Goal: Task Accomplishment & Management: Manage account settings

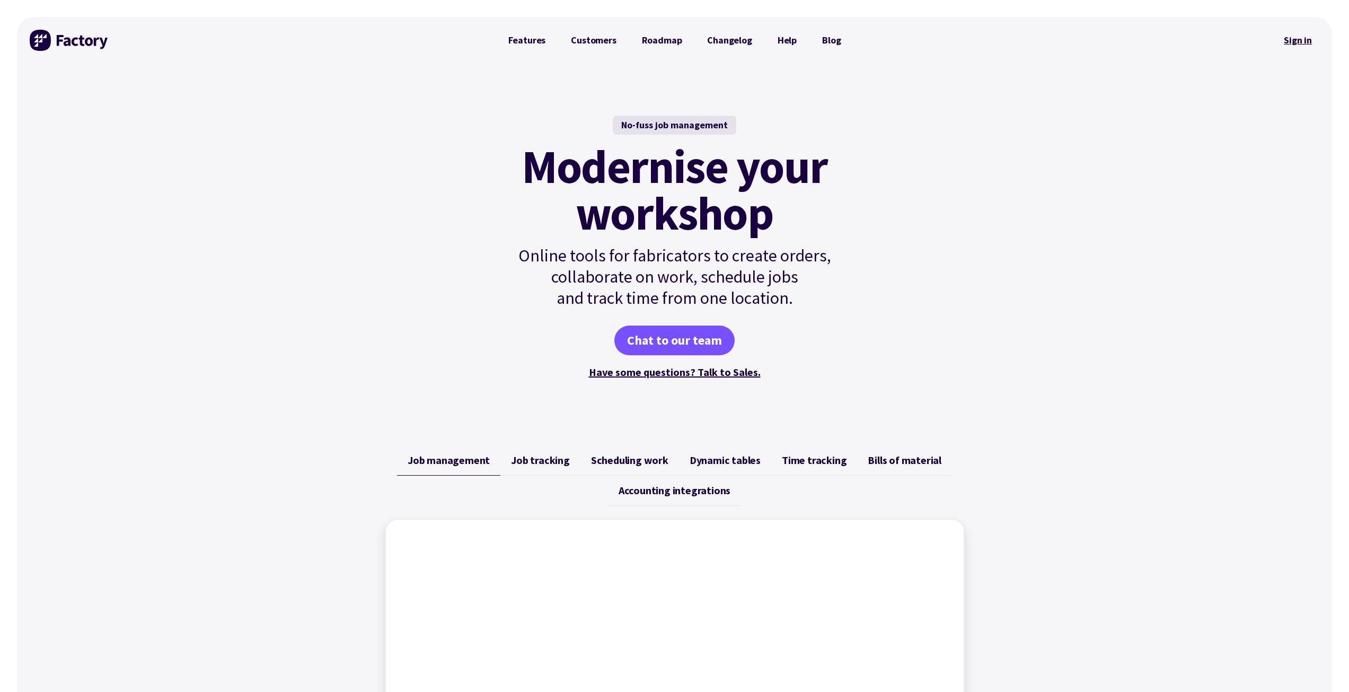
click at [1298, 40] on link "Sign in" at bounding box center [1297, 40] width 43 height 24
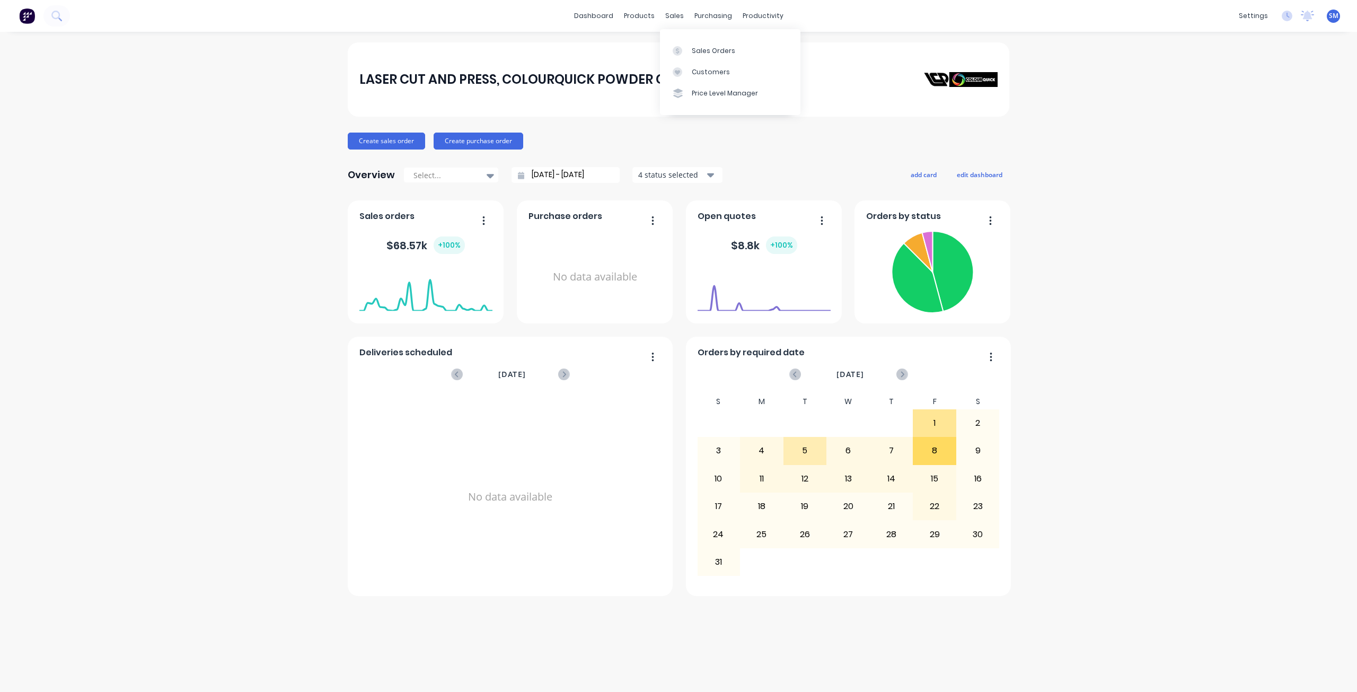
drag, startPoint x: 674, startPoint y: 13, endPoint x: 673, endPoint y: 30, distance: 17.0
click at [674, 14] on div "sales" at bounding box center [674, 16] width 29 height 16
click at [709, 49] on div "Sales Orders" at bounding box center [713, 51] width 43 height 10
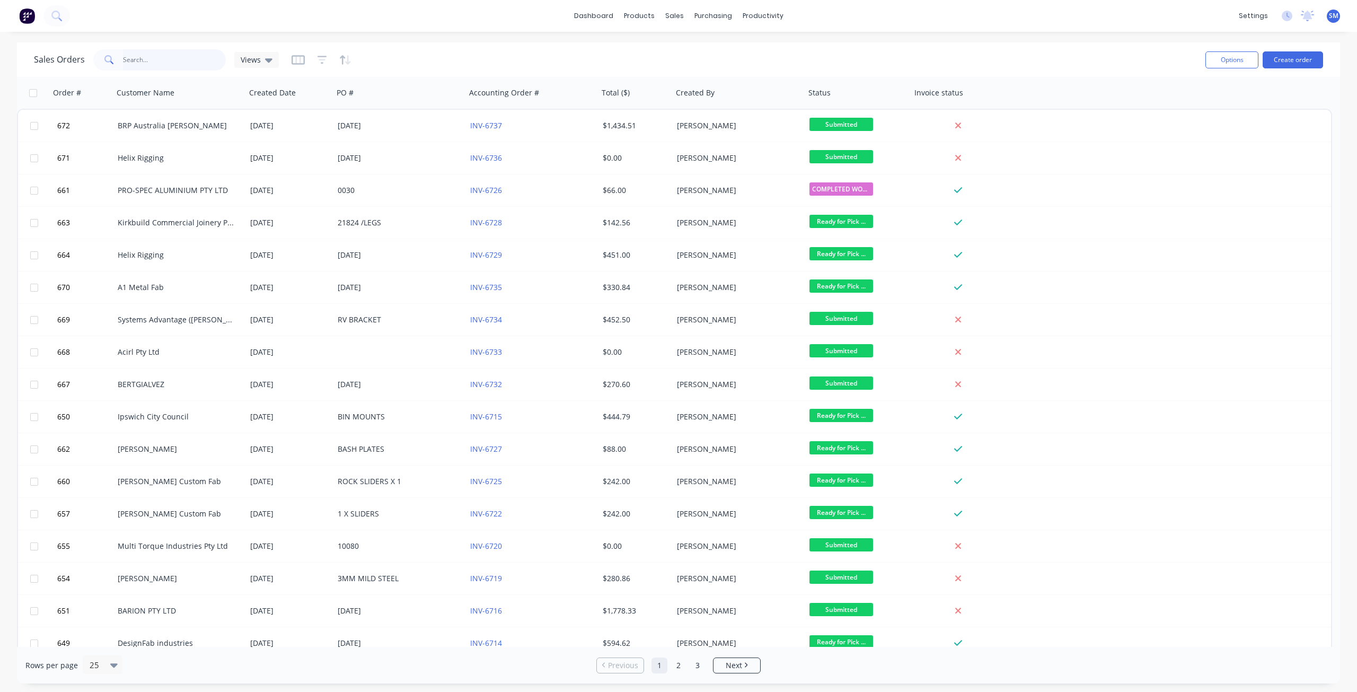
click at [142, 66] on input "text" at bounding box center [174, 59] width 103 height 21
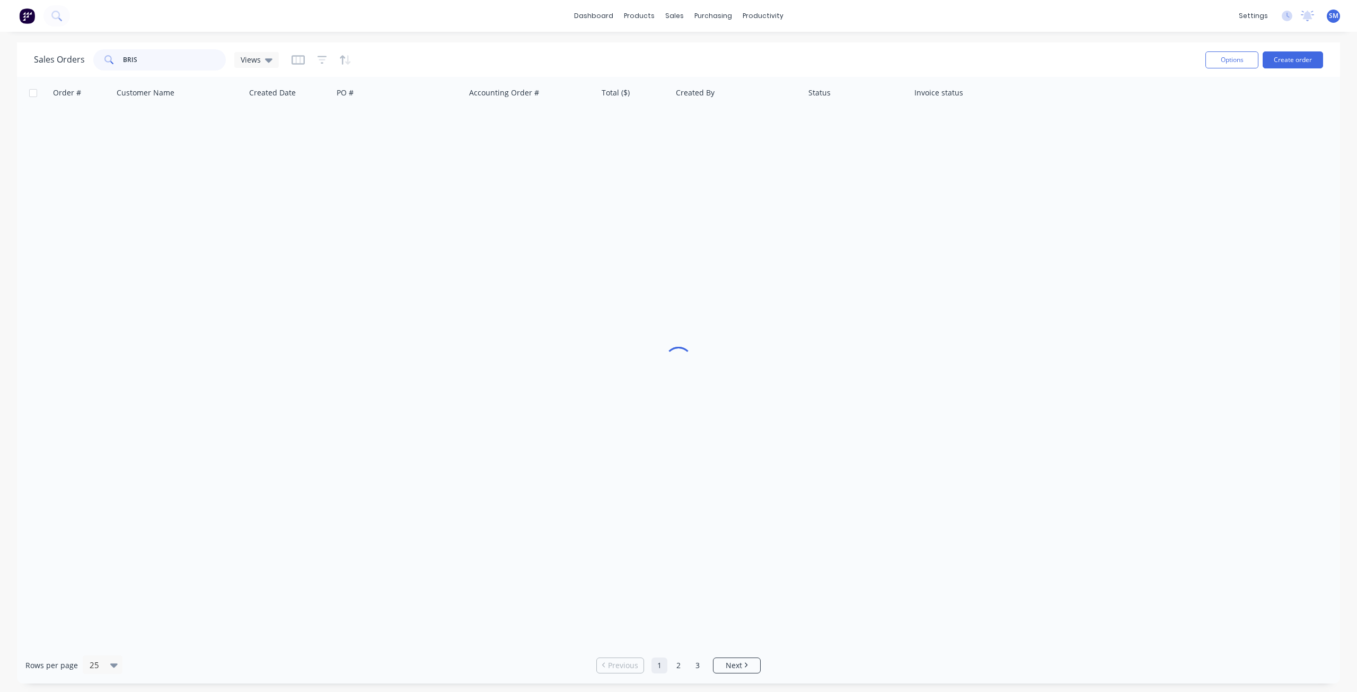
type input "BRIS"
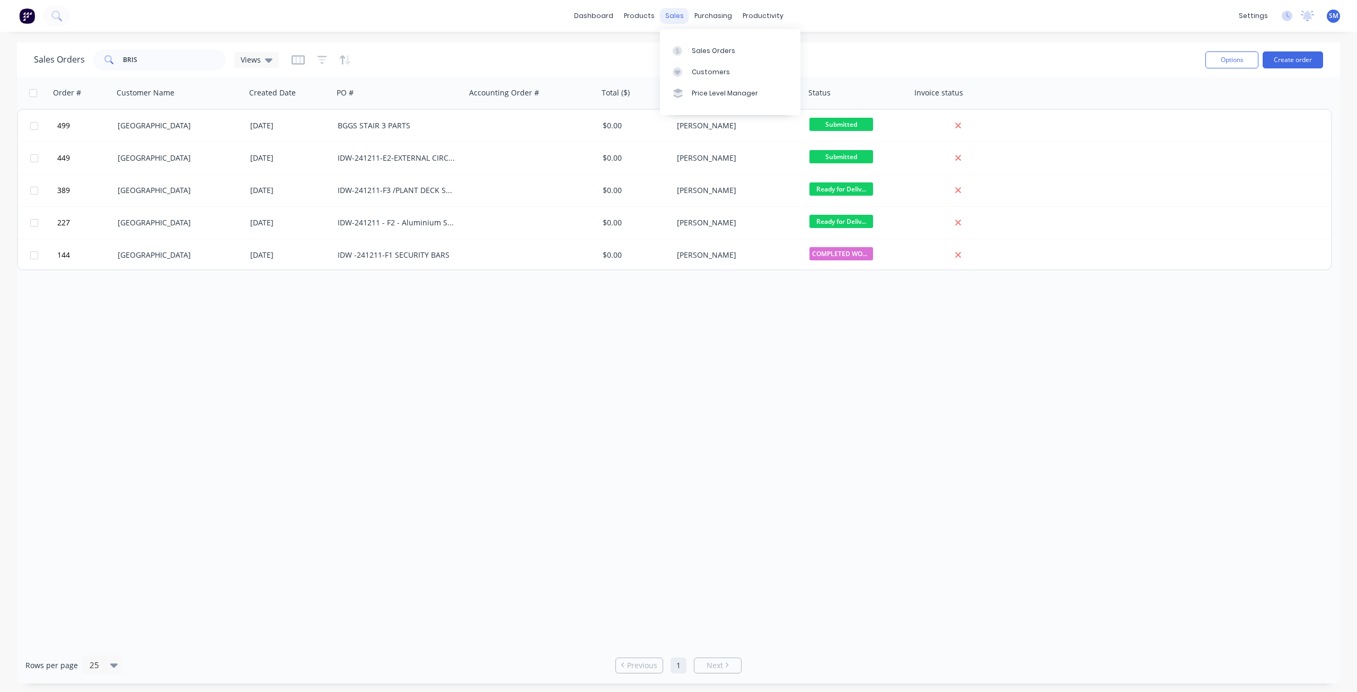
click at [673, 16] on div "sales" at bounding box center [674, 16] width 29 height 16
click at [699, 73] on div "Customers" at bounding box center [711, 72] width 38 height 10
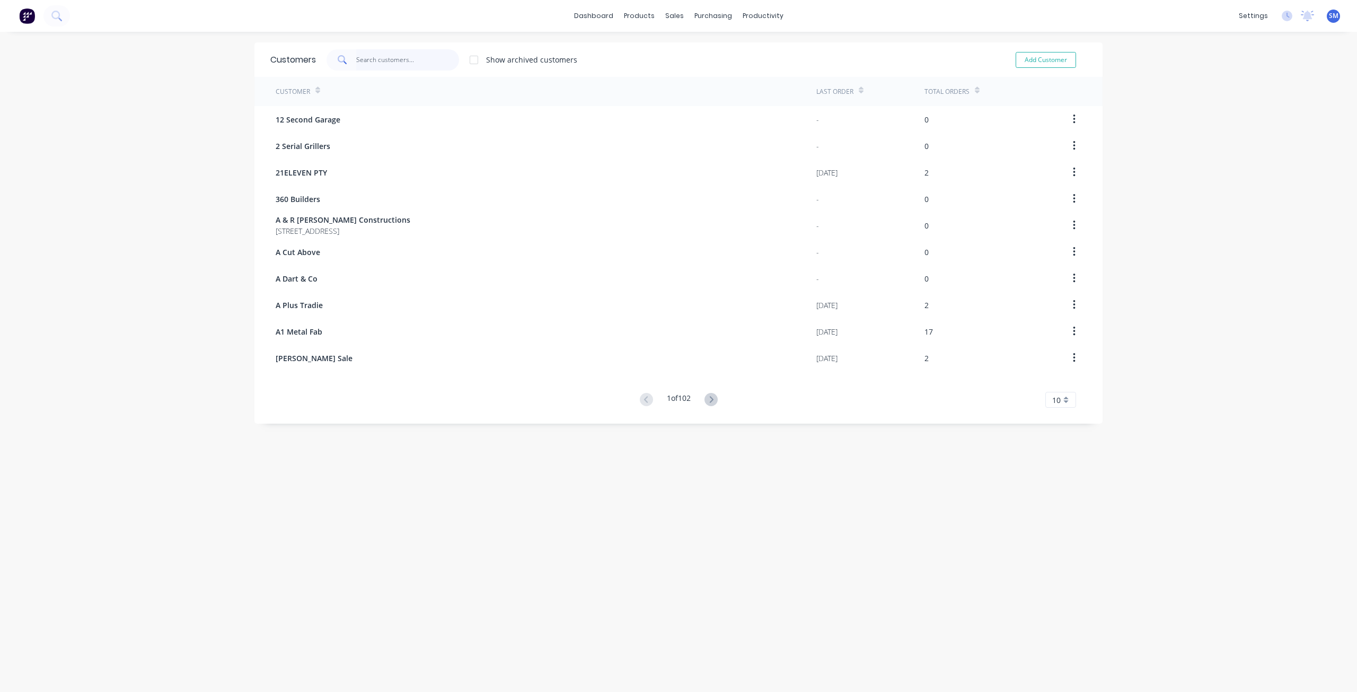
click at [376, 63] on input "text" at bounding box center [407, 59] width 103 height 21
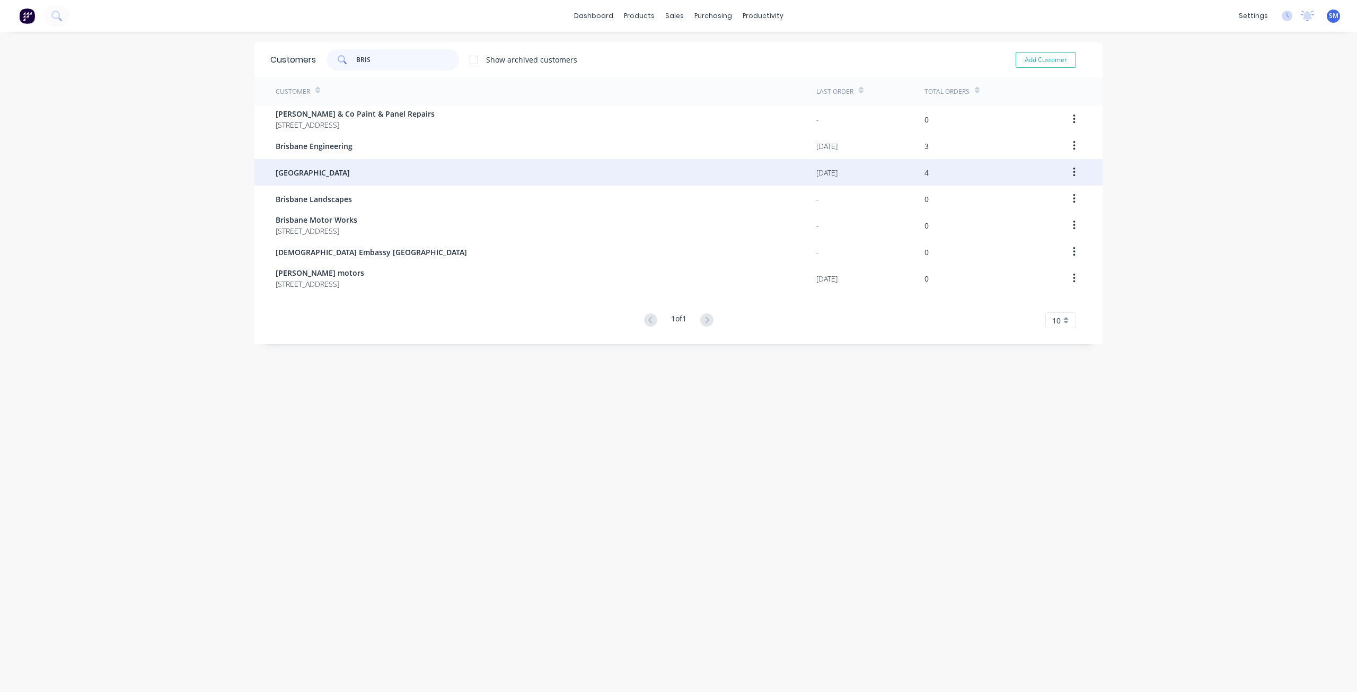
type input "BRIS"
click at [349, 169] on span "[GEOGRAPHIC_DATA]" at bounding box center [313, 172] width 74 height 11
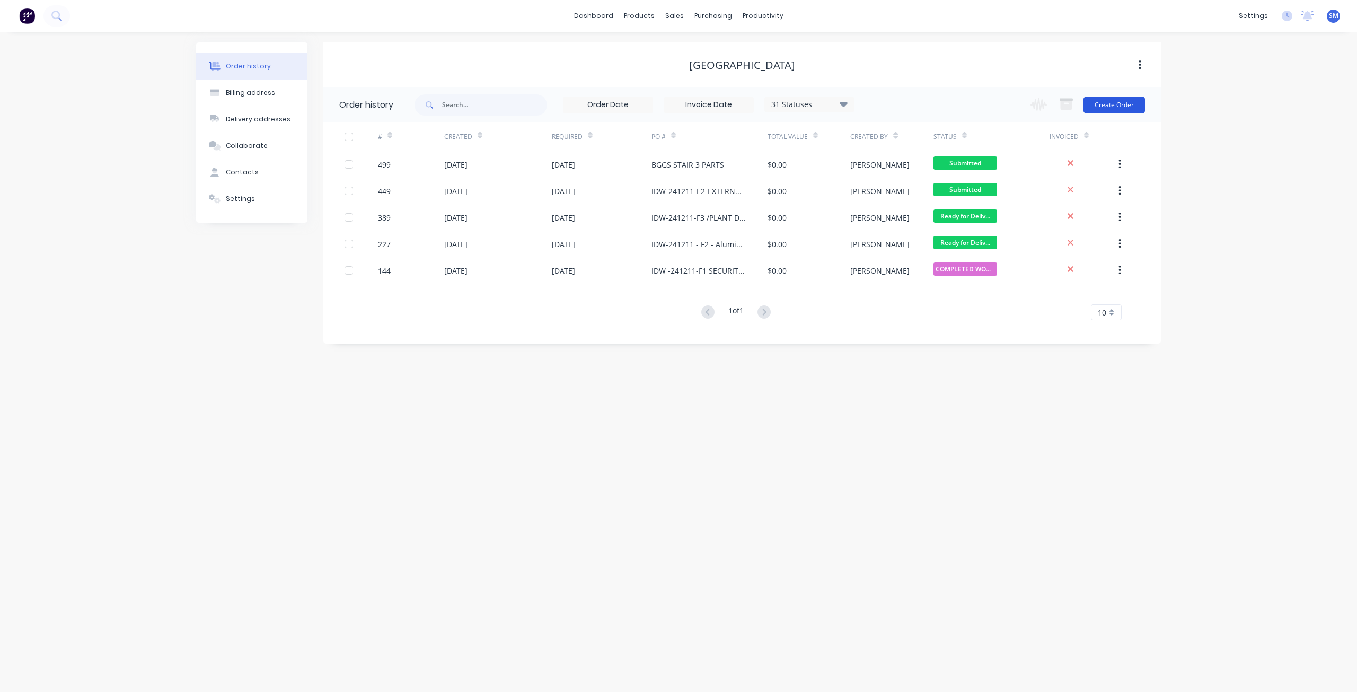
click at [1117, 108] on button "Create Order" at bounding box center [1113, 104] width 61 height 17
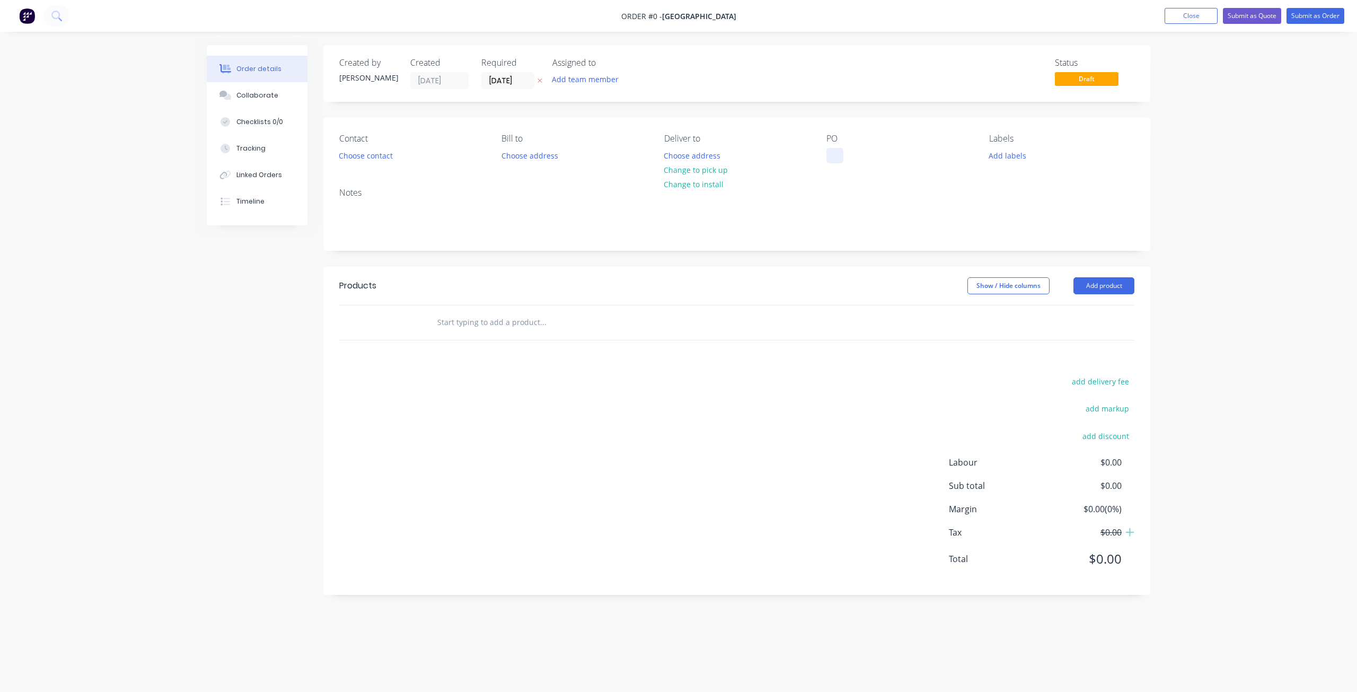
drag, startPoint x: 824, startPoint y: 145, endPoint x: 836, endPoint y: 152, distance: 14.7
click at [826, 146] on div "Contact Choose contact [PERSON_NAME] to Choose address Deliver to Choose addres…" at bounding box center [736, 148] width 827 height 61
paste div
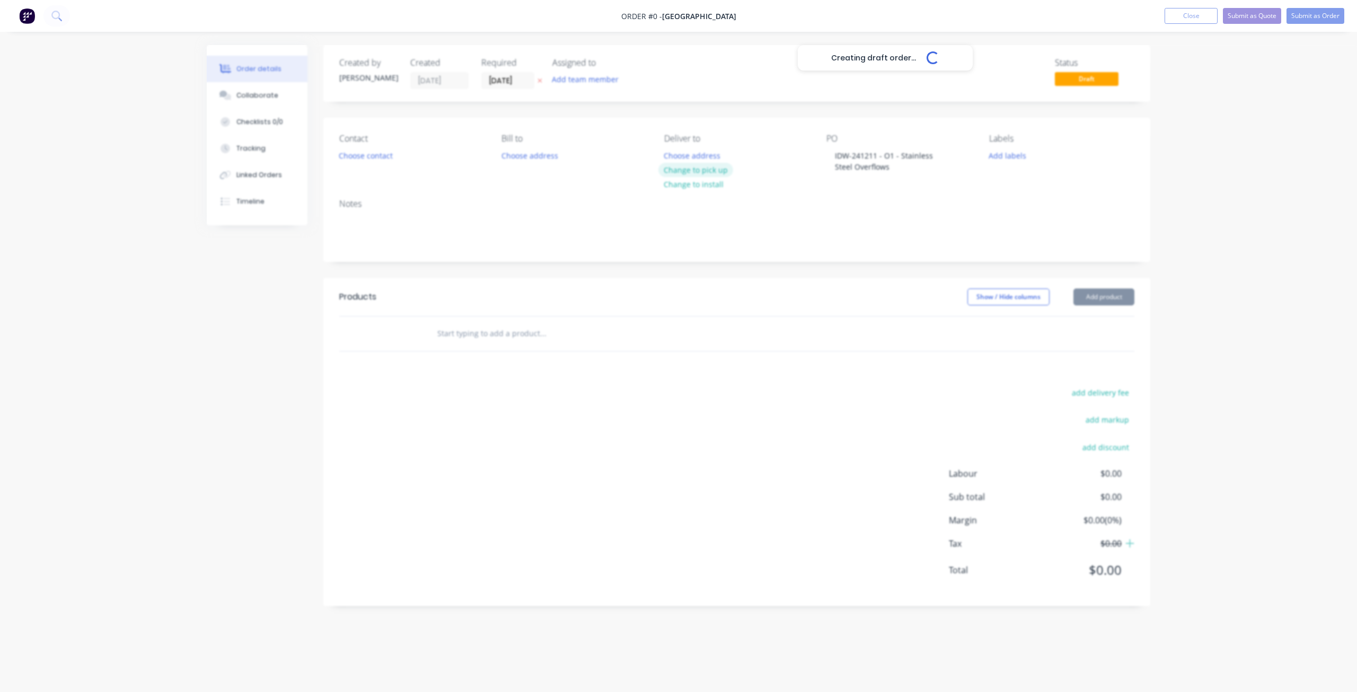
click at [693, 169] on div "Creating draft order... Loading... Order details Collaborate Checklists 0/0 Tra…" at bounding box center [678, 333] width 965 height 577
click at [357, 157] on button "Choose contact" at bounding box center [365, 155] width 65 height 14
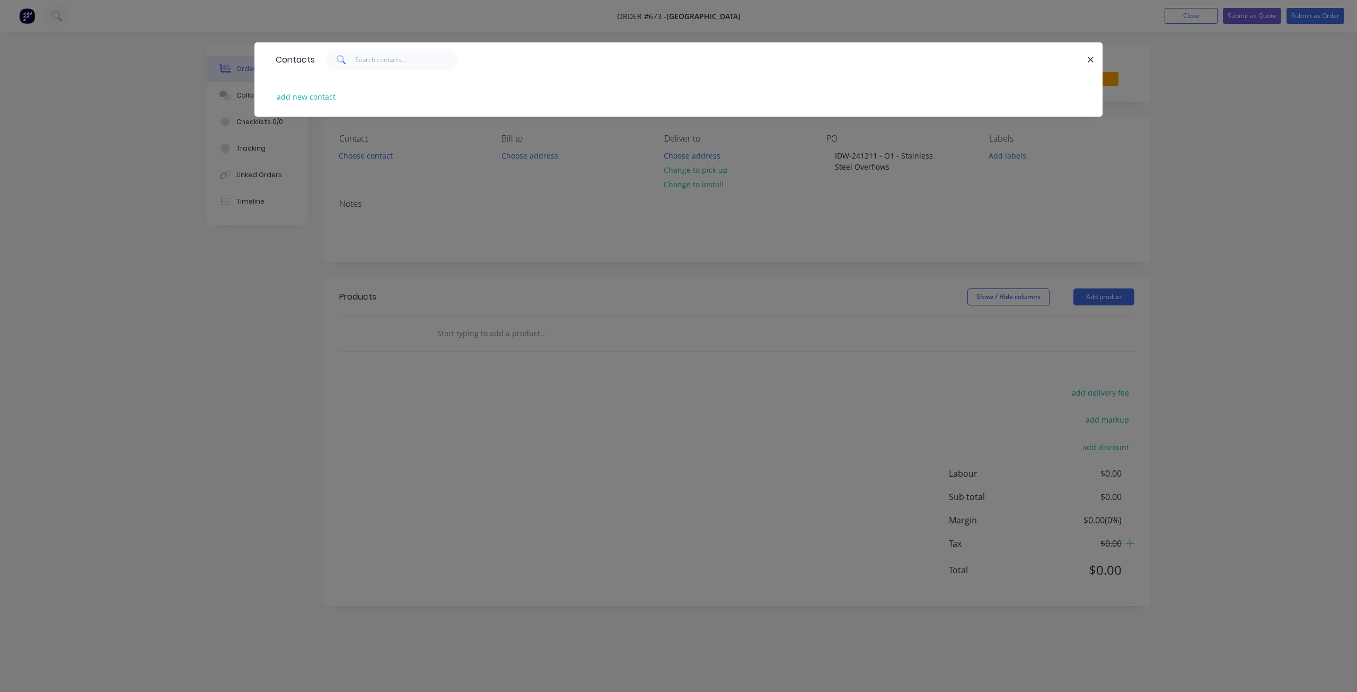
drag, startPoint x: 444, startPoint y: 215, endPoint x: 525, endPoint y: 211, distance: 81.7
click at [446, 214] on div "Contacts add new contact" at bounding box center [678, 346] width 1357 height 692
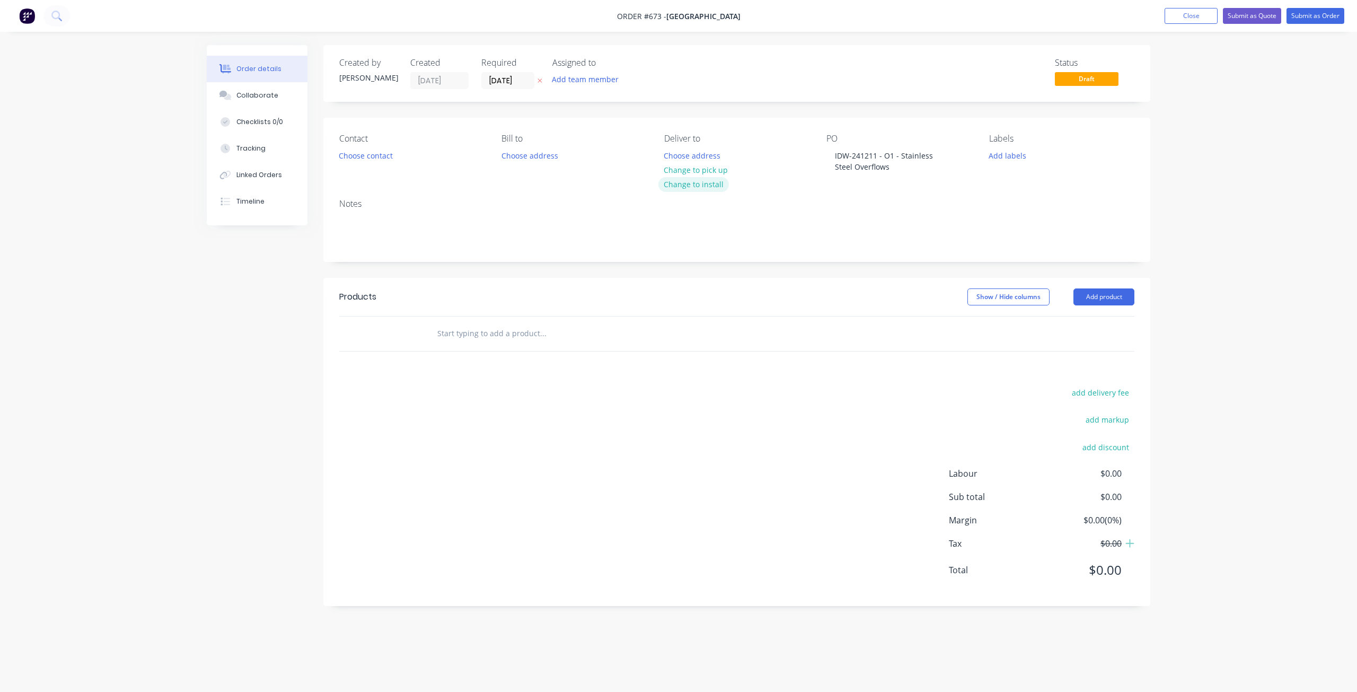
click at [701, 186] on button "Change to install" at bounding box center [693, 184] width 71 height 14
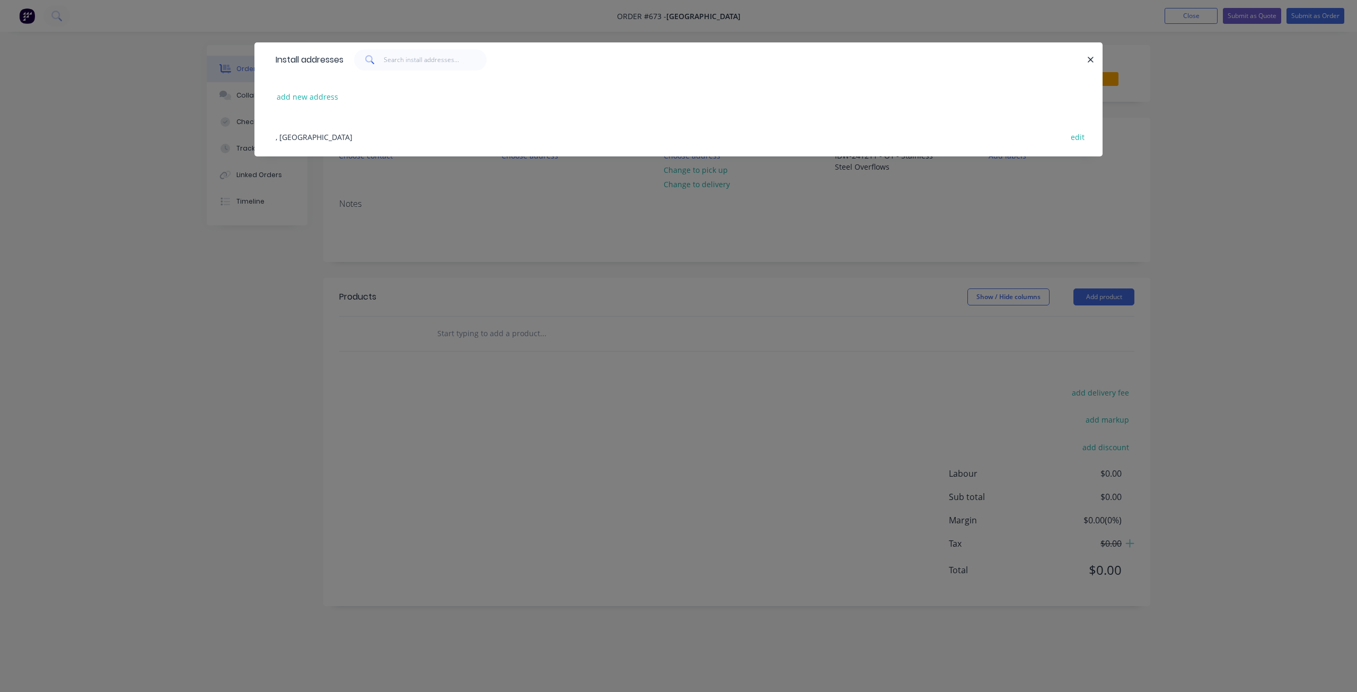
click at [296, 138] on div ", [GEOGRAPHIC_DATA] edit" at bounding box center [678, 137] width 816 height 40
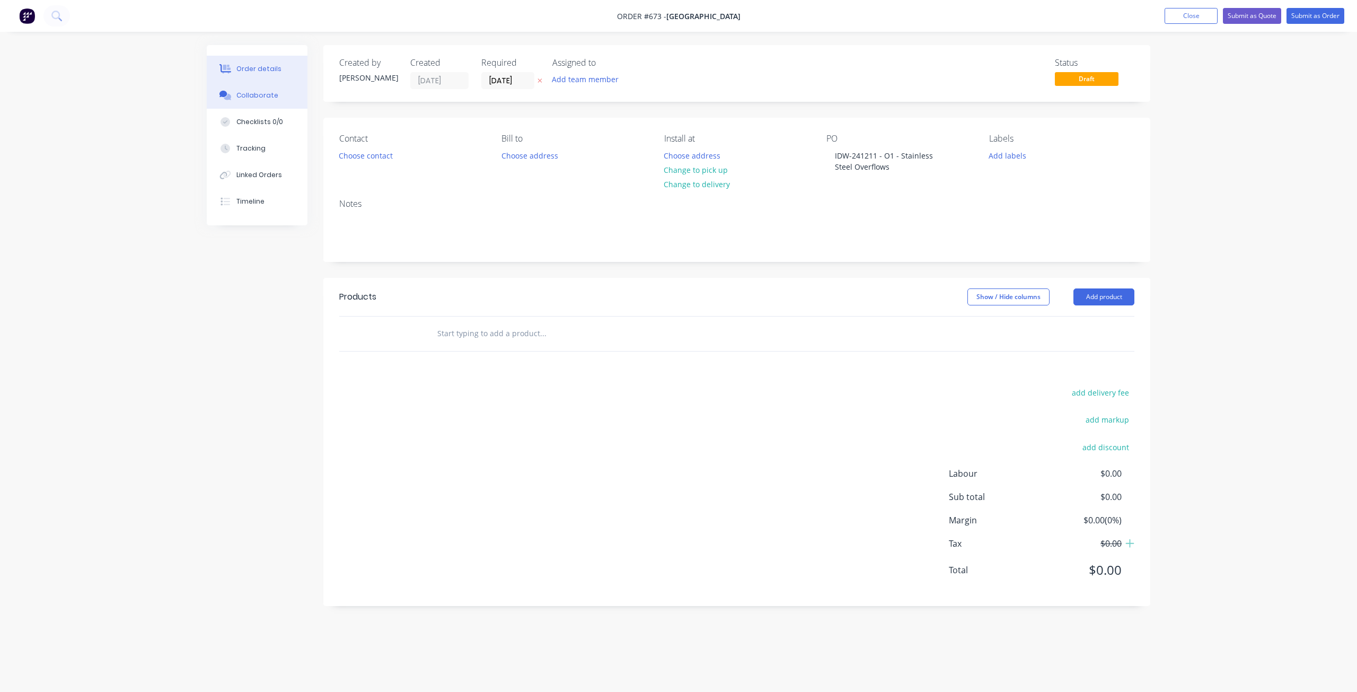
click at [254, 95] on div "Collaborate" at bounding box center [257, 96] width 42 height 10
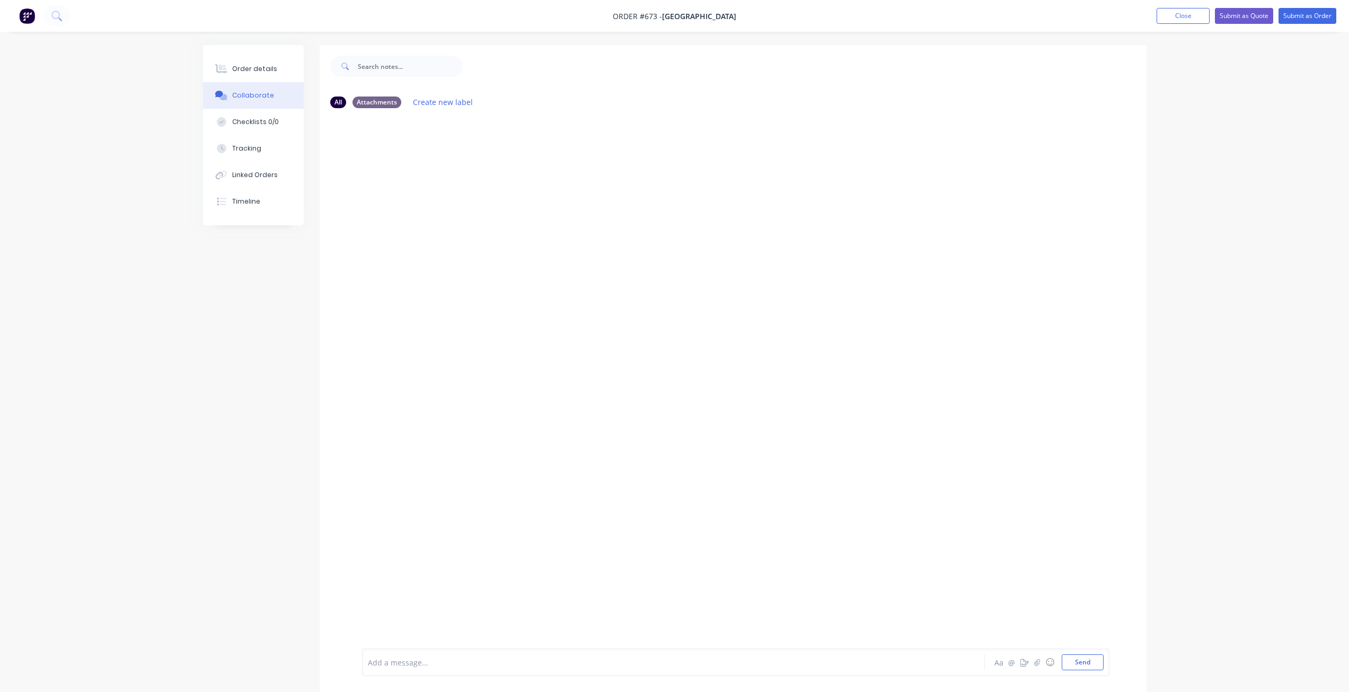
click at [378, 179] on div at bounding box center [733, 383] width 827 height 532
drag, startPoint x: 402, startPoint y: 536, endPoint x: 358, endPoint y: 466, distance: 82.8
click at [357, 457] on div at bounding box center [733, 383] width 827 height 532
click at [387, 664] on div at bounding box center [643, 662] width 551 height 11
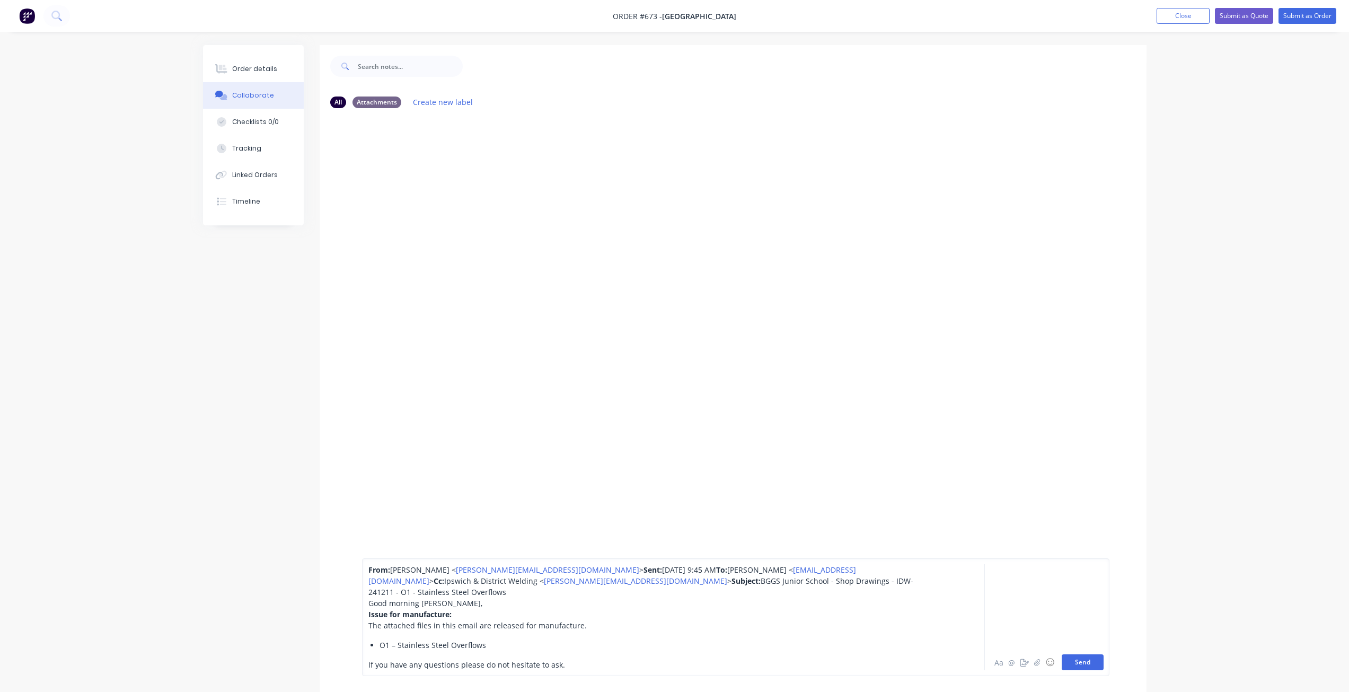
click at [1086, 667] on button "Send" at bounding box center [1083, 662] width 42 height 16
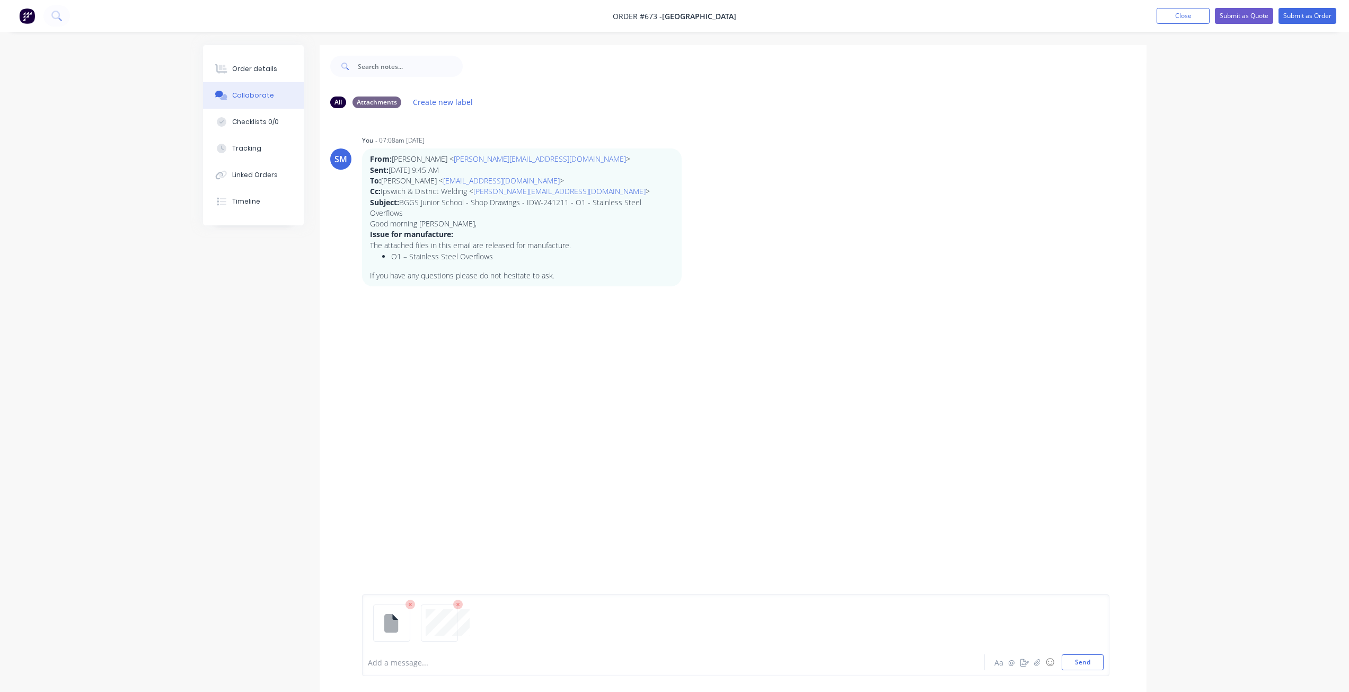
click at [1084, 670] on div "Add a message... Aa @ ☺ Send" at bounding box center [735, 635] width 747 height 82
click at [1083, 662] on button "Send" at bounding box center [1083, 662] width 42 height 16
click at [1178, 19] on button "Close" at bounding box center [1183, 16] width 53 height 16
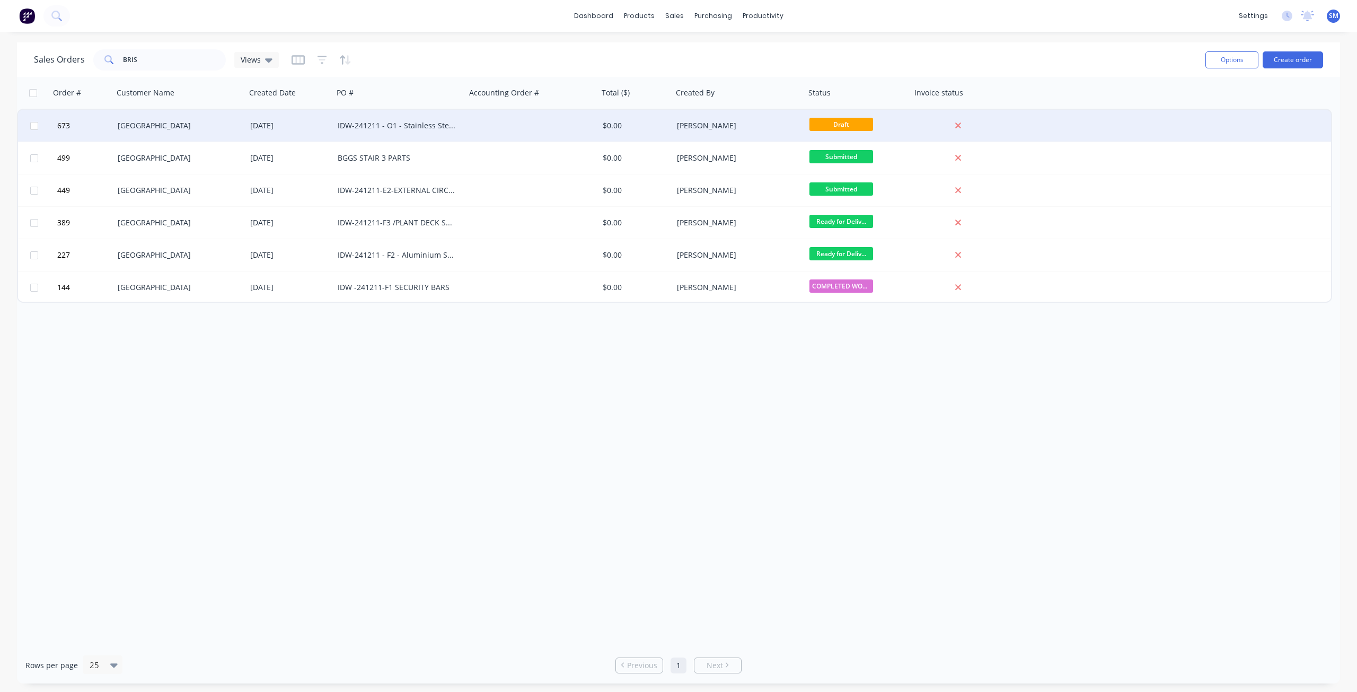
click at [836, 126] on span "Draft" at bounding box center [841, 124] width 64 height 13
click at [566, 128] on div at bounding box center [532, 126] width 133 height 32
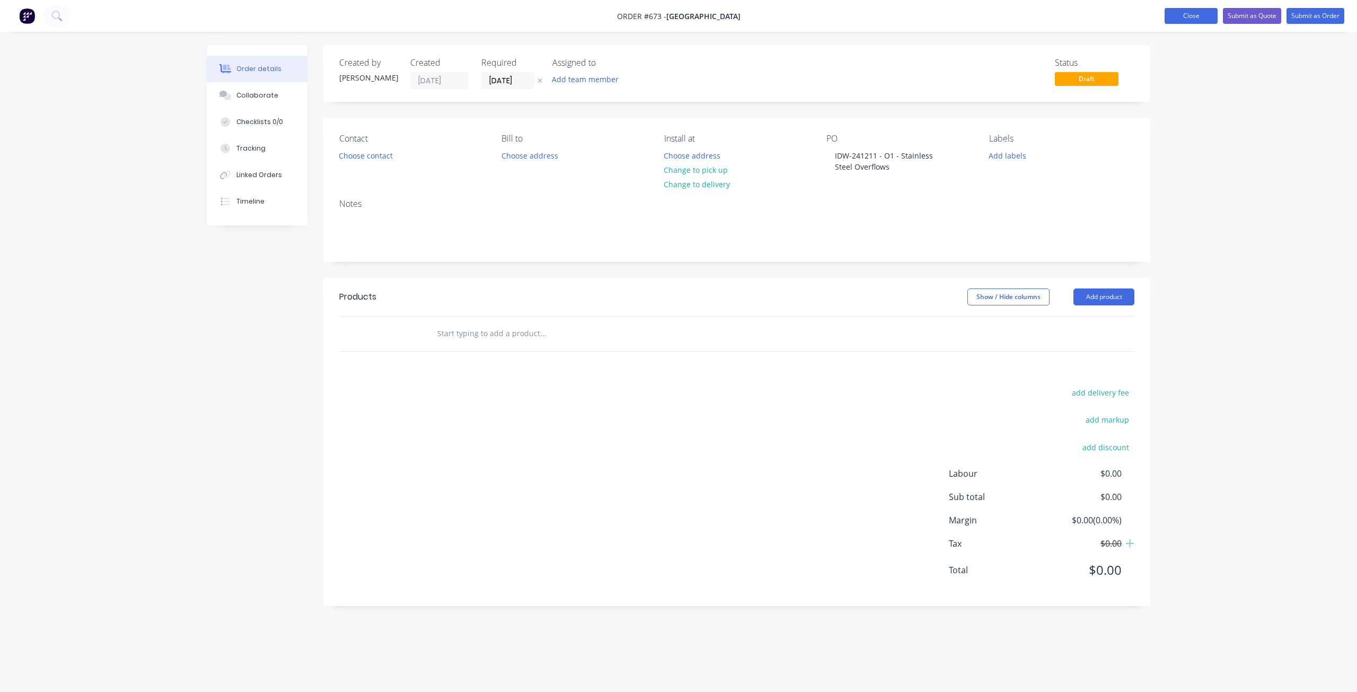
click at [1189, 15] on button "Close" at bounding box center [1190, 16] width 53 height 16
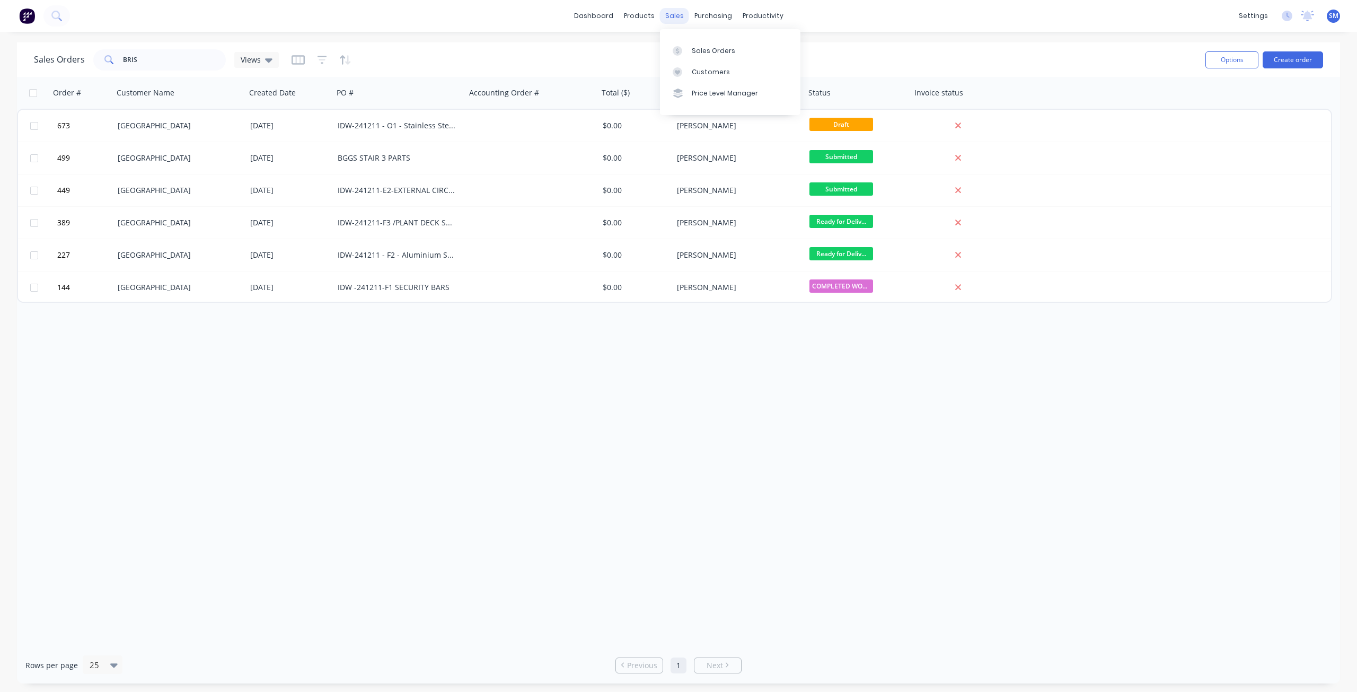
click at [678, 15] on div "sales" at bounding box center [674, 16] width 29 height 16
click at [667, 12] on div "sales" at bounding box center [674, 16] width 29 height 16
click at [702, 76] on div "Customers" at bounding box center [711, 72] width 38 height 10
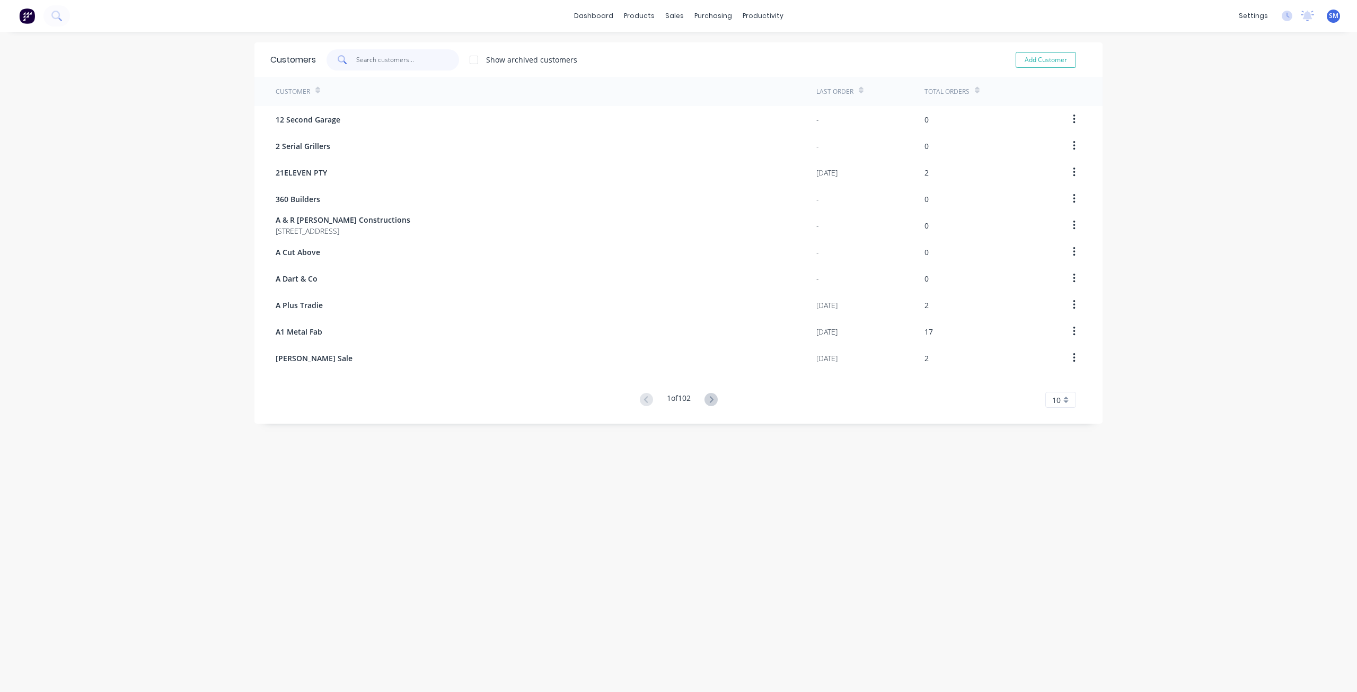
click at [364, 58] on input "text" at bounding box center [407, 59] width 103 height 21
type input "BRIS"
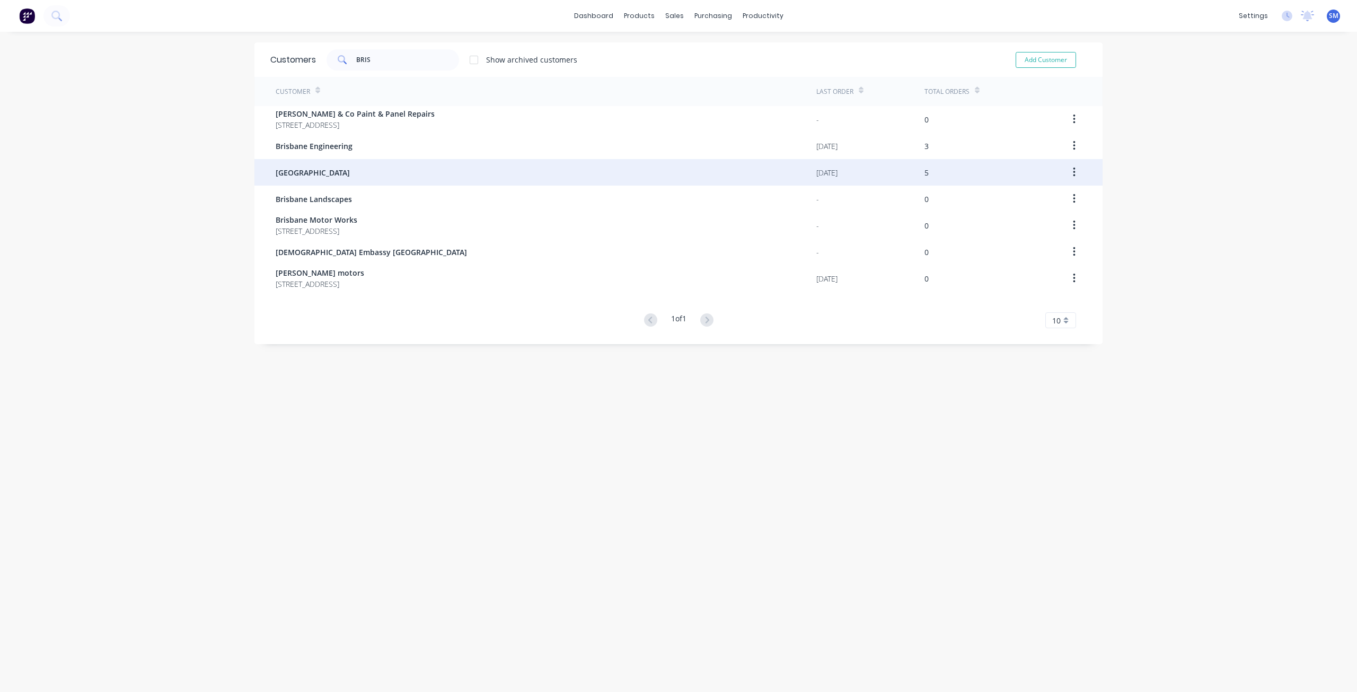
click at [318, 177] on span "[GEOGRAPHIC_DATA]" at bounding box center [313, 172] width 74 height 11
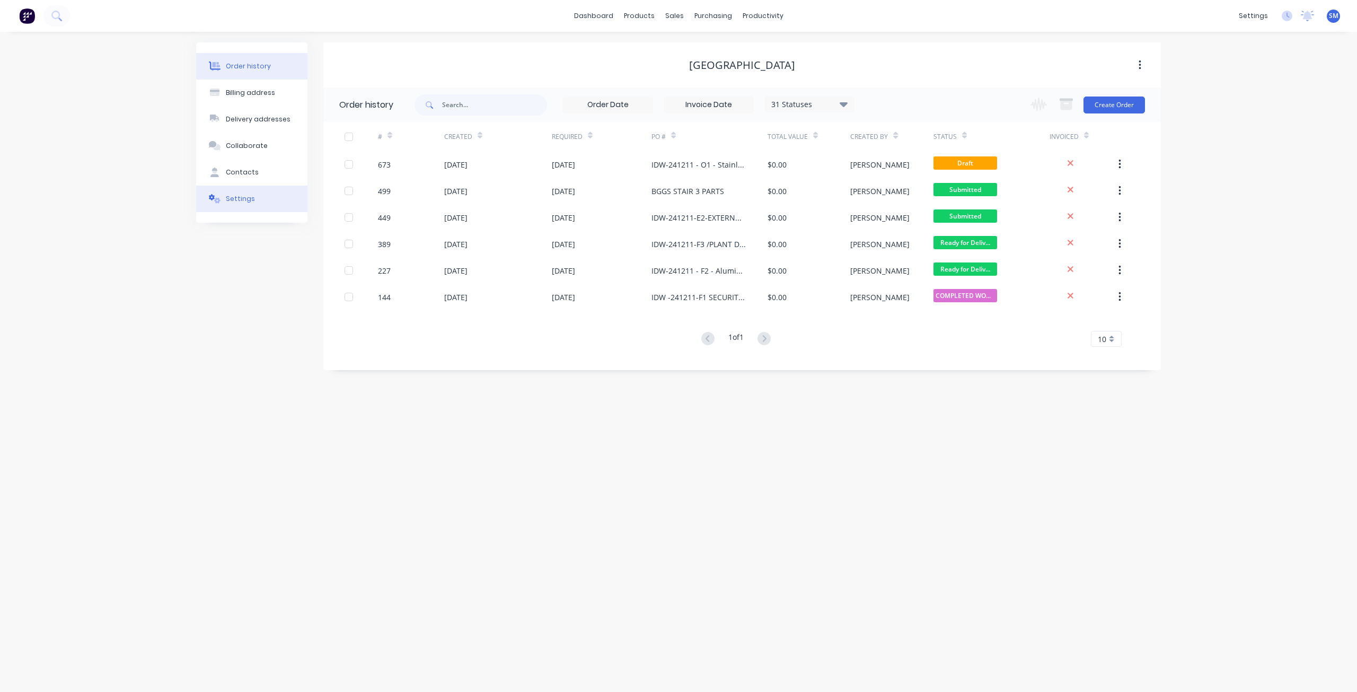
click at [239, 201] on div "Settings" at bounding box center [240, 199] width 29 height 10
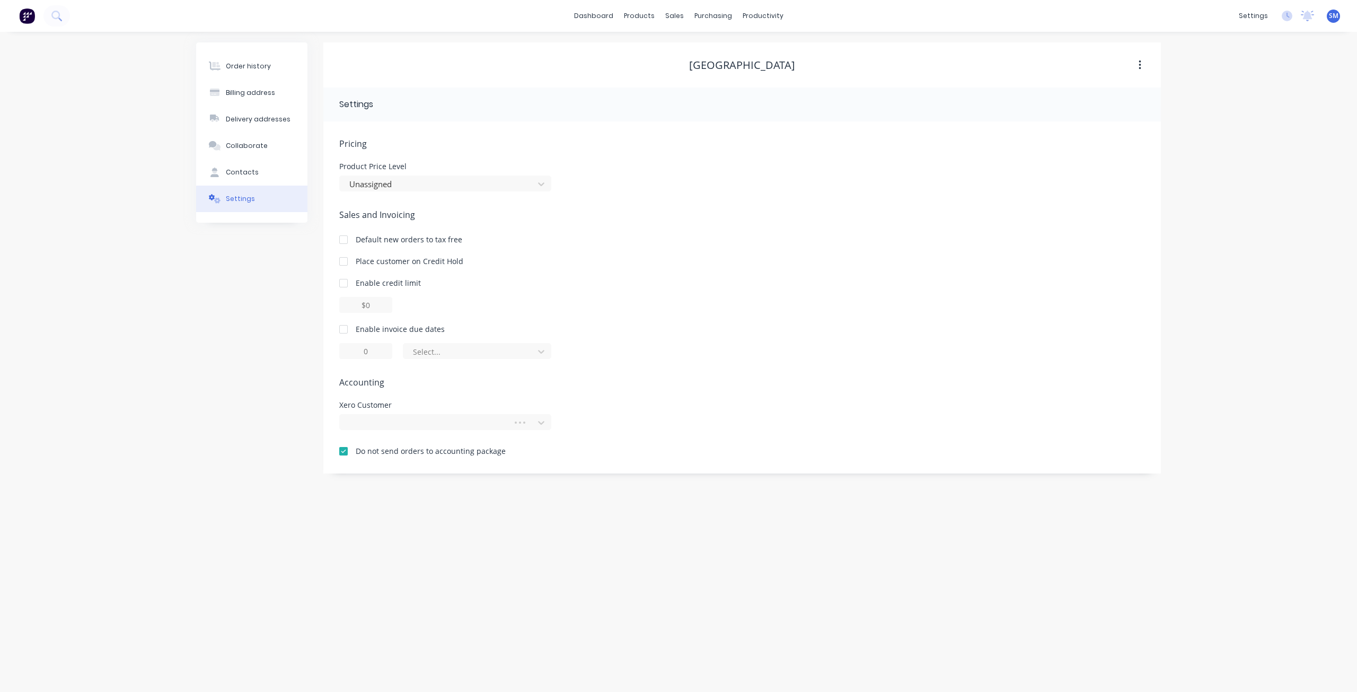
click at [106, 47] on div "Order history Billing address Delivery addresses Collaborate Contacts Settings …" at bounding box center [678, 362] width 1357 height 660
click at [676, 17] on div "sales" at bounding box center [674, 16] width 29 height 16
click at [702, 52] on div "Sales Orders" at bounding box center [713, 51] width 43 height 10
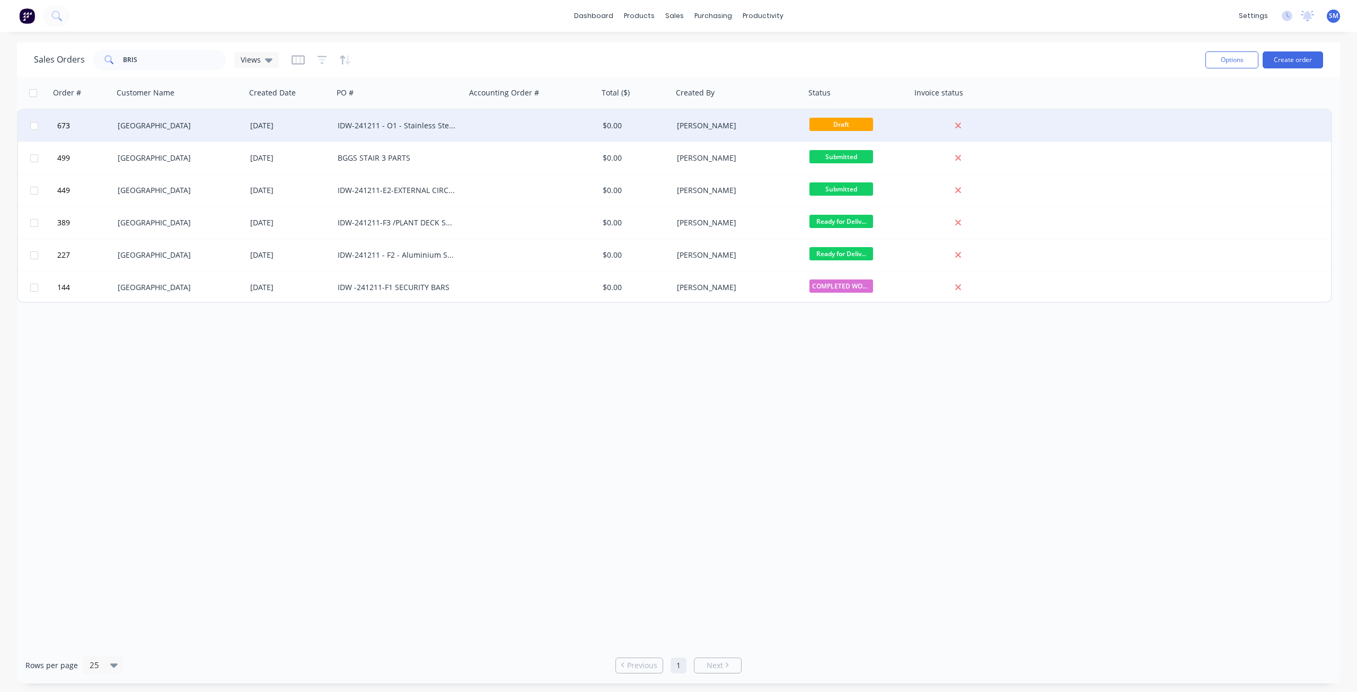
click at [645, 126] on div "$0.00" at bounding box center [634, 125] width 63 height 11
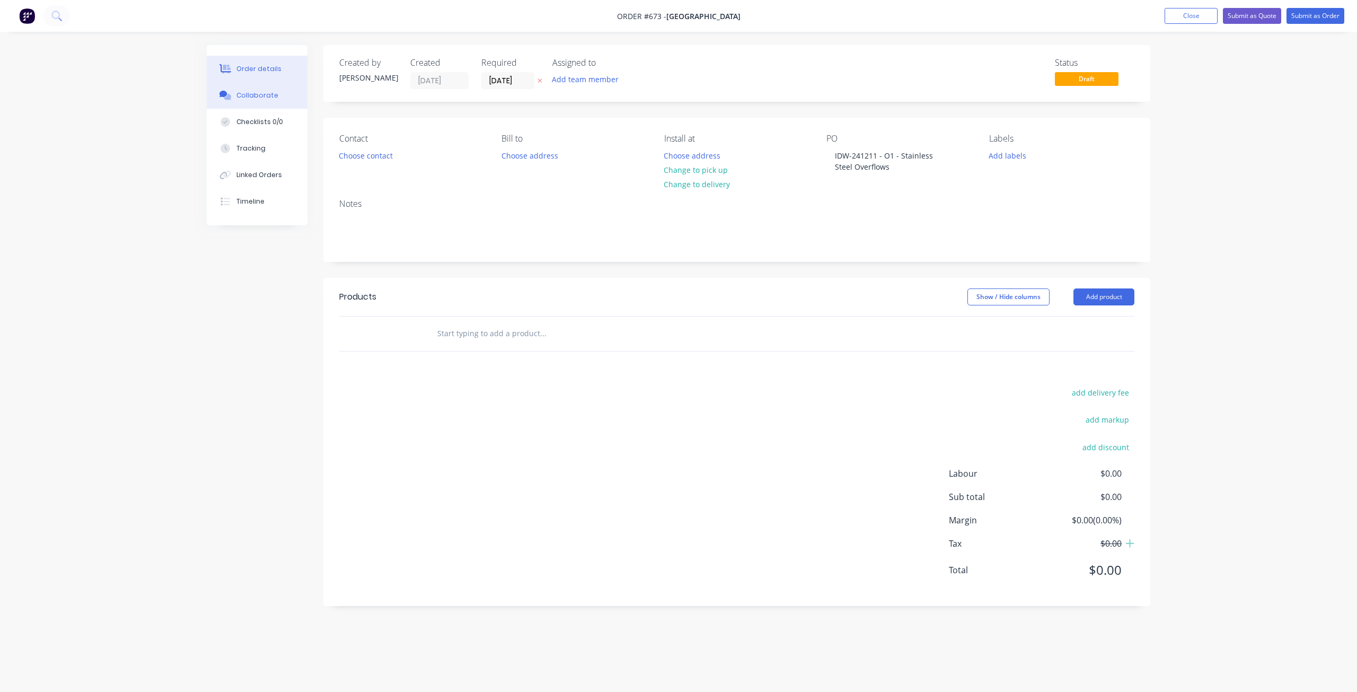
click at [250, 96] on div "Collaborate" at bounding box center [257, 96] width 42 height 10
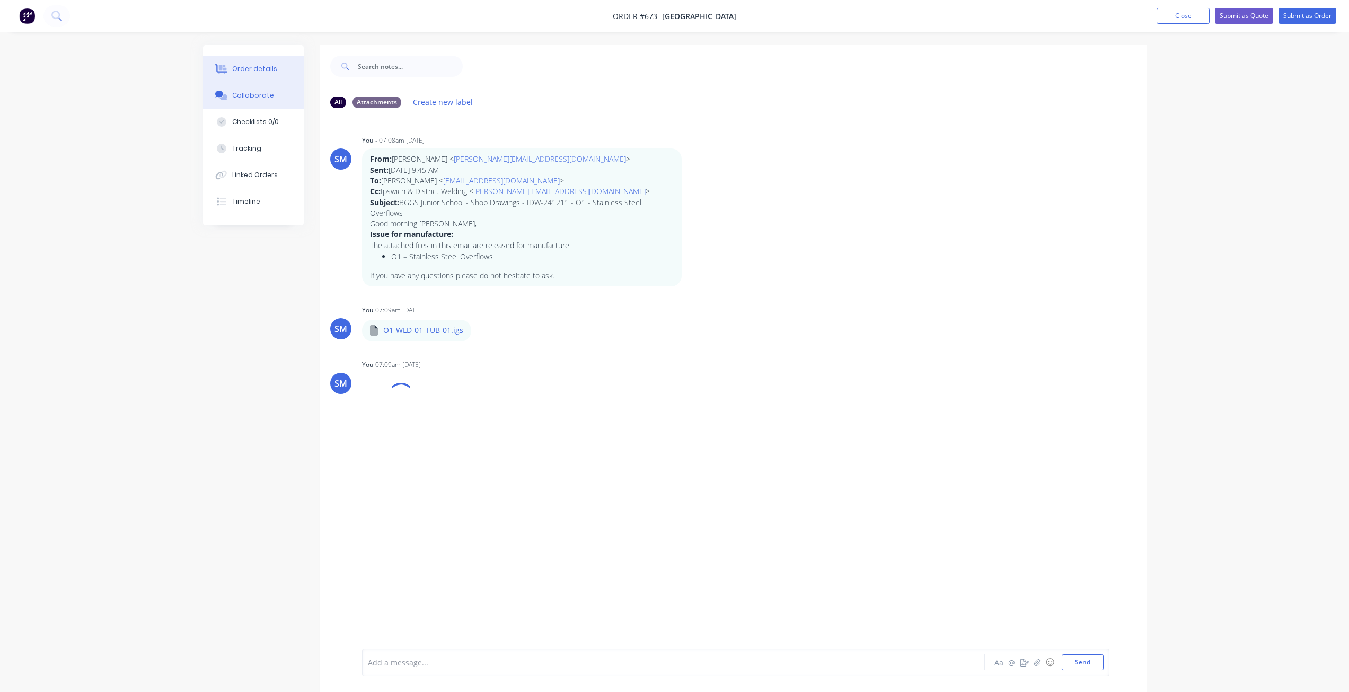
click at [246, 65] on div "Order details" at bounding box center [254, 69] width 45 height 10
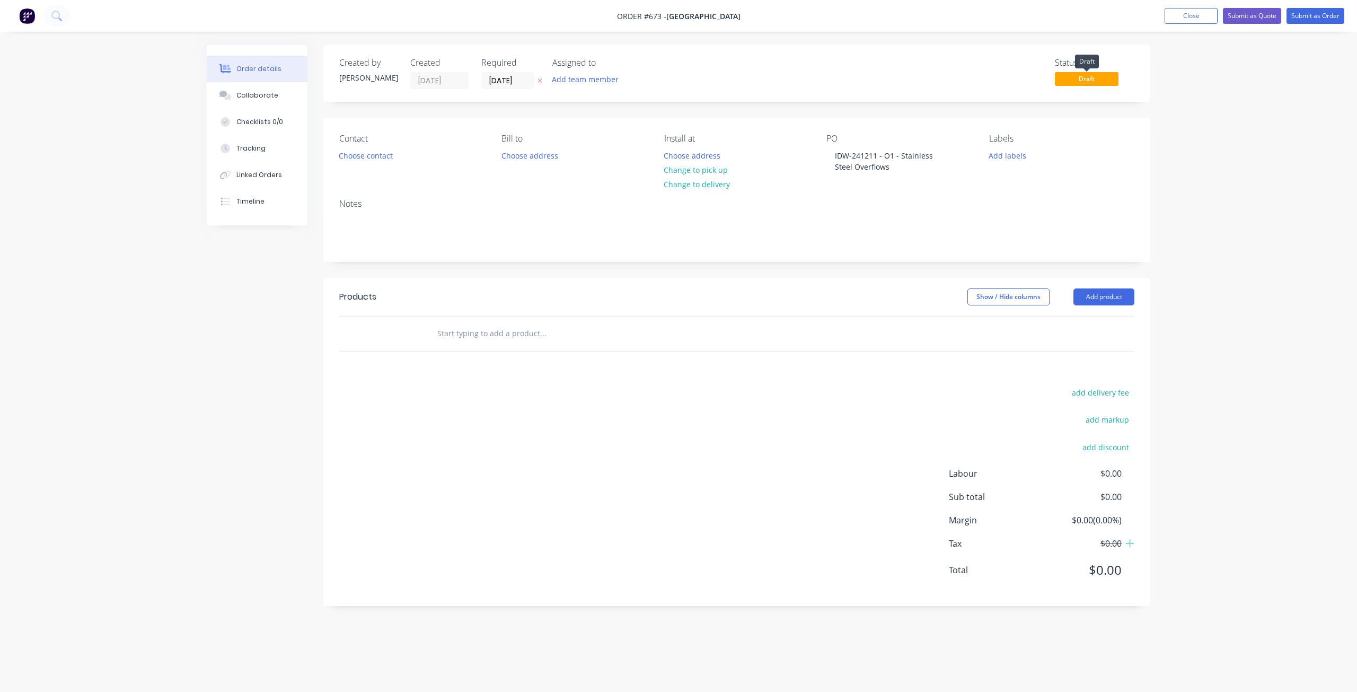
click at [1081, 82] on span "Draft" at bounding box center [1087, 78] width 64 height 13
click at [1319, 13] on button "Submit as Order" at bounding box center [1315, 16] width 58 height 16
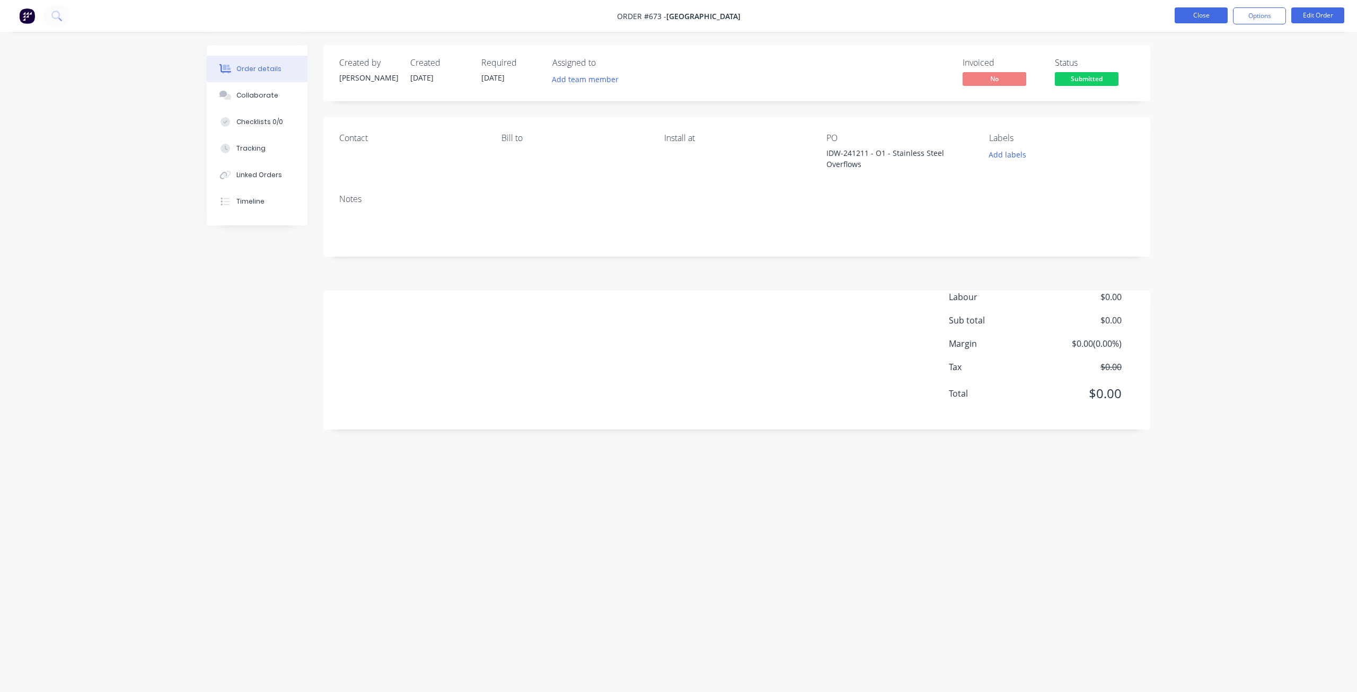
click at [1187, 14] on button "Close" at bounding box center [1201, 15] width 53 height 16
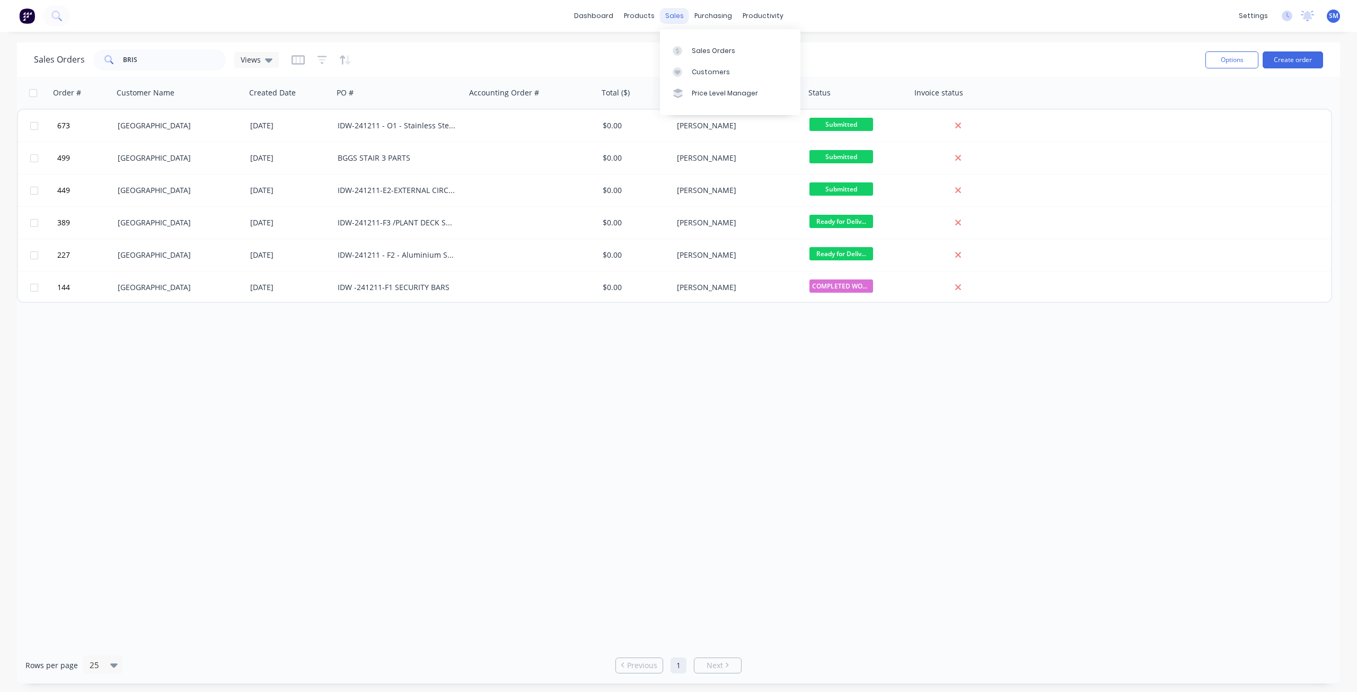
click at [673, 13] on div "sales" at bounding box center [674, 16] width 29 height 16
click at [701, 69] on div "Customers" at bounding box center [711, 72] width 38 height 10
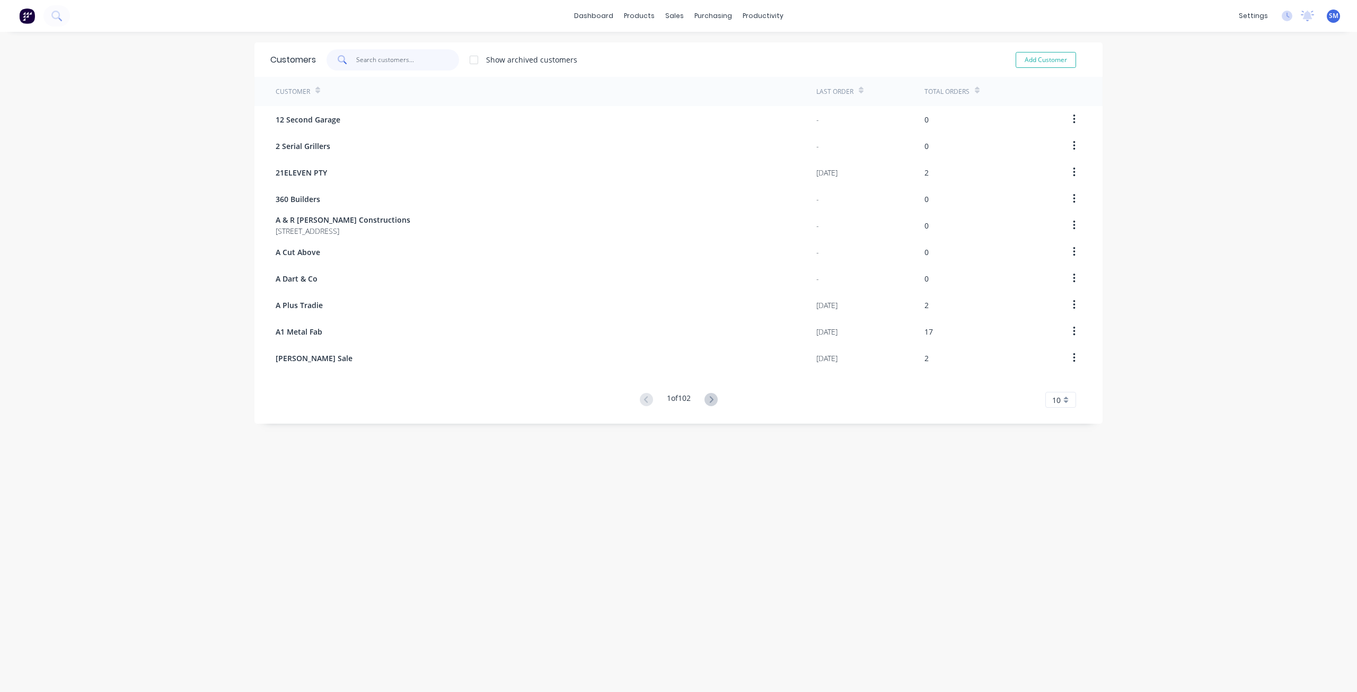
click at [423, 60] on input "text" at bounding box center [407, 59] width 103 height 21
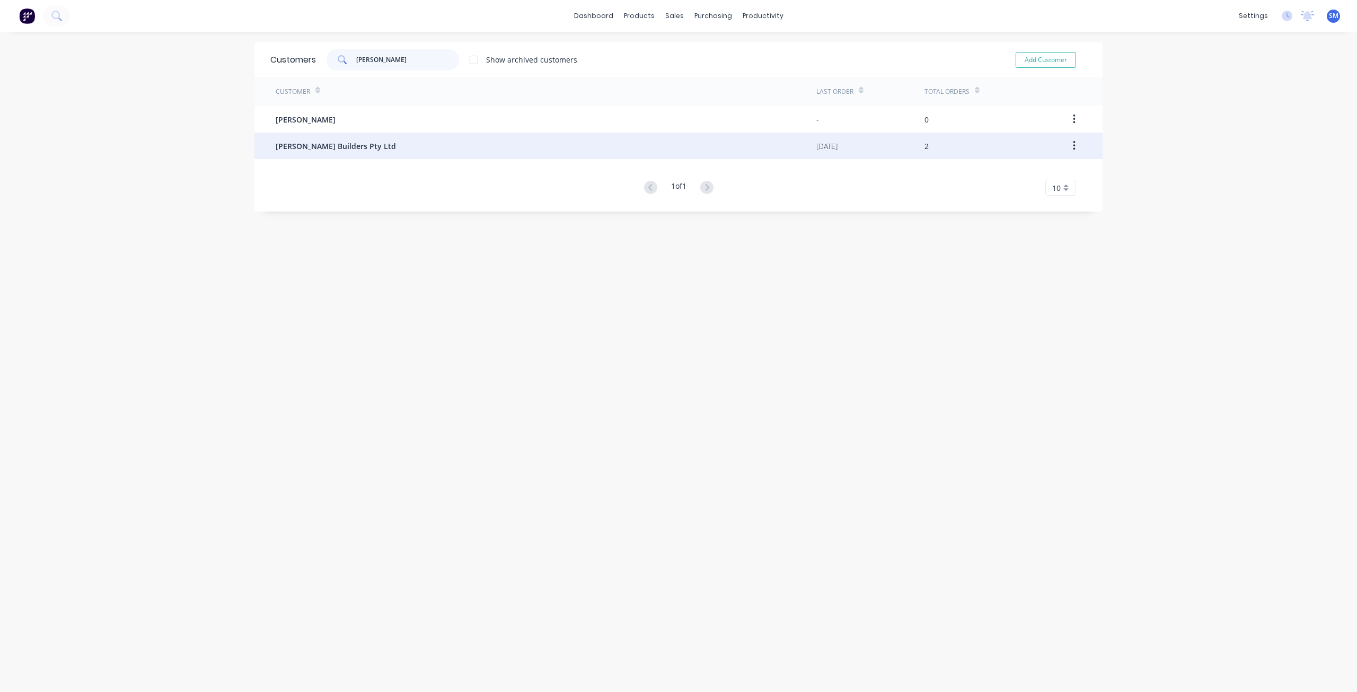
type input "[PERSON_NAME]"
click at [340, 149] on span "[PERSON_NAME] Builders Pty Ltd" at bounding box center [336, 145] width 120 height 11
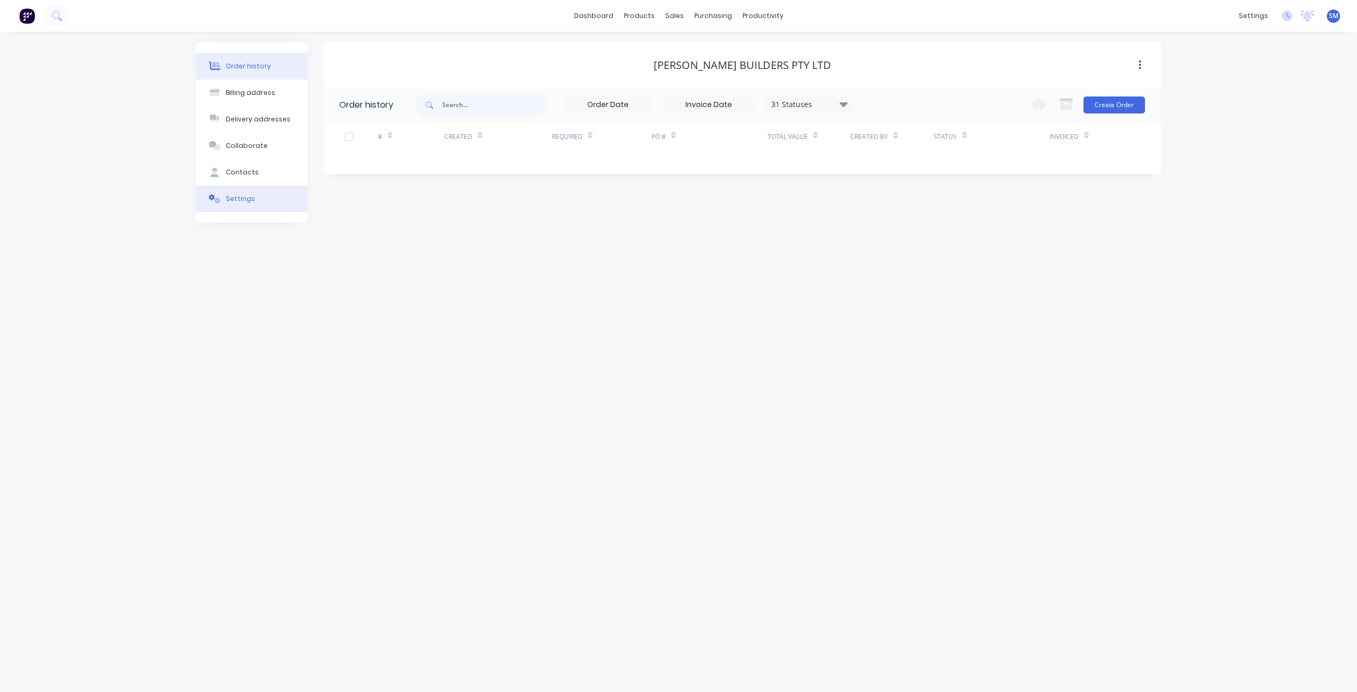
click at [239, 199] on div "Settings" at bounding box center [240, 199] width 29 height 10
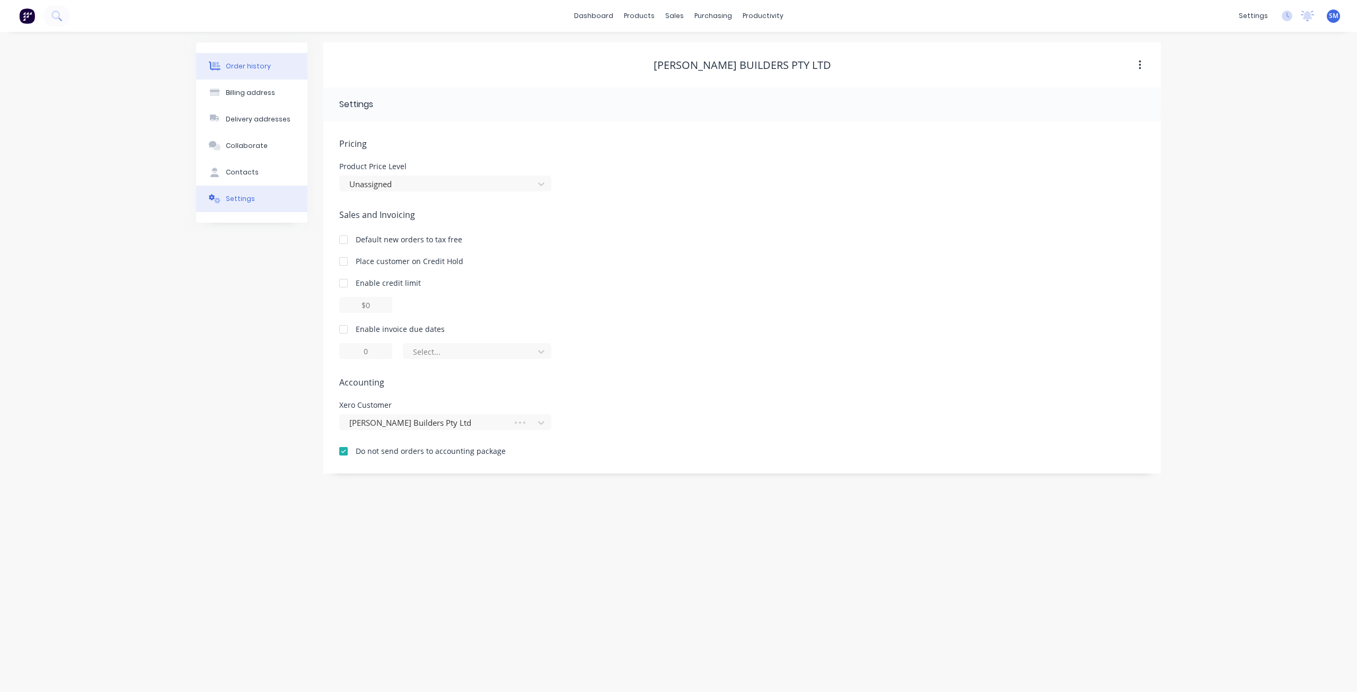
click at [242, 65] on div "Order history" at bounding box center [248, 66] width 45 height 10
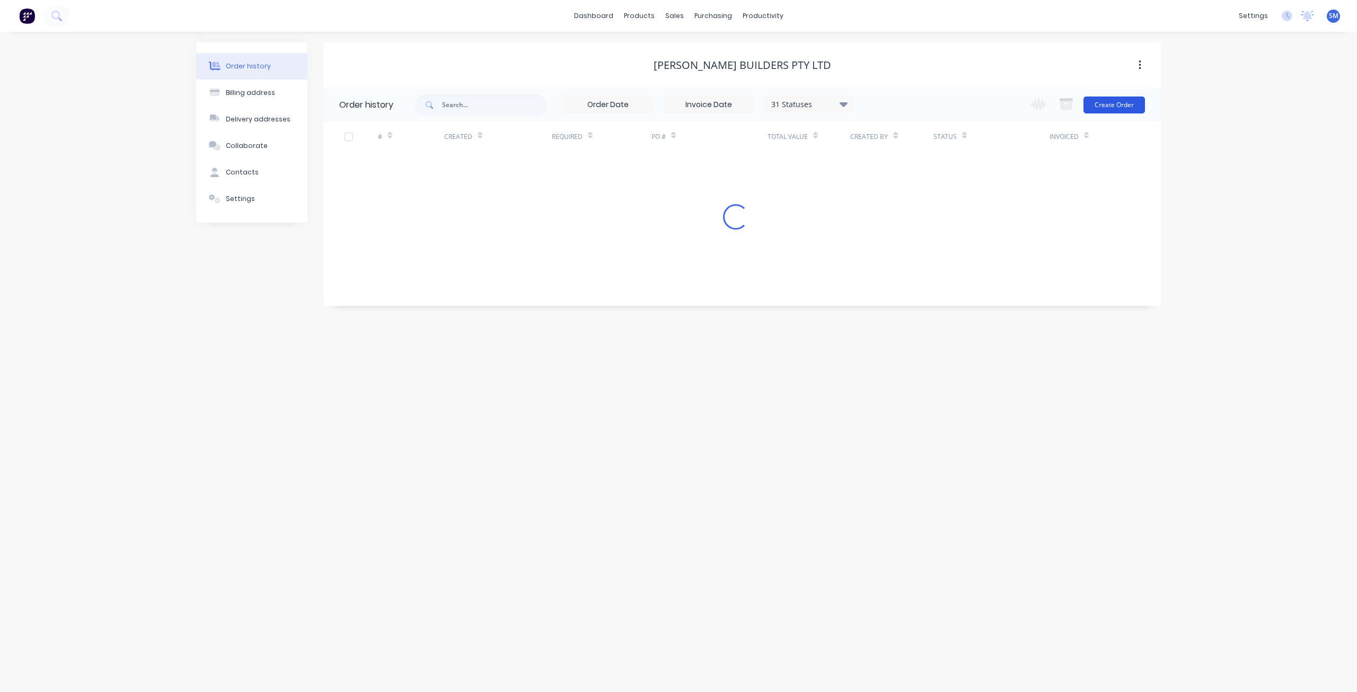
click at [1107, 105] on button "Create Order" at bounding box center [1113, 104] width 61 height 17
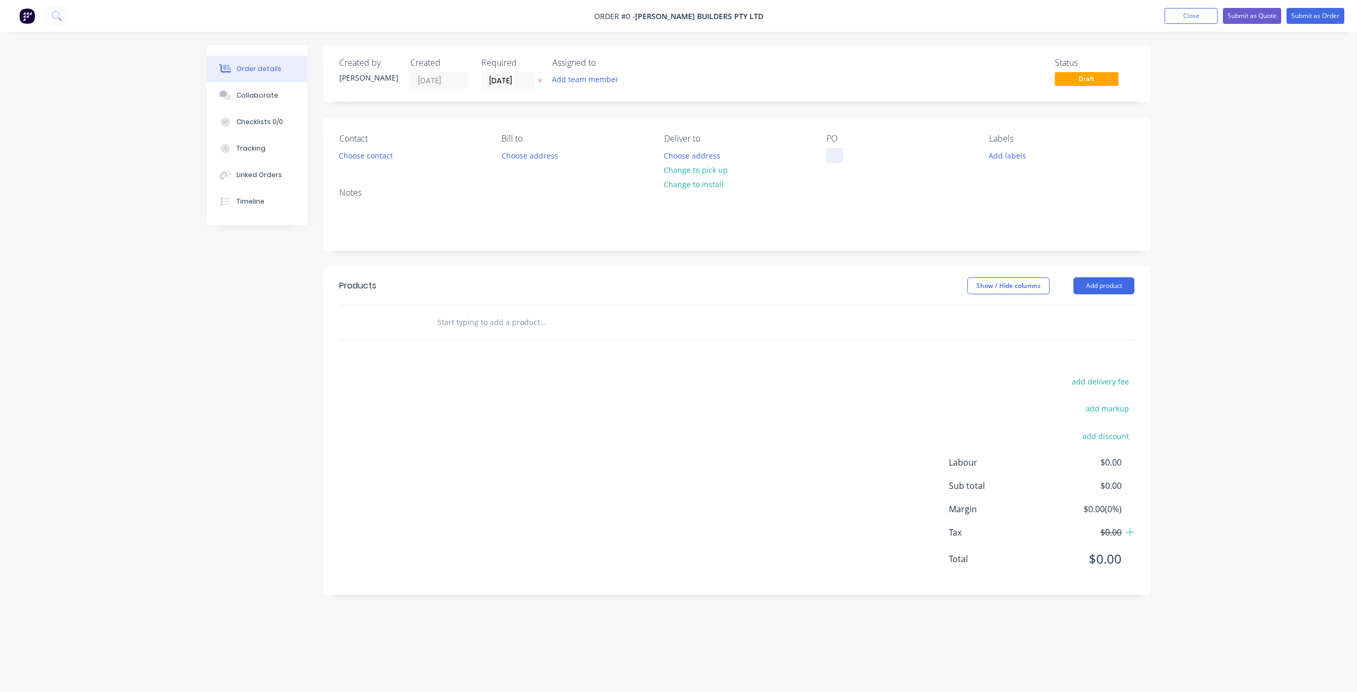
click at [827, 153] on div at bounding box center [834, 155] width 17 height 15
click at [361, 160] on div "Creating draft order... Loading... Order details Collaborate Checklists 0/0 Tra…" at bounding box center [678, 328] width 965 height 566
click at [360, 157] on button "Choose contact" at bounding box center [365, 155] width 65 height 14
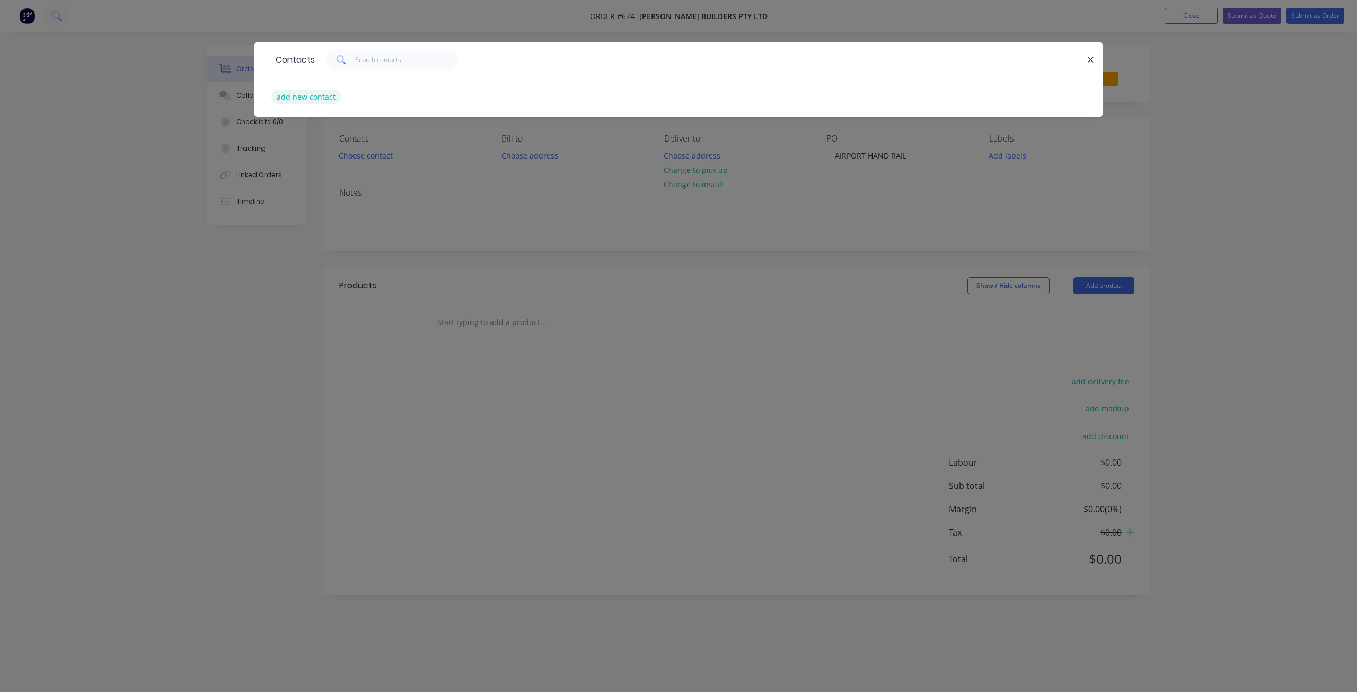
click at [293, 98] on button "add new contact" at bounding box center [306, 97] width 70 height 14
select select "AU"
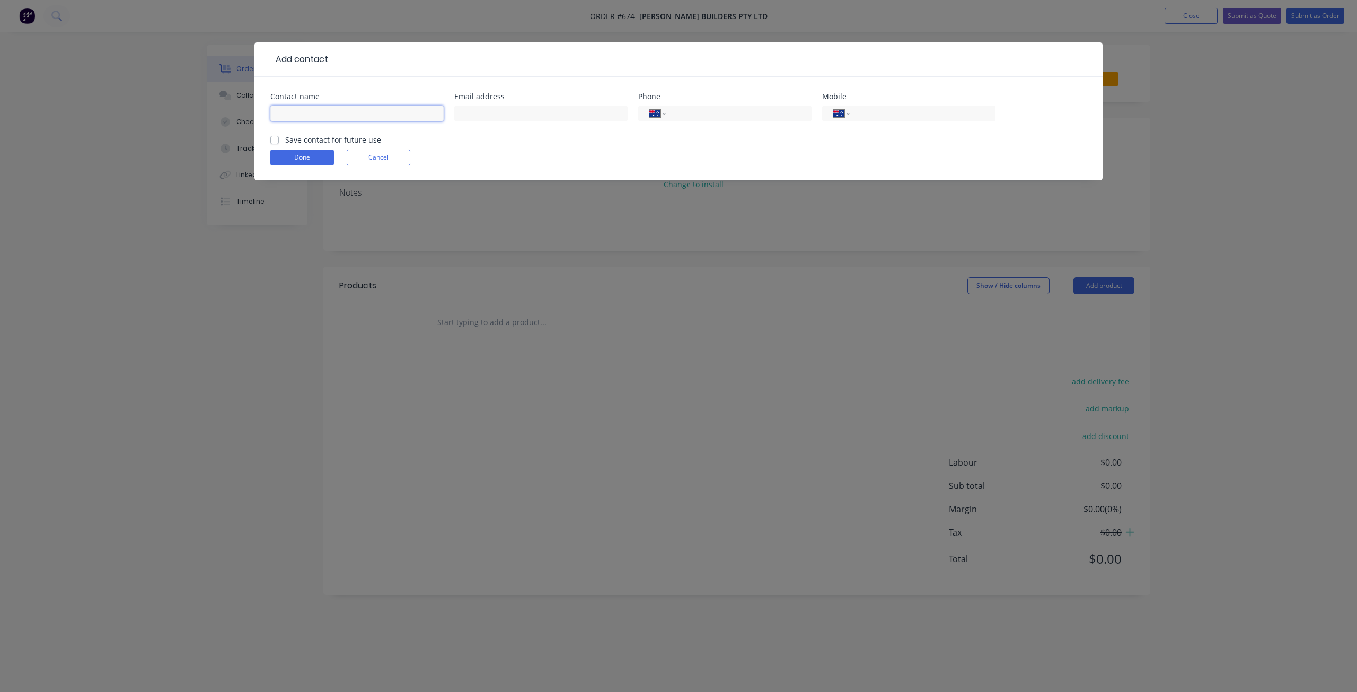
click at [295, 115] on input "text" at bounding box center [356, 113] width 173 height 16
type input "[PERSON_NAME]"
click at [884, 121] on div "International [GEOGRAPHIC_DATA] [GEOGRAPHIC_DATA] [GEOGRAPHIC_DATA] [GEOGRAPHIC…" at bounding box center [908, 118] width 173 height 31
click at [876, 112] on input "tel" at bounding box center [920, 114] width 127 height 12
paste input "0414 968 261"
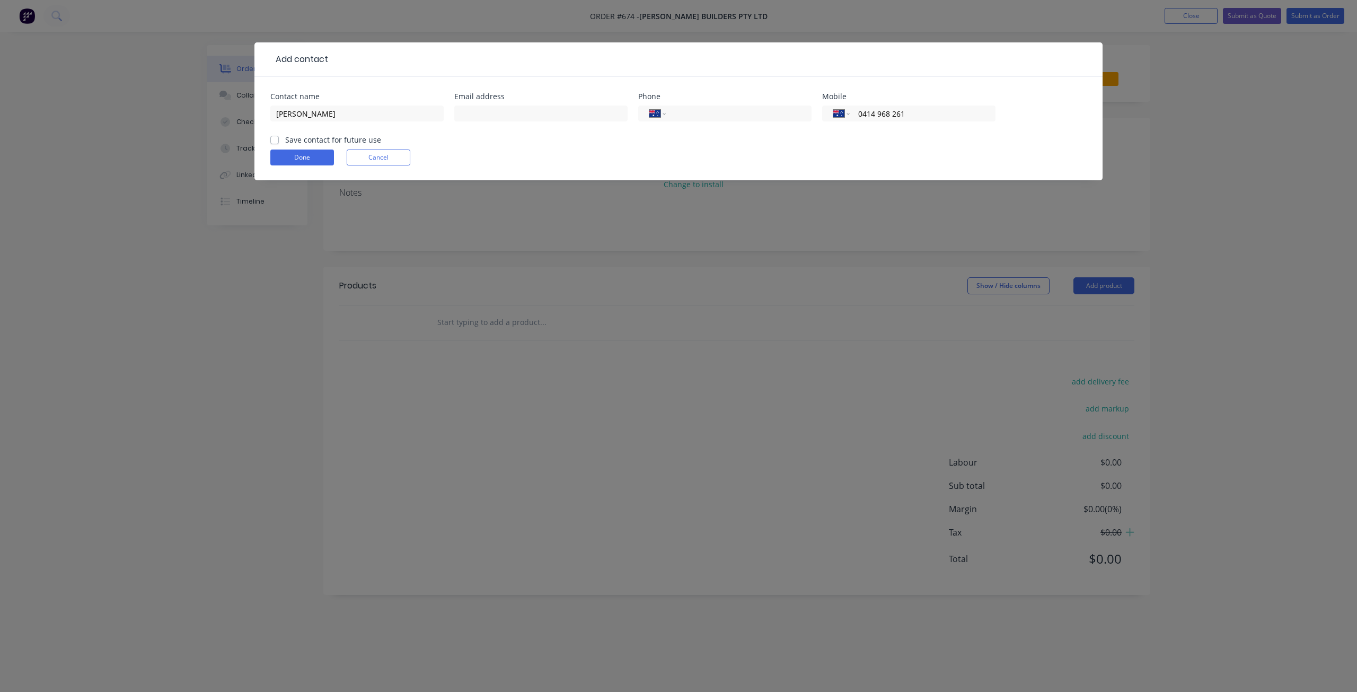
type input "0414 968 261"
click at [285, 138] on label "Save contact for future use" at bounding box center [333, 139] width 96 height 11
click at [273, 138] on input "Save contact for future use" at bounding box center [274, 139] width 8 height 10
checkbox input "true"
click at [493, 118] on input "text" at bounding box center [540, 113] width 173 height 16
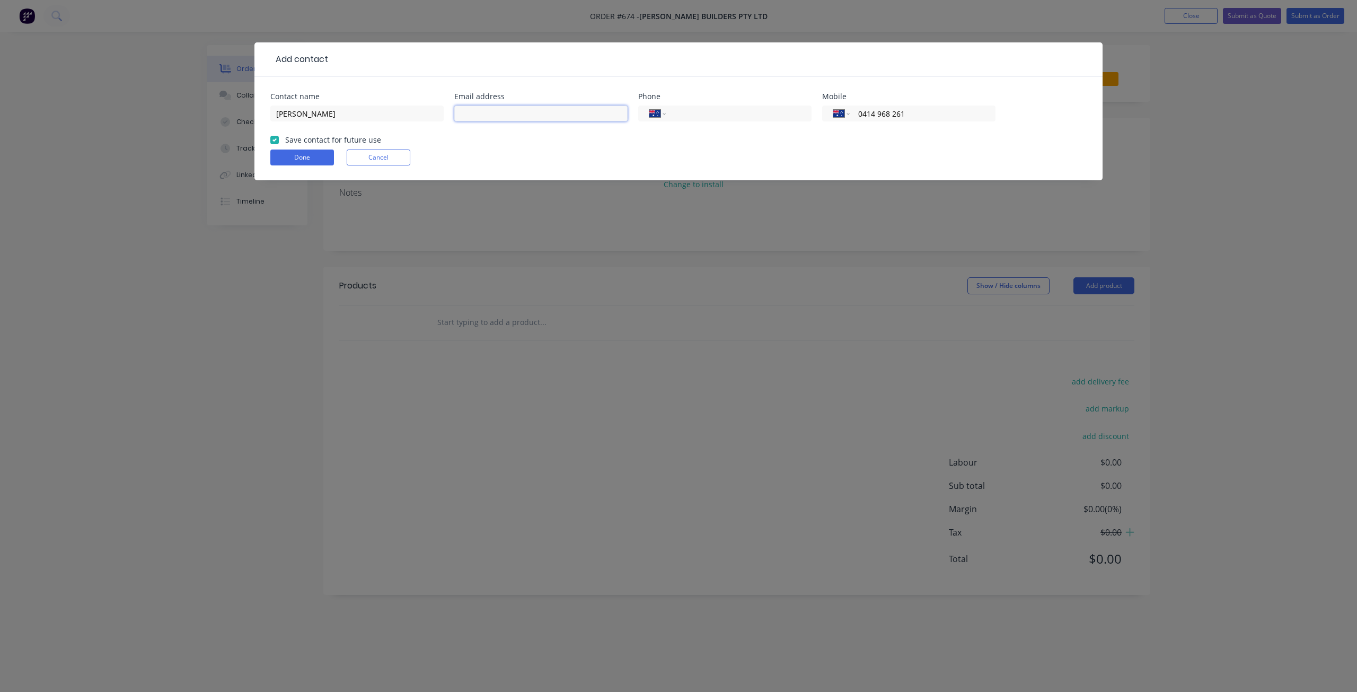
paste input "[EMAIL_ADDRESS][DOMAIN_NAME]"
click at [295, 163] on button "Done" at bounding box center [302, 157] width 64 height 16
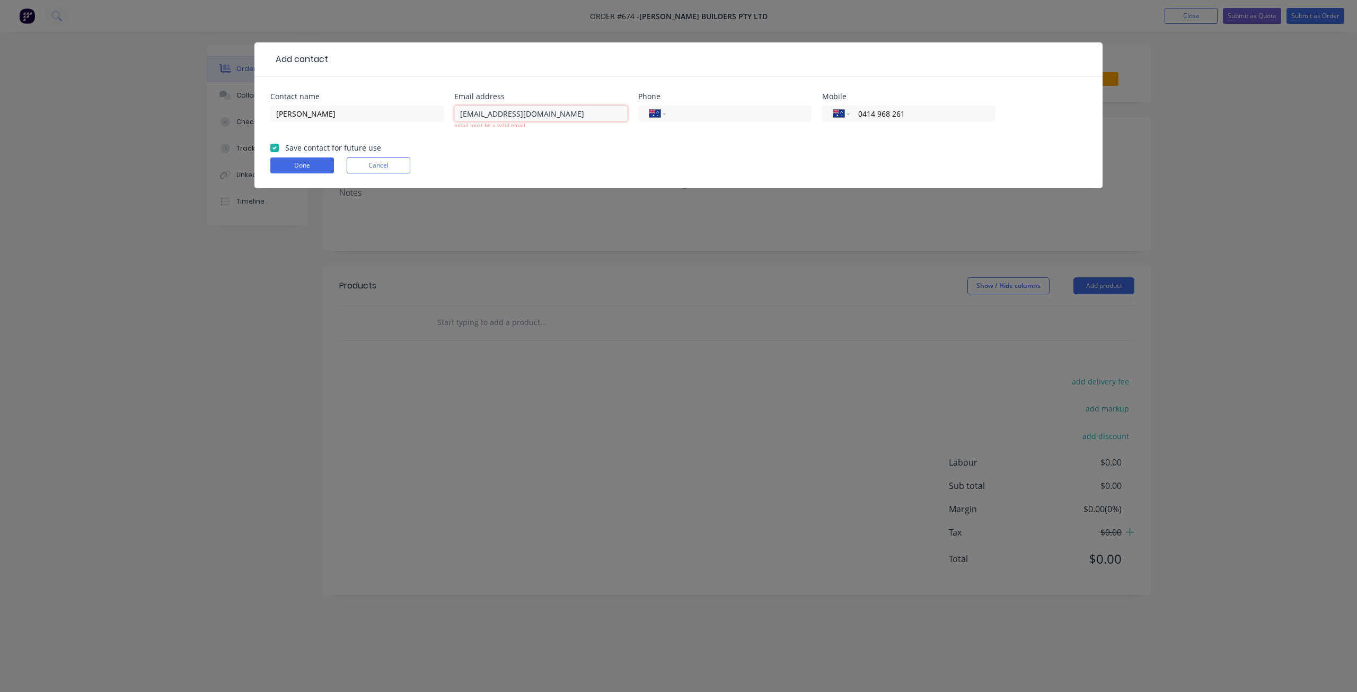
click at [462, 112] on input "[EMAIL_ADDRESS][DOMAIN_NAME]" at bounding box center [540, 113] width 173 height 16
click at [602, 116] on input "[EMAIL_ADDRESS][DOMAIN_NAME]" at bounding box center [540, 113] width 173 height 16
click at [311, 165] on button "Done" at bounding box center [302, 165] width 64 height 16
click at [602, 113] on input "[EMAIL_ADDRESS][DOMAIN_NAME]" at bounding box center [540, 113] width 173 height 16
type input "[EMAIL_ADDRESS][DOMAIN_NAME]"
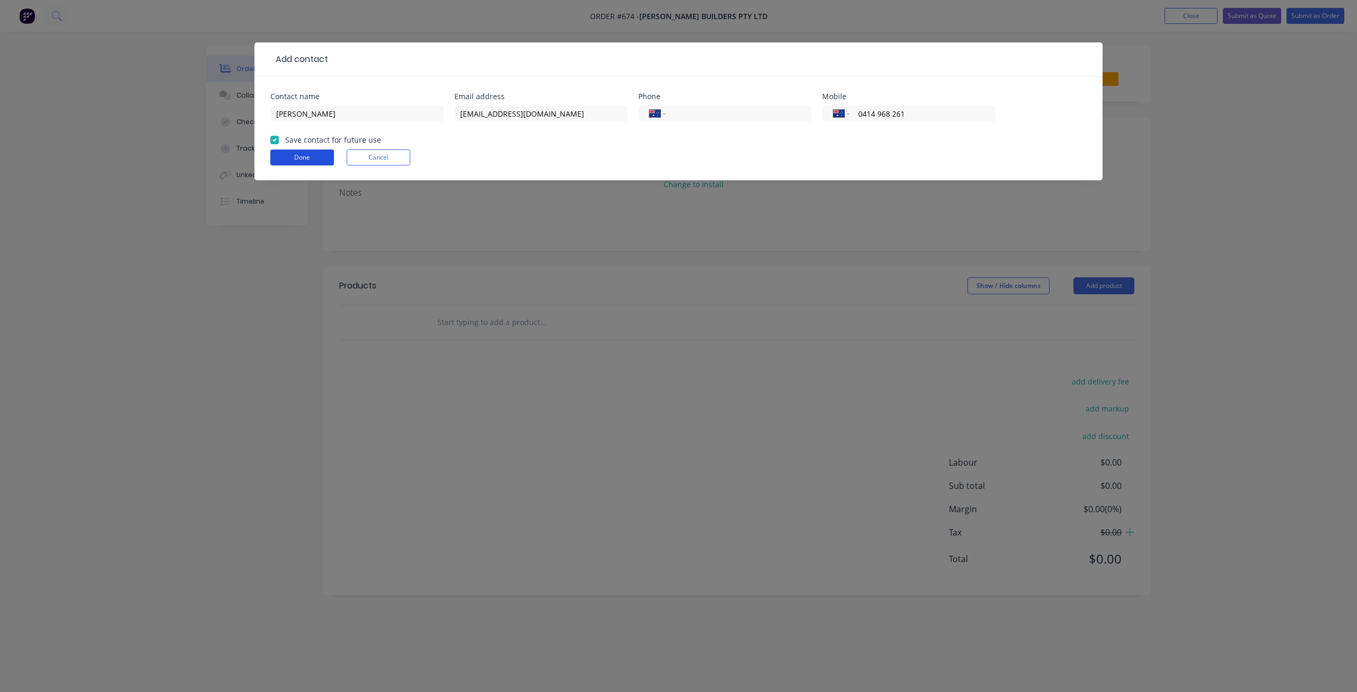
click at [297, 167] on form "Contact name [PERSON_NAME] Email address [EMAIL_ADDRESS][DOMAIN_NAME] Phone Int…" at bounding box center [678, 136] width 816 height 87
click at [296, 157] on button "Done" at bounding box center [302, 157] width 64 height 16
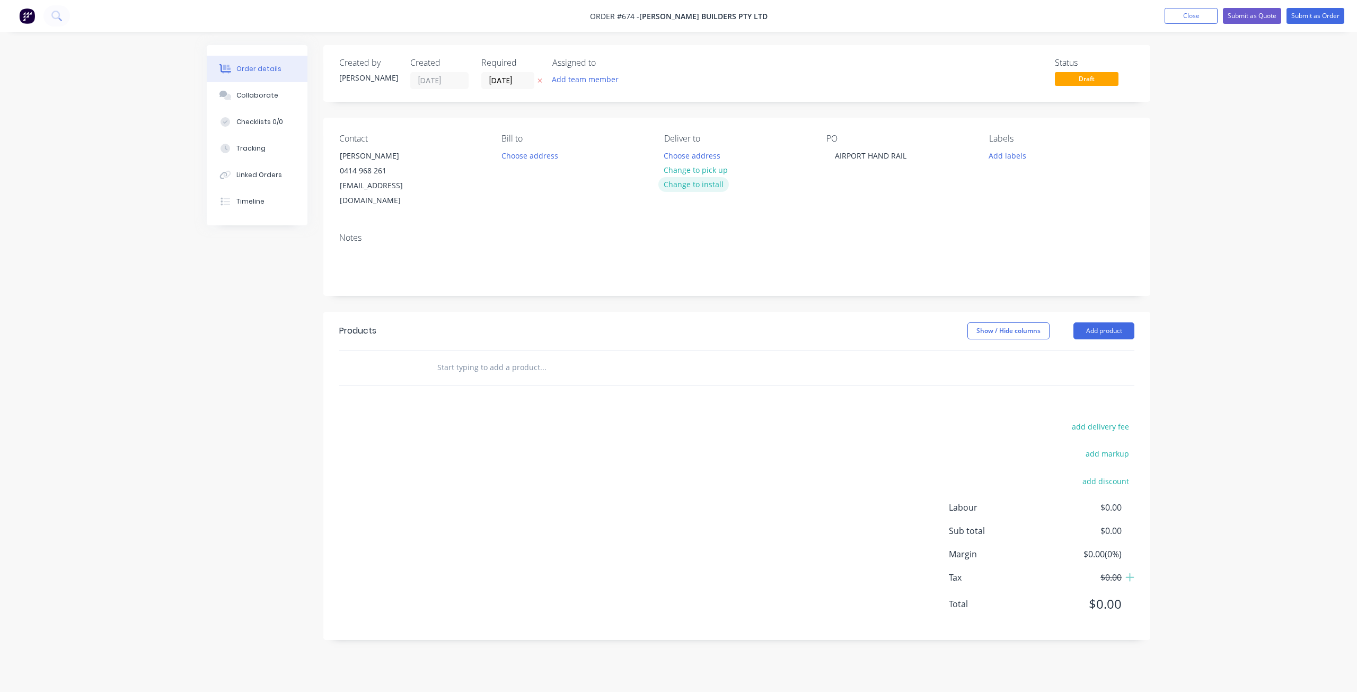
click at [695, 189] on button "Change to install" at bounding box center [693, 184] width 71 height 14
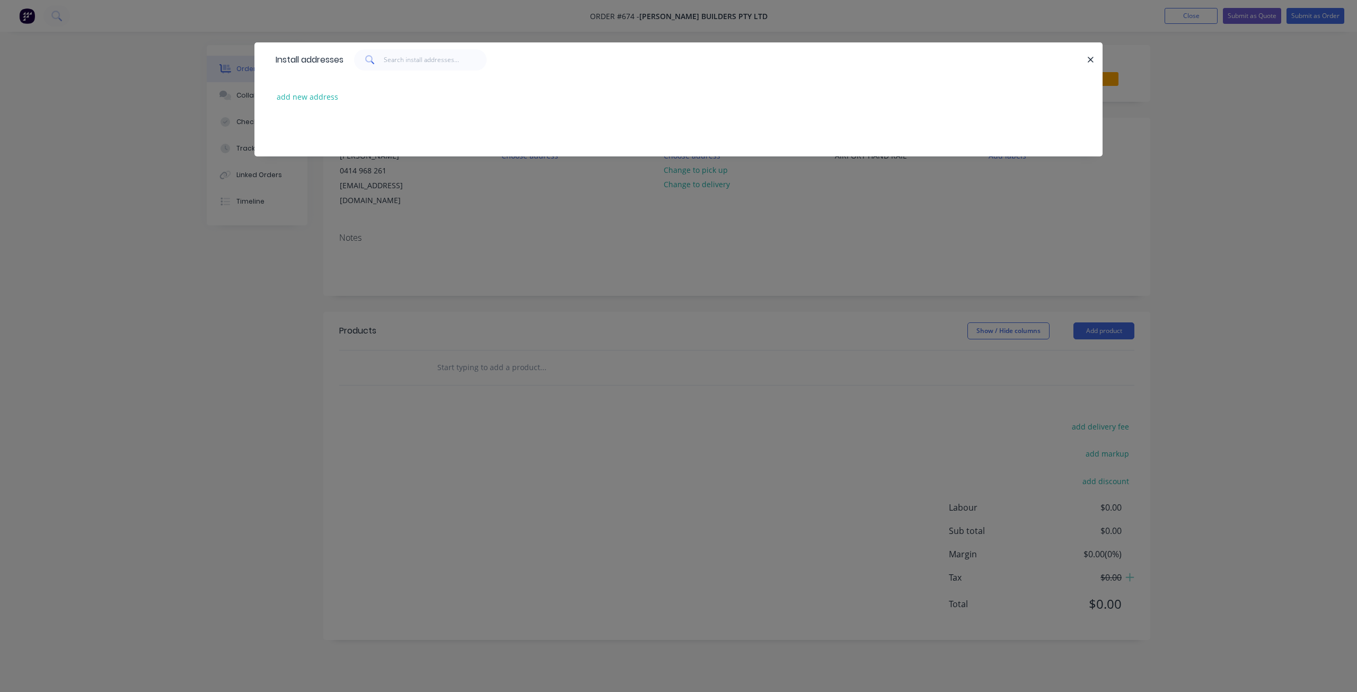
click at [527, 121] on div at bounding box center [678, 137] width 848 height 40
drag, startPoint x: 535, startPoint y: 192, endPoint x: 543, endPoint y: 195, distance: 8.9
click at [537, 192] on div "Install addresses add new address" at bounding box center [678, 346] width 1357 height 692
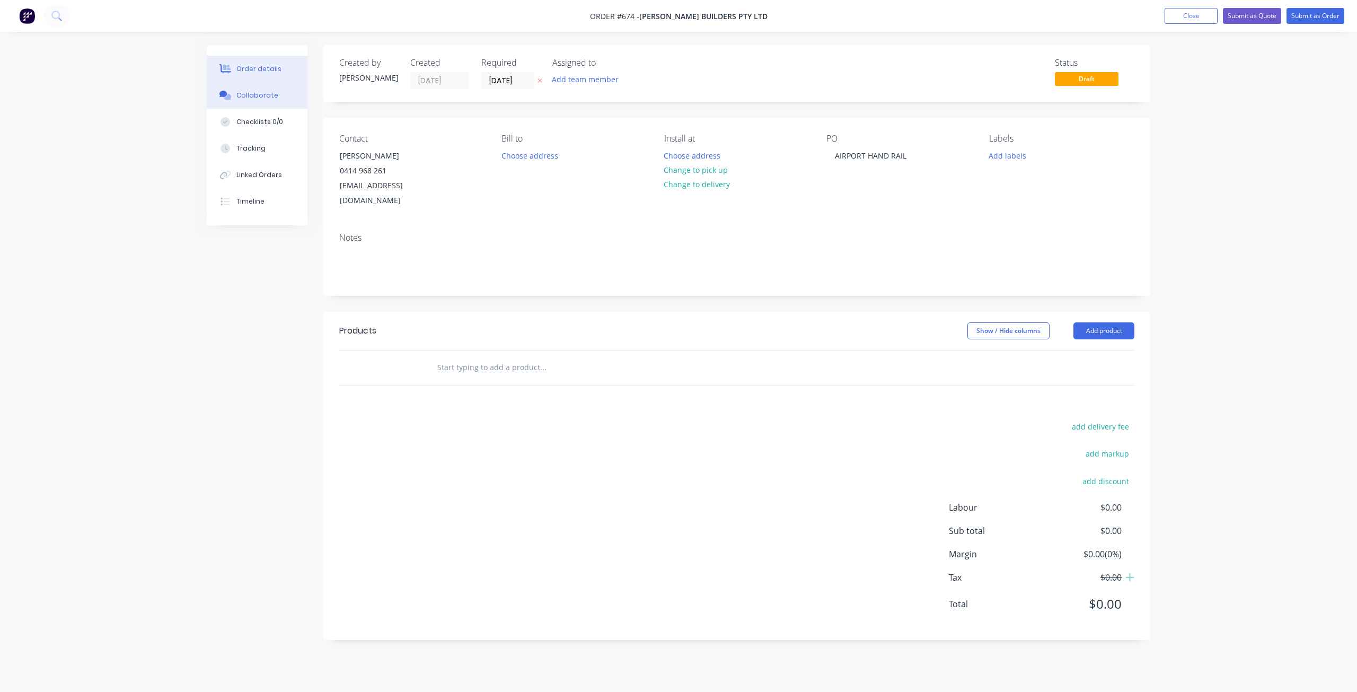
click at [260, 93] on div "Collaborate" at bounding box center [257, 96] width 42 height 10
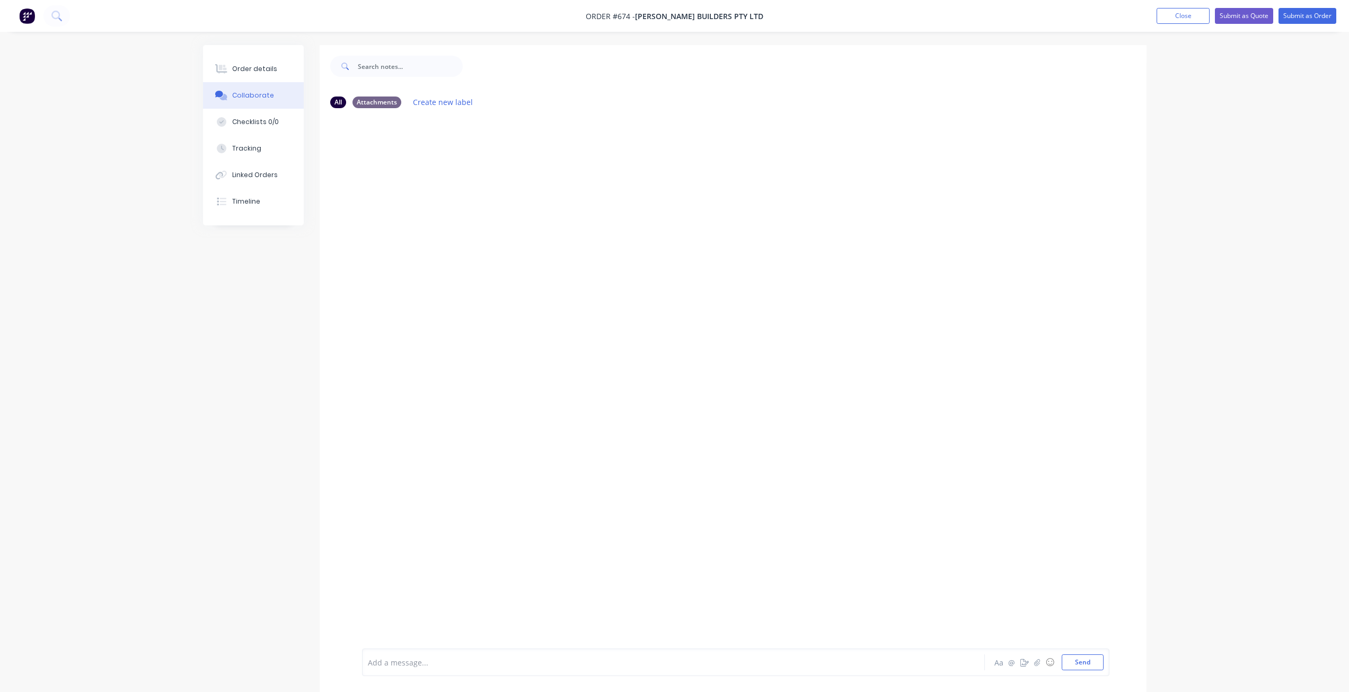
click at [426, 662] on div at bounding box center [643, 662] width 551 height 11
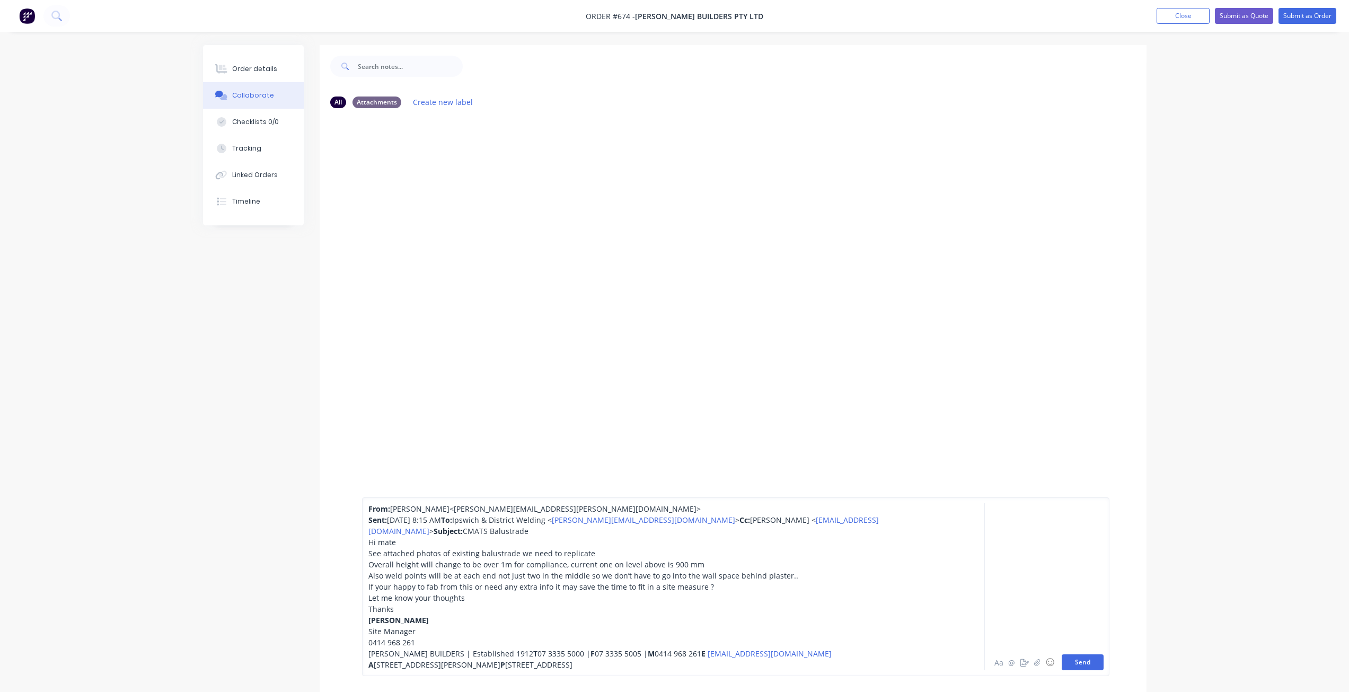
click at [1086, 660] on button "Send" at bounding box center [1083, 662] width 42 height 16
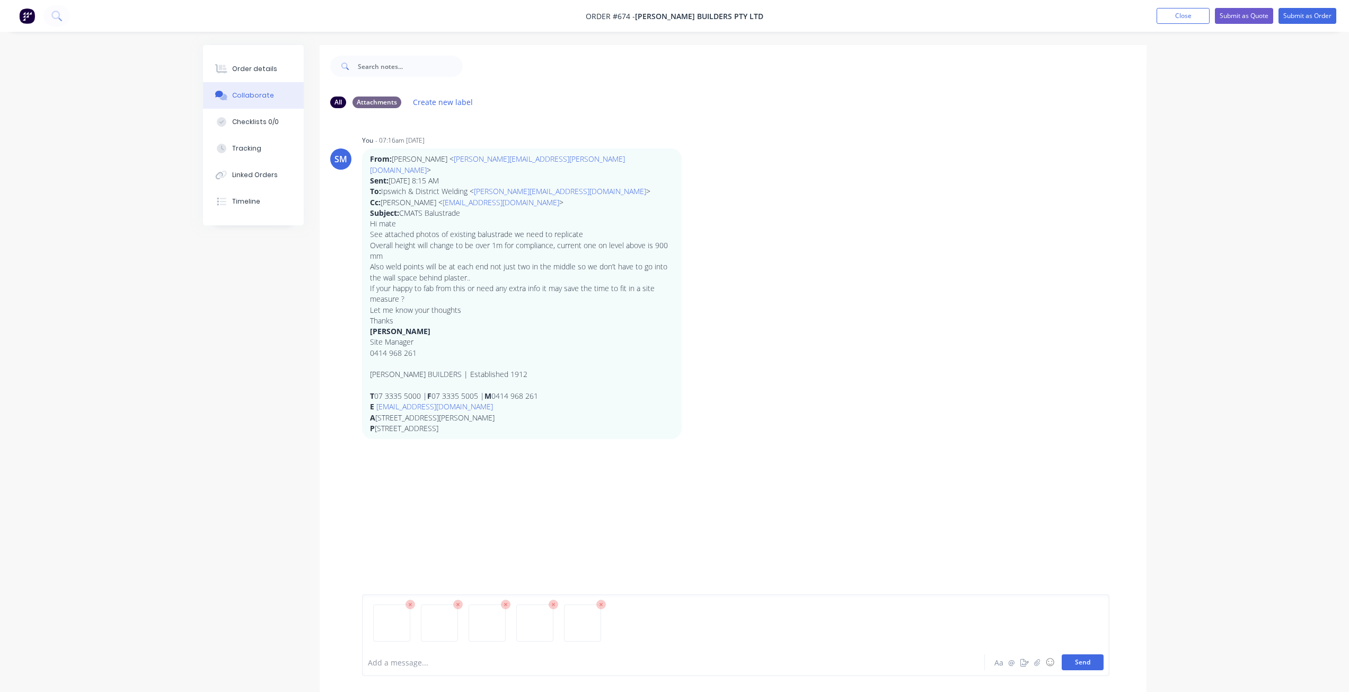
click at [1080, 663] on button "Send" at bounding box center [1083, 662] width 42 height 16
click at [1307, 19] on button "Submit as Order" at bounding box center [1307, 16] width 58 height 16
click at [1181, 14] on button "Close" at bounding box center [1193, 15] width 53 height 16
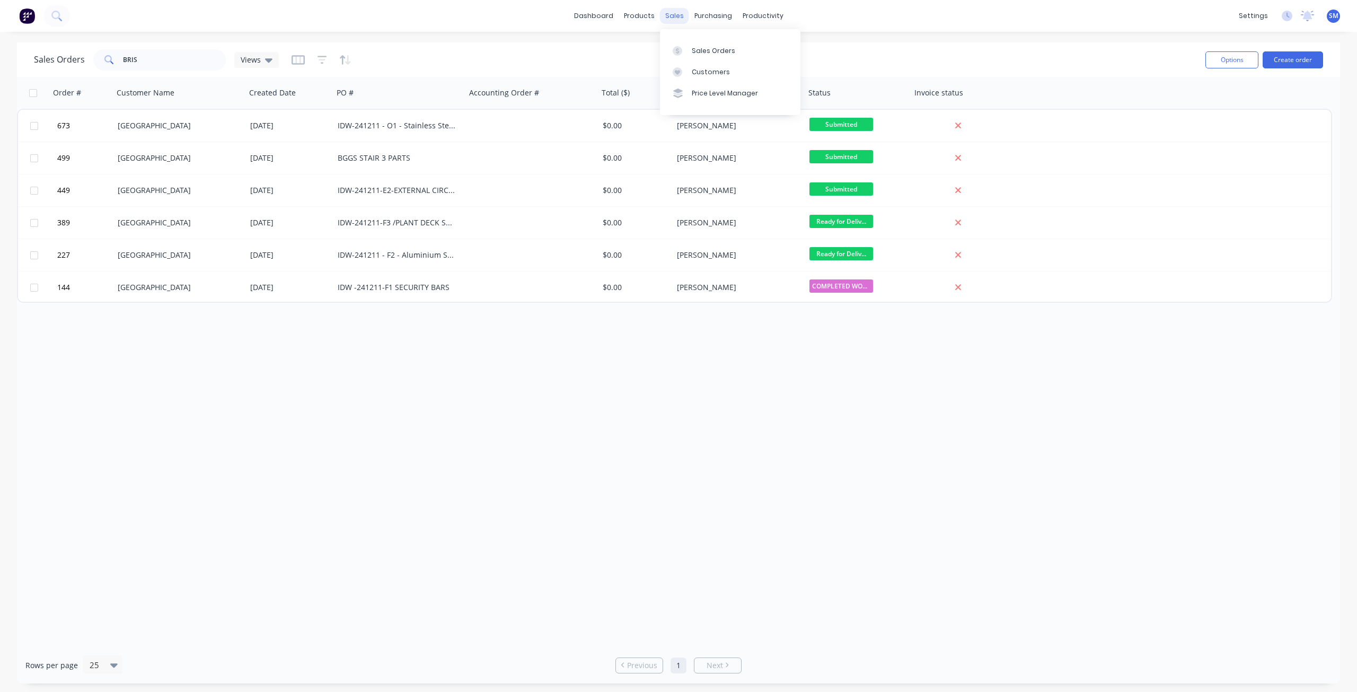
click at [672, 14] on div "sales" at bounding box center [674, 16] width 29 height 16
click at [704, 50] on div "Sales Orders" at bounding box center [713, 51] width 43 height 10
drag, startPoint x: 92, startPoint y: 55, endPoint x: 65, endPoint y: 55, distance: 27.0
click at [65, 55] on div "Sales Orders BRIS Views" at bounding box center [156, 59] width 245 height 21
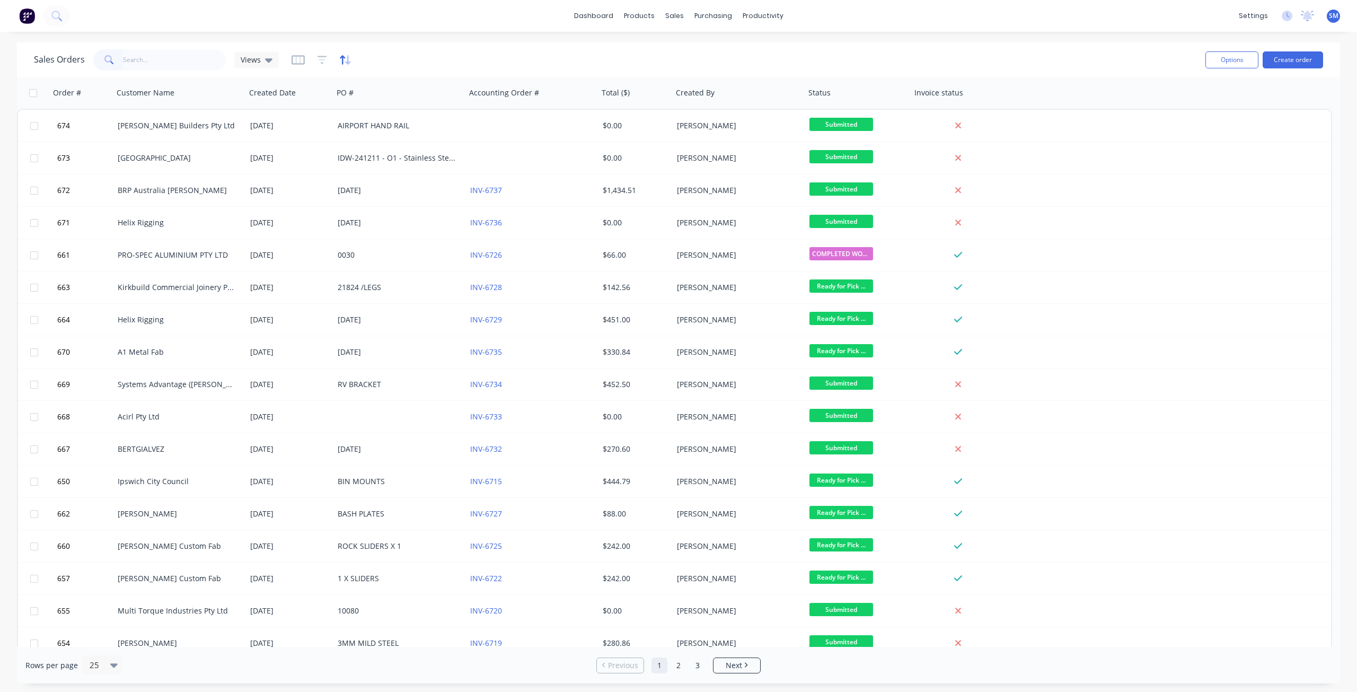
click at [346, 63] on icon "button" at bounding box center [347, 60] width 5 height 10
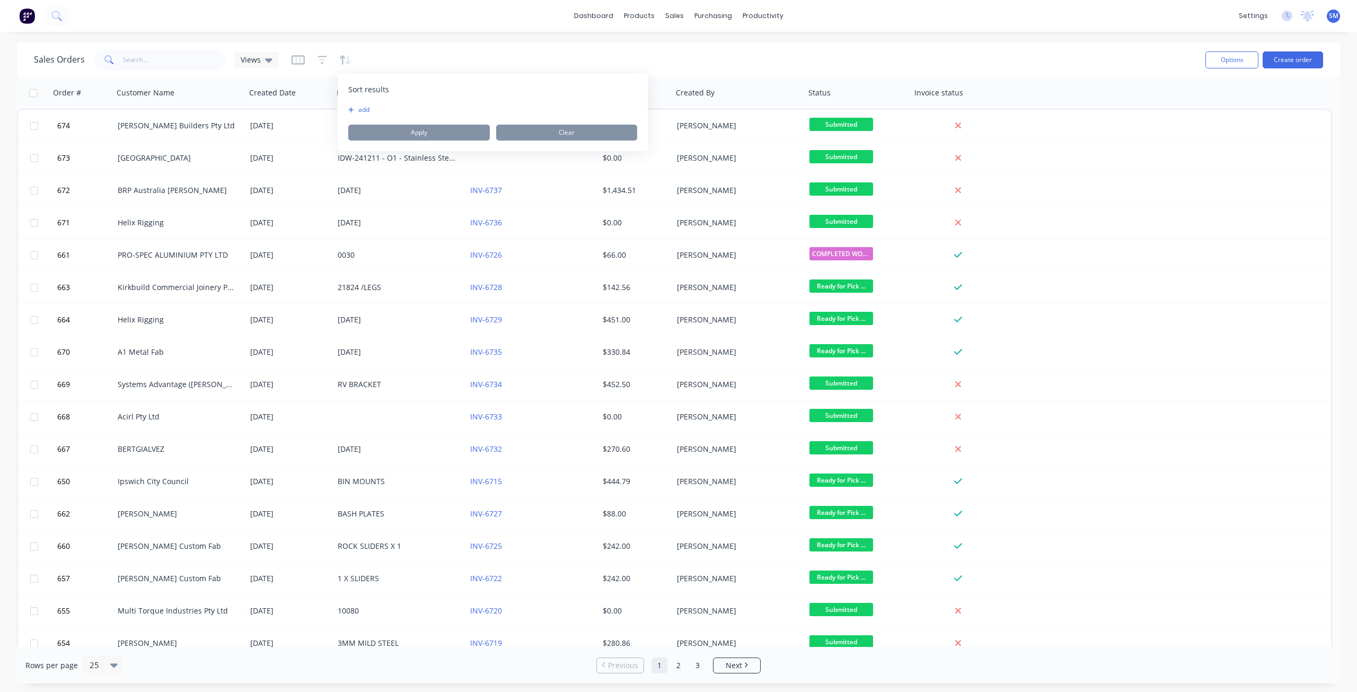
click at [361, 109] on button "add" at bounding box center [354, 109] width 13 height 8
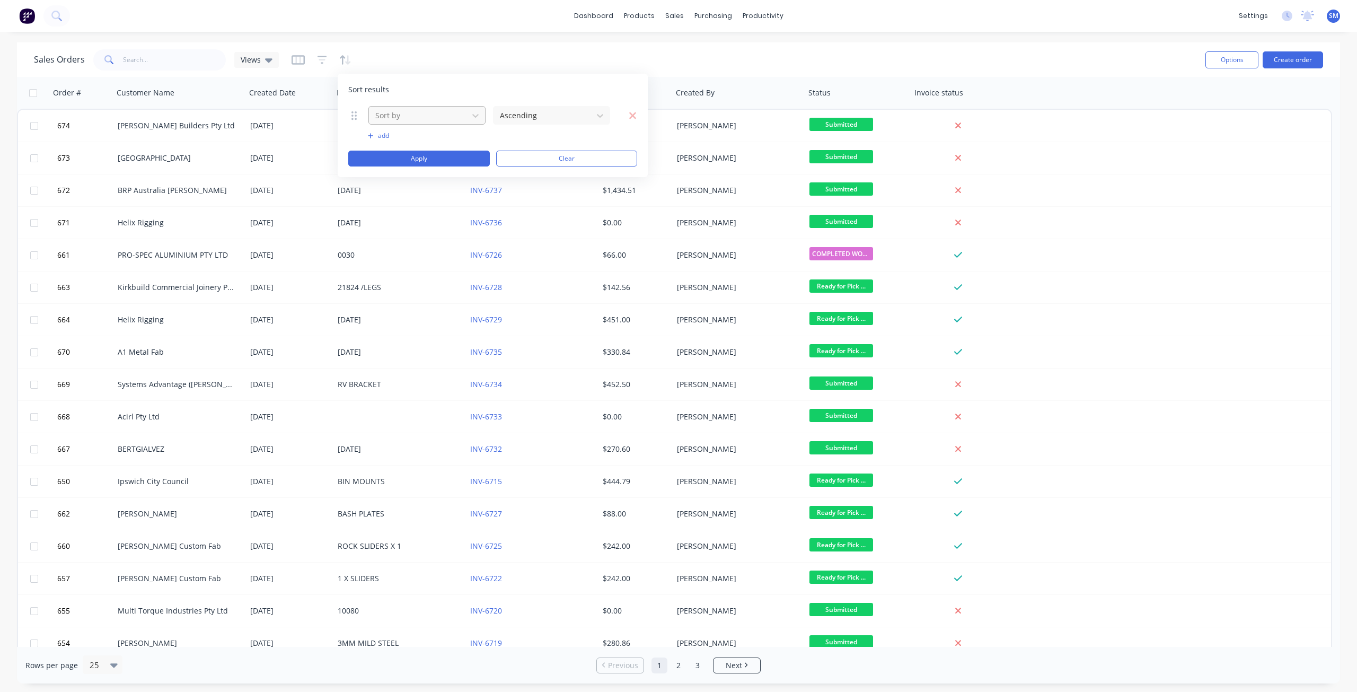
click at [395, 114] on div at bounding box center [418, 115] width 89 height 13
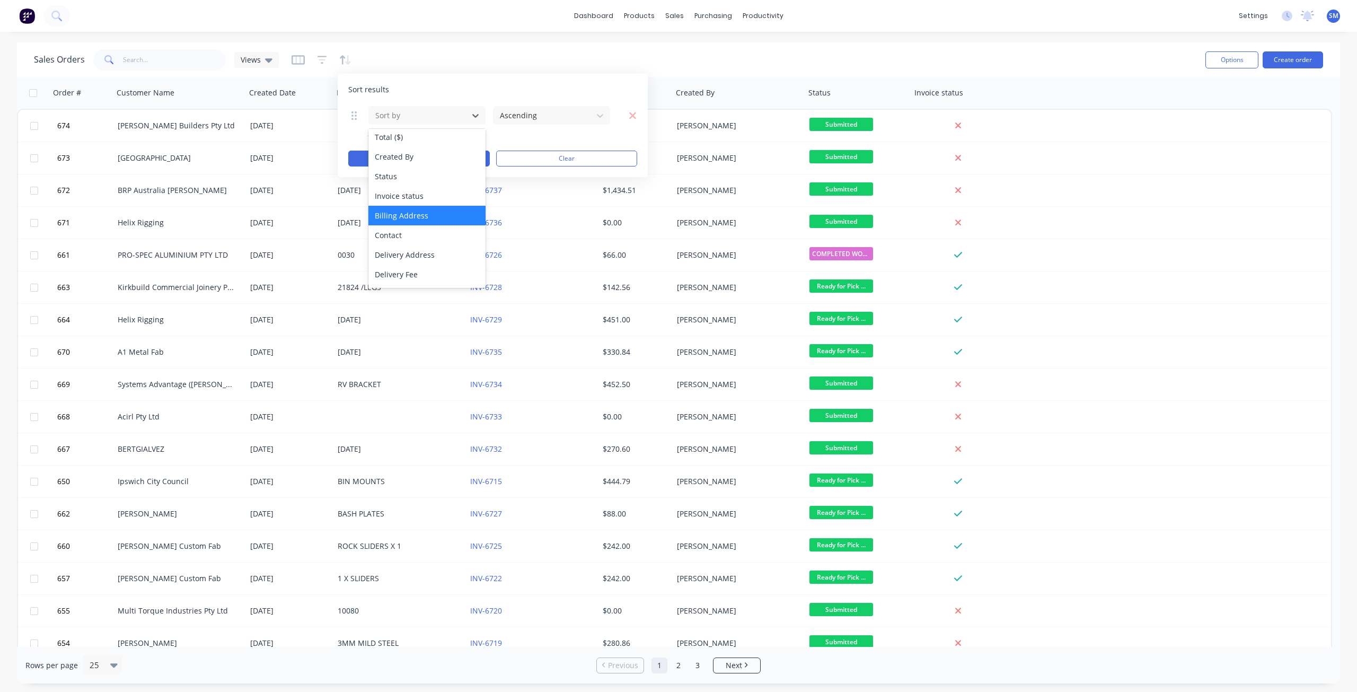
scroll to position [106, 0]
click at [386, 173] on div "Status" at bounding box center [426, 172] width 117 height 20
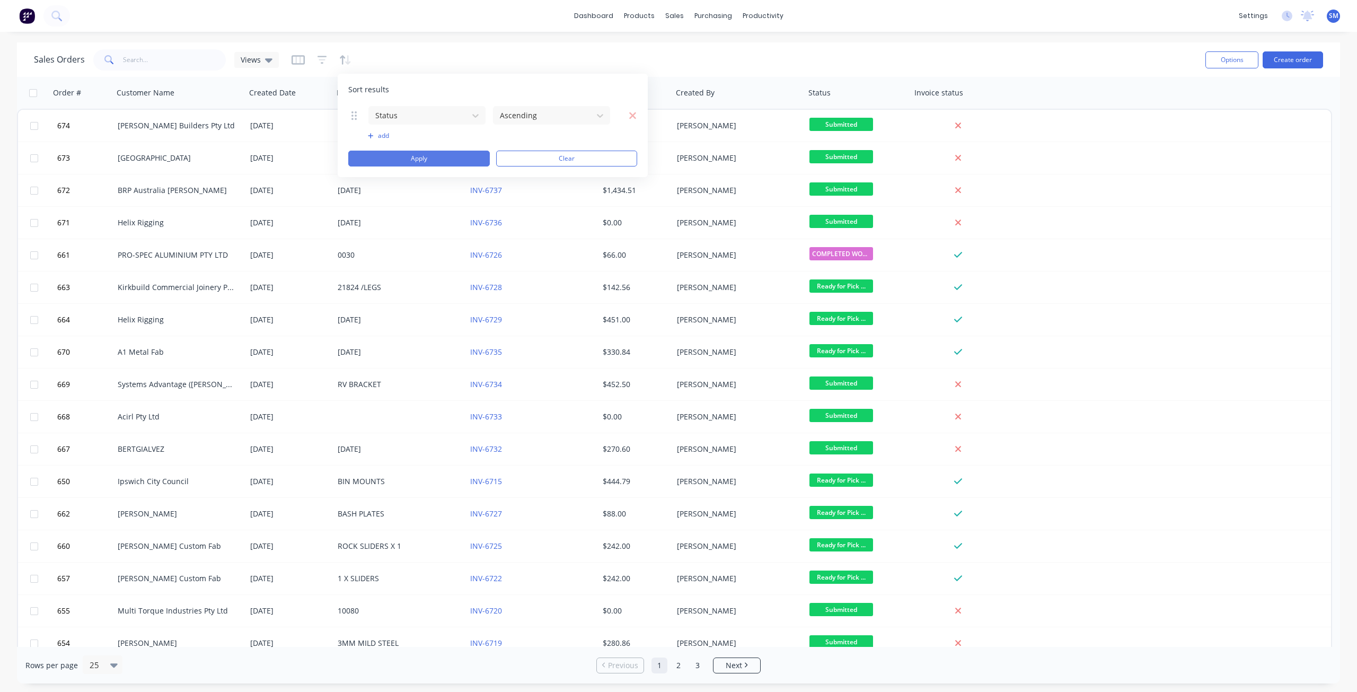
click at [408, 160] on button "Apply" at bounding box center [419, 159] width 142 height 16
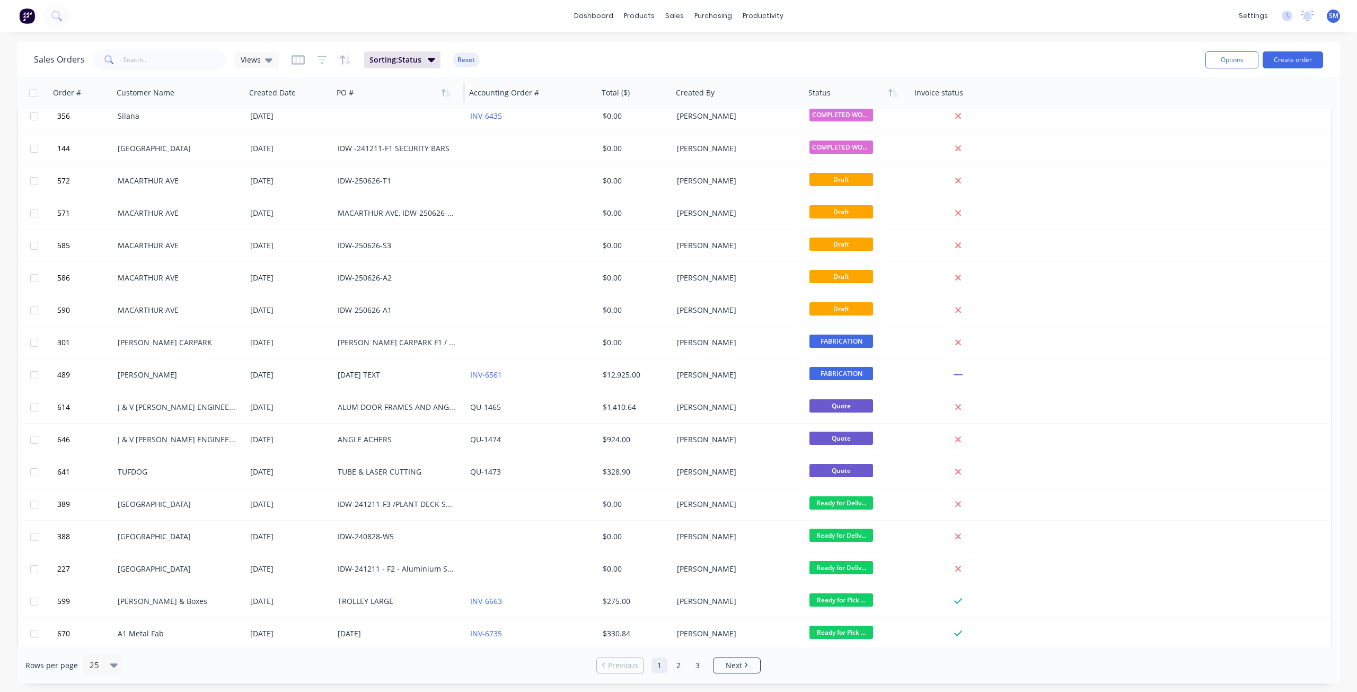
scroll to position [0, 0]
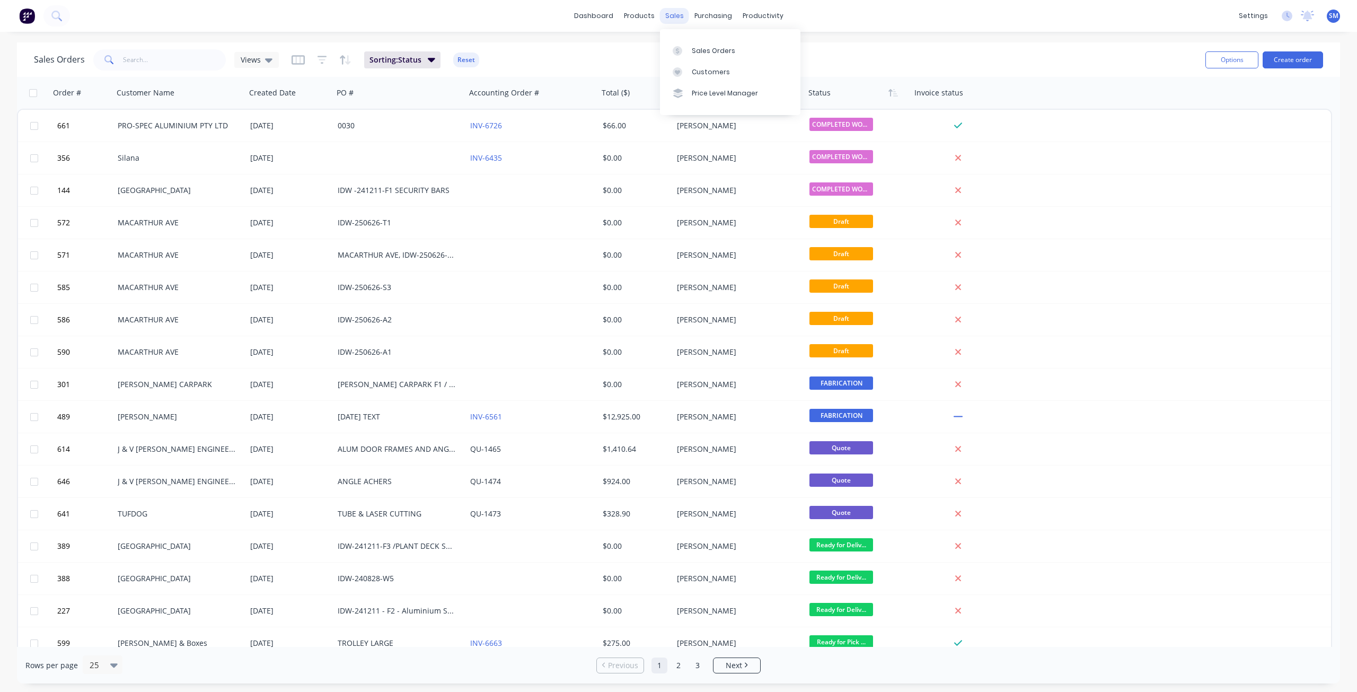
click at [670, 16] on div "sales" at bounding box center [674, 16] width 29 height 16
click at [703, 51] on div "Sales Orders" at bounding box center [713, 51] width 43 height 10
click at [706, 75] on div "Customers" at bounding box center [711, 72] width 38 height 10
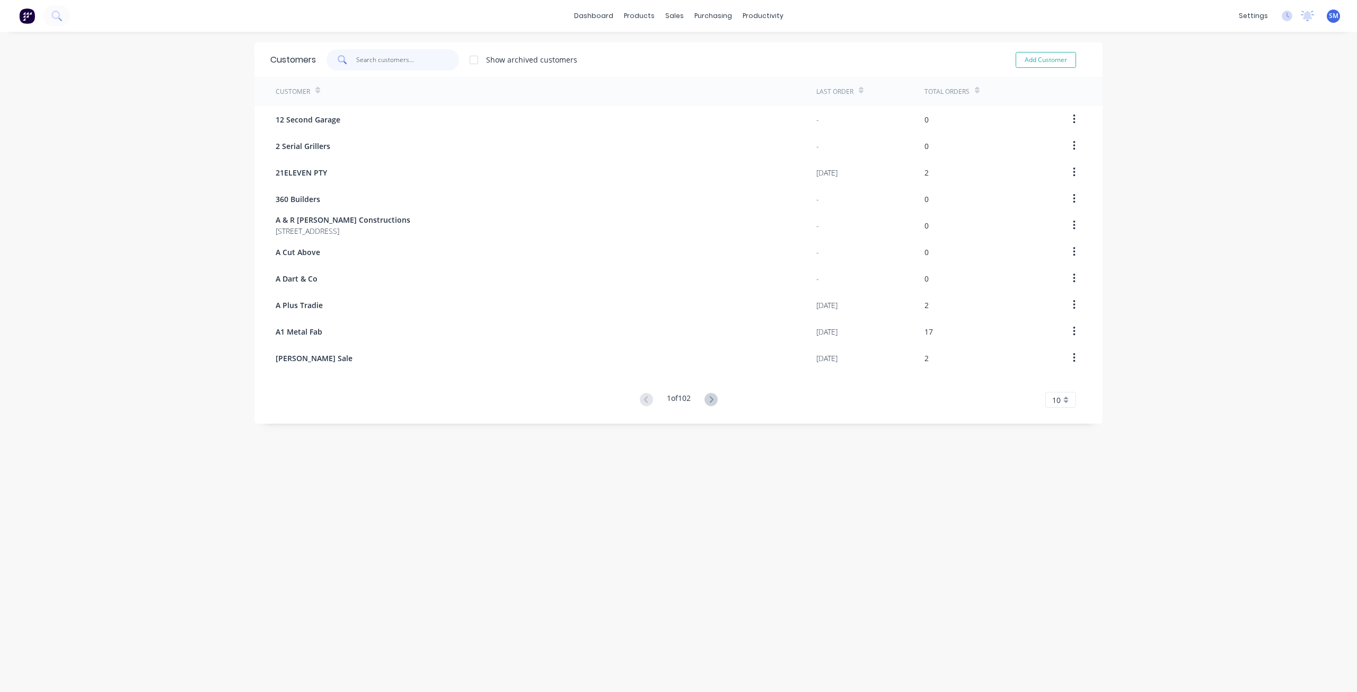
click at [360, 63] on input "text" at bounding box center [407, 59] width 103 height 21
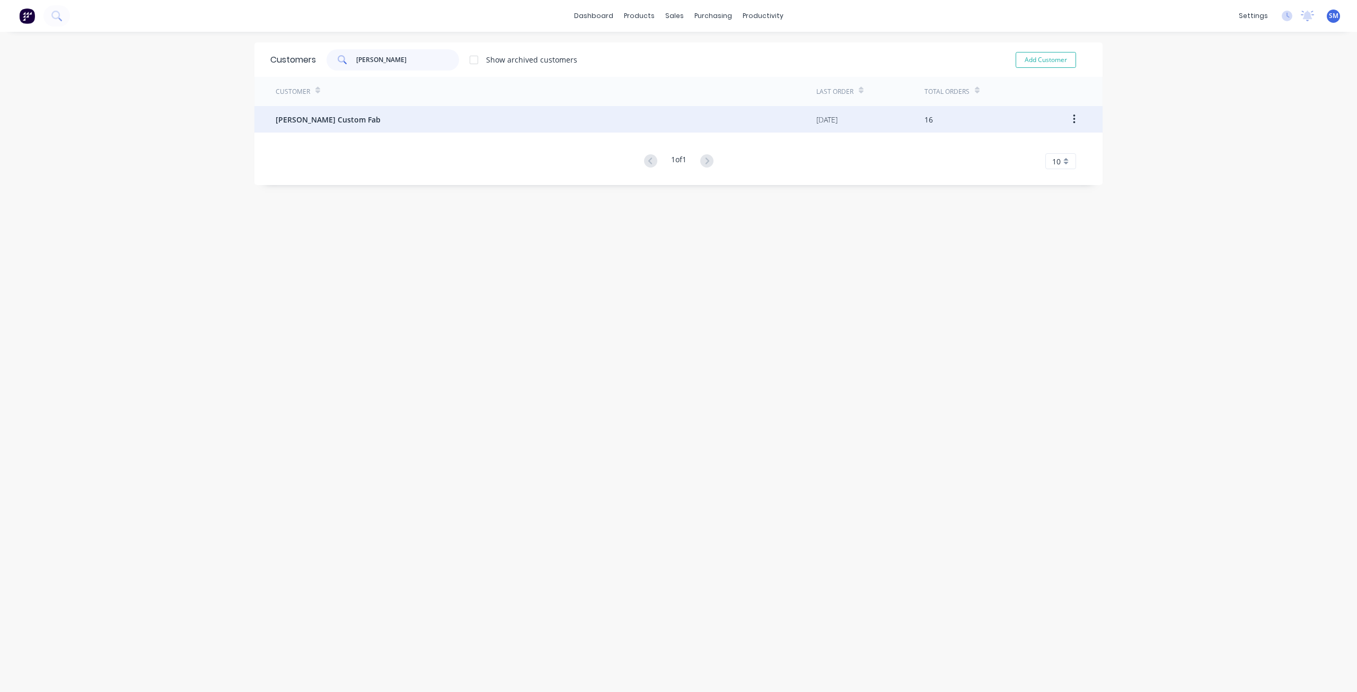
type input "[PERSON_NAME]"
click at [334, 120] on span "[PERSON_NAME] Custom Fab" at bounding box center [328, 119] width 105 height 11
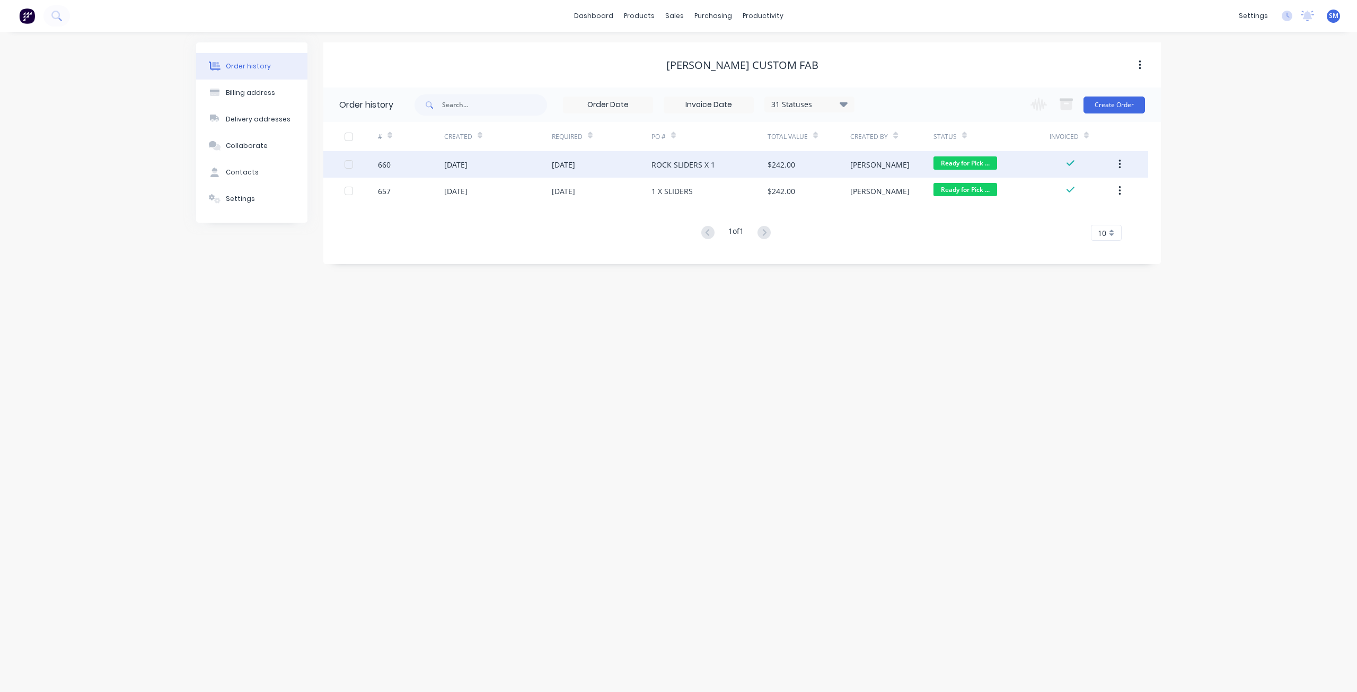
click at [717, 166] on div "ROCK SLIDERS X 1" at bounding box center [709, 164] width 116 height 27
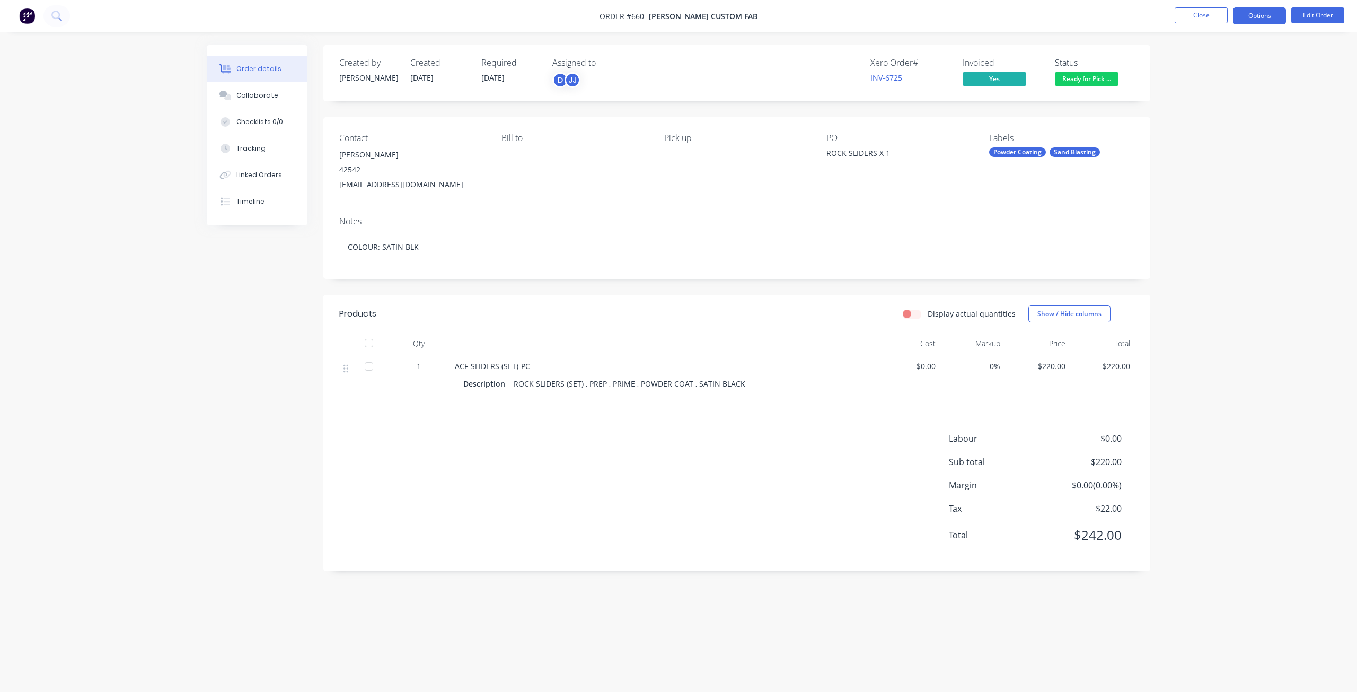
click at [1264, 17] on button "Options" at bounding box center [1259, 15] width 53 height 17
click at [1196, 249] on div "Duplicate" at bounding box center [1228, 255] width 98 height 15
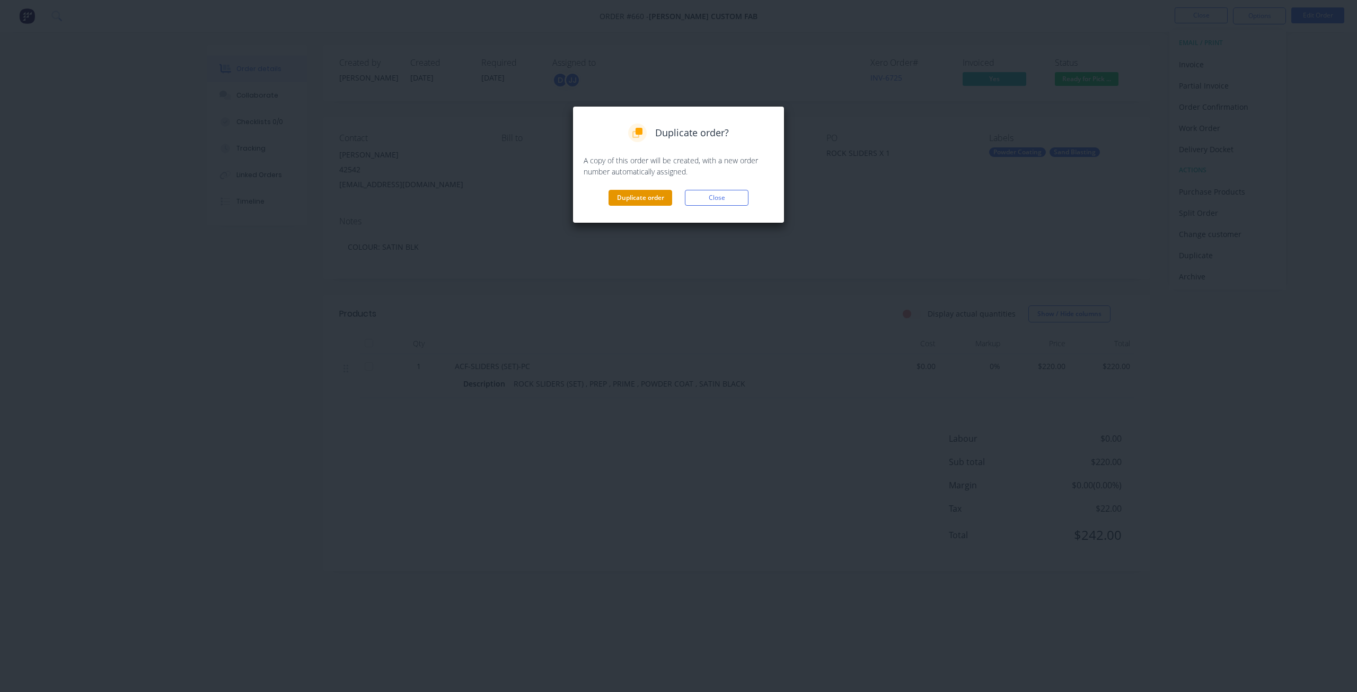
click at [645, 195] on button "Duplicate order" at bounding box center [640, 198] width 64 height 16
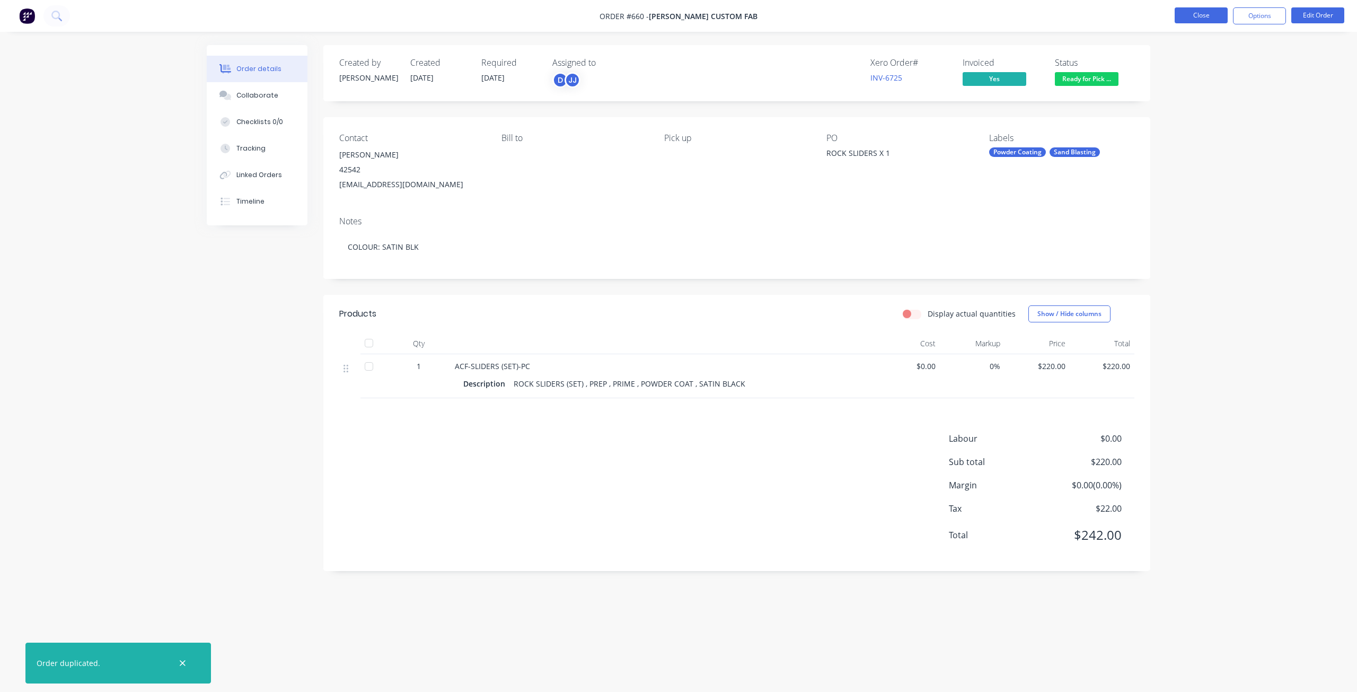
click at [1205, 16] on button "Close" at bounding box center [1201, 15] width 53 height 16
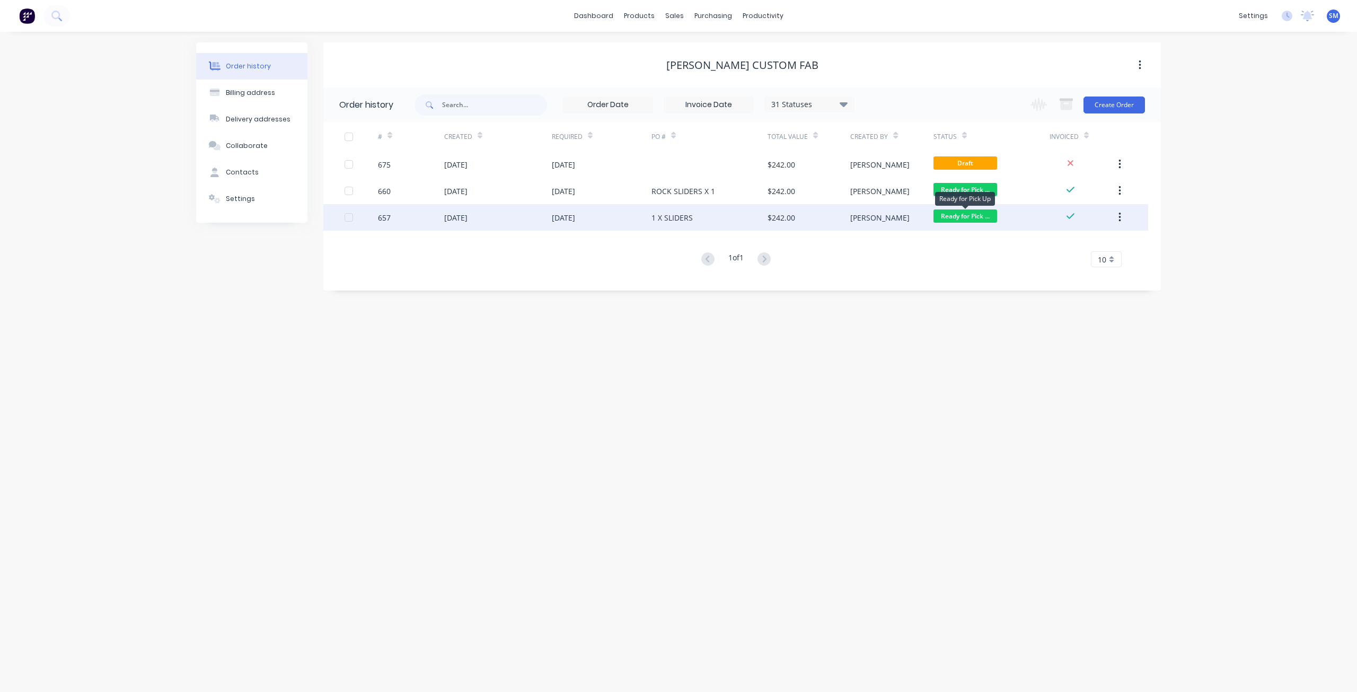
click at [979, 219] on span "Ready for Pick ..." at bounding box center [965, 215] width 64 height 13
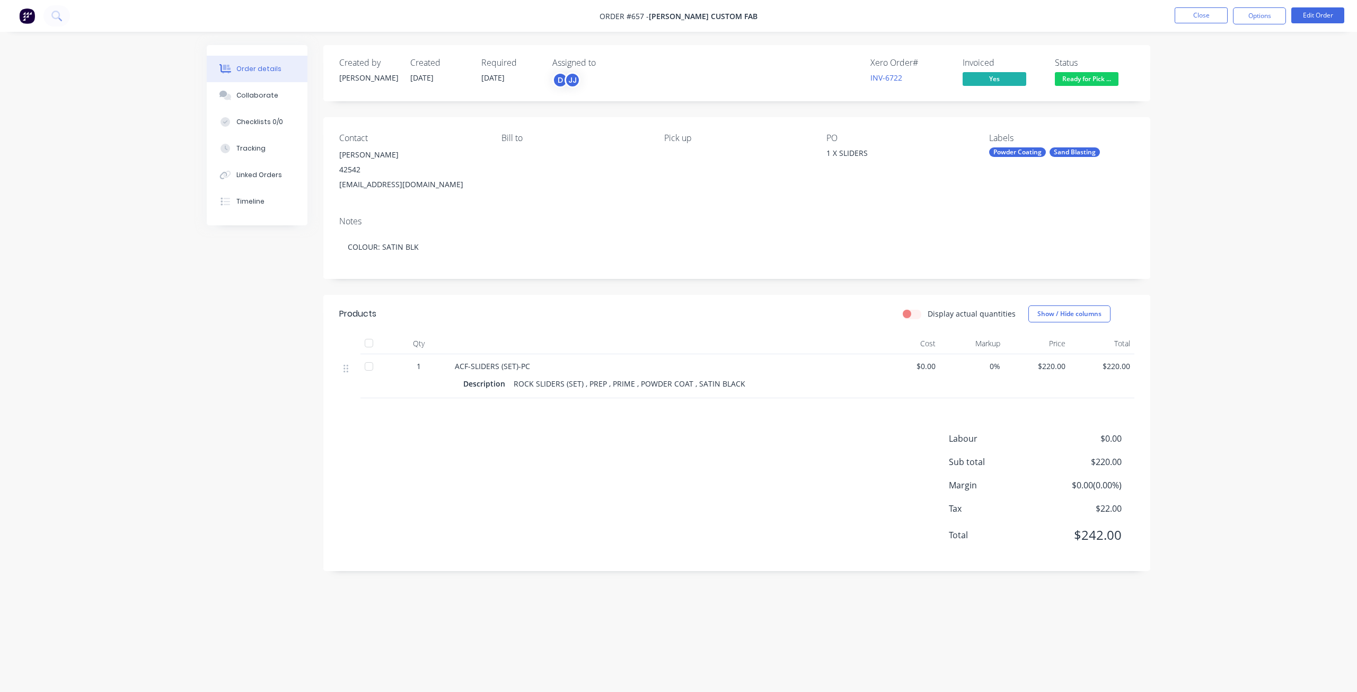
click at [1084, 80] on span "Ready for Pick ..." at bounding box center [1087, 78] width 64 height 13
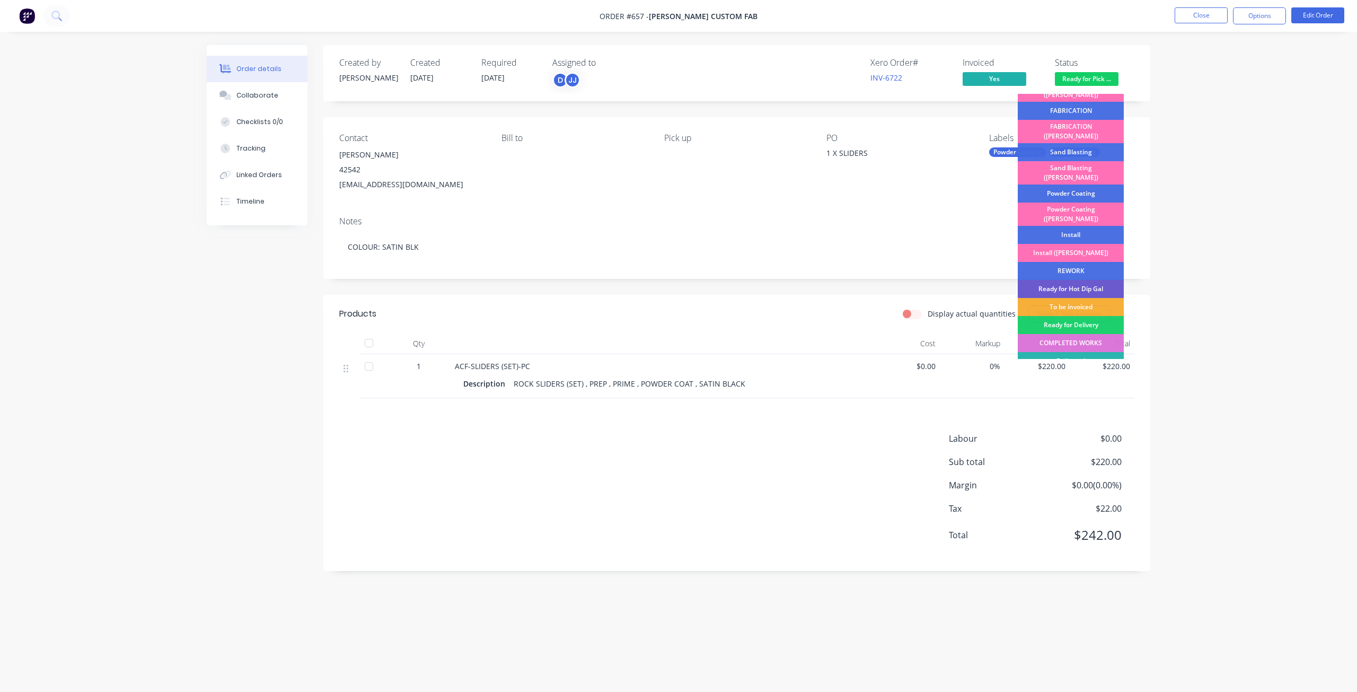
scroll to position [186, 0]
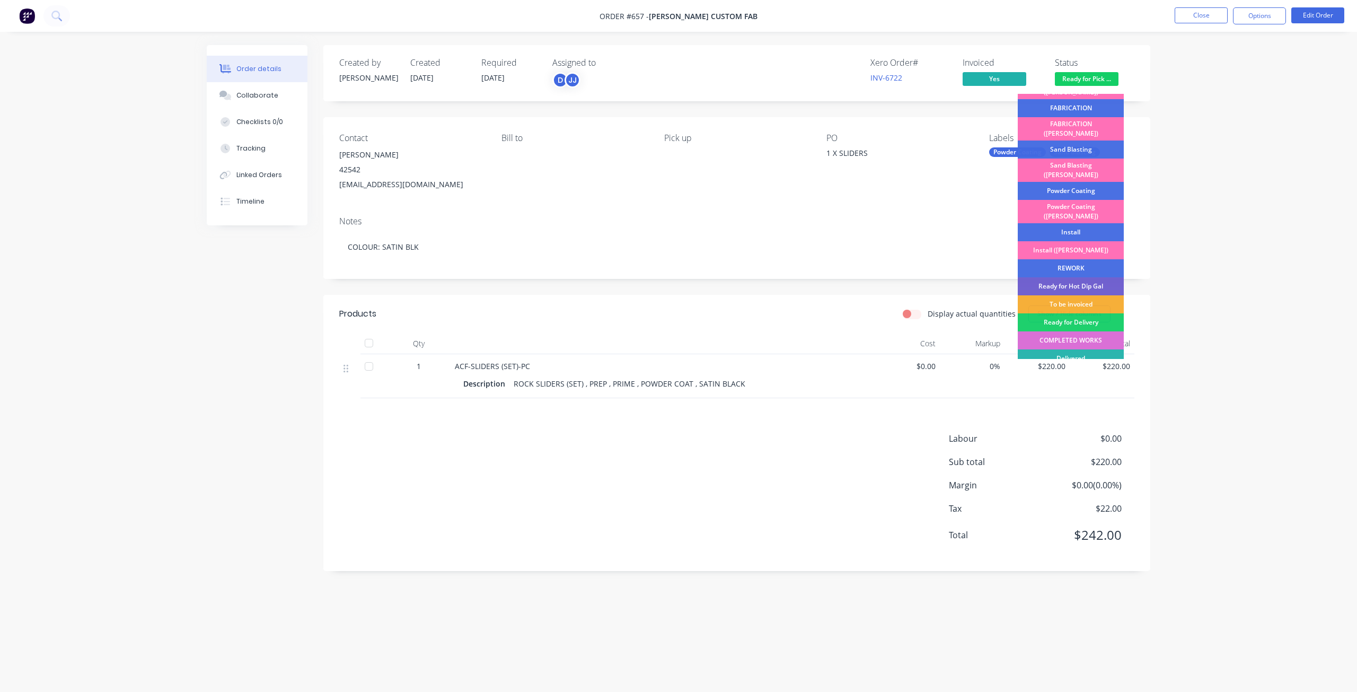
click at [1072, 331] on div "COMPLETED WORKS" at bounding box center [1071, 340] width 106 height 18
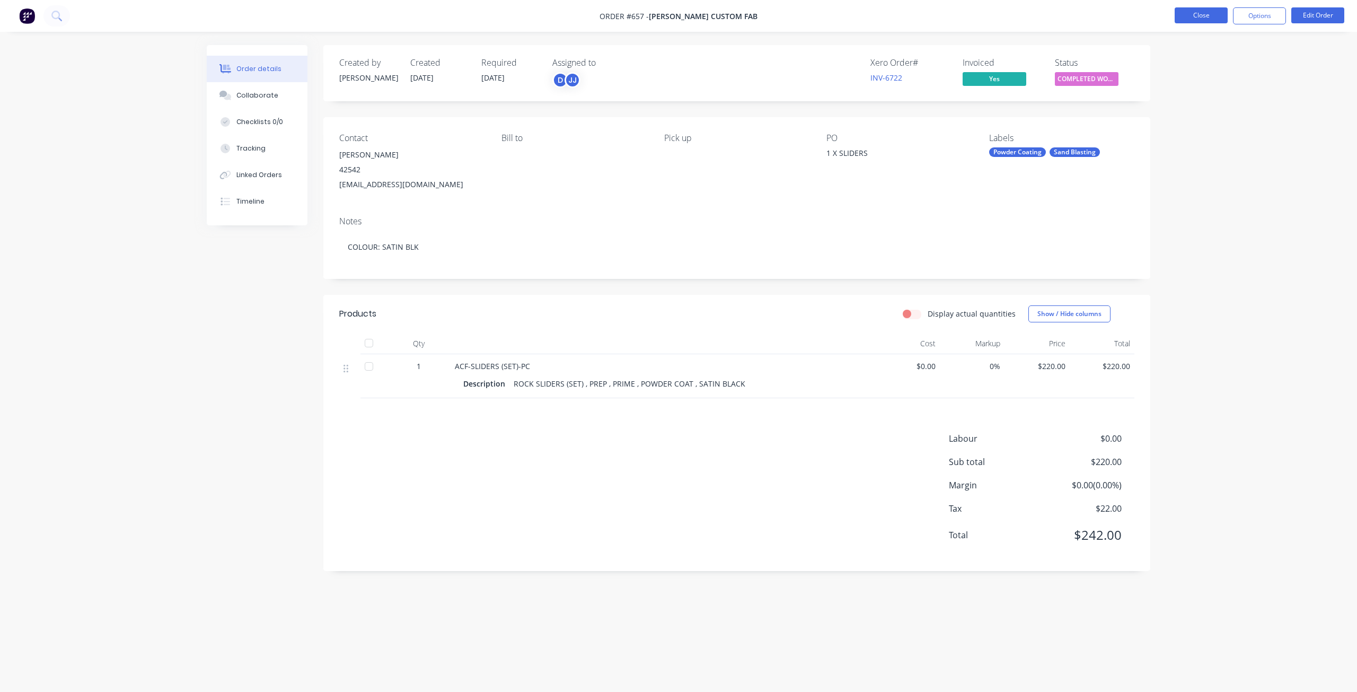
click at [1199, 19] on button "Close" at bounding box center [1201, 15] width 53 height 16
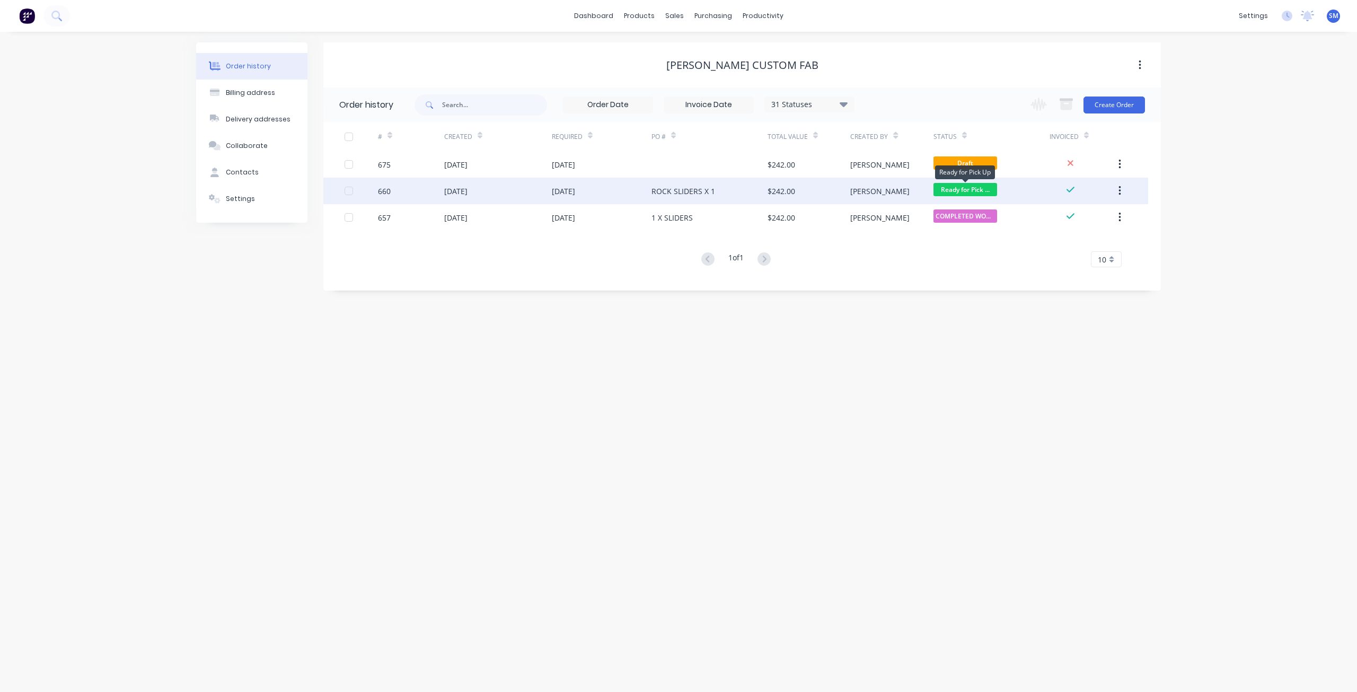
click at [963, 194] on span "Ready for Pick ..." at bounding box center [965, 189] width 64 height 13
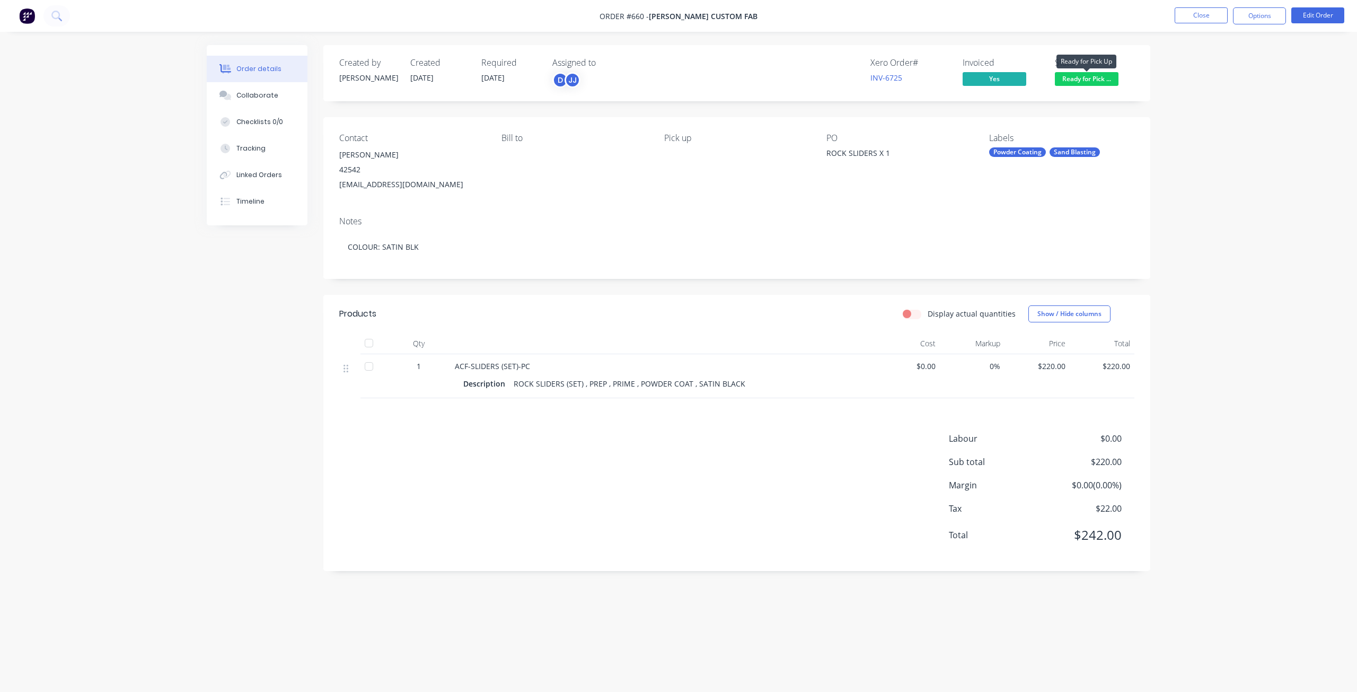
drag, startPoint x: 1094, startPoint y: 77, endPoint x: 1090, endPoint y: 87, distance: 10.7
click at [1094, 77] on span "Ready for Pick ..." at bounding box center [1087, 78] width 64 height 13
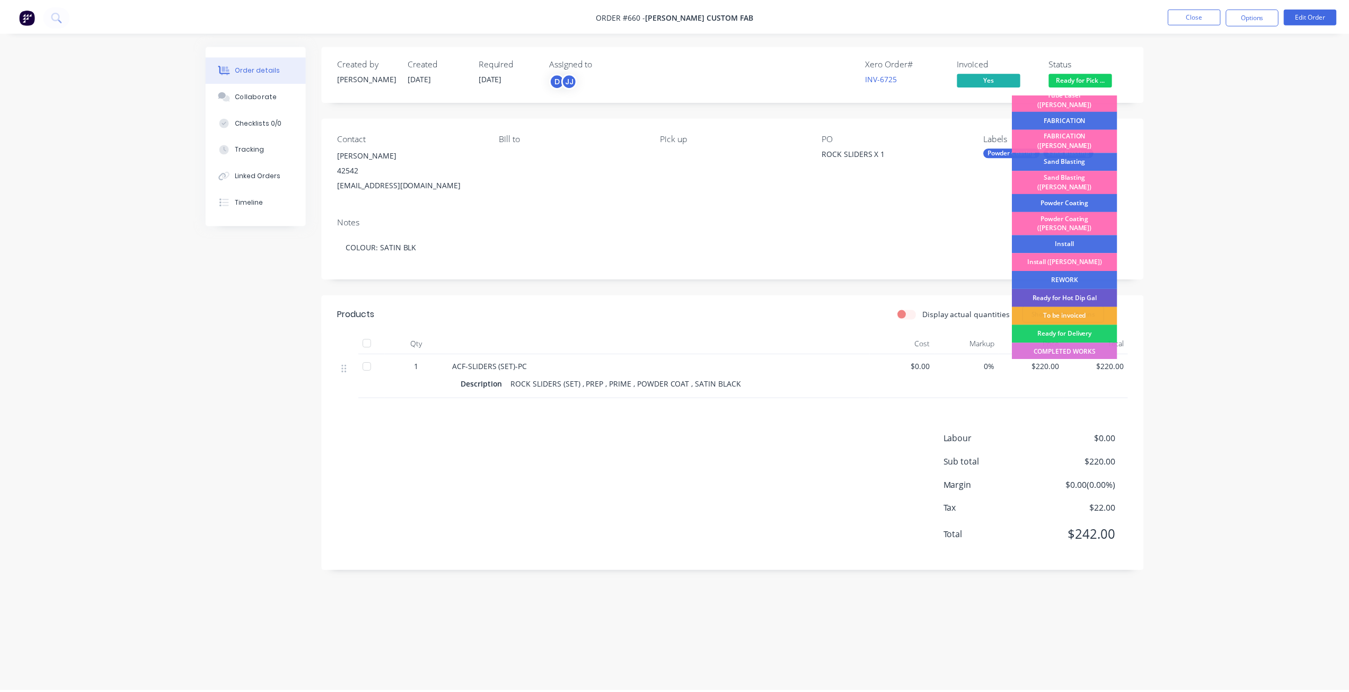
scroll to position [186, 0]
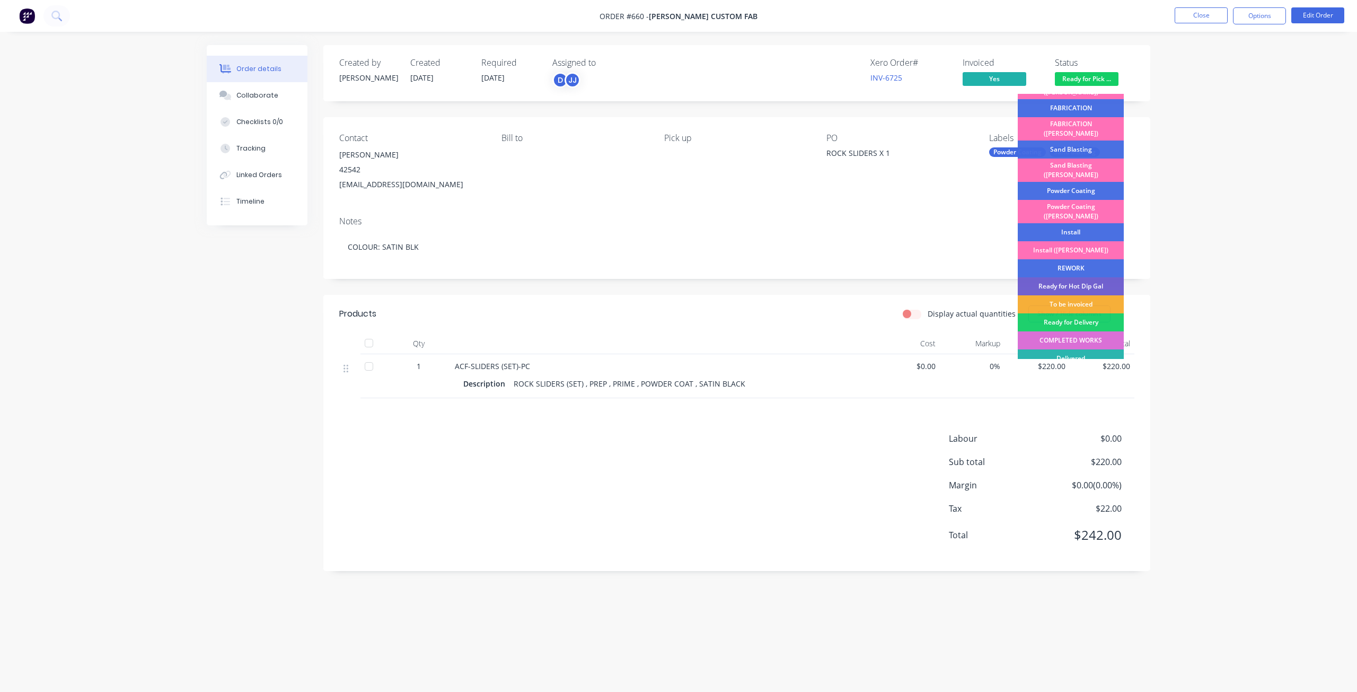
click at [1057, 331] on div "COMPLETED WORKS" at bounding box center [1071, 340] width 106 height 18
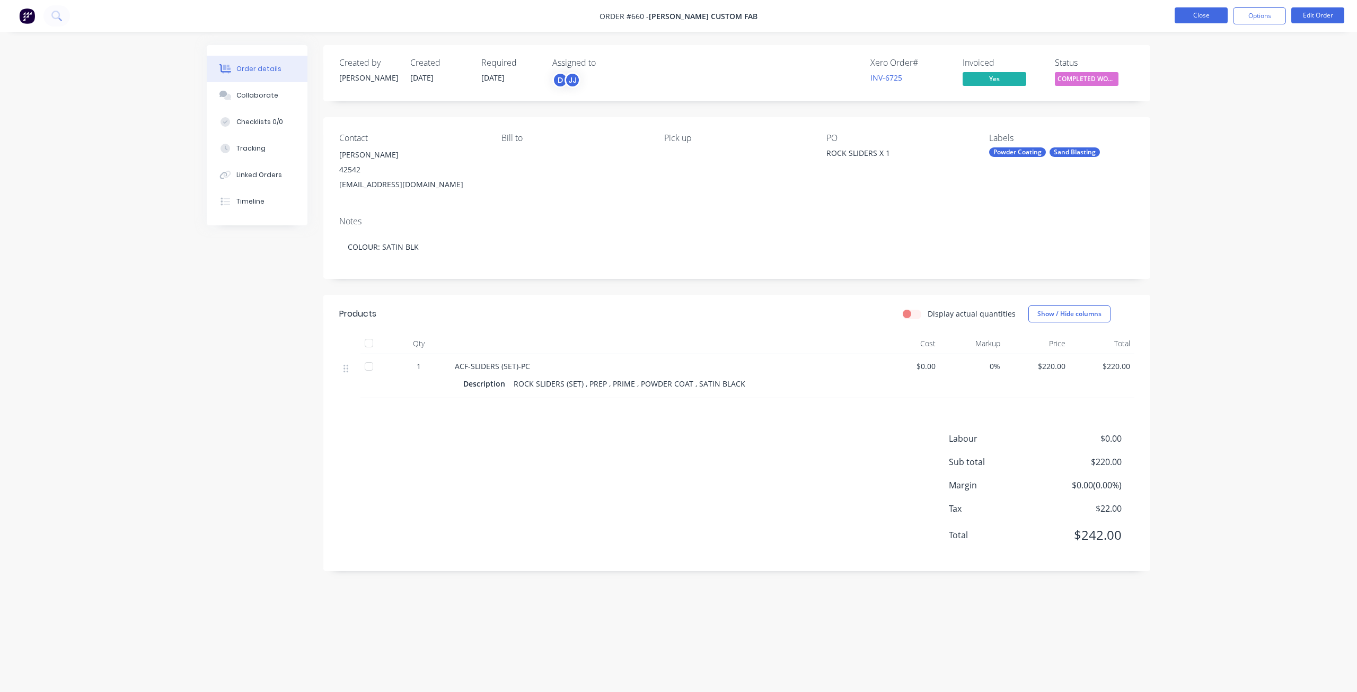
click at [1204, 14] on button "Close" at bounding box center [1201, 15] width 53 height 16
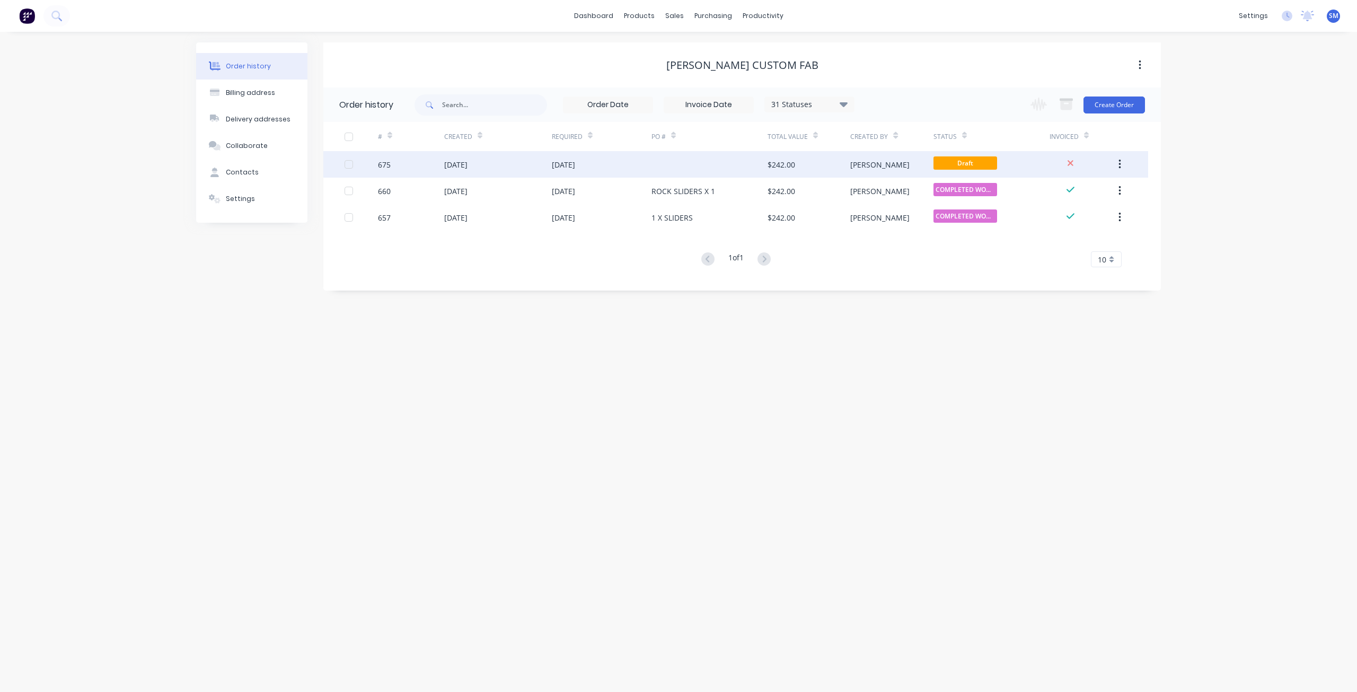
click at [696, 167] on div at bounding box center [709, 164] width 116 height 27
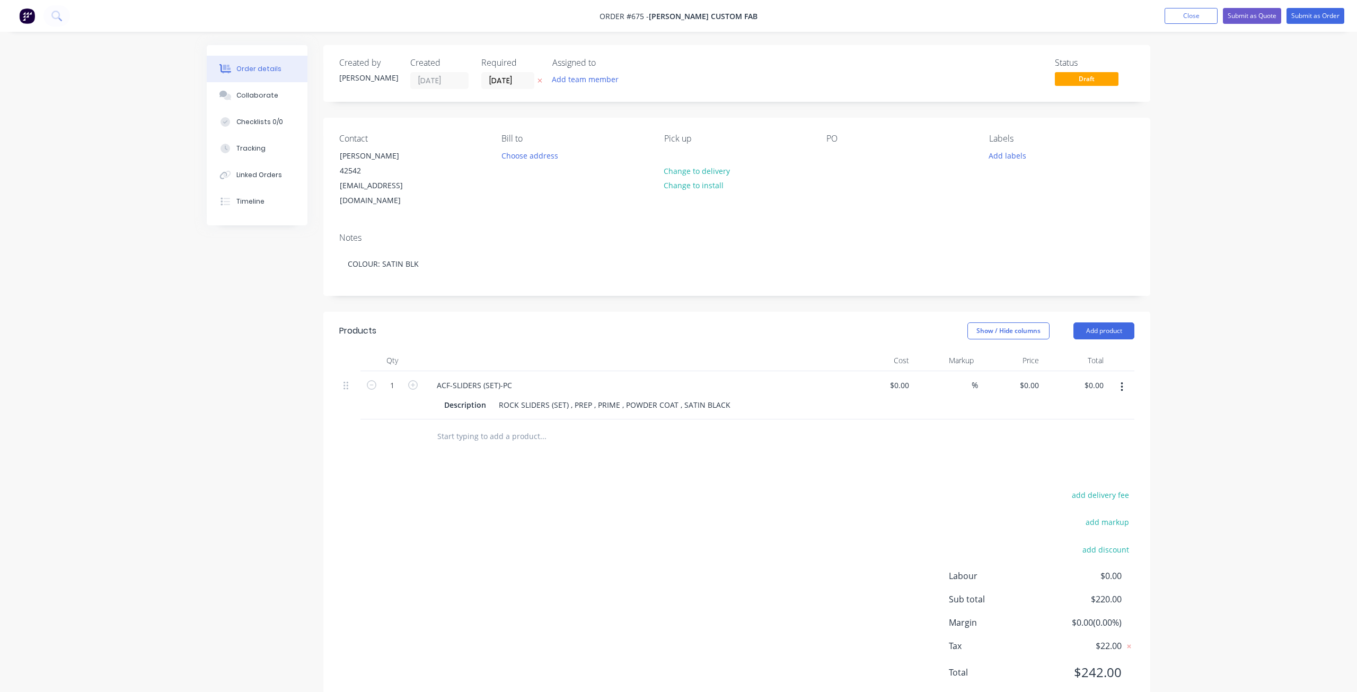
type input "$220.00"
click at [563, 80] on button "Add team member" at bounding box center [581, 79] width 78 height 14
click at [1173, 20] on button "Close" at bounding box center [1183, 16] width 53 height 16
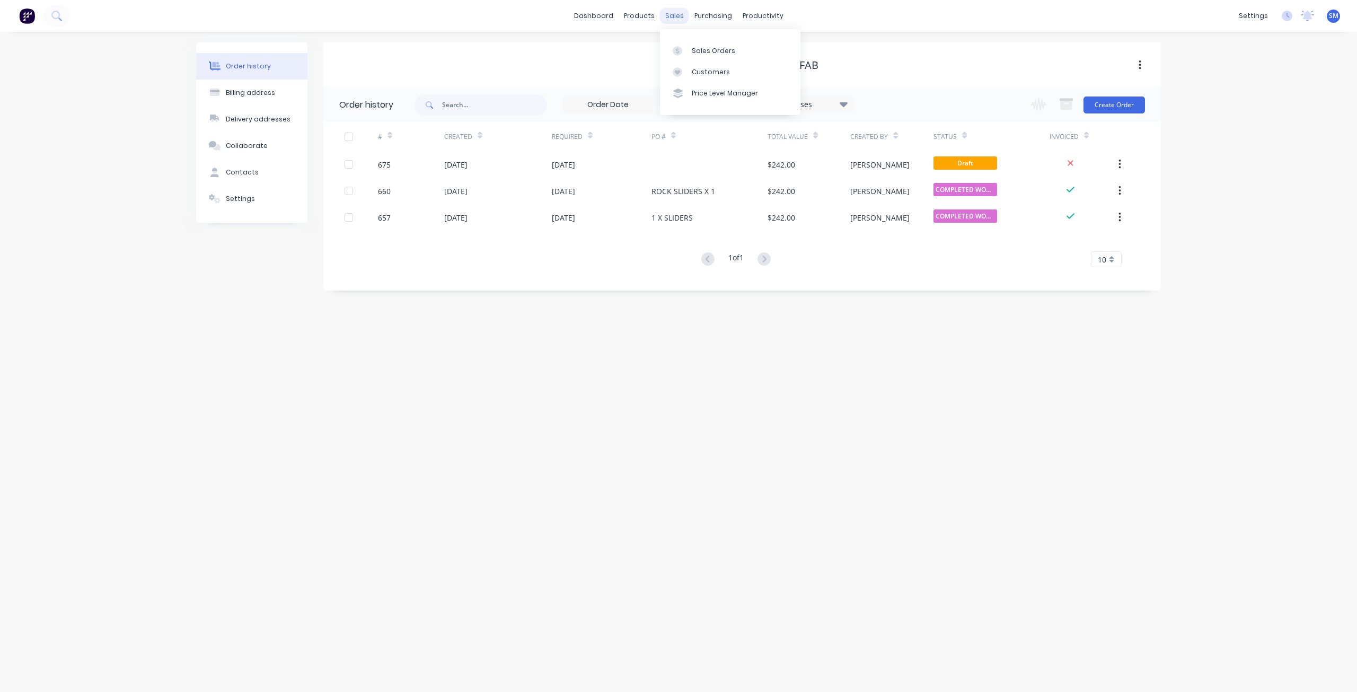
click at [679, 13] on div "sales" at bounding box center [674, 16] width 29 height 16
click at [699, 48] on div "Sales Orders" at bounding box center [713, 51] width 43 height 10
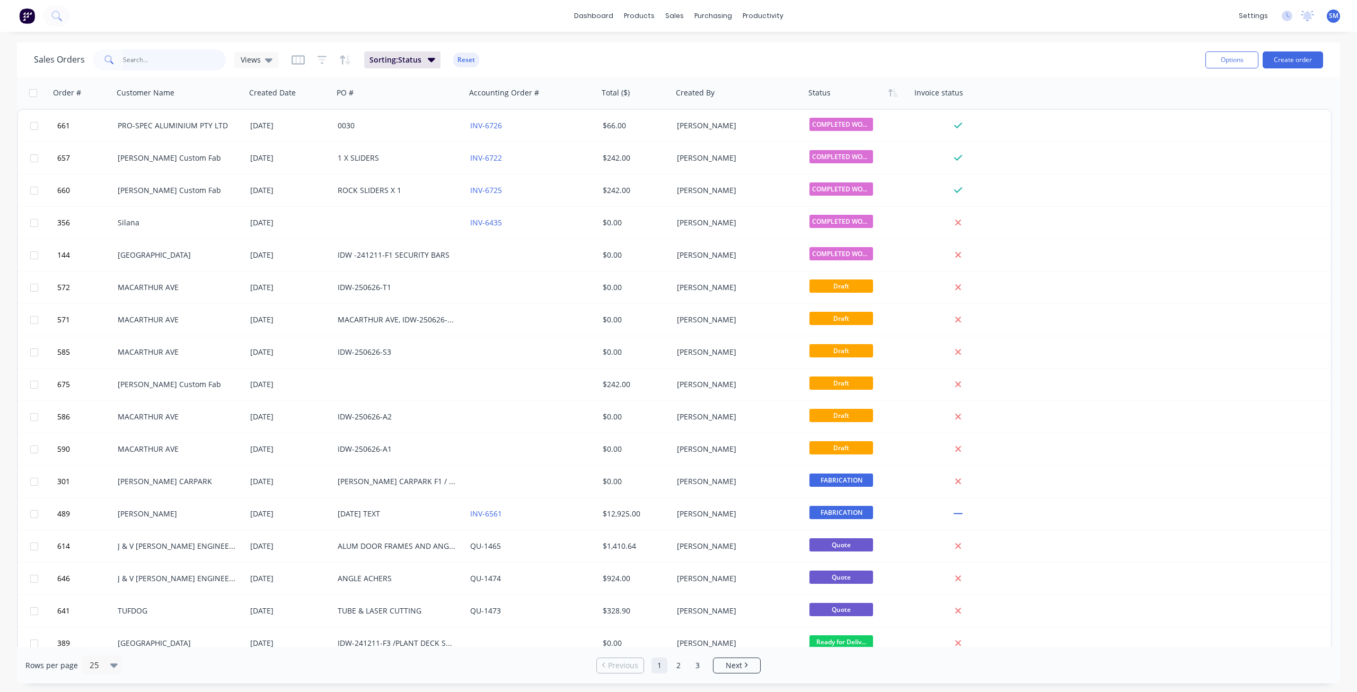
click at [142, 63] on input "text" at bounding box center [174, 59] width 103 height 21
type input "HUT"
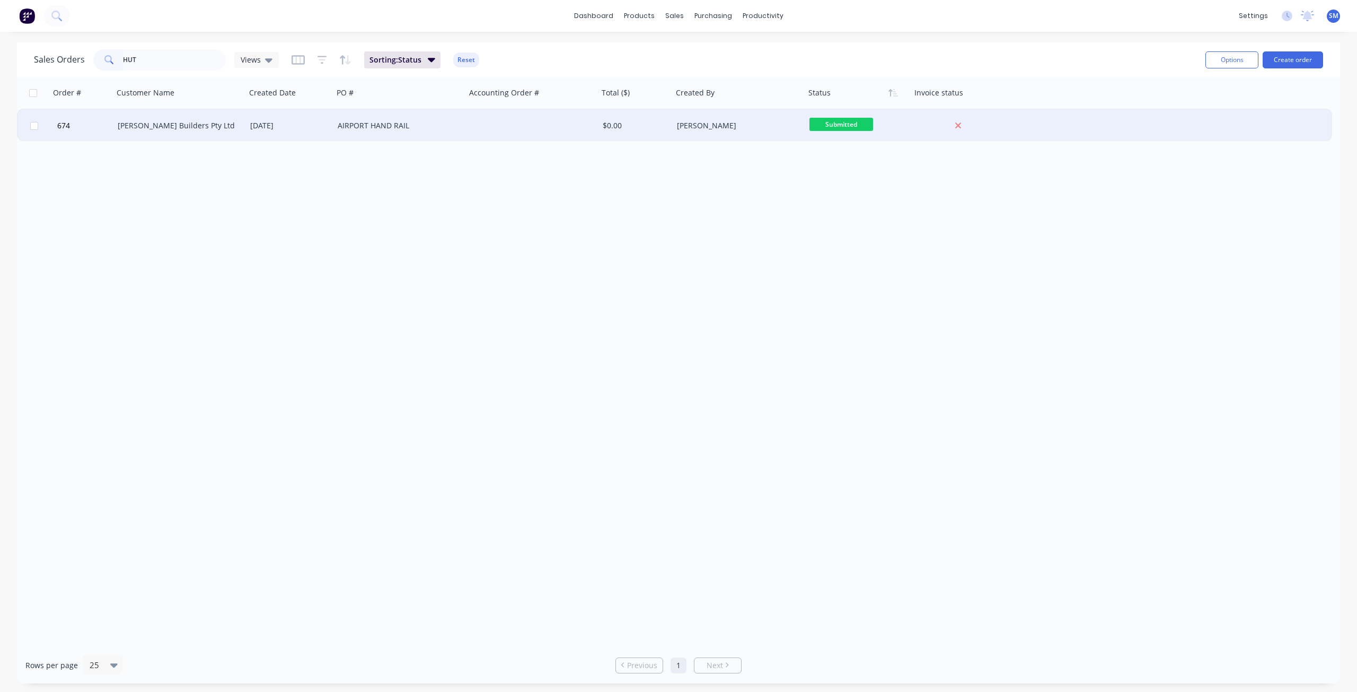
click at [174, 133] on div "[PERSON_NAME] Builders Pty Ltd" at bounding box center [179, 126] width 133 height 32
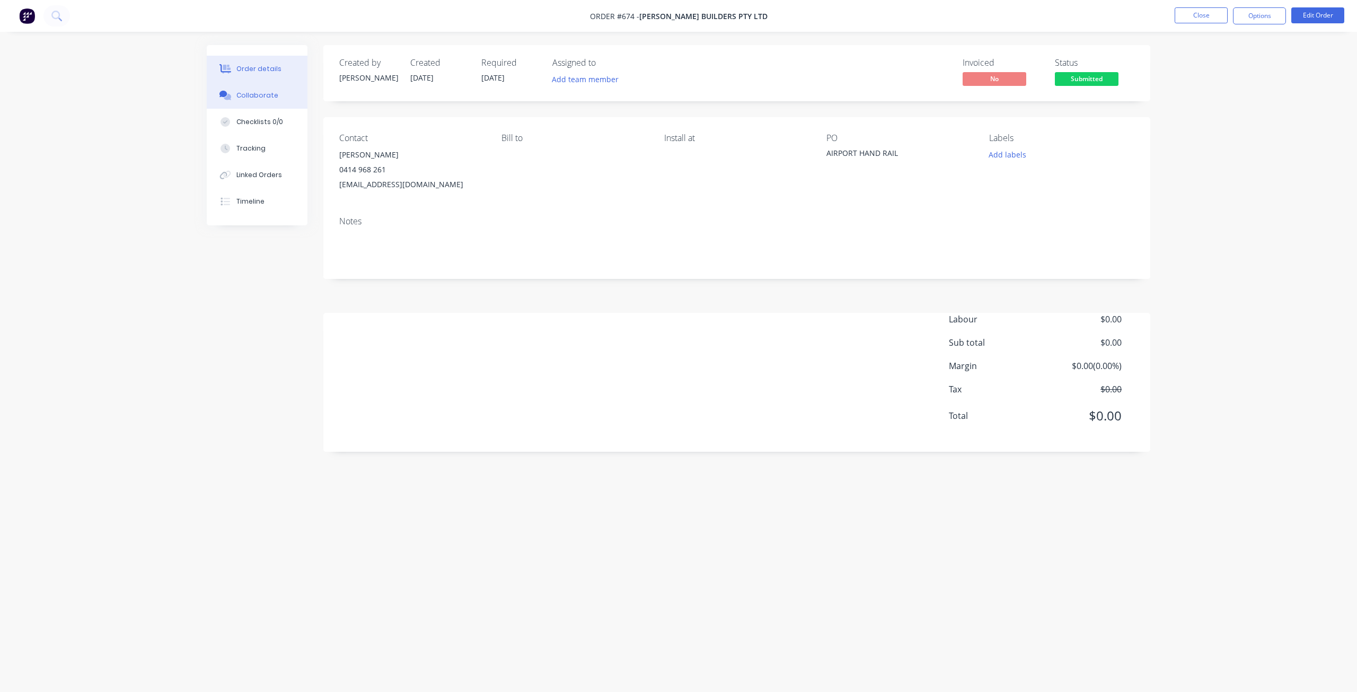
click at [250, 95] on div "Collaborate" at bounding box center [257, 96] width 42 height 10
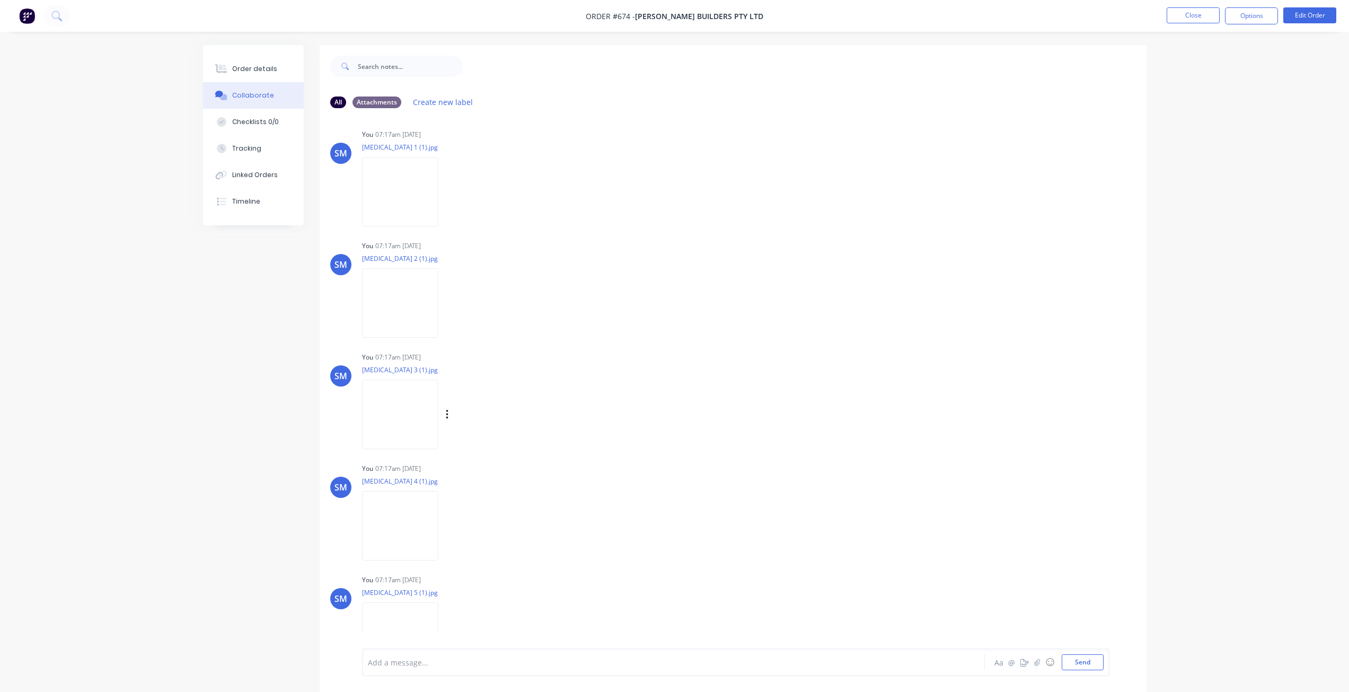
scroll to position [346, 0]
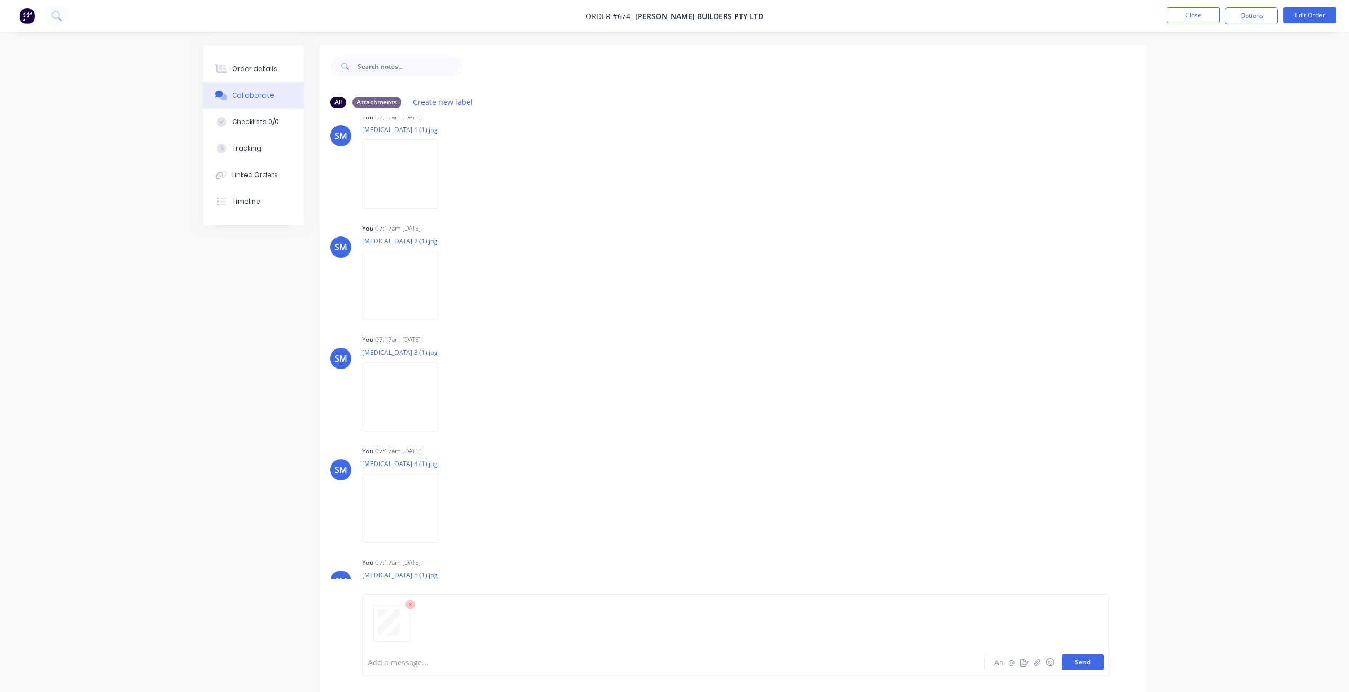
click at [1084, 661] on button "Send" at bounding box center [1083, 662] width 42 height 16
click at [1082, 660] on button "Send" at bounding box center [1083, 662] width 42 height 16
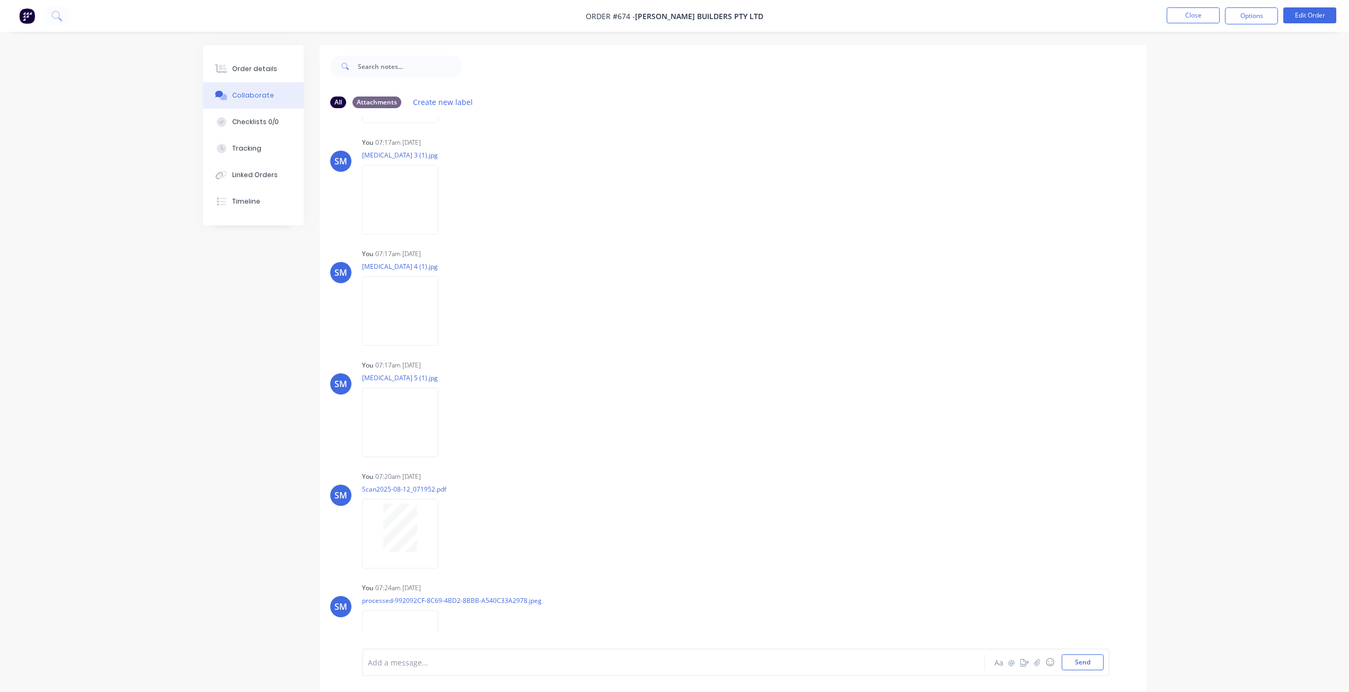
scroll to position [680, 0]
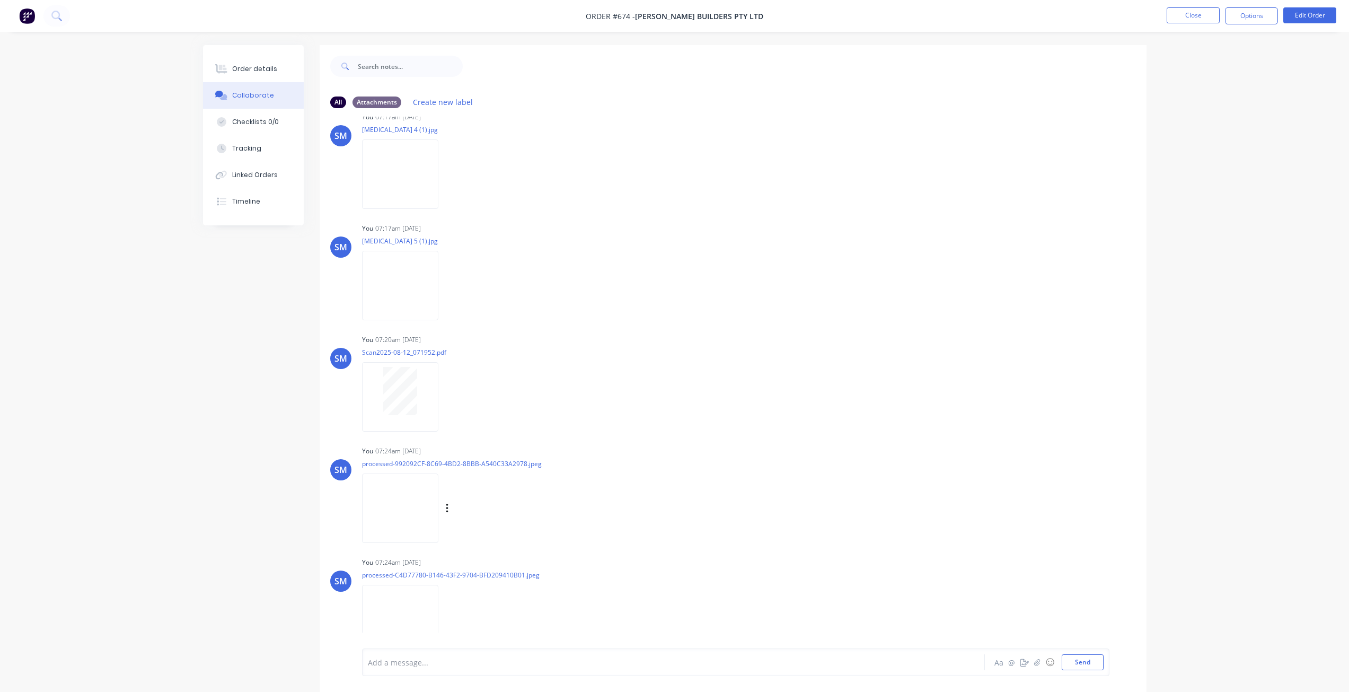
click at [409, 493] on img at bounding box center [400, 507] width 76 height 69
click at [1194, 17] on button "Close" at bounding box center [1193, 15] width 53 height 16
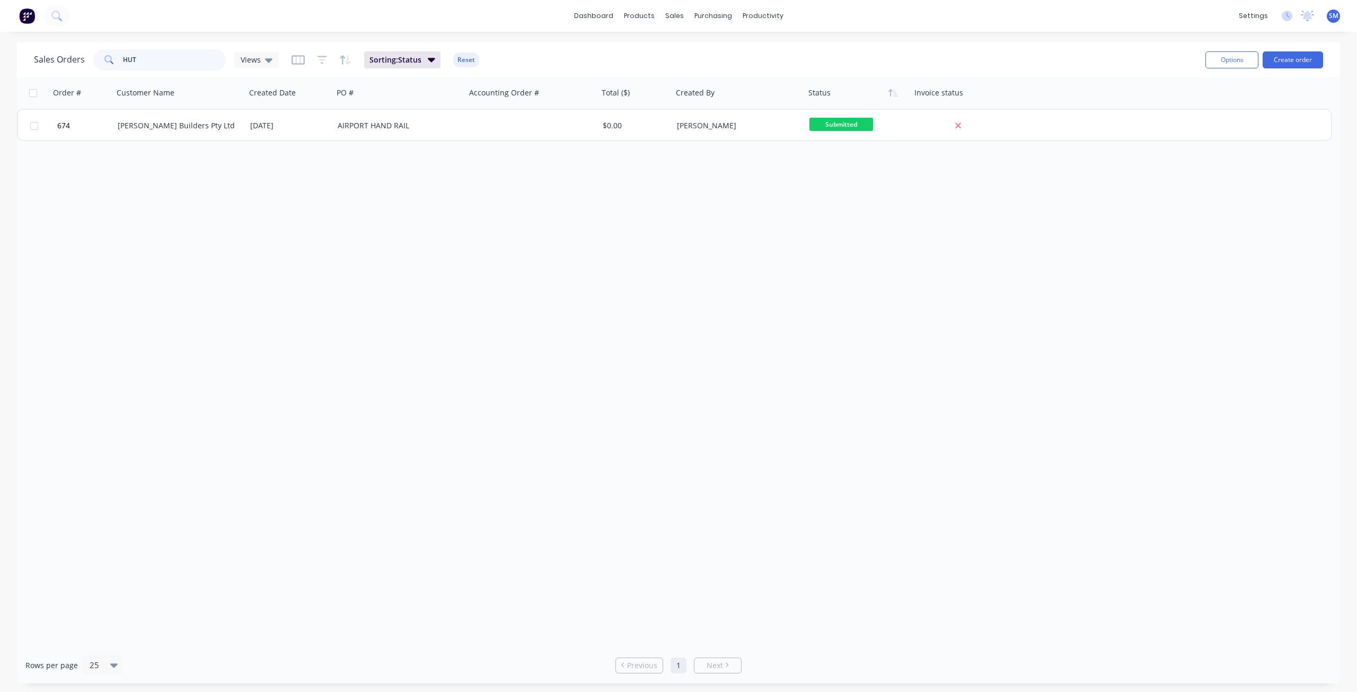
click at [119, 61] on div "HUT" at bounding box center [159, 59] width 133 height 21
type input "655"
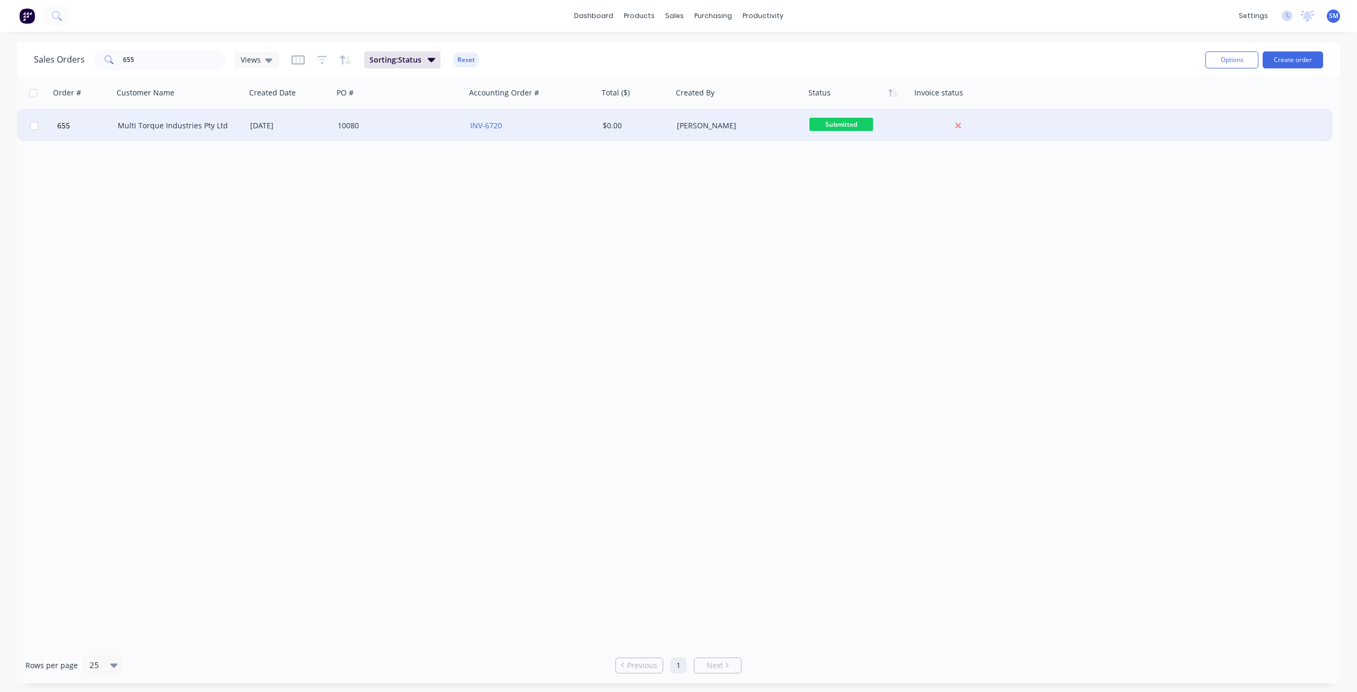
click at [202, 126] on div "Multi Torque Industries Pty Ltd" at bounding box center [177, 125] width 118 height 11
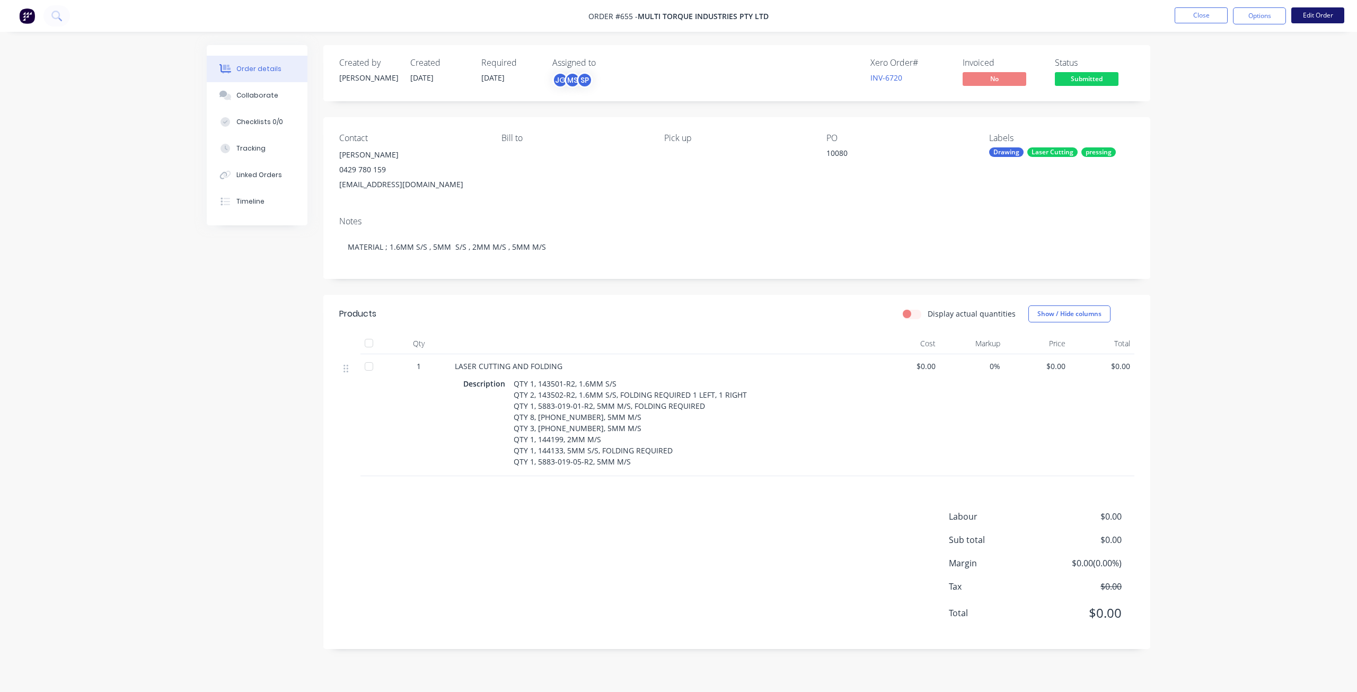
click at [1315, 10] on button "Edit Order" at bounding box center [1317, 15] width 53 height 16
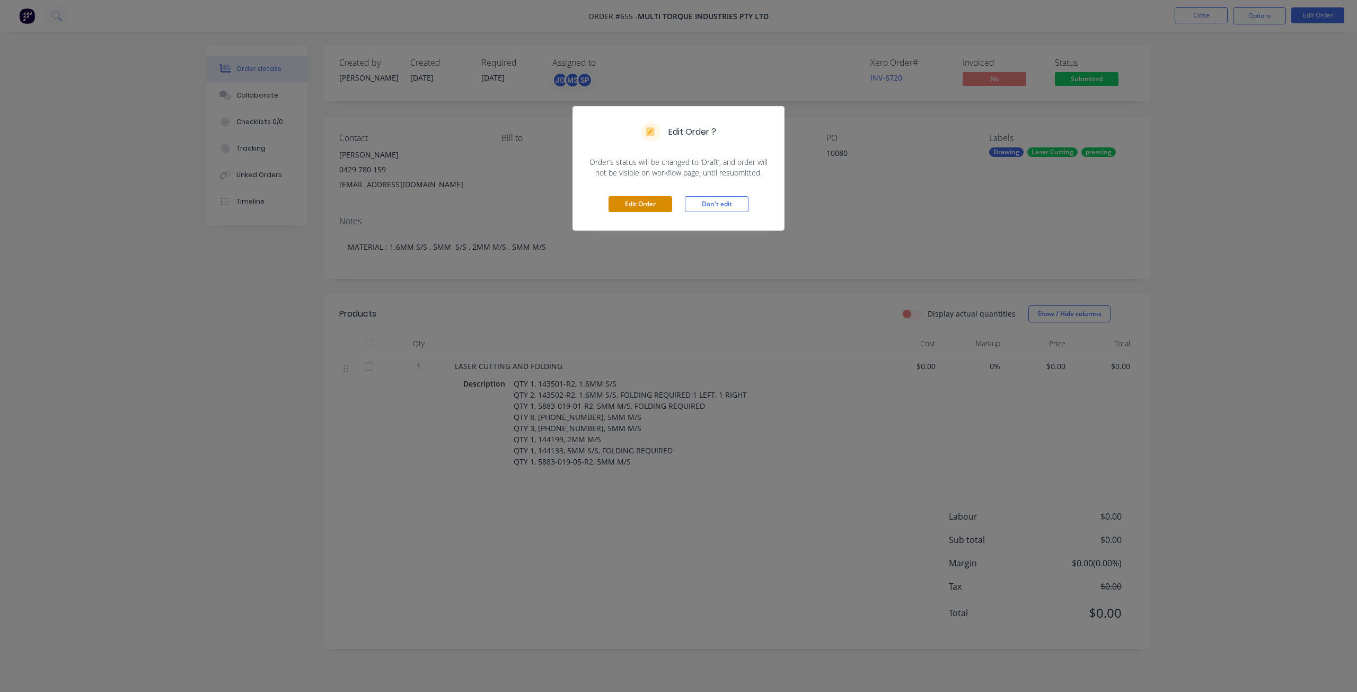
click at [620, 208] on button "Edit Order" at bounding box center [640, 204] width 64 height 16
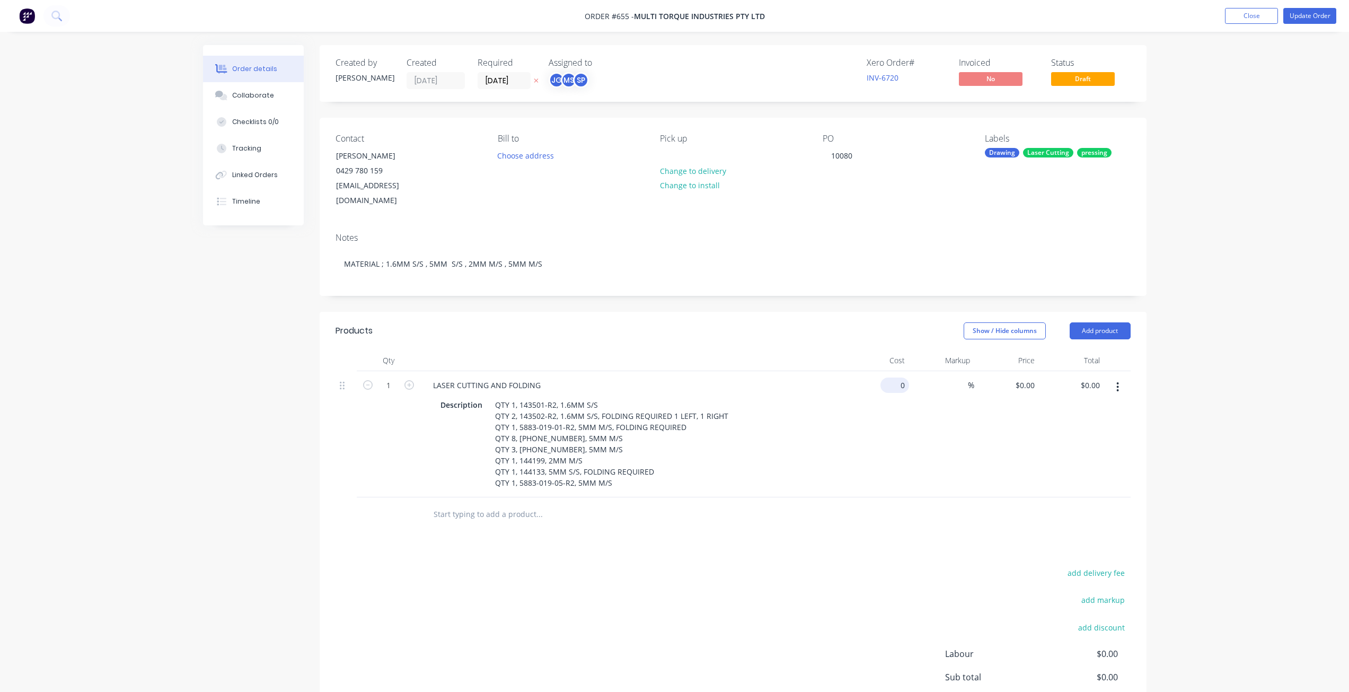
click at [904, 377] on input "0" at bounding box center [897, 384] width 24 height 15
type input "$573.15"
click at [932, 392] on div "%" at bounding box center [941, 434] width 65 height 126
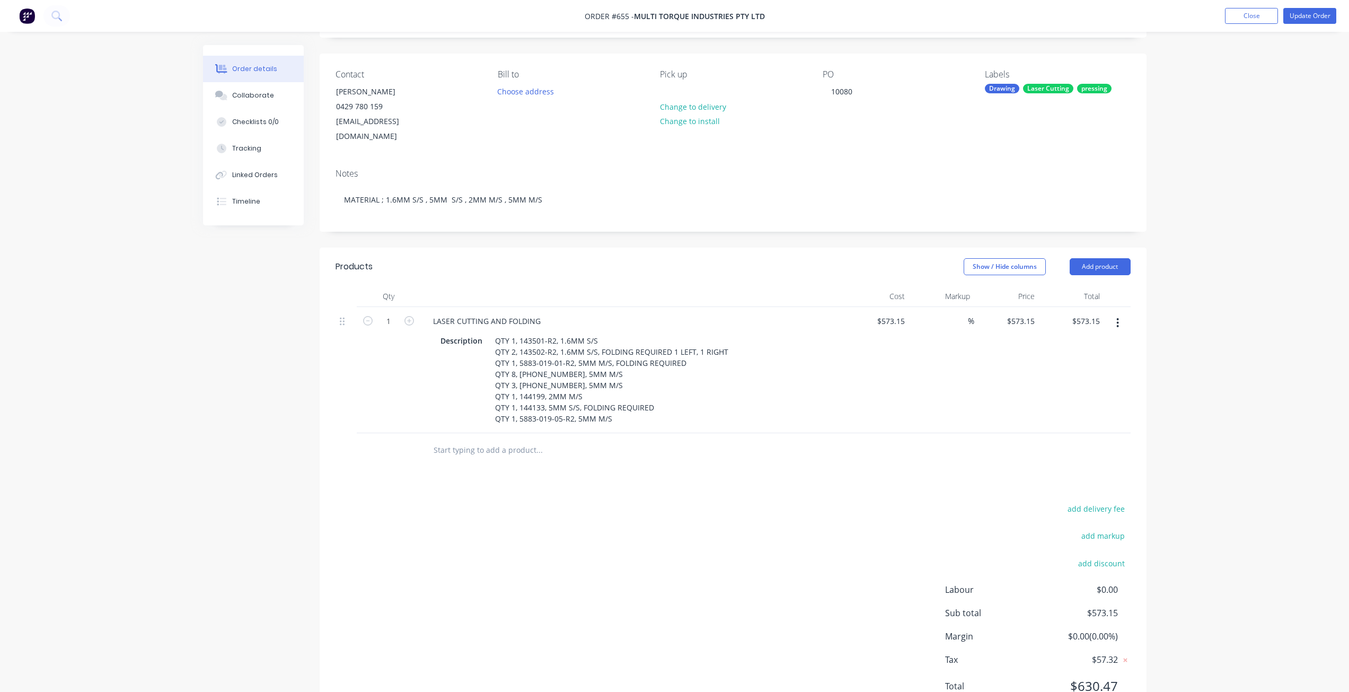
scroll to position [95, 0]
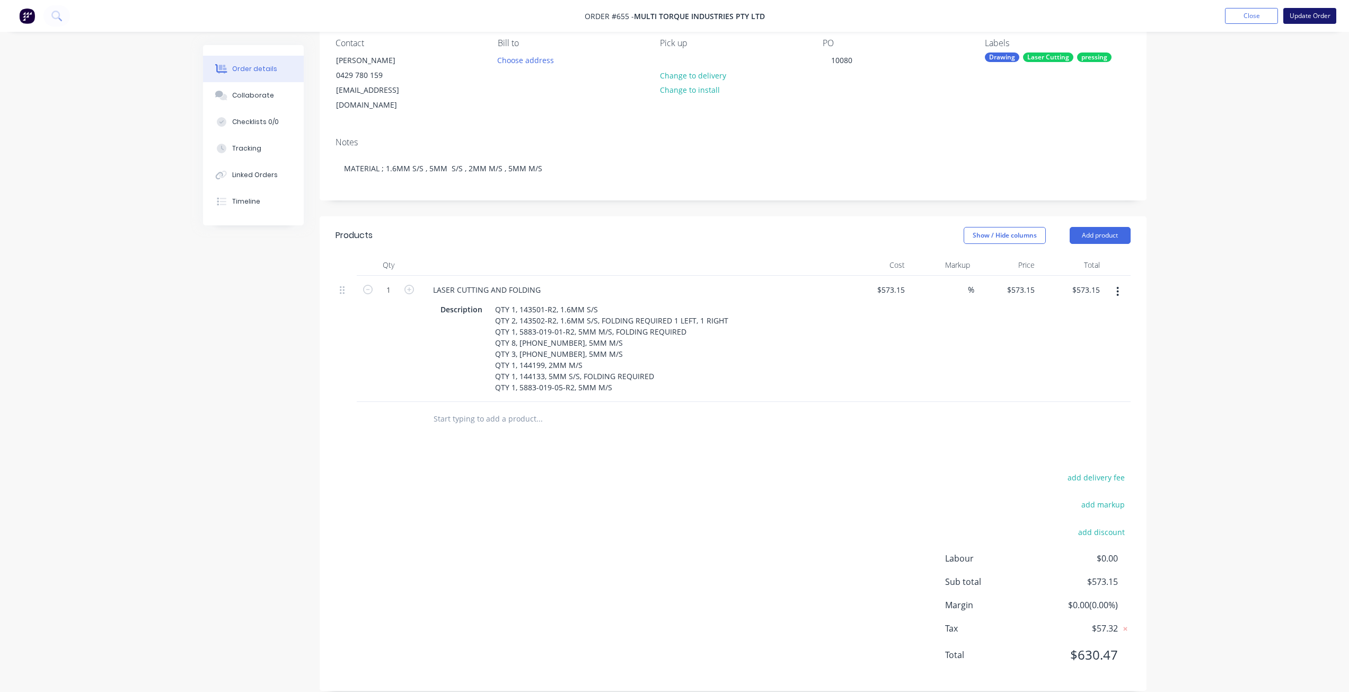
click at [1301, 15] on button "Update Order" at bounding box center [1309, 16] width 53 height 16
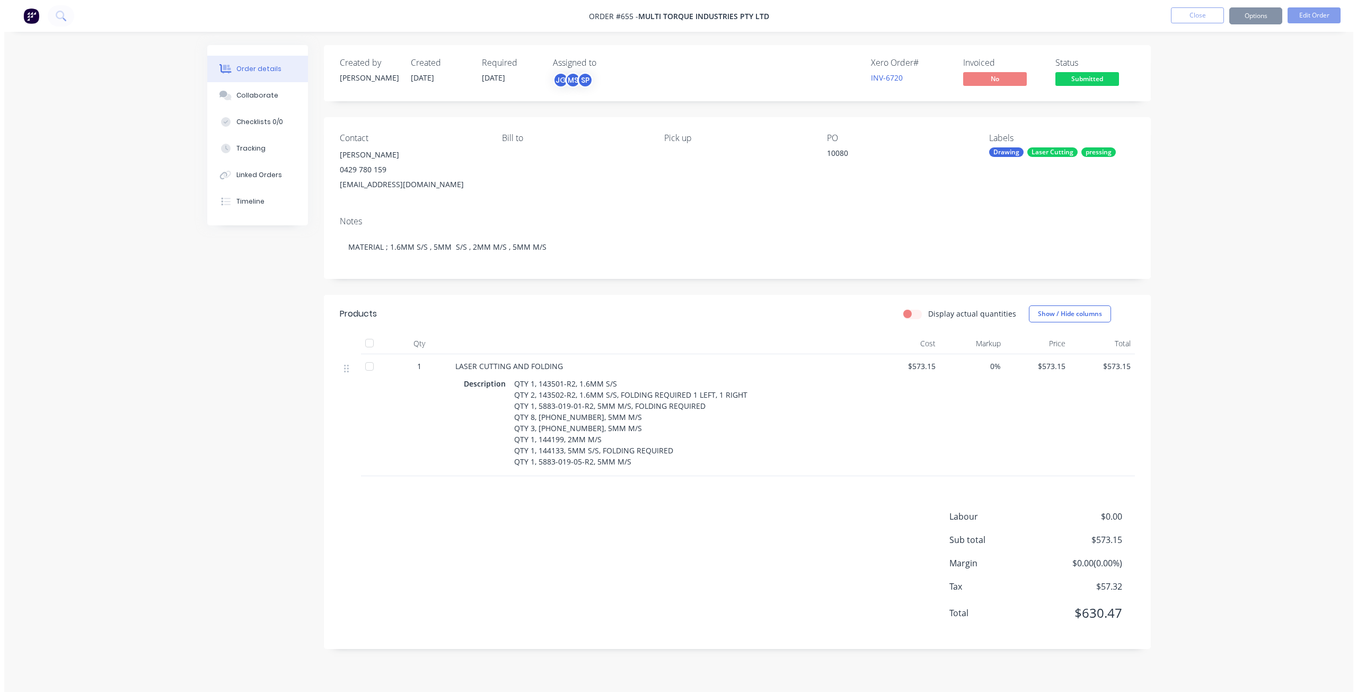
scroll to position [0, 0]
click at [1254, 19] on button "Options" at bounding box center [1259, 15] width 53 height 17
click at [1188, 62] on div "Invoice" at bounding box center [1228, 64] width 98 height 15
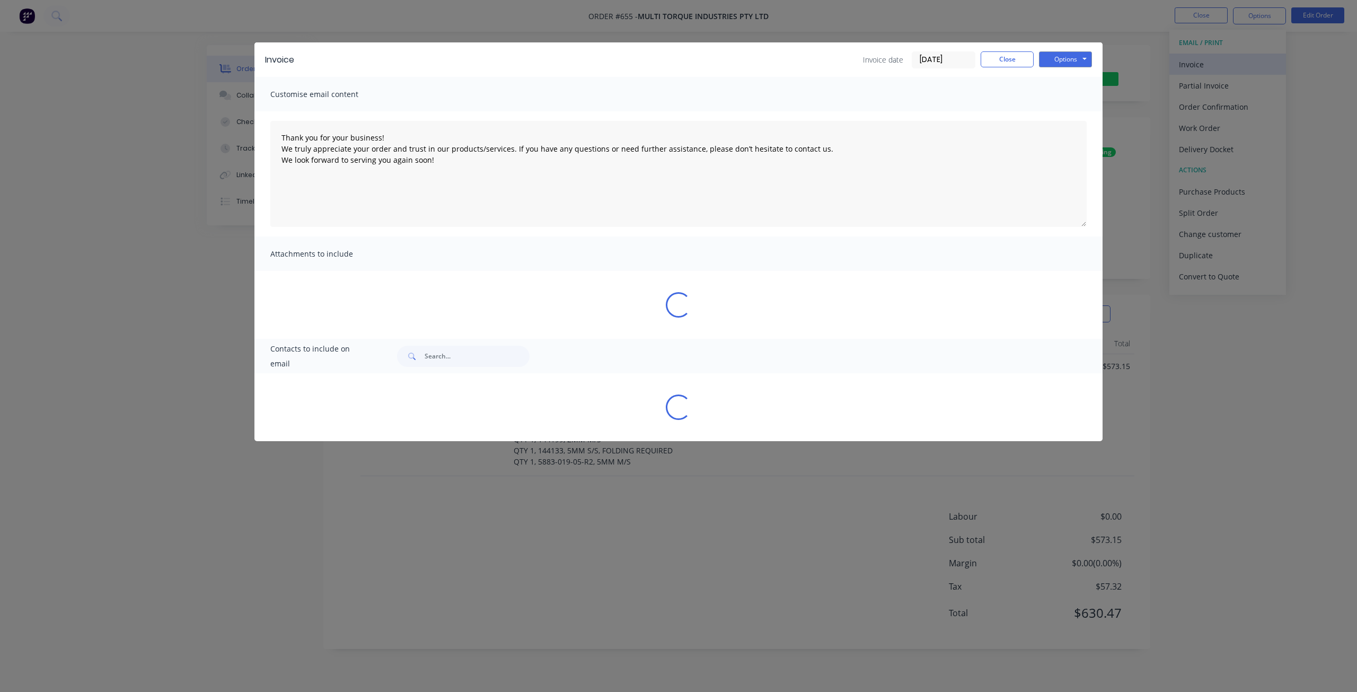
type textarea "Thank you for your business! We truly appreciate your order and trust in our pr…"
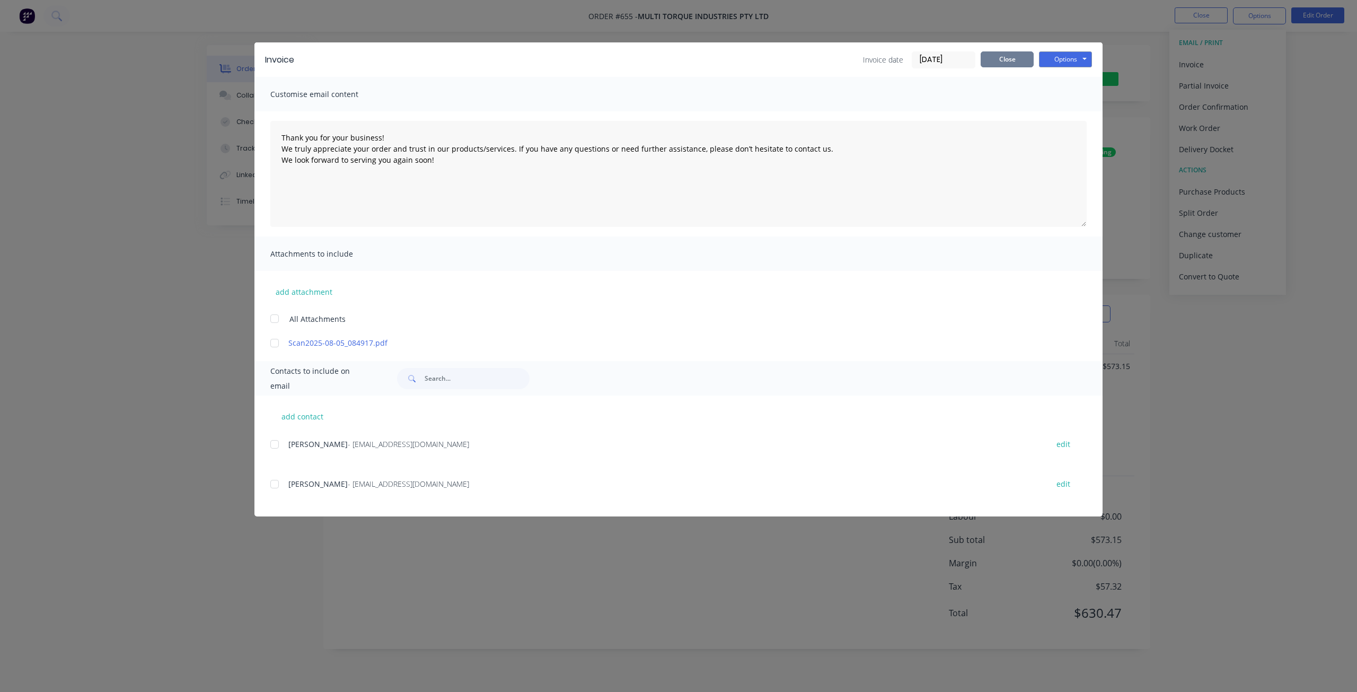
click at [1009, 63] on button "Close" at bounding box center [1007, 59] width 53 height 16
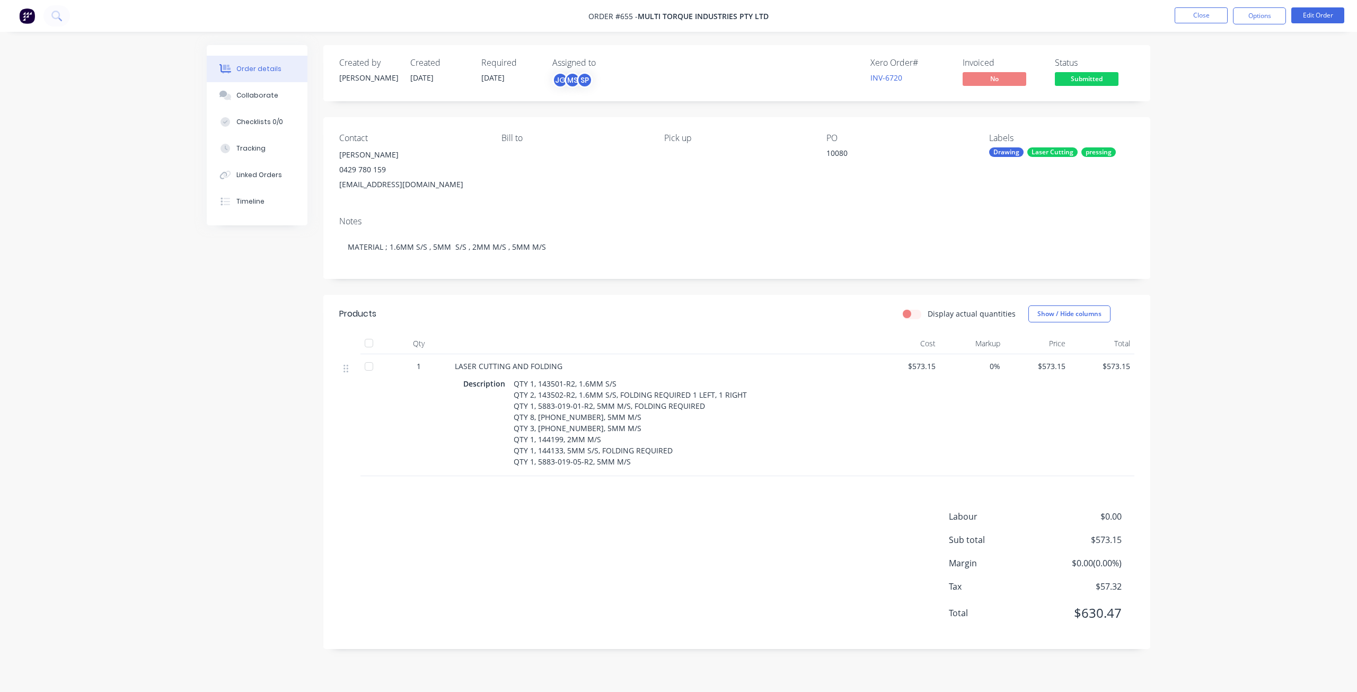
click at [1095, 83] on span "Submitted" at bounding box center [1087, 78] width 64 height 13
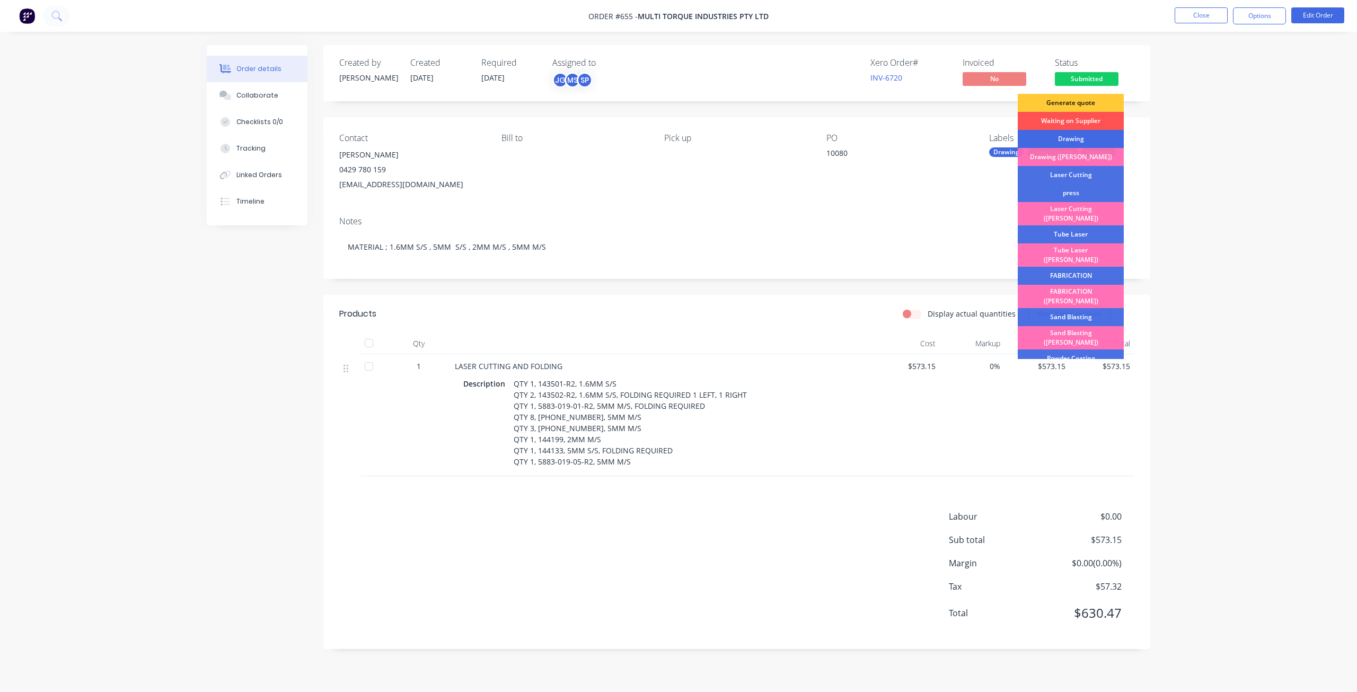
click at [1066, 139] on div "Drawing" at bounding box center [1071, 139] width 106 height 18
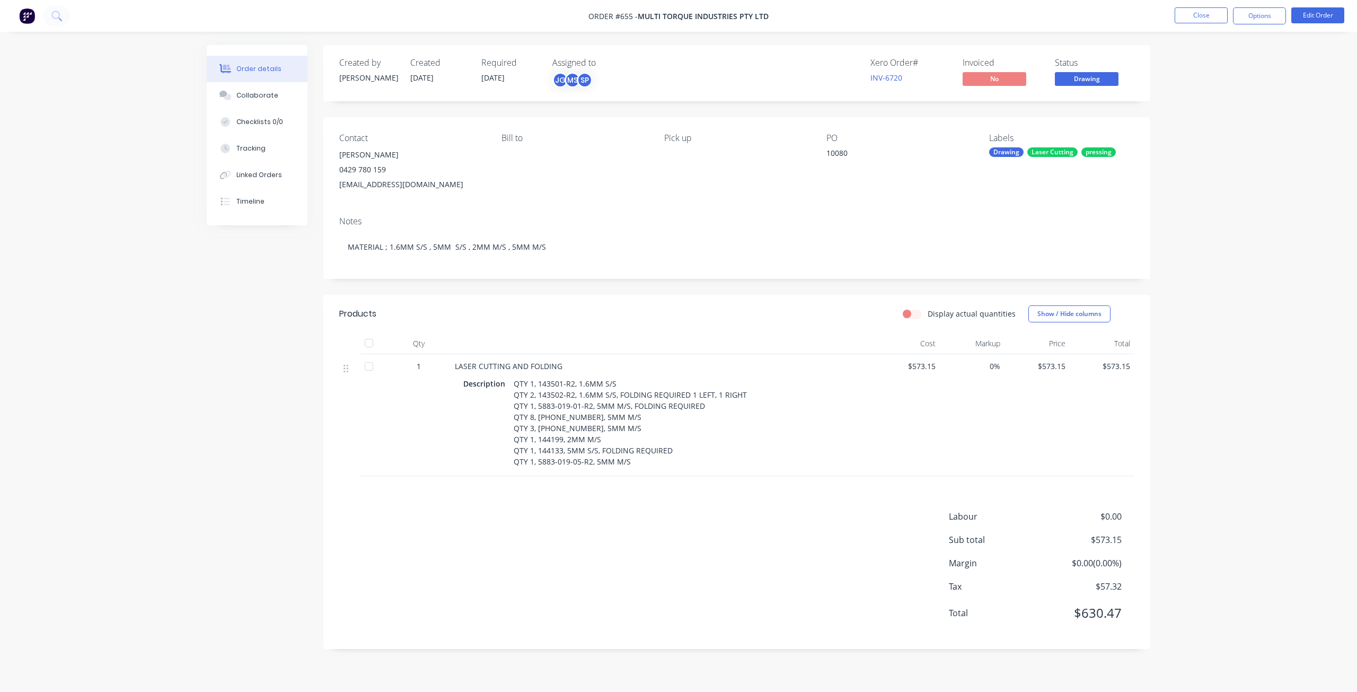
click at [1085, 82] on span "Drawing" at bounding box center [1087, 78] width 64 height 13
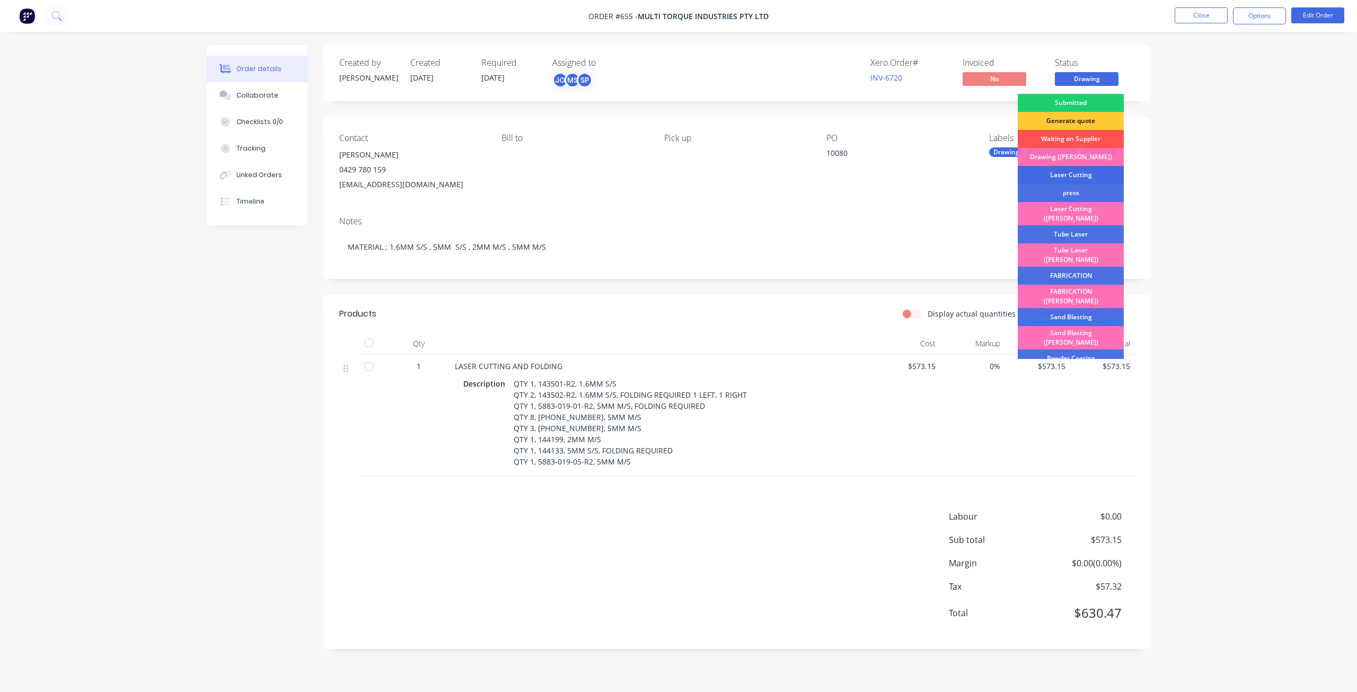
click at [1062, 178] on div "Laser Cutting" at bounding box center [1071, 175] width 106 height 18
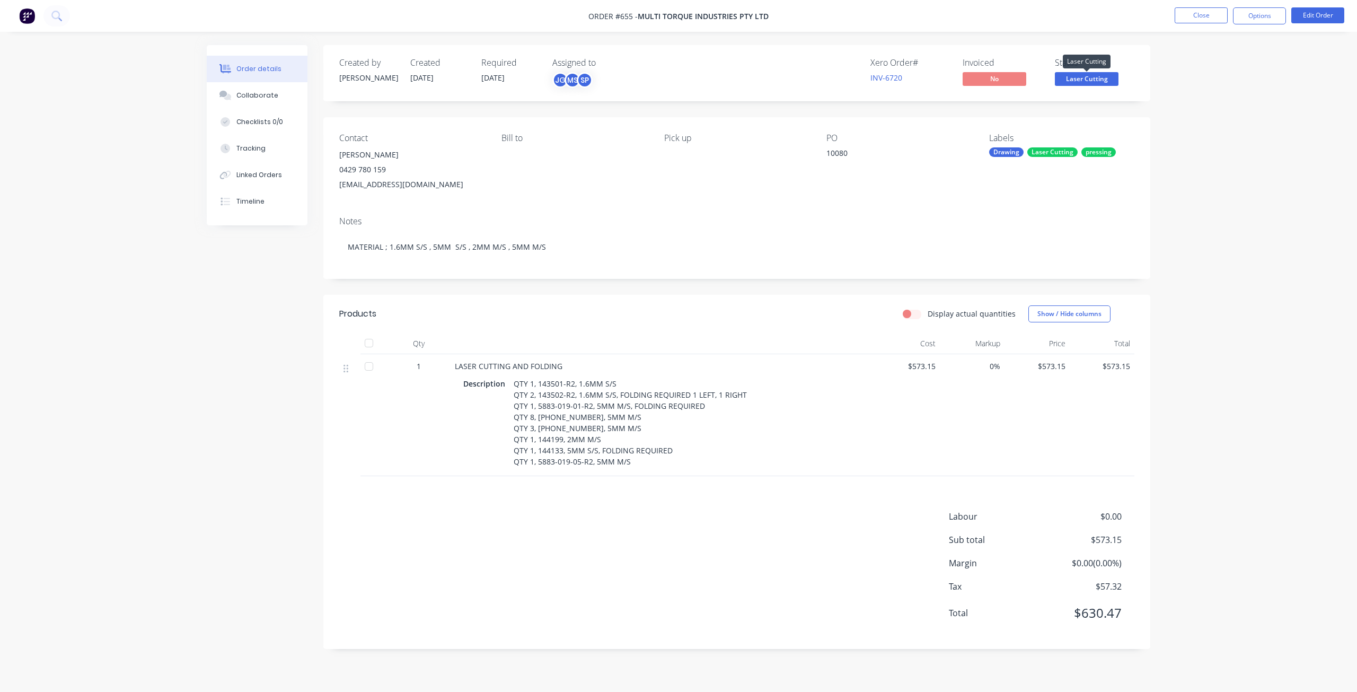
click at [1084, 82] on span "Laser Cutting" at bounding box center [1087, 78] width 64 height 13
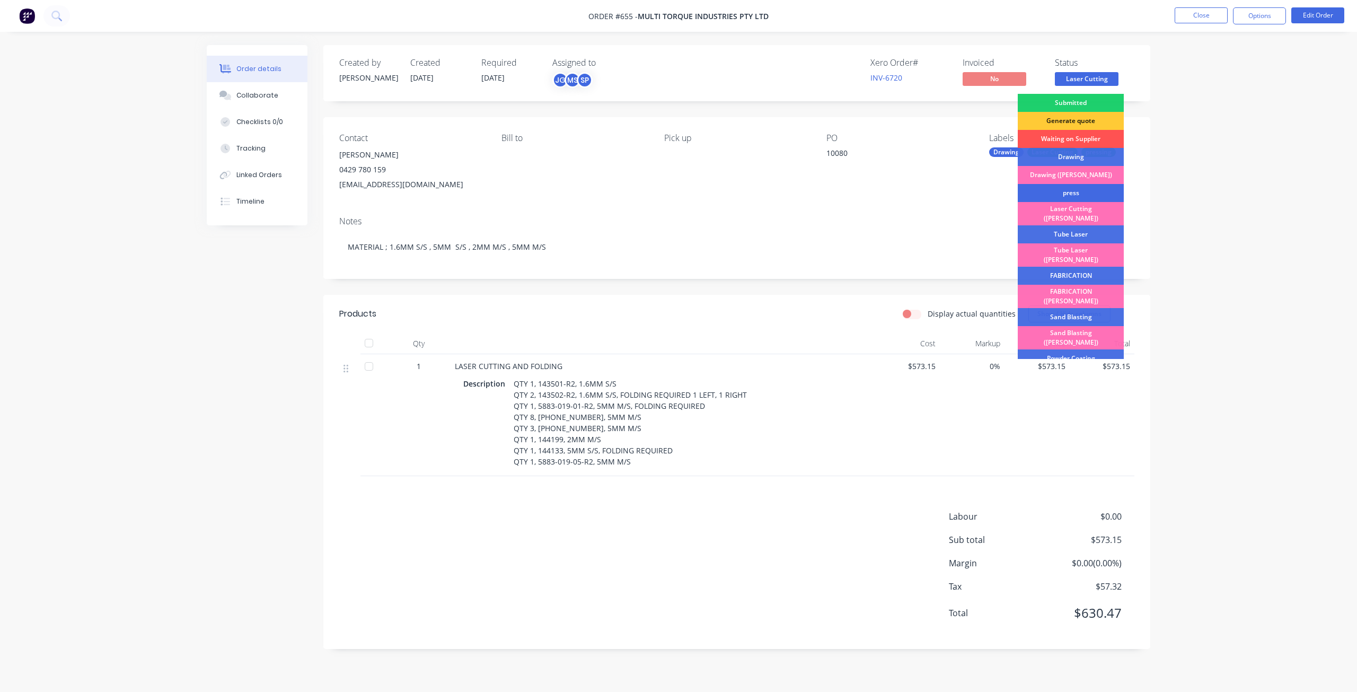
click at [1064, 191] on div "press" at bounding box center [1071, 193] width 106 height 18
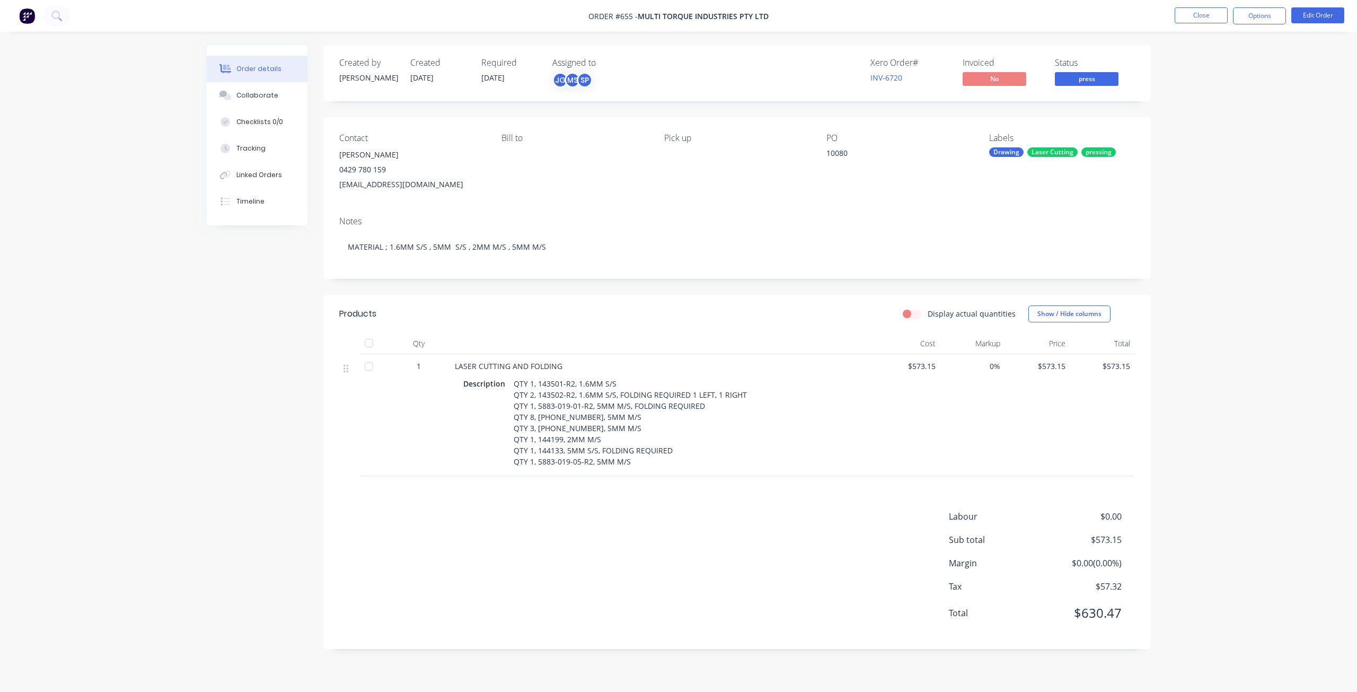
click at [1083, 79] on span "press" at bounding box center [1087, 78] width 64 height 13
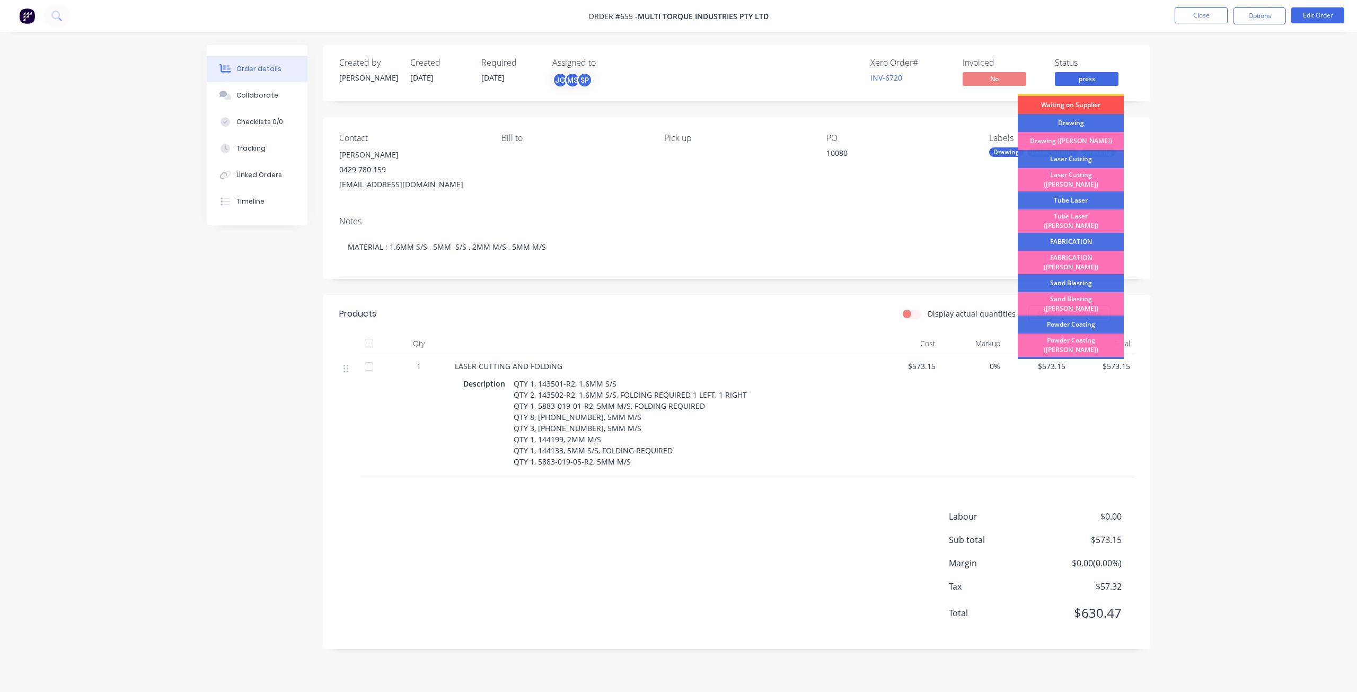
scroll to position [186, 0]
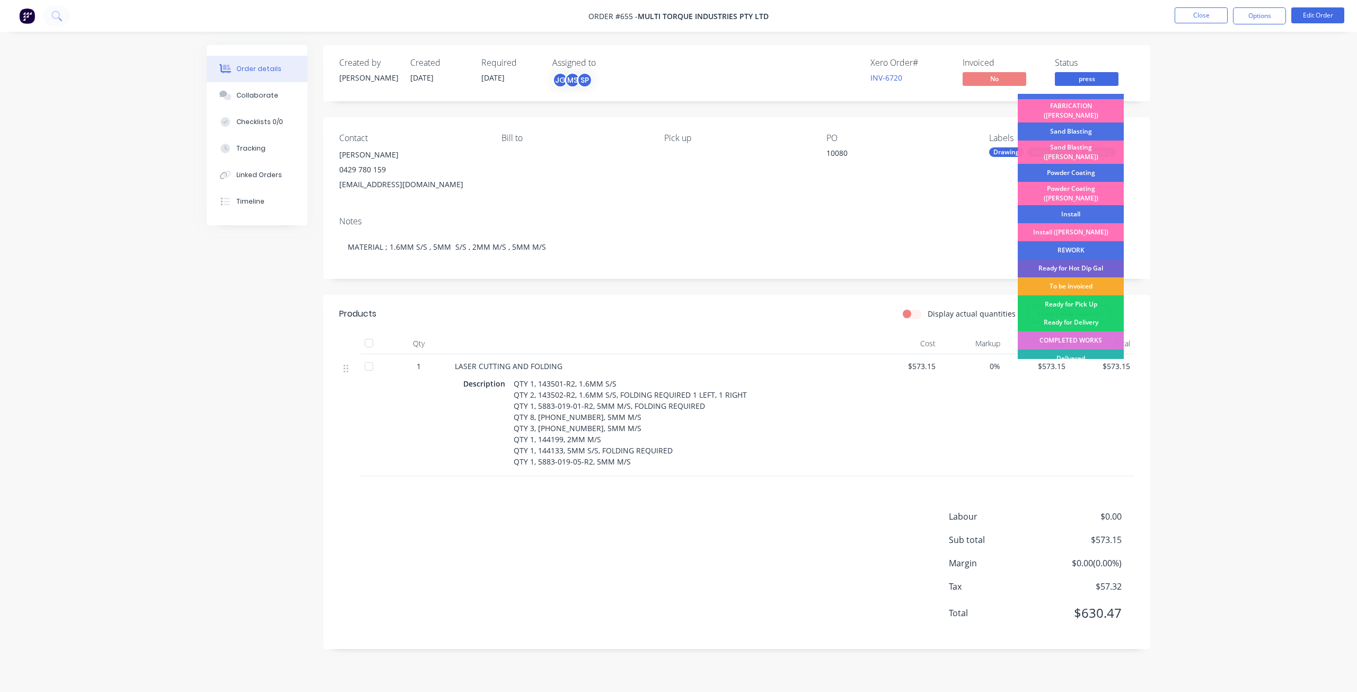
click at [1067, 277] on div "To be invoiced" at bounding box center [1071, 286] width 106 height 18
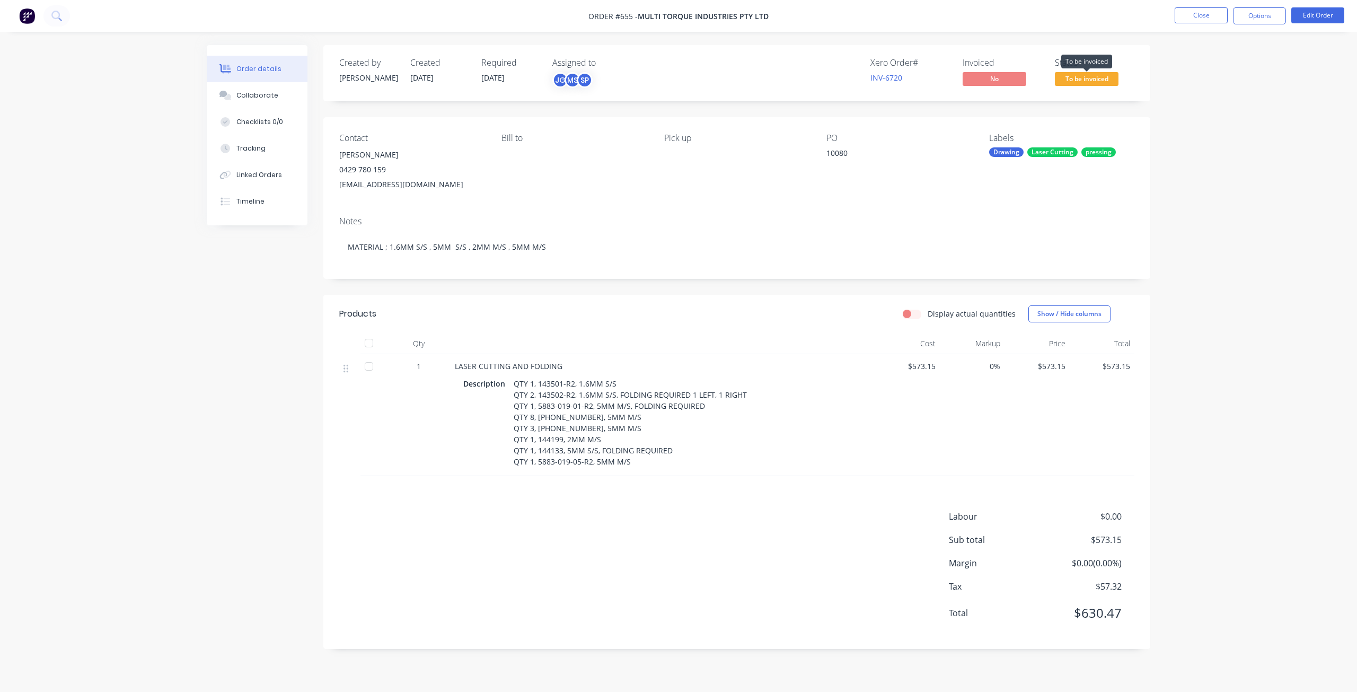
click at [1080, 82] on span "To be invoiced" at bounding box center [1087, 78] width 64 height 13
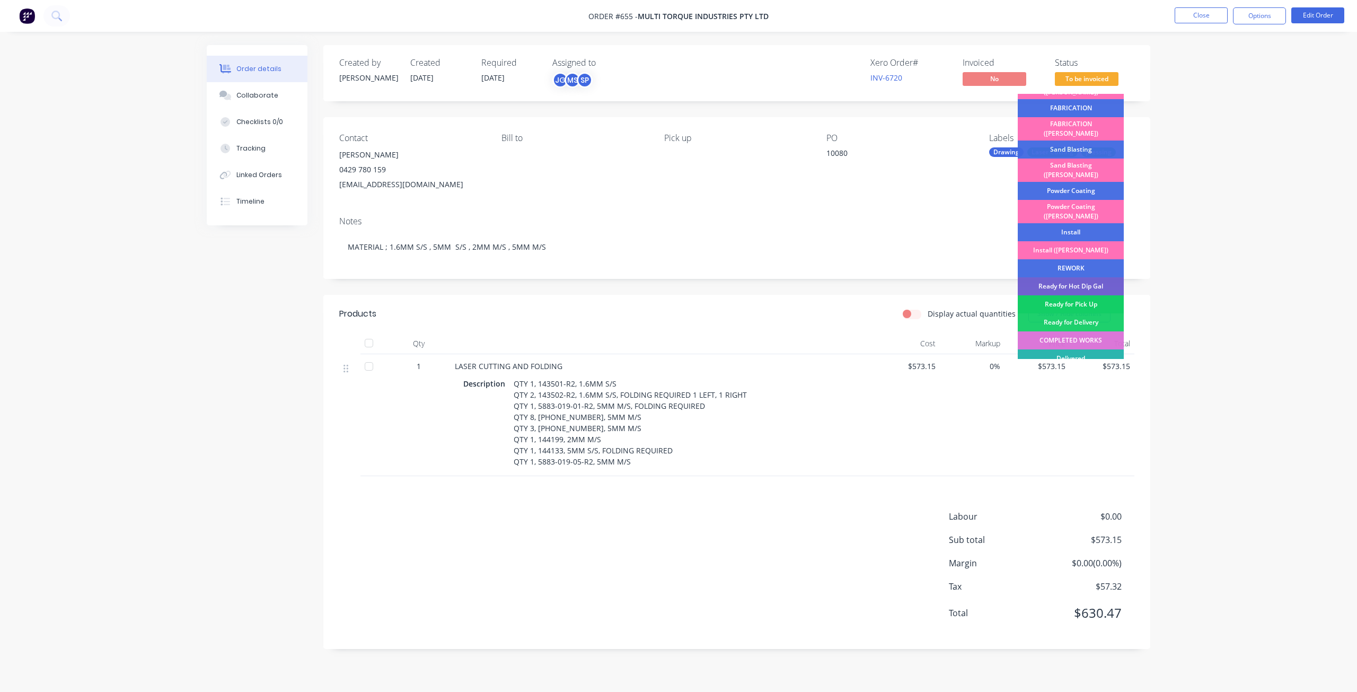
click at [1076, 295] on div "Ready for Pick Up" at bounding box center [1071, 304] width 106 height 18
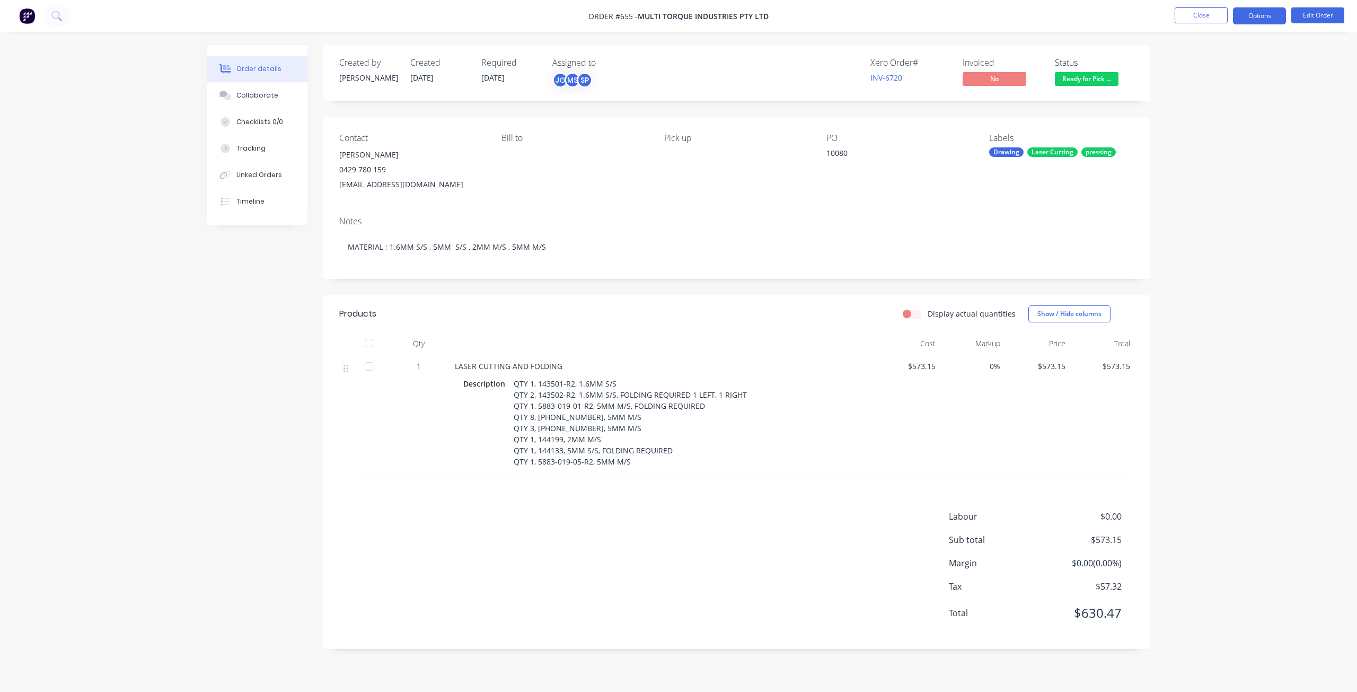
click at [1262, 16] on button "Options" at bounding box center [1259, 15] width 53 height 17
click at [1192, 66] on div "Invoice" at bounding box center [1228, 64] width 98 height 15
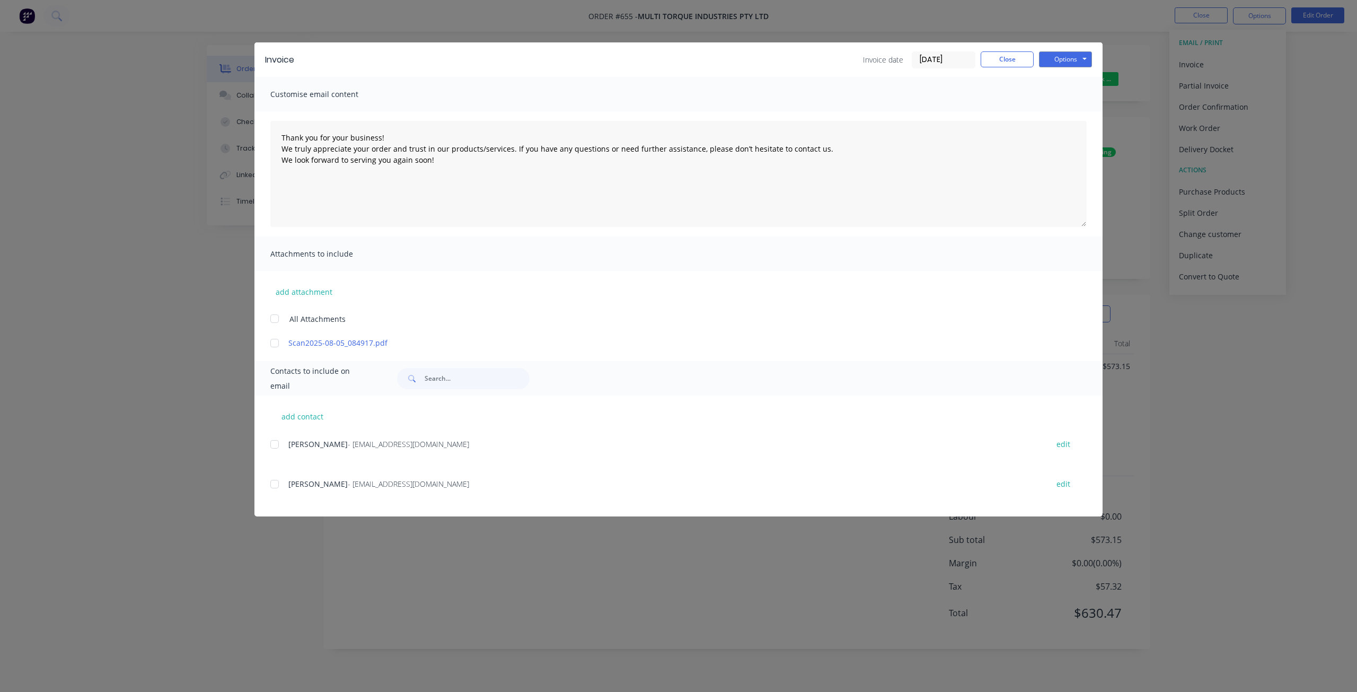
click at [276, 442] on div at bounding box center [274, 444] width 21 height 21
click at [1061, 60] on button "Options" at bounding box center [1065, 59] width 53 height 16
click at [1060, 114] on button "Email" at bounding box center [1073, 112] width 68 height 17
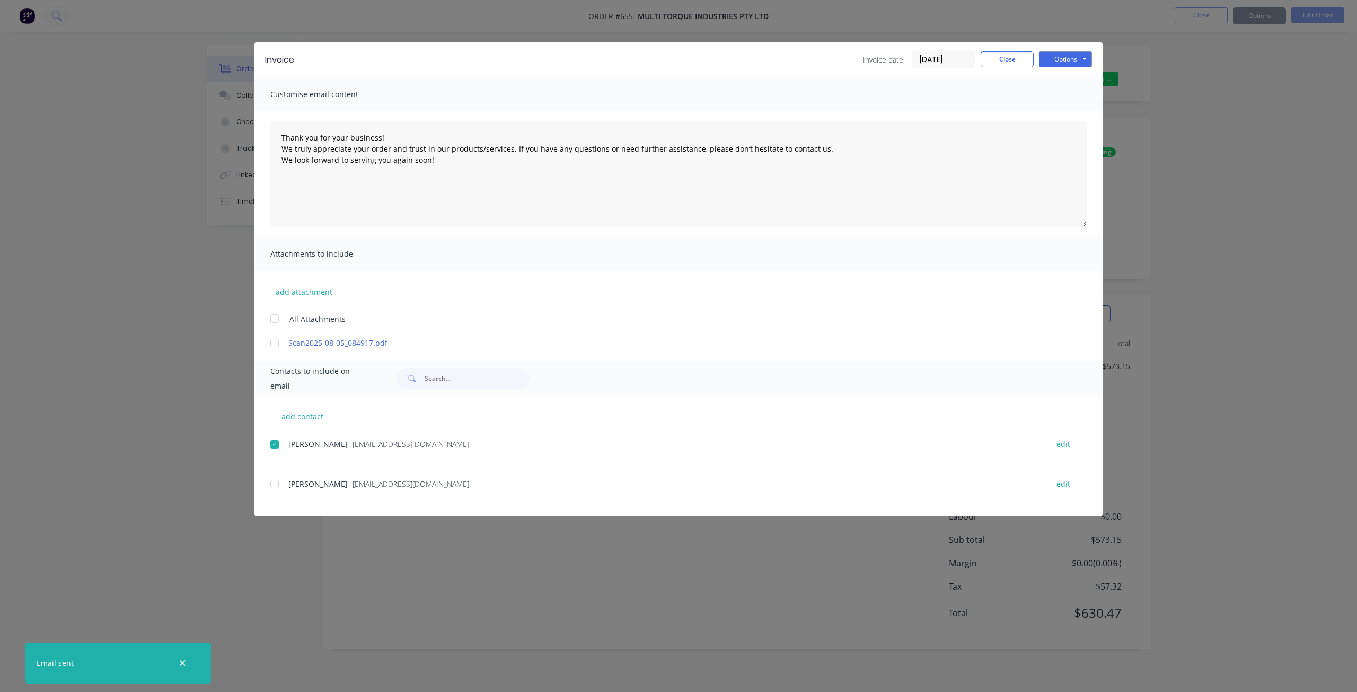
type textarea "Thank you for your business! We truly appreciate your order and trust in our pr…"
click at [1013, 62] on button "Close" at bounding box center [1007, 59] width 53 height 16
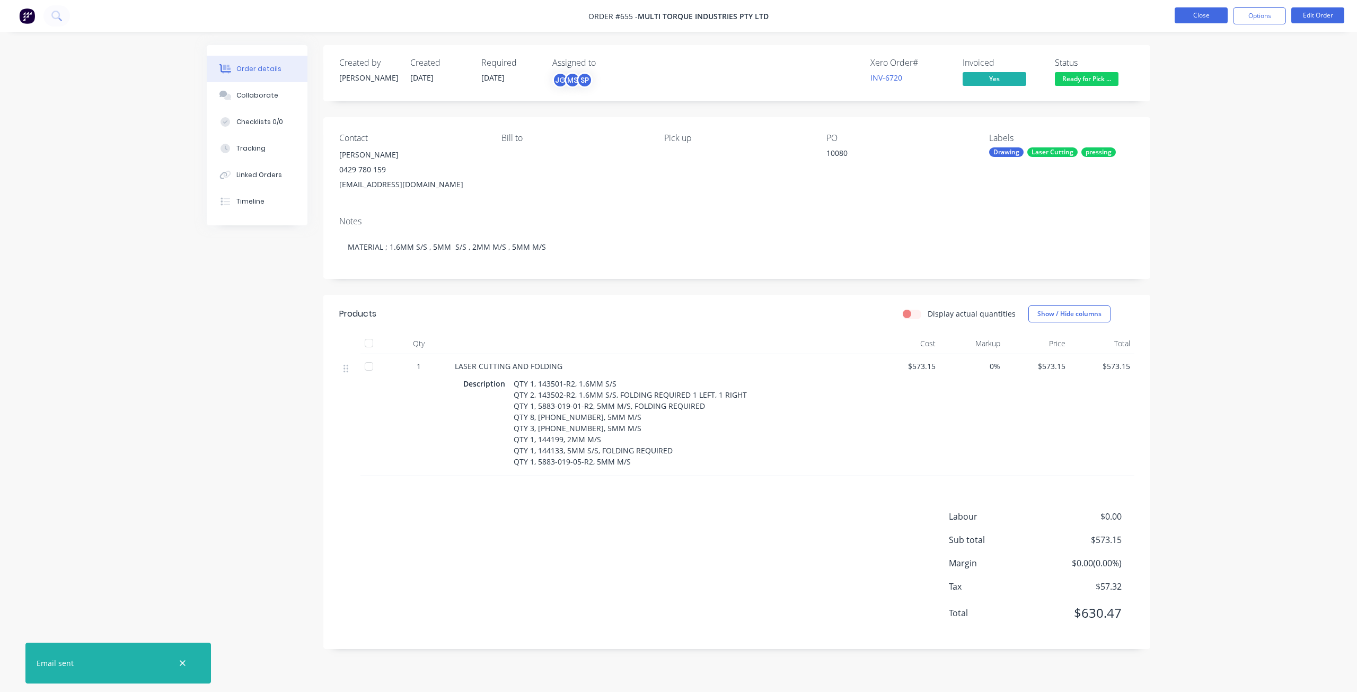
click at [1198, 15] on button "Close" at bounding box center [1201, 15] width 53 height 16
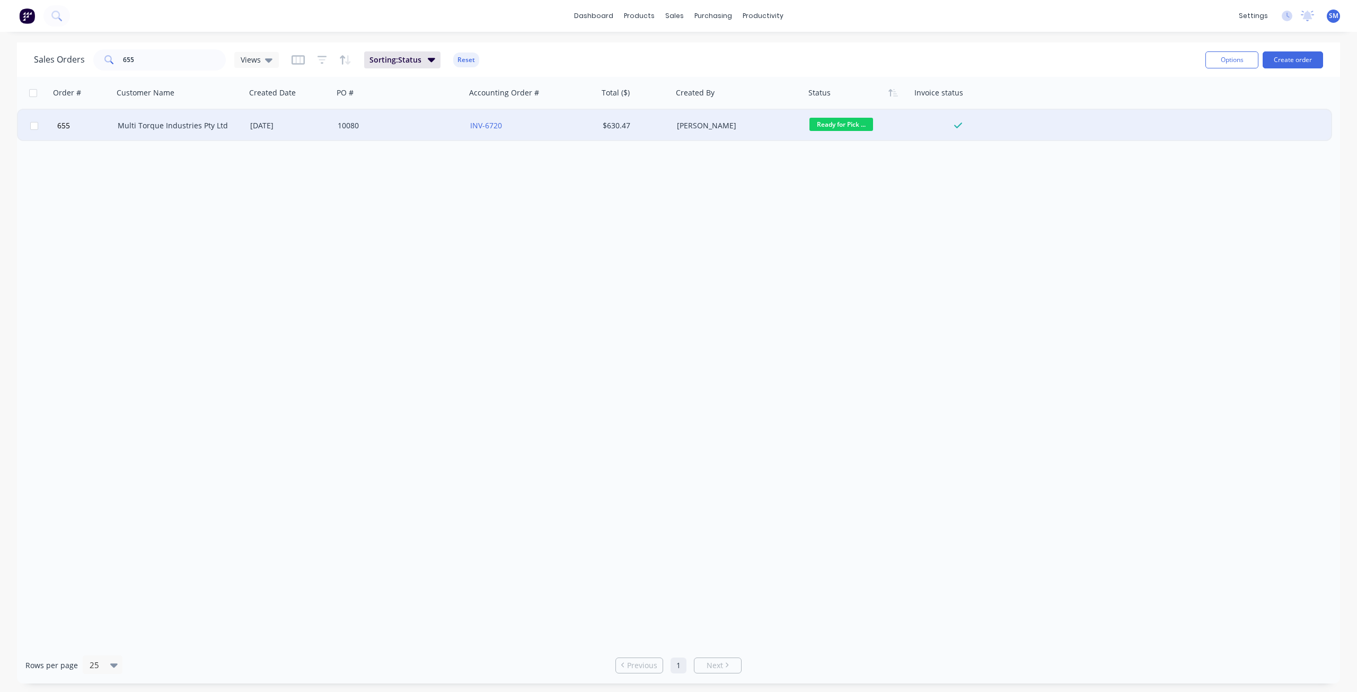
click at [175, 127] on div "Multi Torque Industries Pty Ltd" at bounding box center [177, 125] width 118 height 11
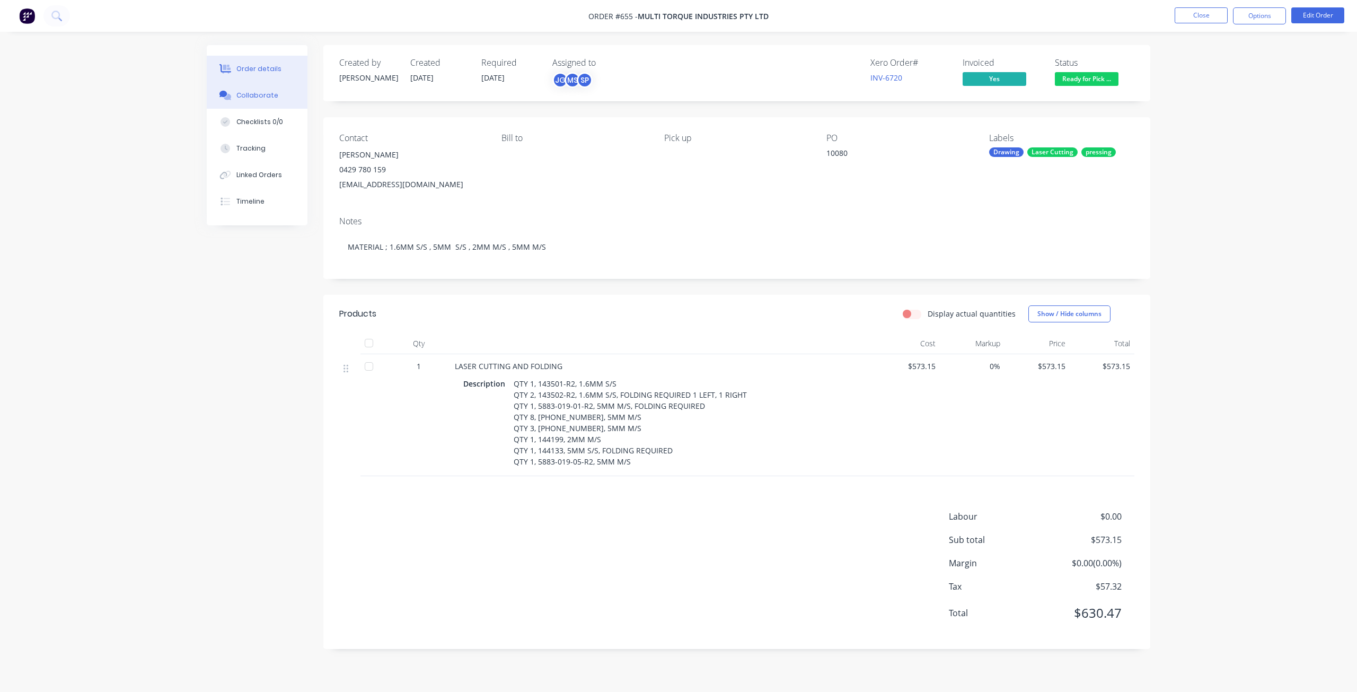
click at [250, 93] on div "Collaborate" at bounding box center [257, 96] width 42 height 10
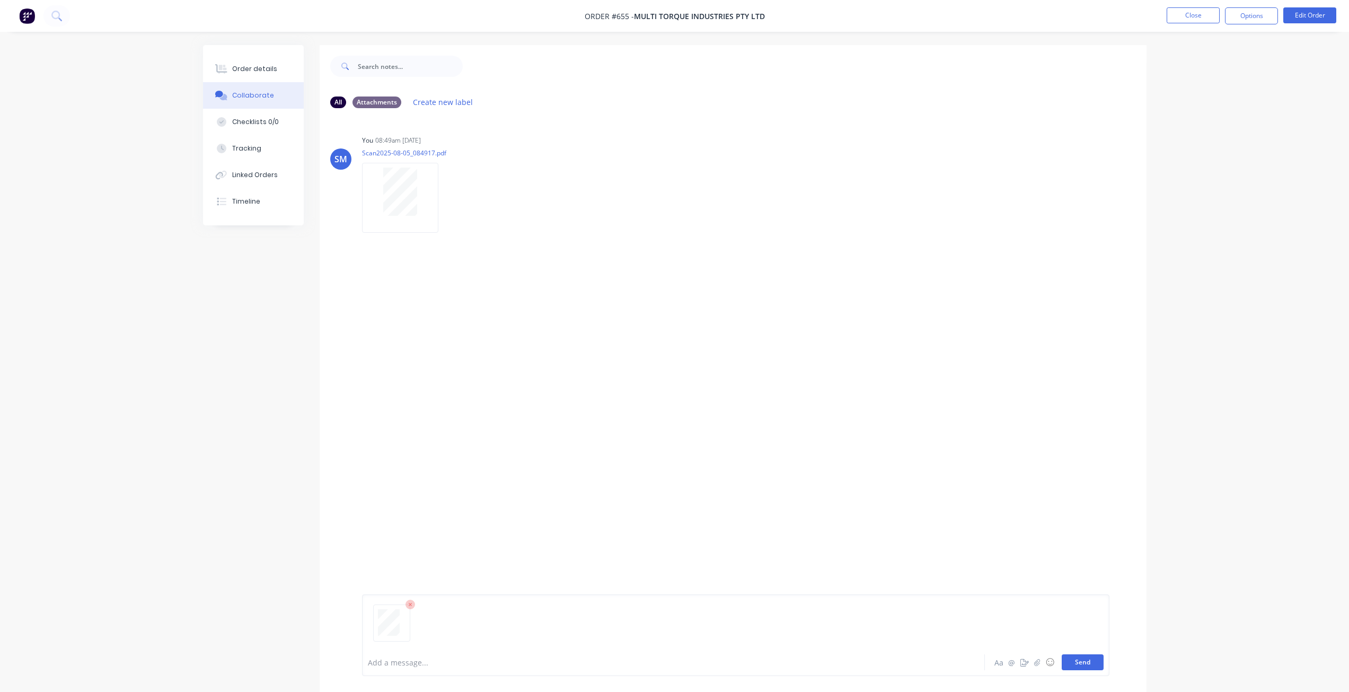
click at [1082, 660] on button "Send" at bounding box center [1083, 662] width 42 height 16
click at [1179, 15] on button "Close" at bounding box center [1193, 15] width 53 height 16
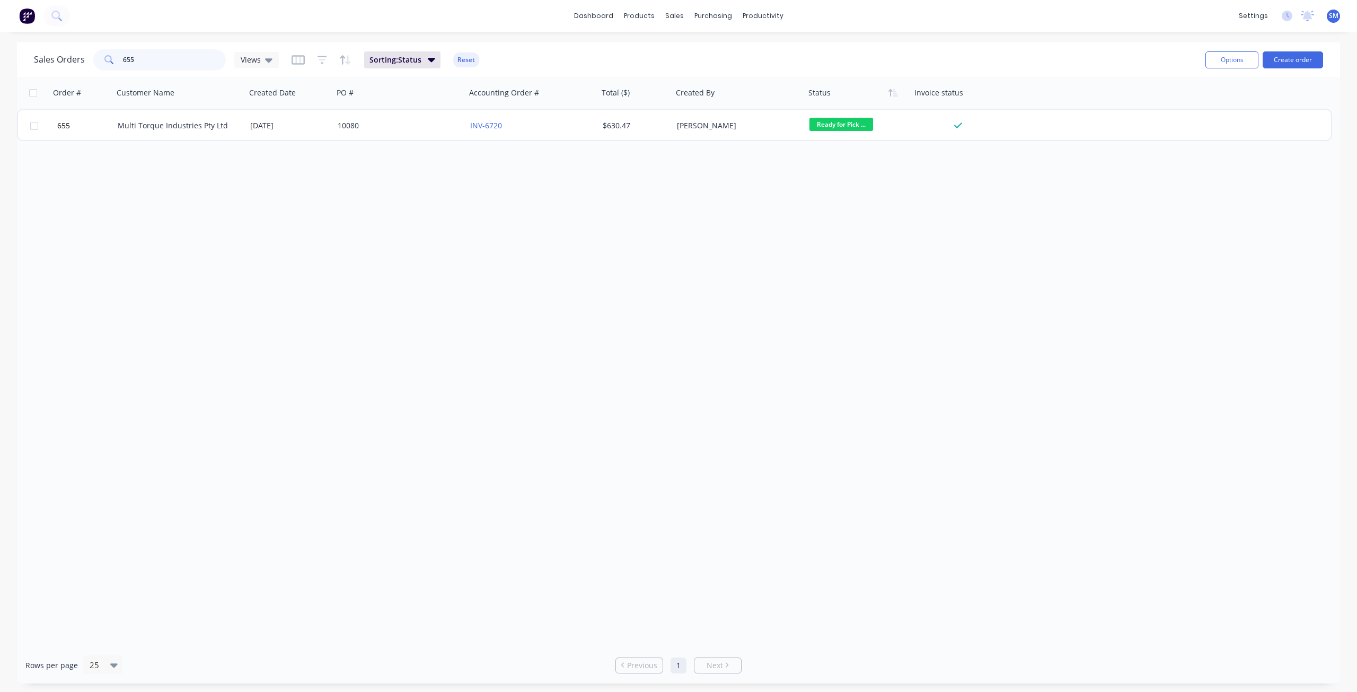
drag, startPoint x: 127, startPoint y: 61, endPoint x: 86, endPoint y: 60, distance: 40.8
click at [102, 60] on div "655" at bounding box center [159, 59] width 133 height 21
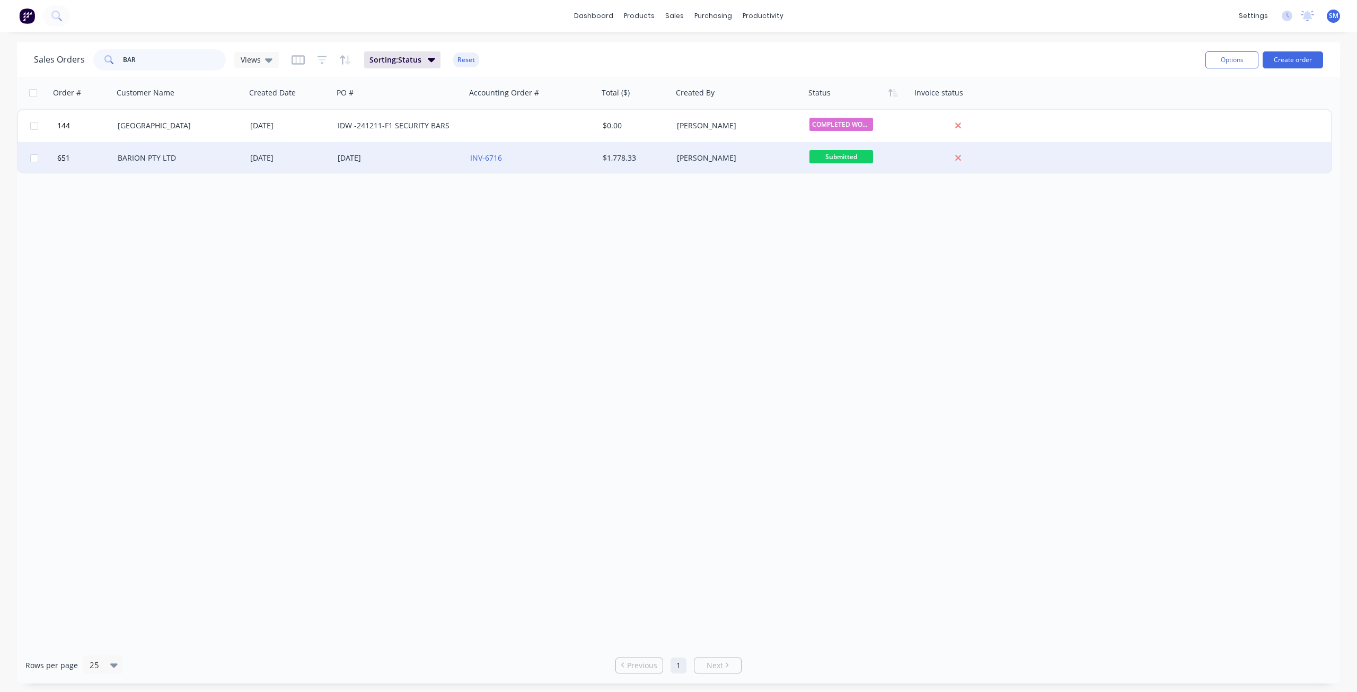
type input "BAR"
click at [193, 163] on div "BARION PTY LTD" at bounding box center [177, 158] width 118 height 11
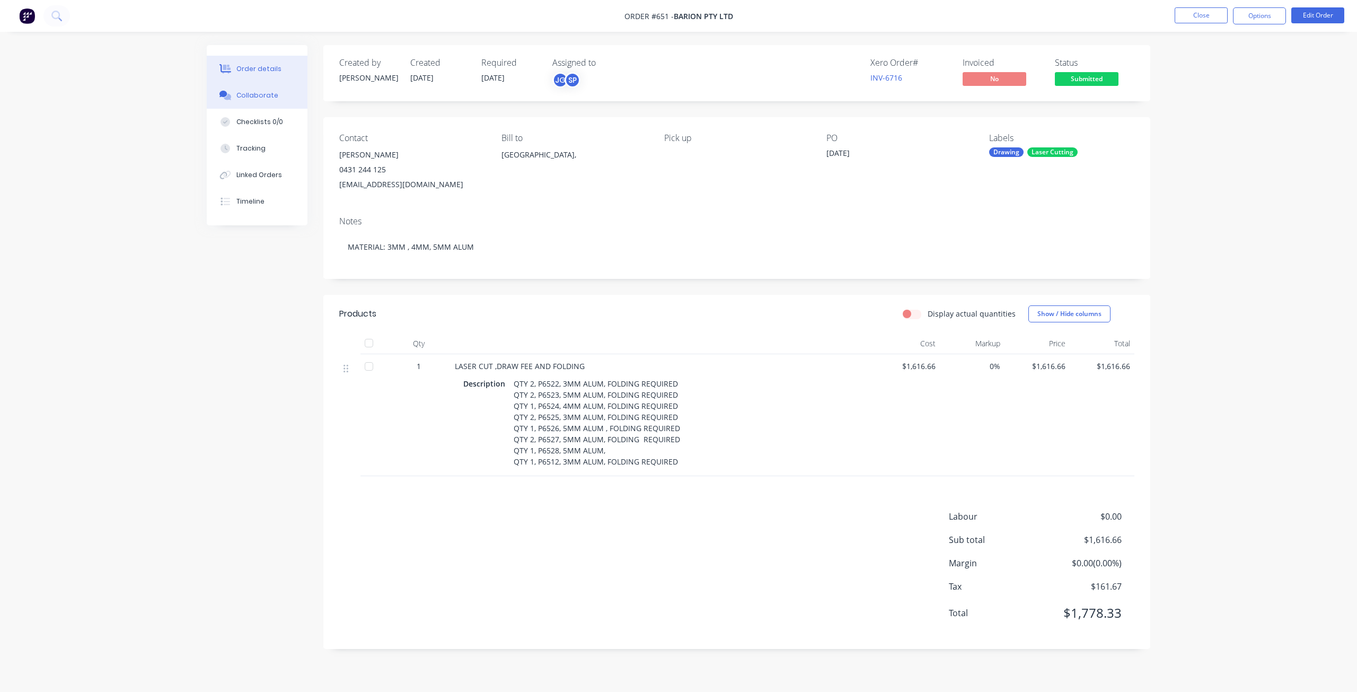
click at [247, 96] on div "Collaborate" at bounding box center [257, 96] width 42 height 10
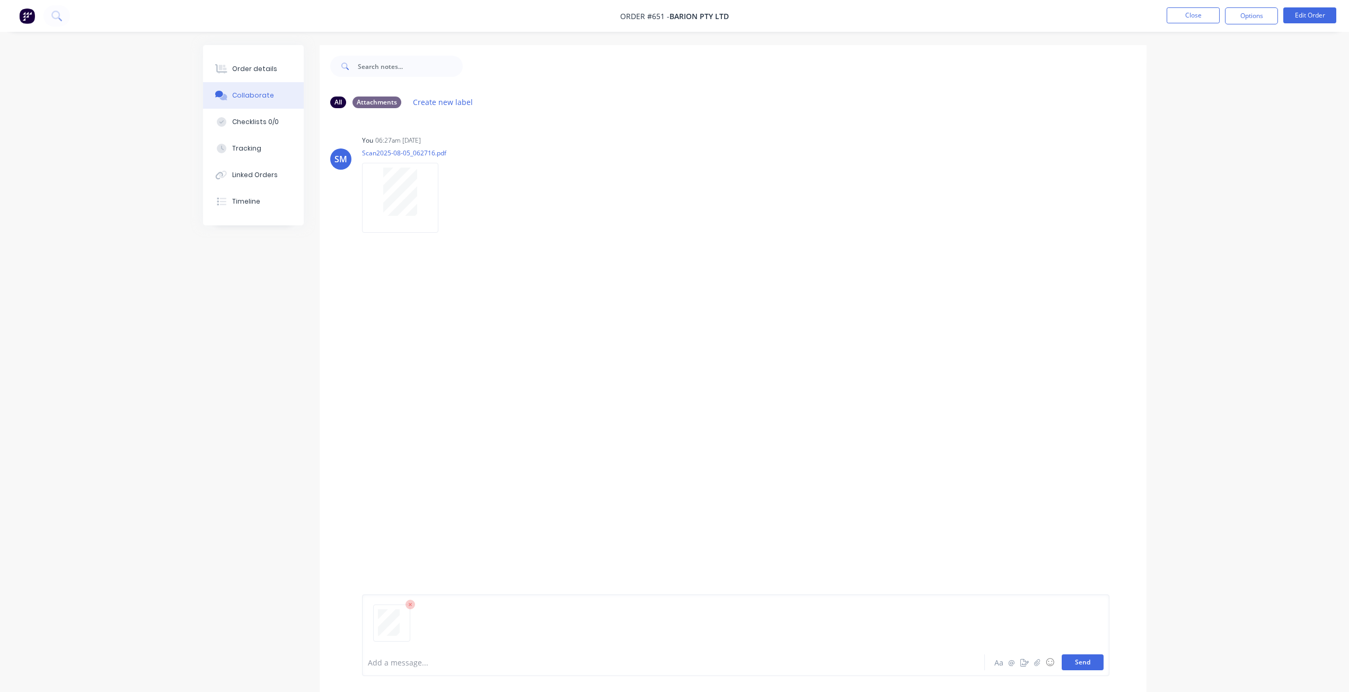
click at [1083, 662] on button "Send" at bounding box center [1083, 662] width 42 height 16
click at [1189, 19] on button "Close" at bounding box center [1193, 15] width 53 height 16
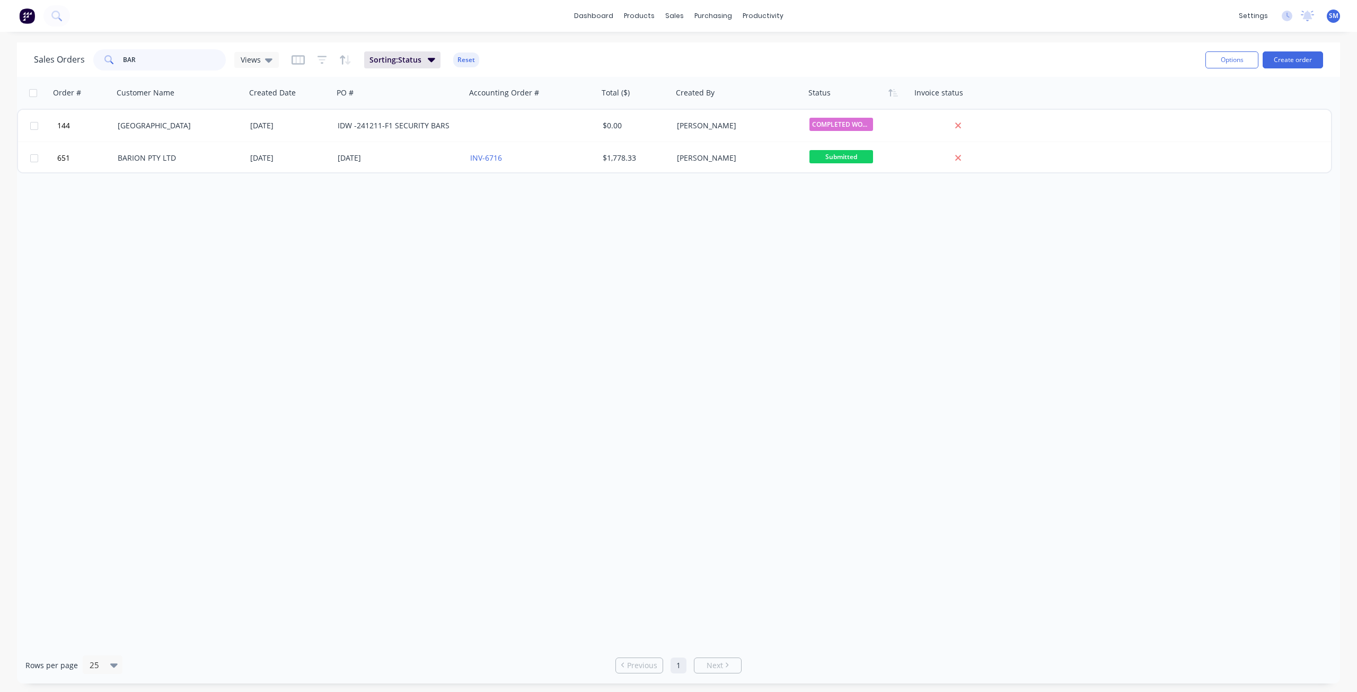
drag, startPoint x: 142, startPoint y: 60, endPoint x: 71, endPoint y: 64, distance: 71.1
click at [75, 61] on div "Sales Orders BAR Views" at bounding box center [156, 59] width 245 height 21
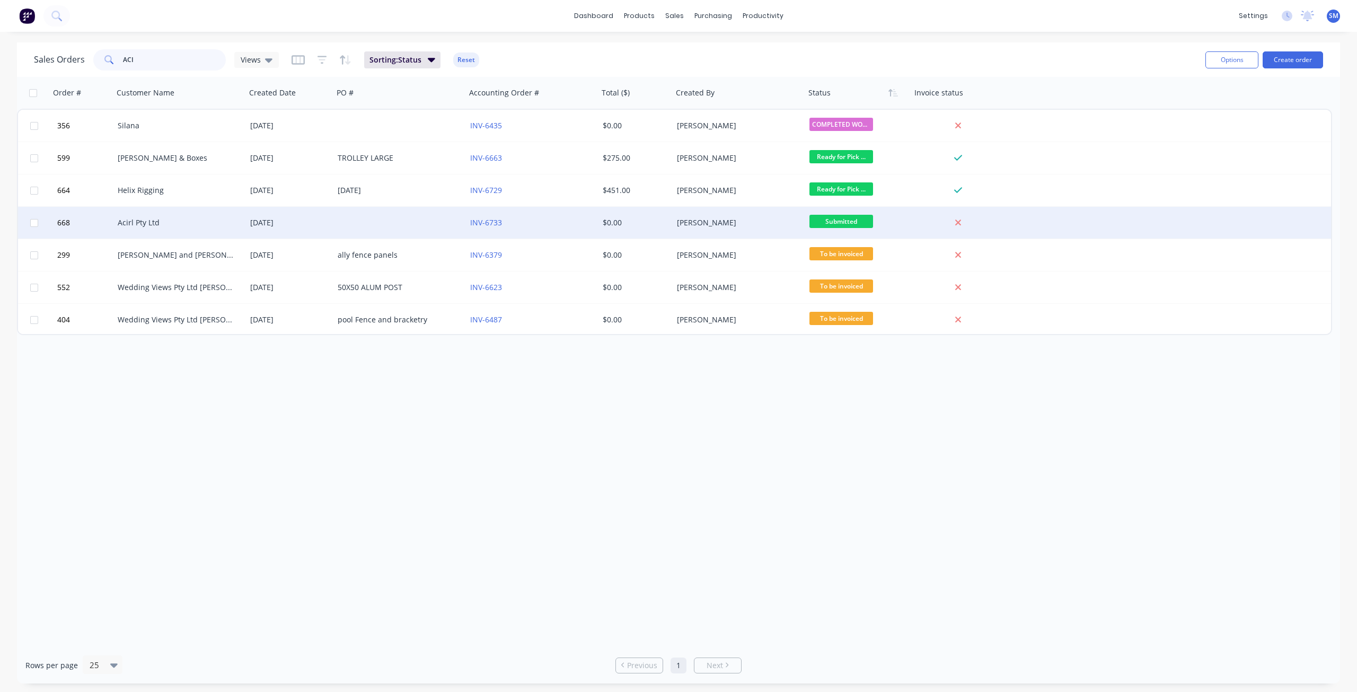
type input "ACI"
click at [170, 222] on div "Acirl Pty Ltd" at bounding box center [177, 222] width 118 height 11
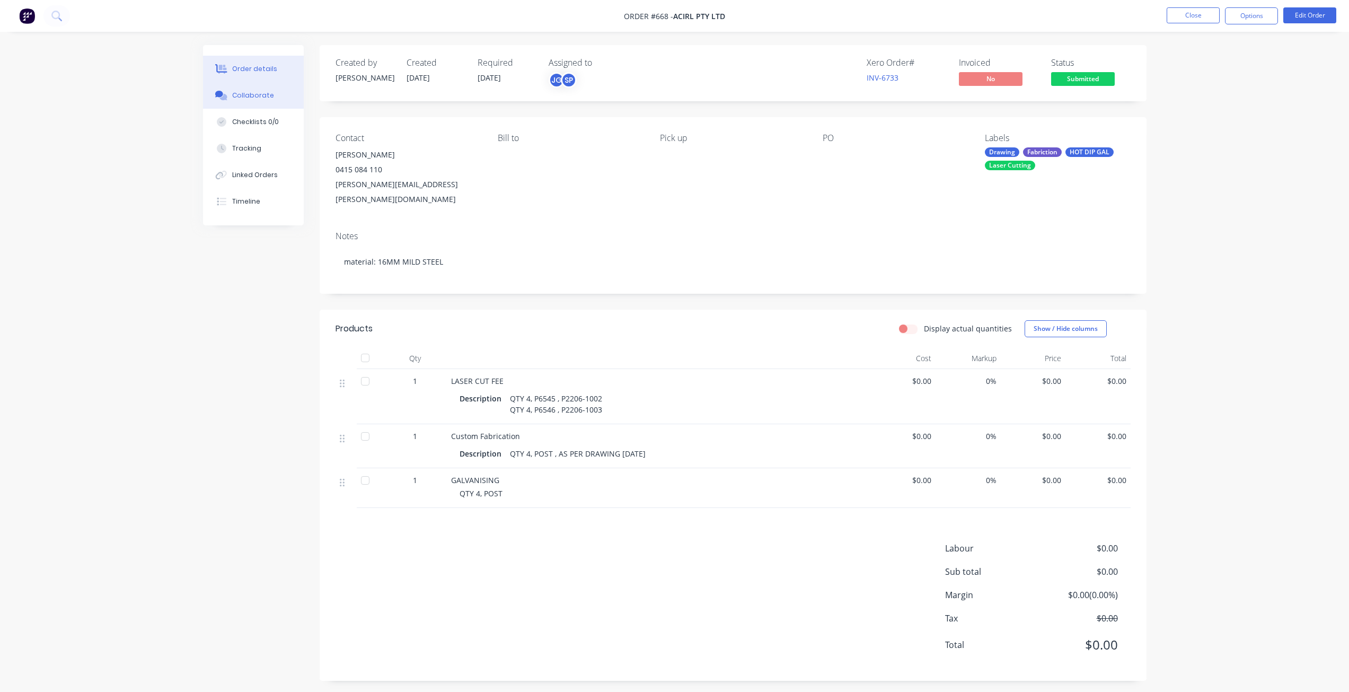
click at [261, 95] on div "Collaborate" at bounding box center [253, 96] width 42 height 10
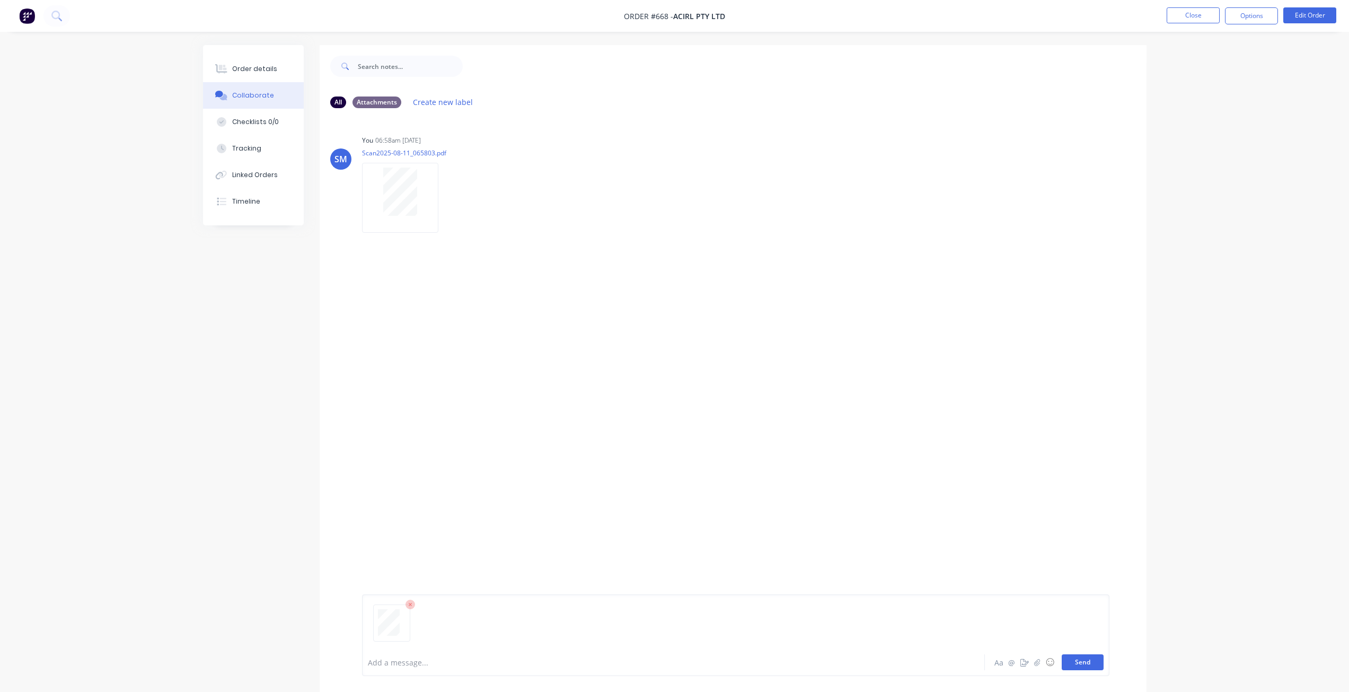
click at [1076, 664] on button "Send" at bounding box center [1083, 662] width 42 height 16
click at [1196, 16] on button "Close" at bounding box center [1193, 15] width 53 height 16
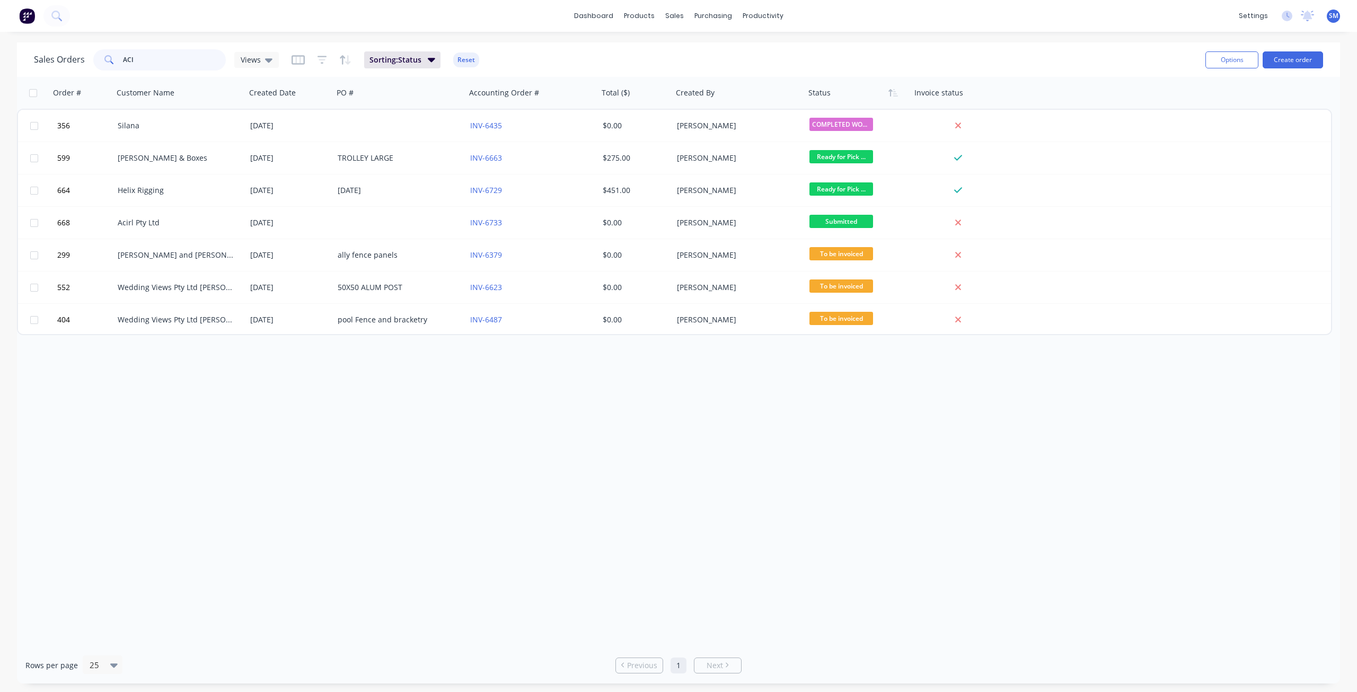
drag, startPoint x: 139, startPoint y: 61, endPoint x: 66, endPoint y: 66, distance: 73.3
click at [66, 65] on div "Sales Orders ACI Views" at bounding box center [156, 59] width 245 height 21
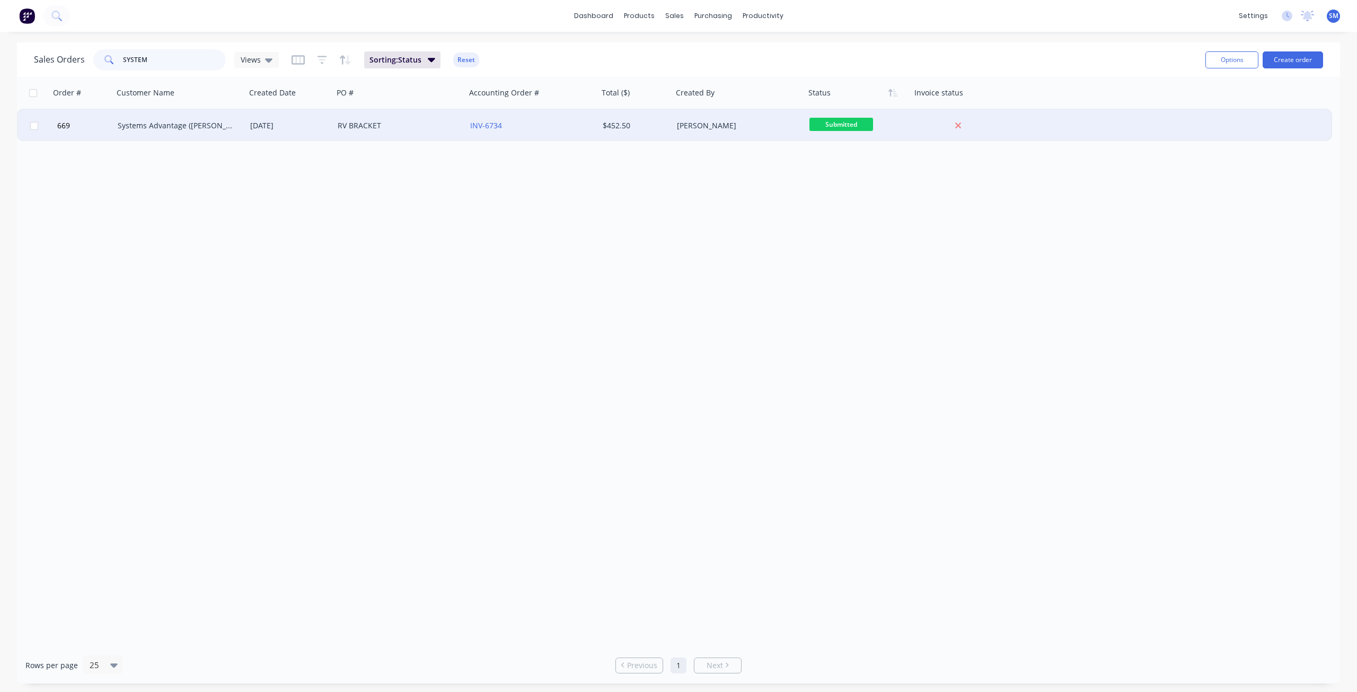
type input "SYSTEM"
click at [164, 127] on div "Systems Advantage ([PERSON_NAME])" at bounding box center [177, 125] width 118 height 11
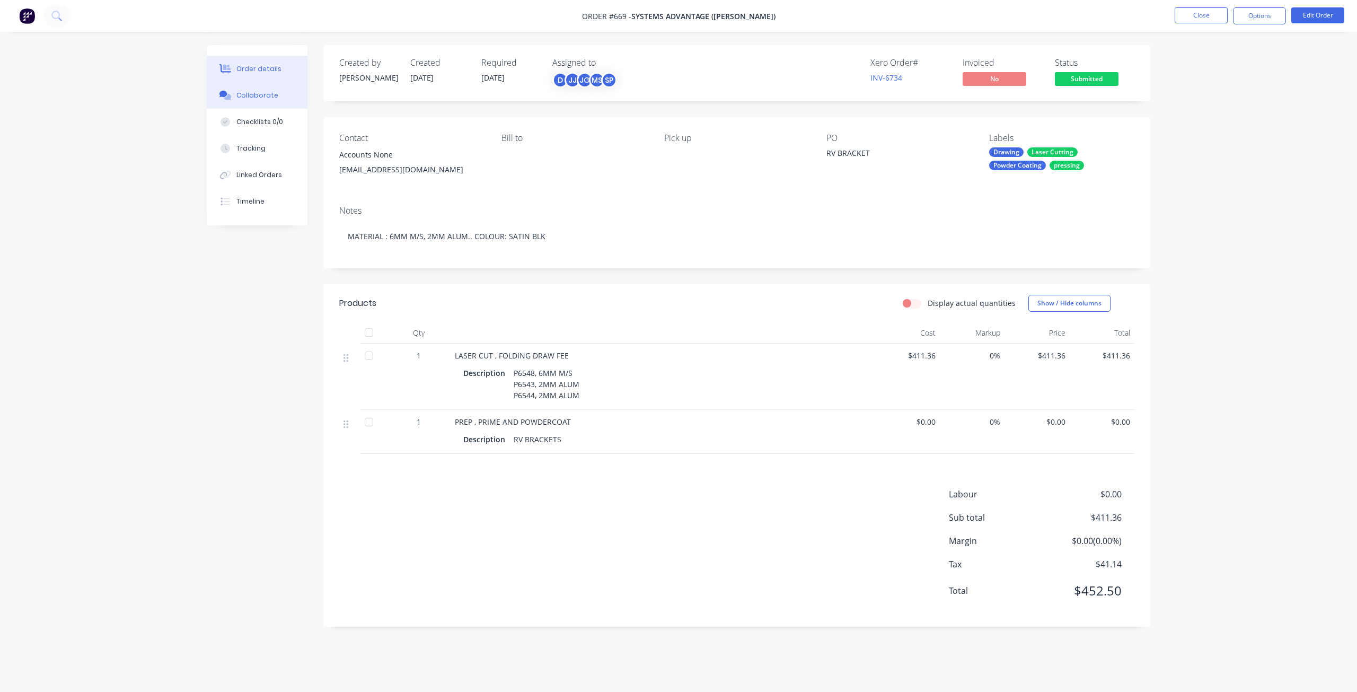
click at [262, 96] on div "Collaborate" at bounding box center [257, 96] width 42 height 10
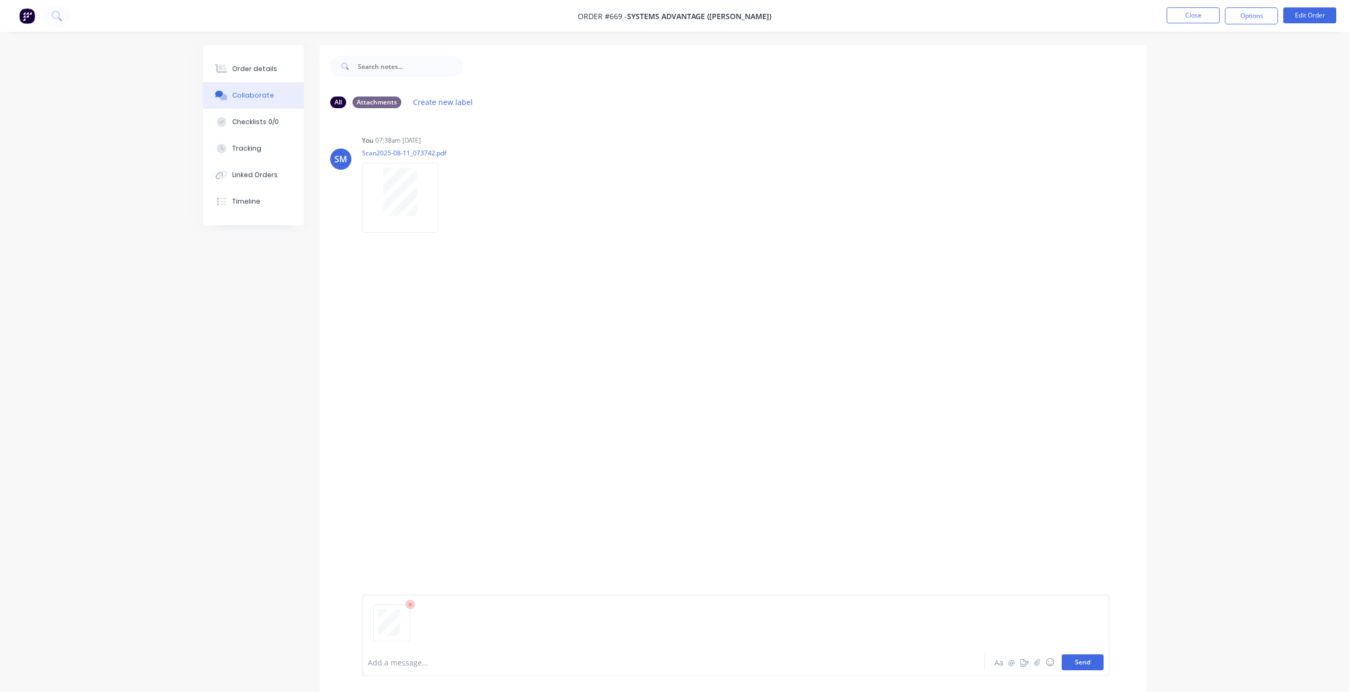
click at [1076, 664] on button "Send" at bounding box center [1083, 662] width 42 height 16
click at [1197, 23] on button "Close" at bounding box center [1193, 15] width 53 height 16
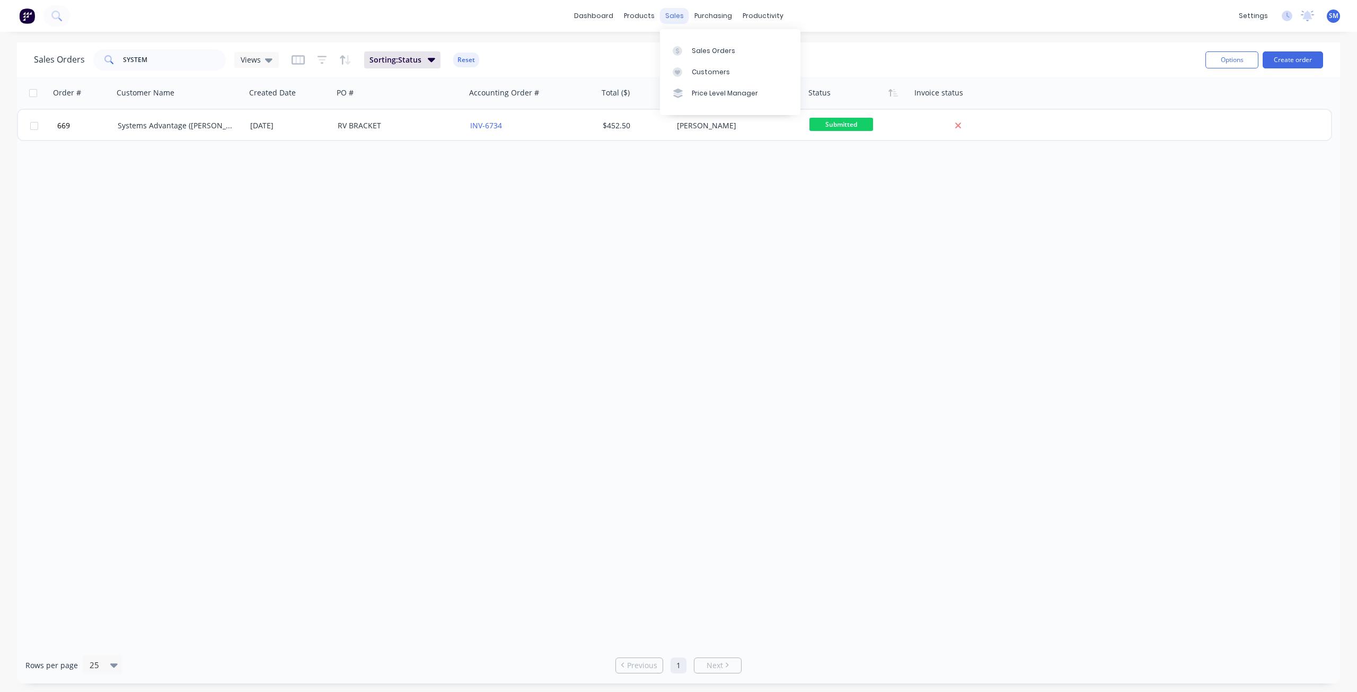
click at [670, 15] on div "sales" at bounding box center [674, 16] width 29 height 16
click at [699, 72] on div "Customers" at bounding box center [711, 72] width 38 height 10
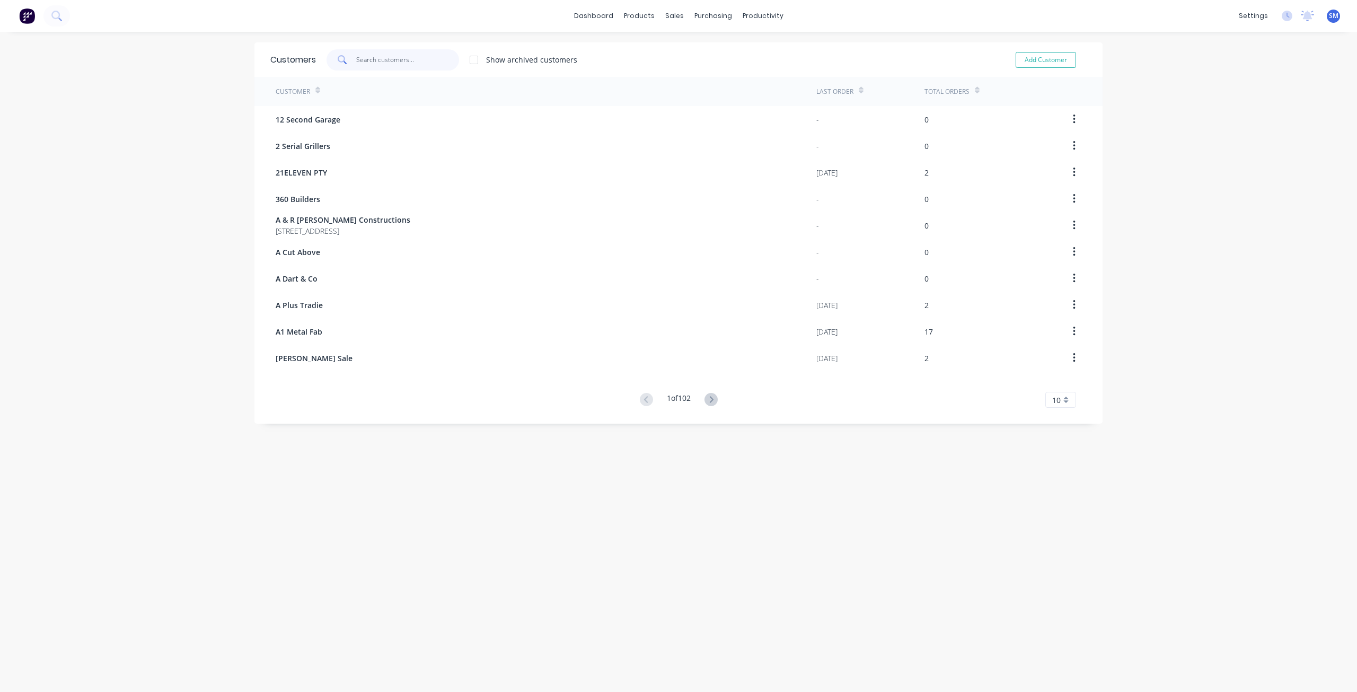
click at [370, 60] on input "text" at bounding box center [407, 59] width 103 height 21
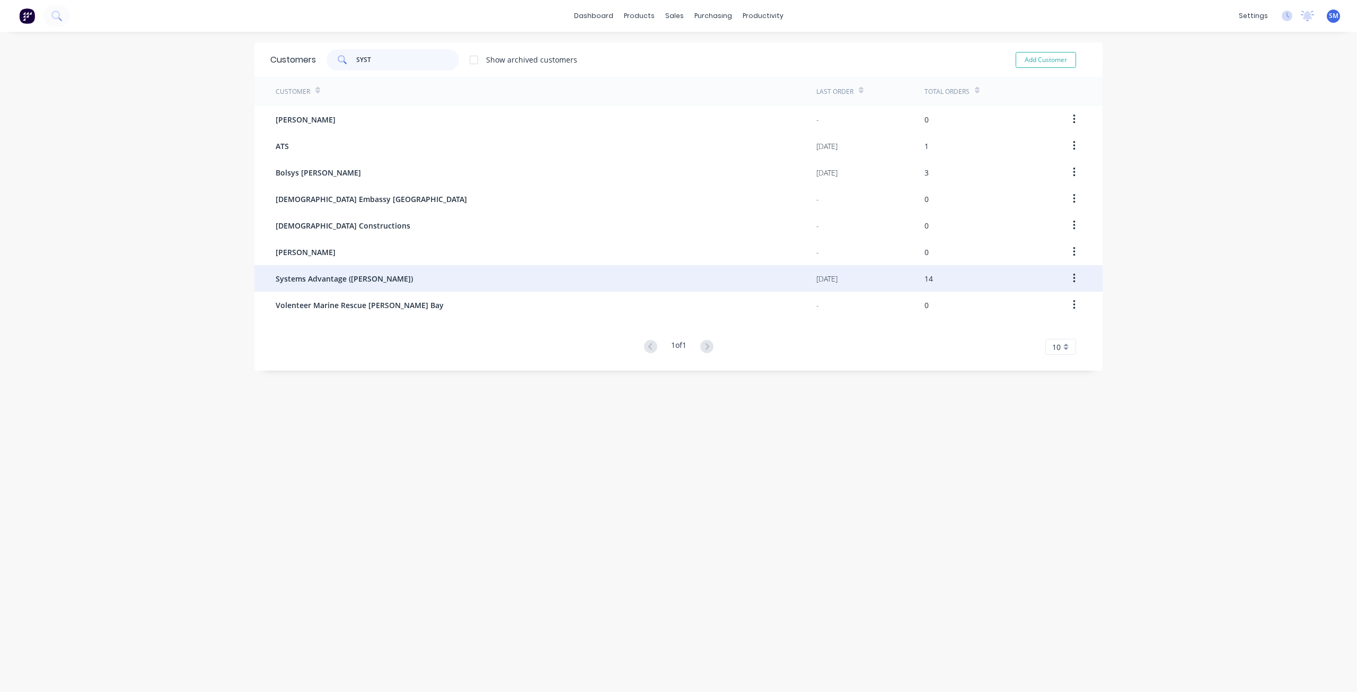
type input "SYST"
click at [317, 279] on span "Systems Advantage ([PERSON_NAME])" at bounding box center [344, 278] width 137 height 11
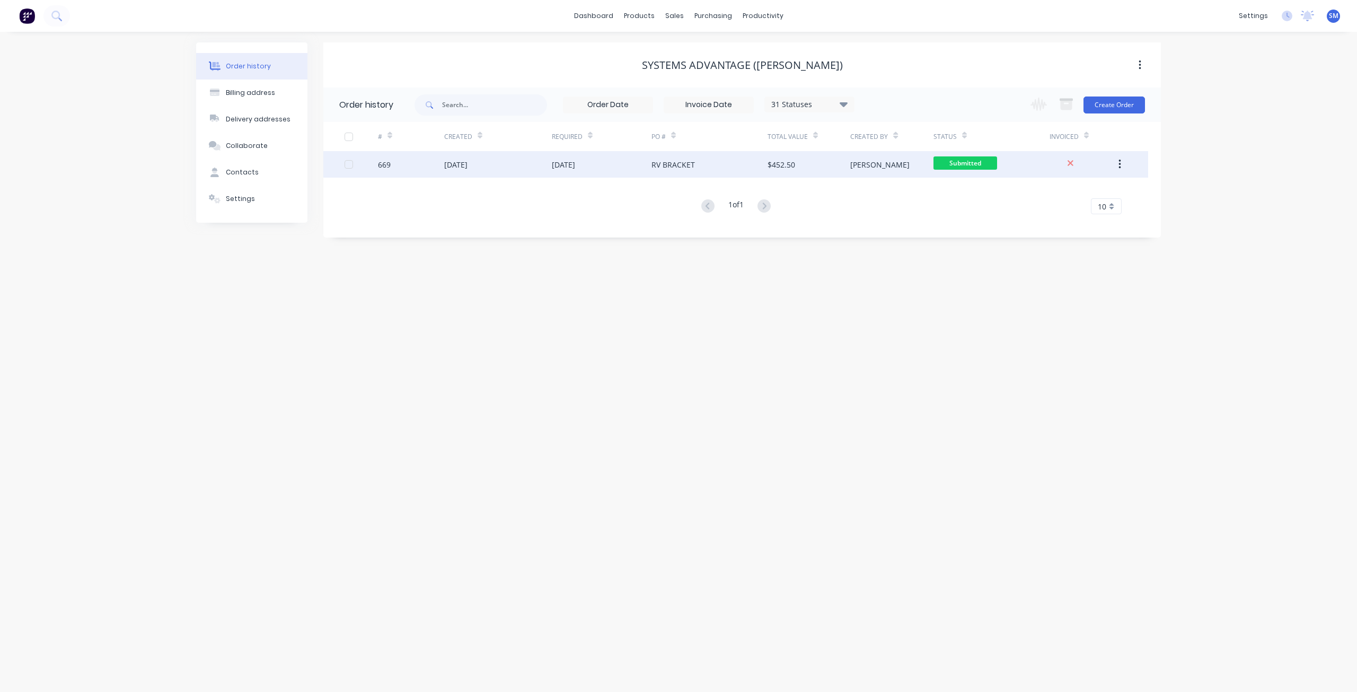
click at [639, 167] on div "[DATE]" at bounding box center [602, 164] width 100 height 27
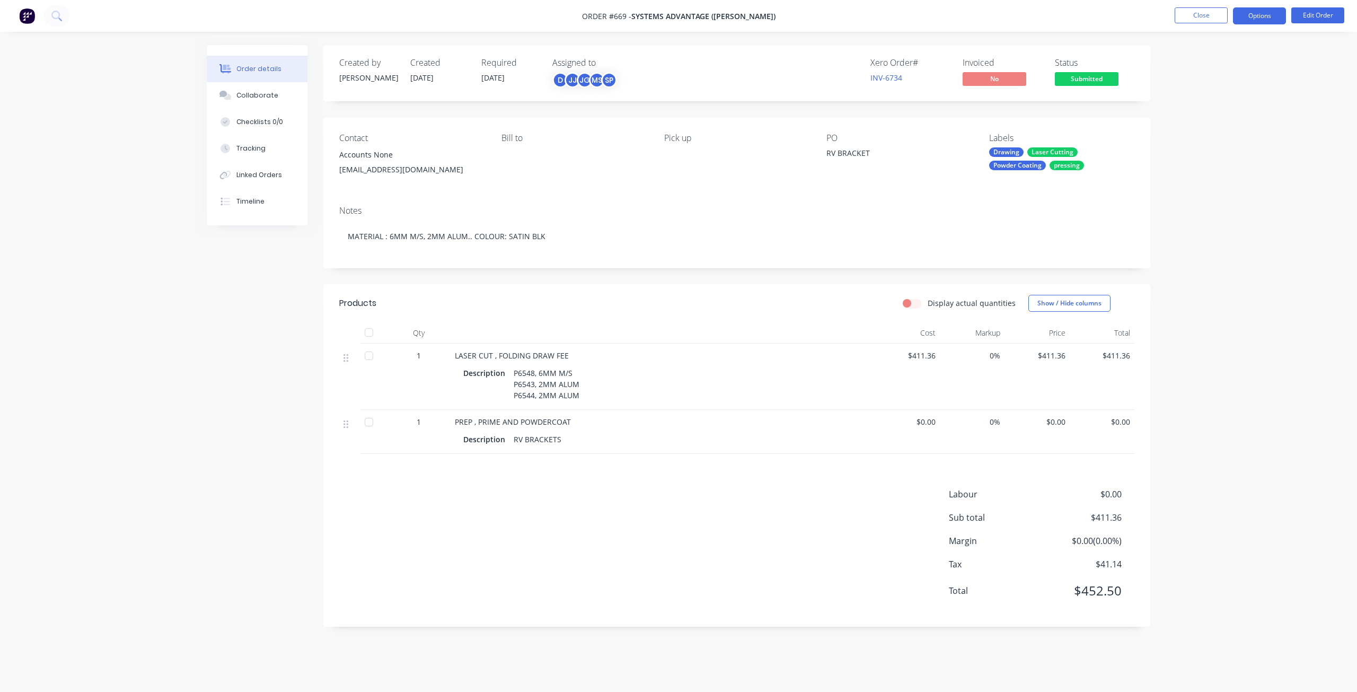
click at [1265, 17] on button "Options" at bounding box center [1259, 15] width 53 height 17
click at [1199, 130] on div "Work Order" at bounding box center [1228, 127] width 98 height 15
click at [1197, 104] on div "Without pricing" at bounding box center [1228, 106] width 98 height 15
click at [1196, 12] on button "Close" at bounding box center [1201, 15] width 53 height 16
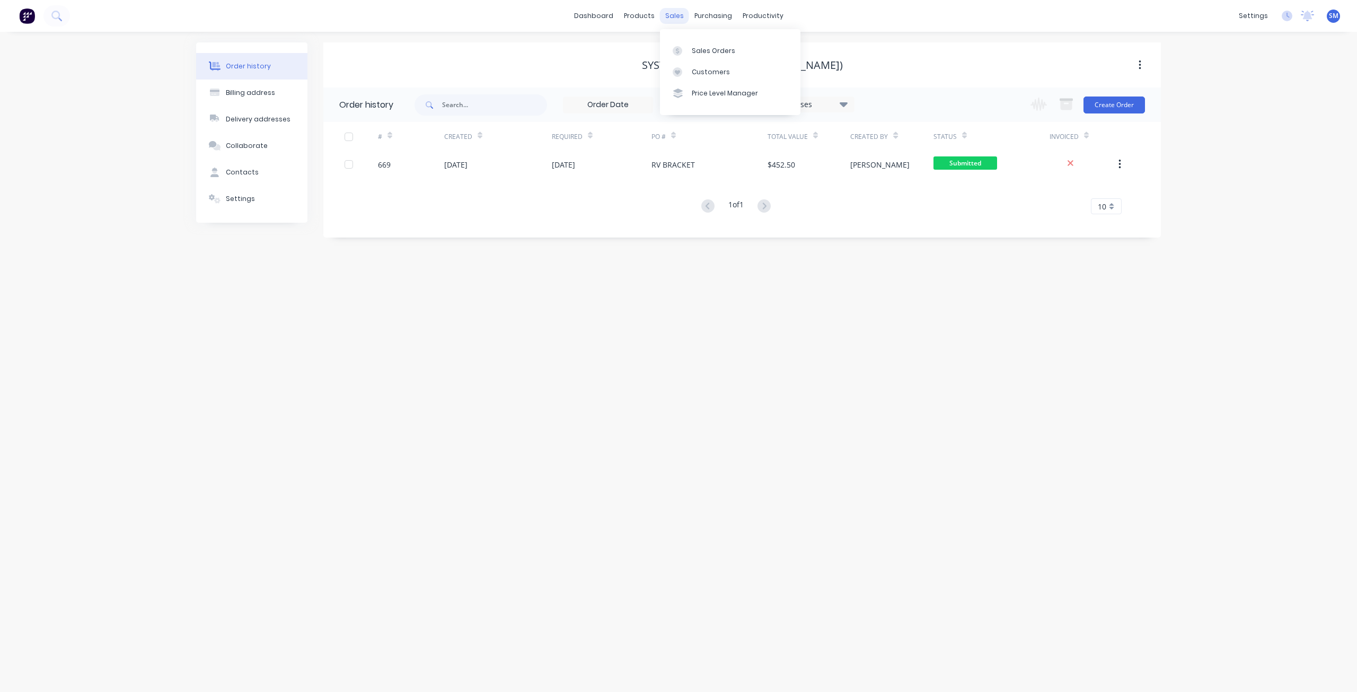
click at [673, 18] on div "sales" at bounding box center [674, 16] width 29 height 16
click at [704, 48] on div "Sales Orders" at bounding box center [713, 51] width 43 height 10
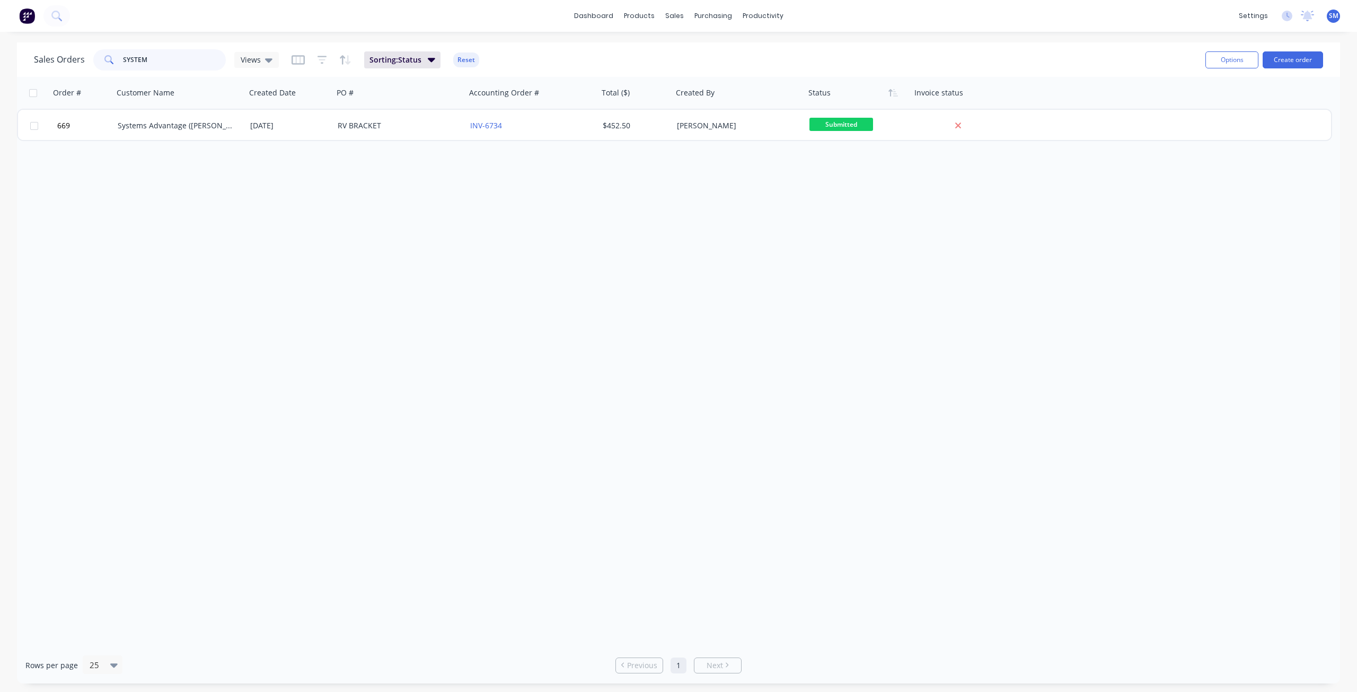
drag, startPoint x: 137, startPoint y: 58, endPoint x: 76, endPoint y: 56, distance: 61.5
click at [76, 56] on div "Sales Orders SYSTEM Views" at bounding box center [156, 59] width 245 height 21
type input "HELIX"
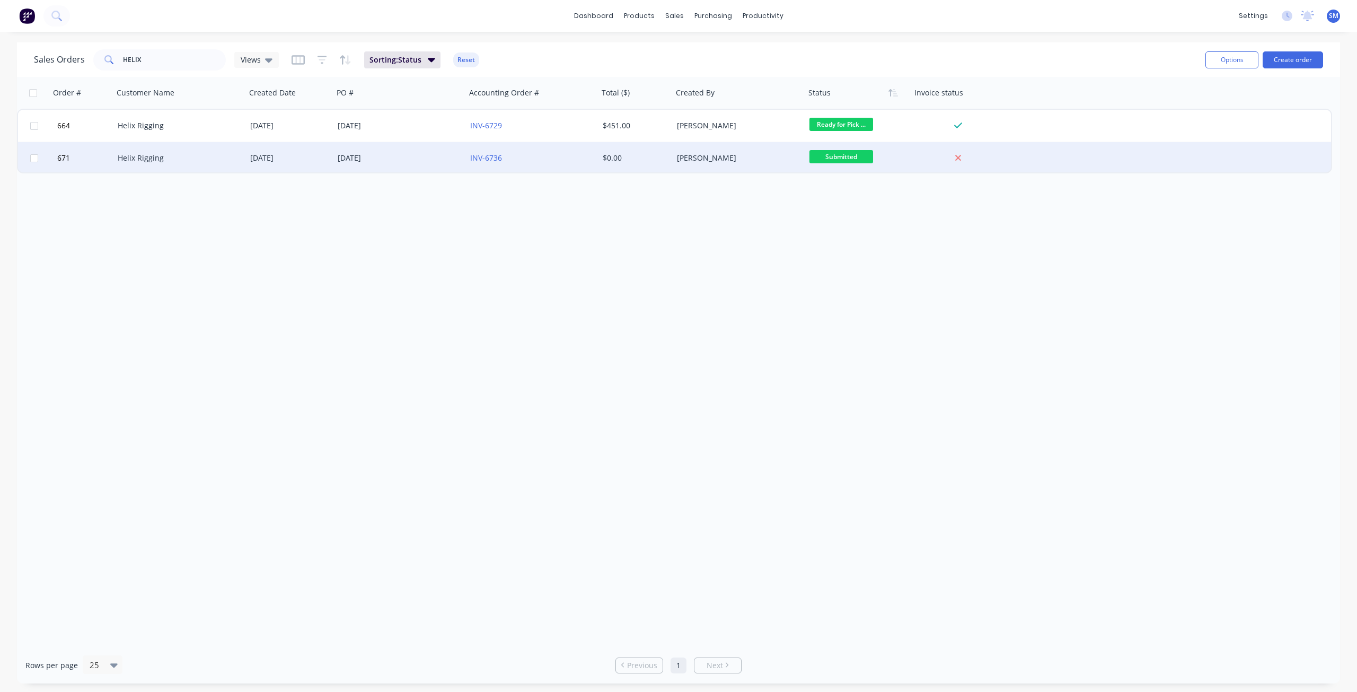
click at [246, 157] on div "[DATE]" at bounding box center [289, 158] width 87 height 32
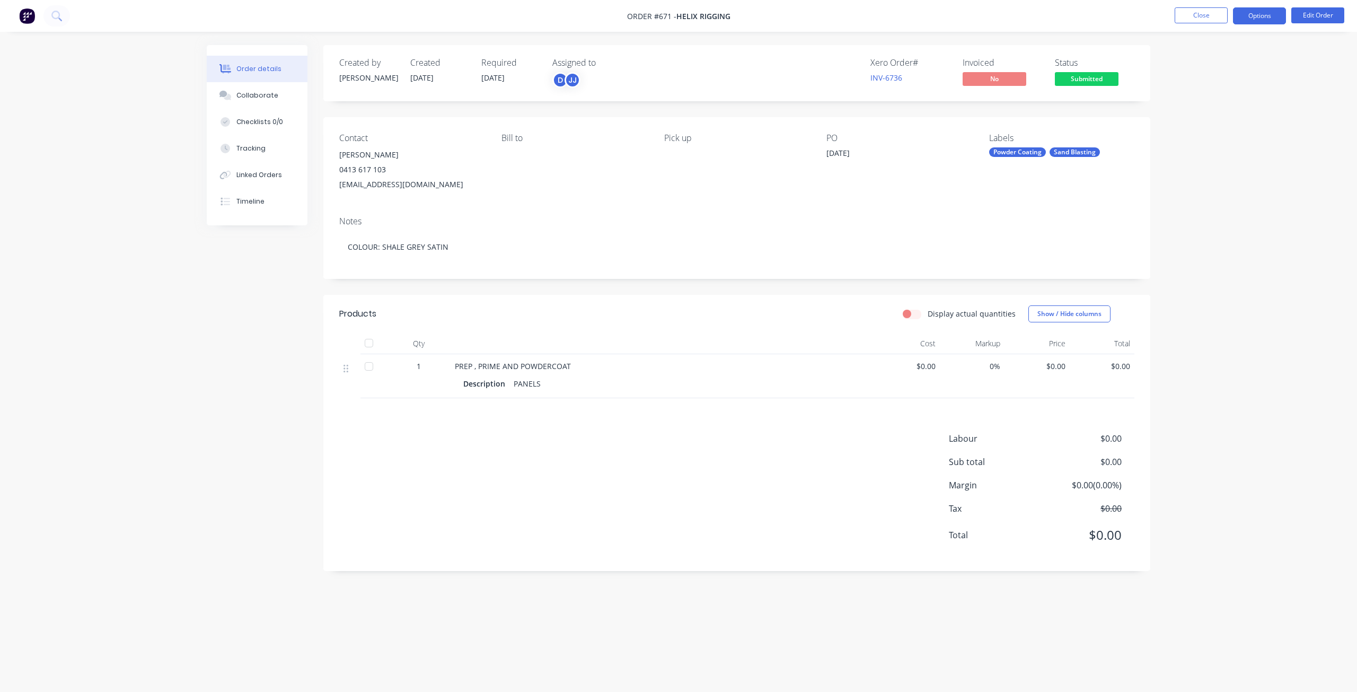
click at [1265, 19] on button "Options" at bounding box center [1259, 15] width 53 height 17
click at [1198, 128] on div "Work Order" at bounding box center [1228, 127] width 98 height 15
click at [1200, 109] on div "Without pricing" at bounding box center [1228, 106] width 98 height 15
click at [1187, 18] on button "Close" at bounding box center [1201, 15] width 53 height 16
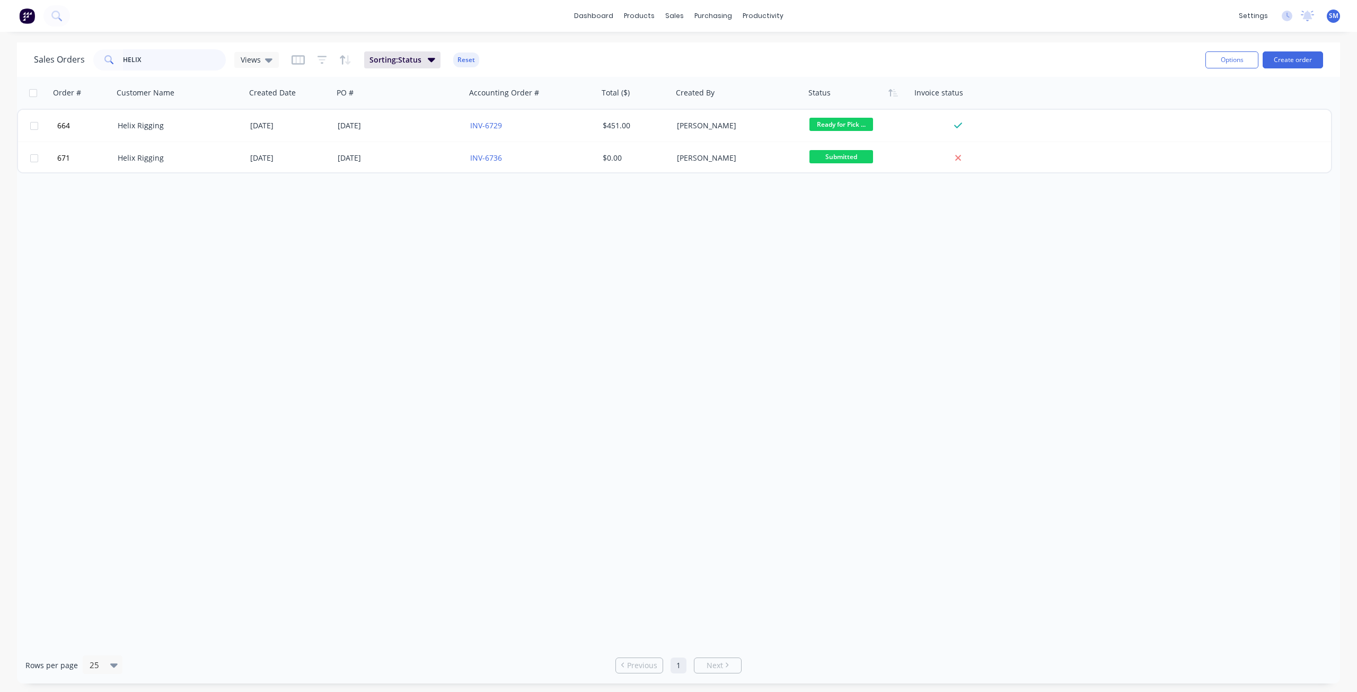
drag, startPoint x: 145, startPoint y: 59, endPoint x: 85, endPoint y: 61, distance: 59.4
click at [85, 61] on div "[DEMOGRAPHIC_DATA] Orders HELIX Views" at bounding box center [156, 59] width 245 height 21
type input "ARMS"
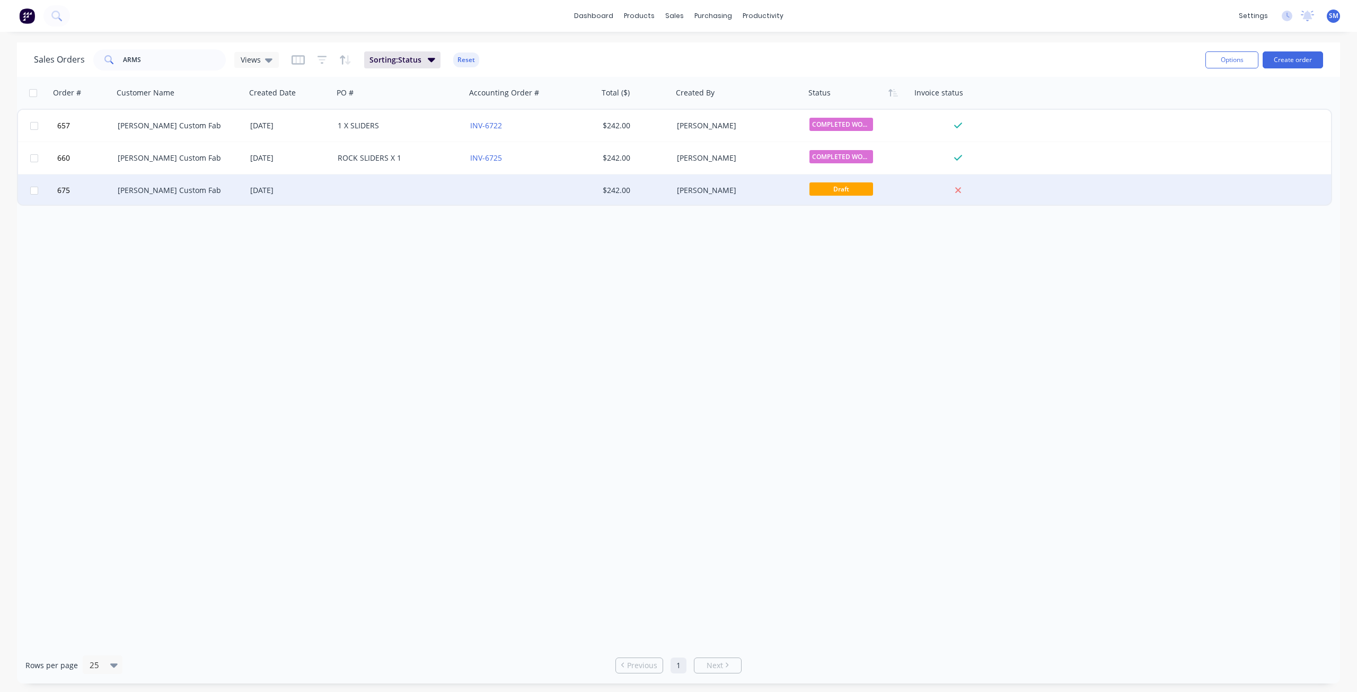
click at [316, 193] on div "[DATE]" at bounding box center [289, 190] width 79 height 11
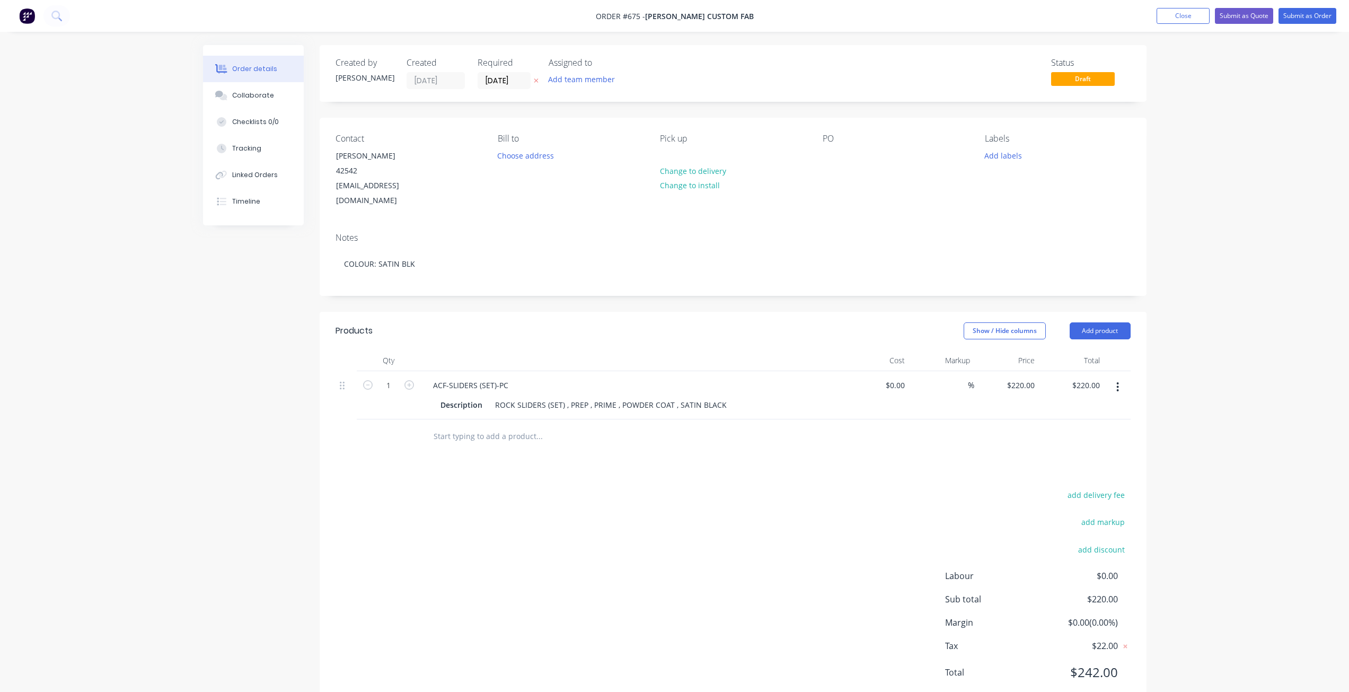
click at [822, 163] on div "Contact [PERSON_NAME] None 42542 [EMAIL_ADDRESS][DOMAIN_NAME] [PERSON_NAME] to …" at bounding box center [733, 171] width 827 height 107
click at [1300, 19] on button "Submit as Order" at bounding box center [1307, 16] width 58 height 16
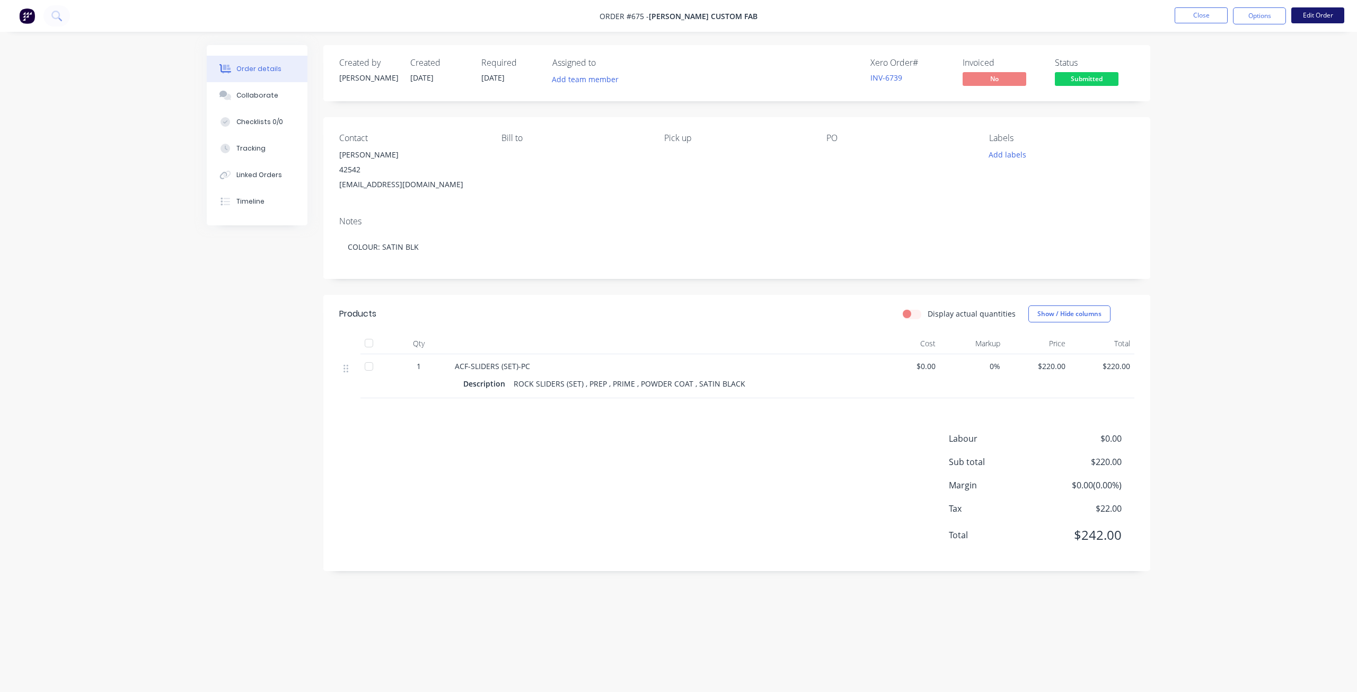
click at [1314, 16] on button "Edit Order" at bounding box center [1317, 15] width 53 height 16
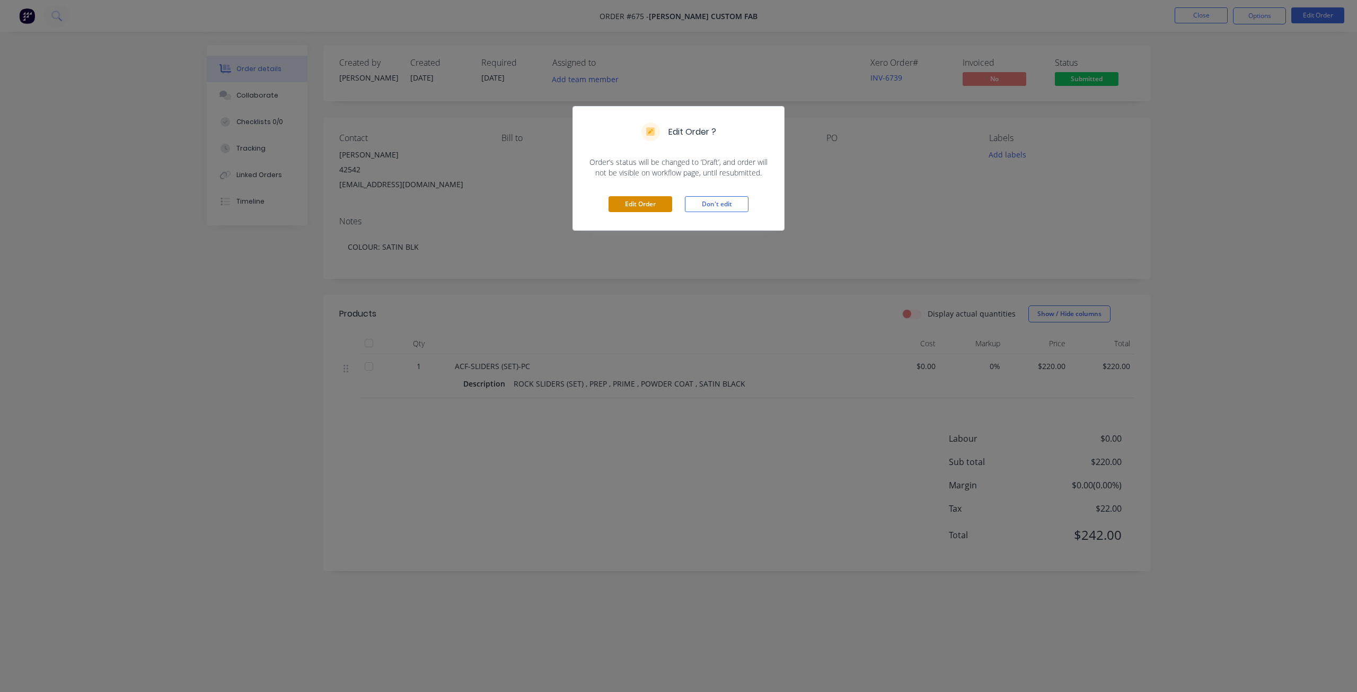
click at [638, 202] on button "Edit Order" at bounding box center [640, 204] width 64 height 16
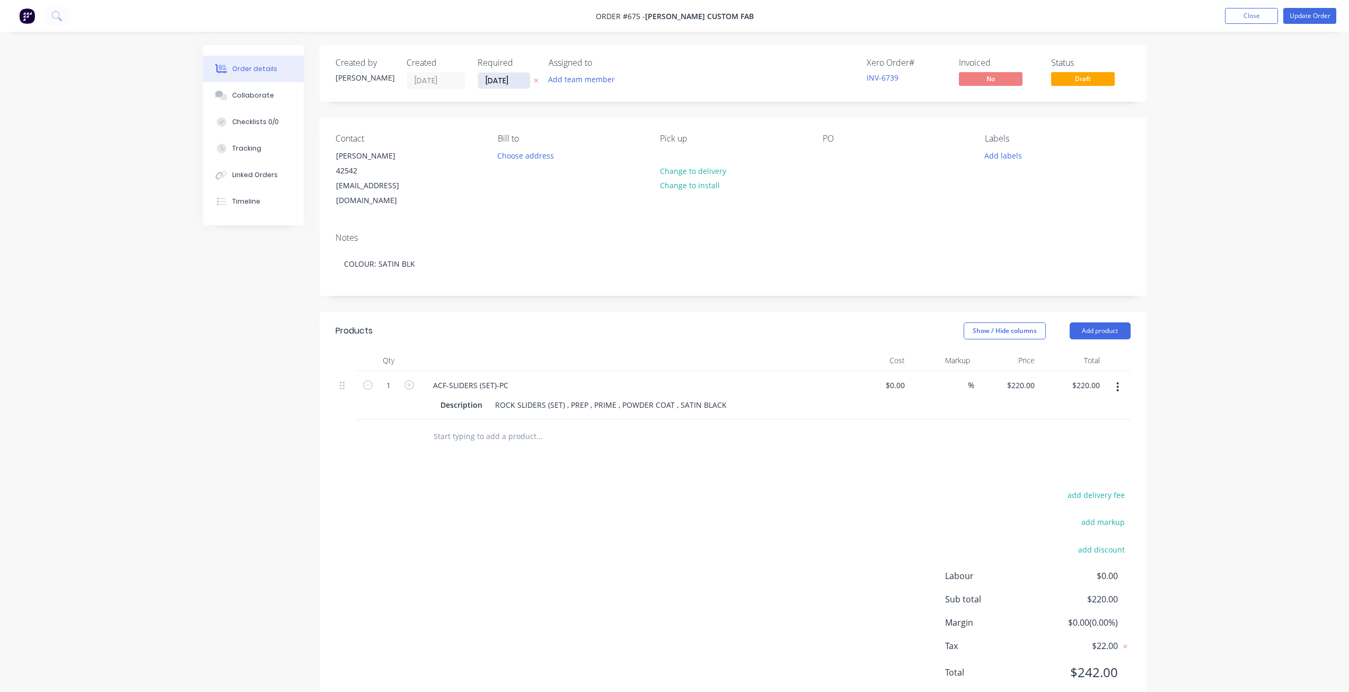
click at [496, 81] on input "[DATE]" at bounding box center [504, 81] width 52 height 16
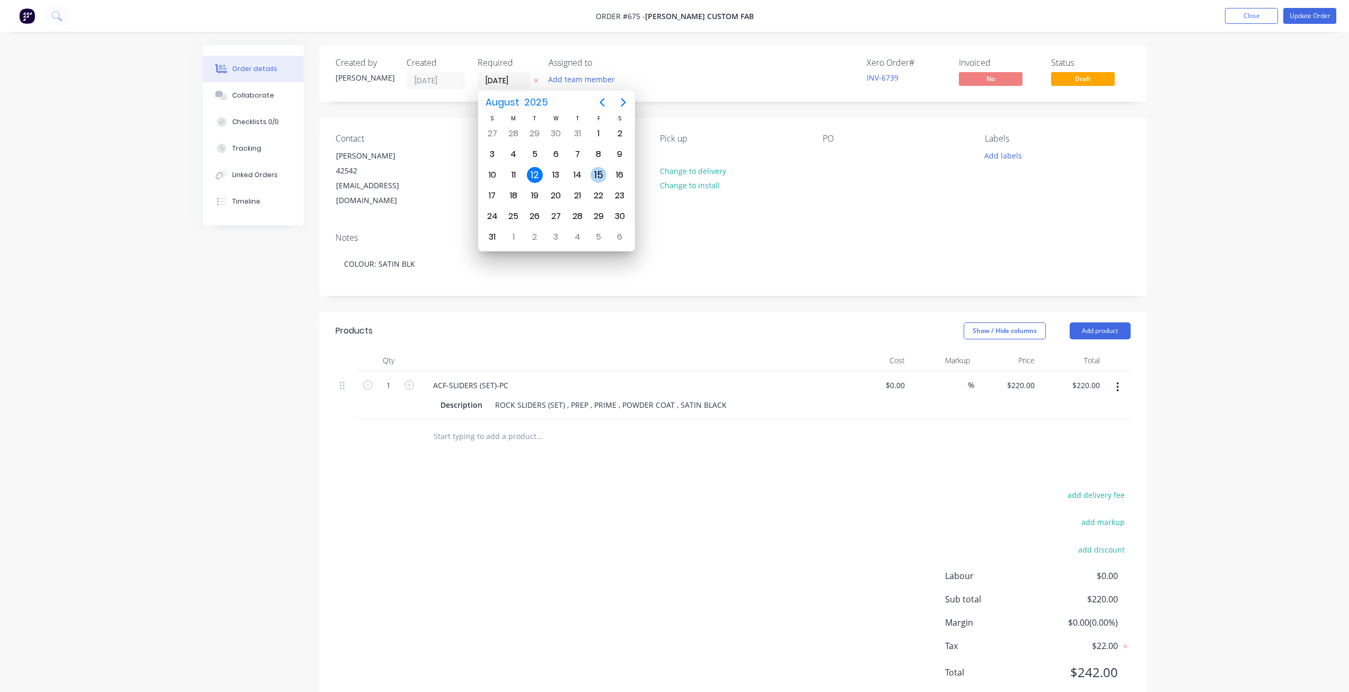
click at [595, 173] on div "15" at bounding box center [598, 175] width 16 height 16
type input "[DATE]"
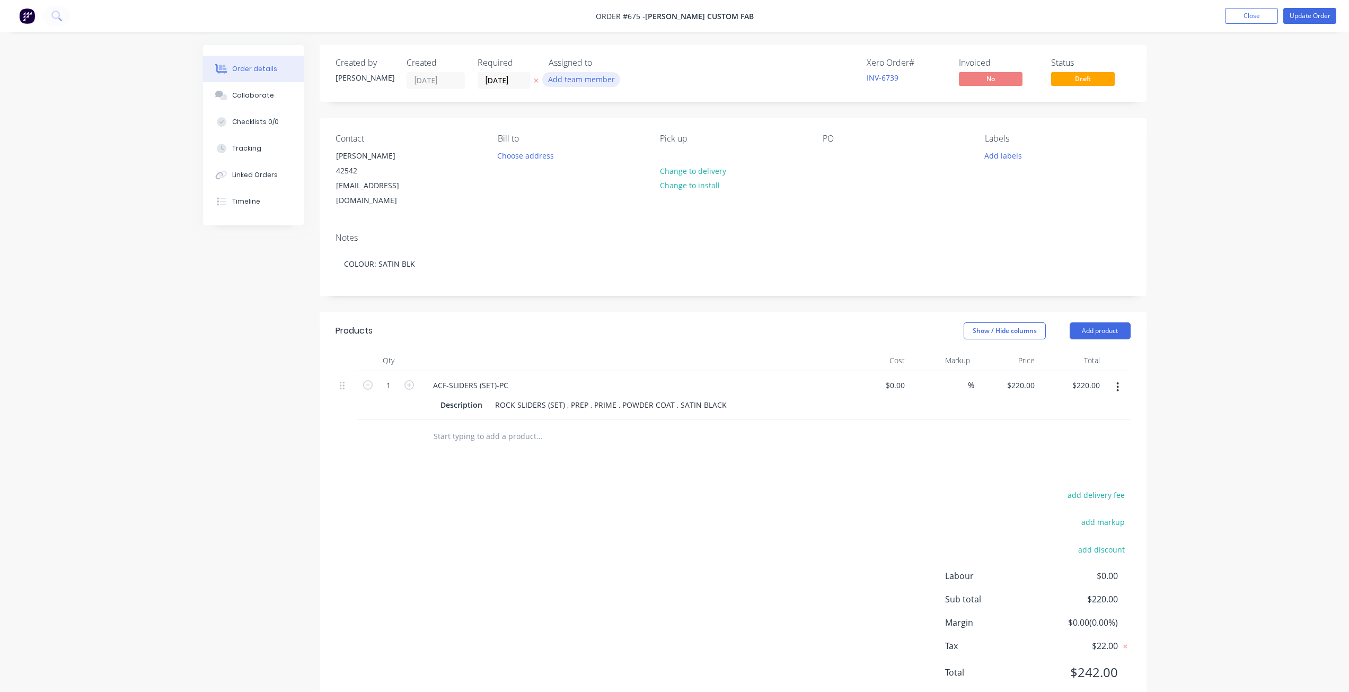
click at [571, 80] on button "Add team member" at bounding box center [581, 79] width 78 height 14
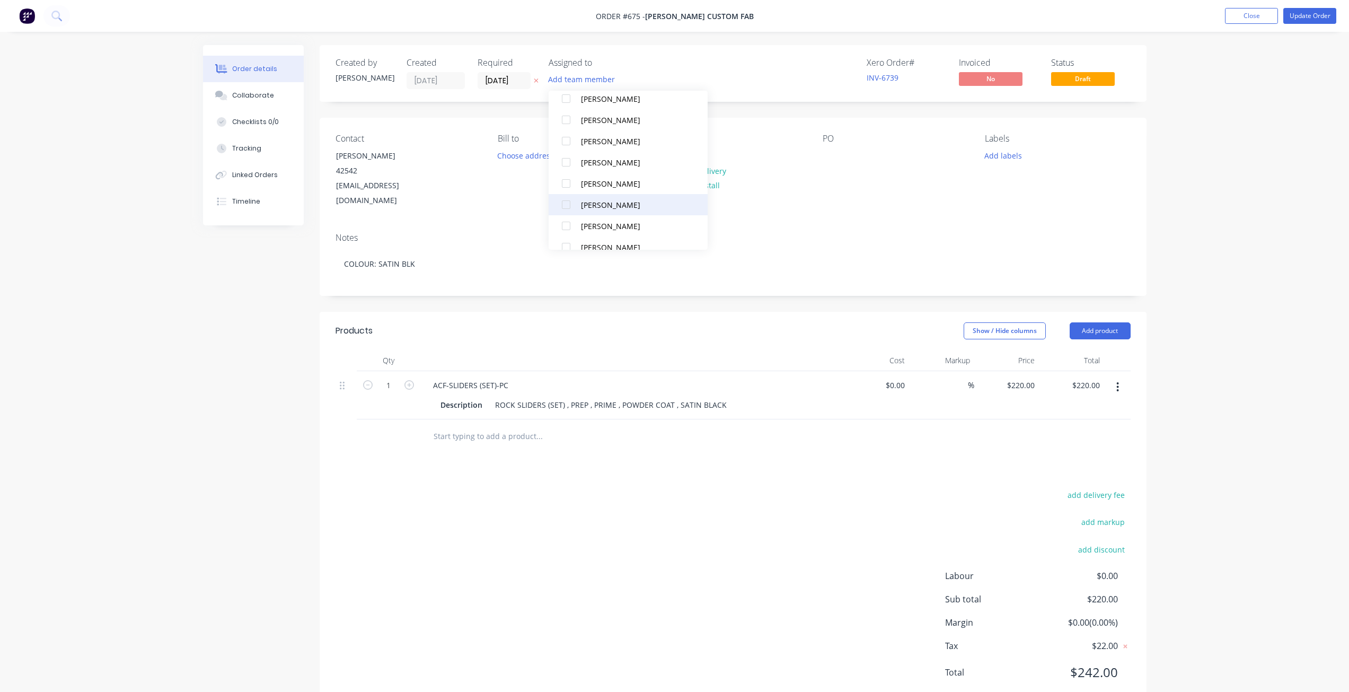
scroll to position [159, 0]
click at [564, 169] on div at bounding box center [565, 170] width 21 height 21
click at [567, 139] on div at bounding box center [565, 138] width 21 height 21
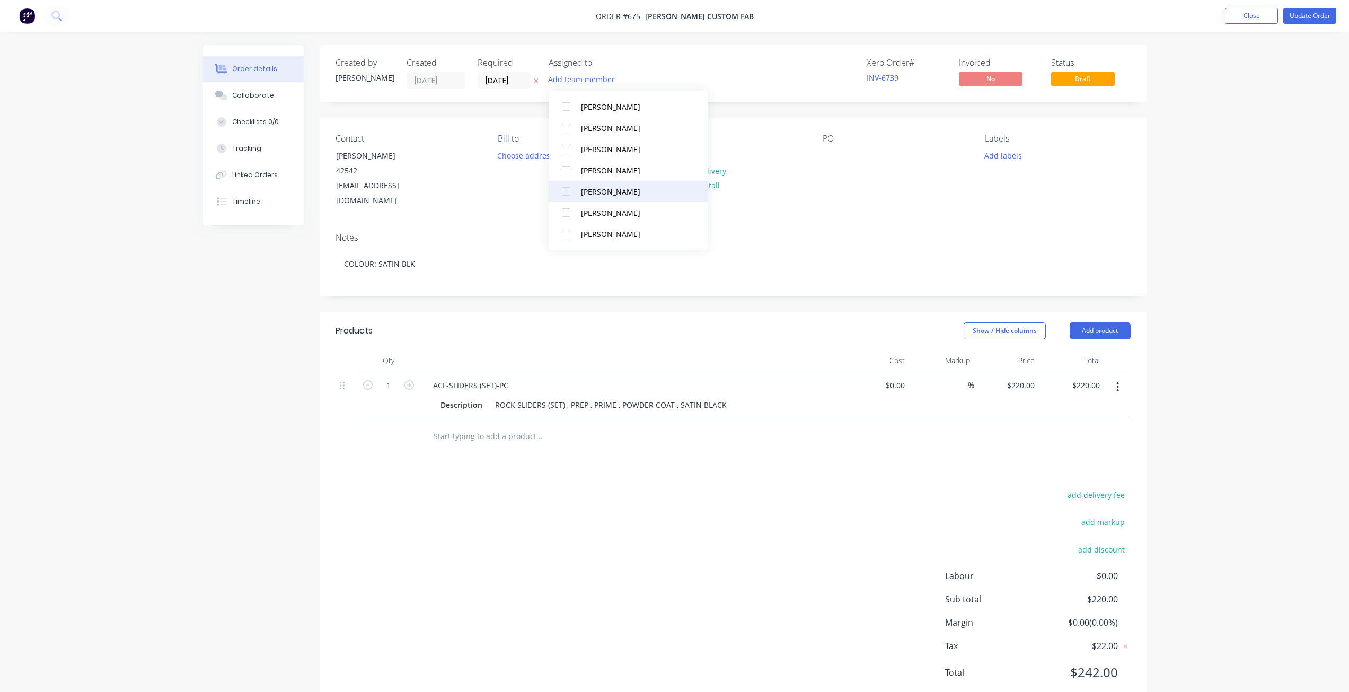
click at [569, 193] on div at bounding box center [565, 191] width 21 height 21
click at [568, 107] on div at bounding box center [565, 106] width 21 height 21
drag, startPoint x: 796, startPoint y: 164, endPoint x: 950, endPoint y: 188, distance: 155.5
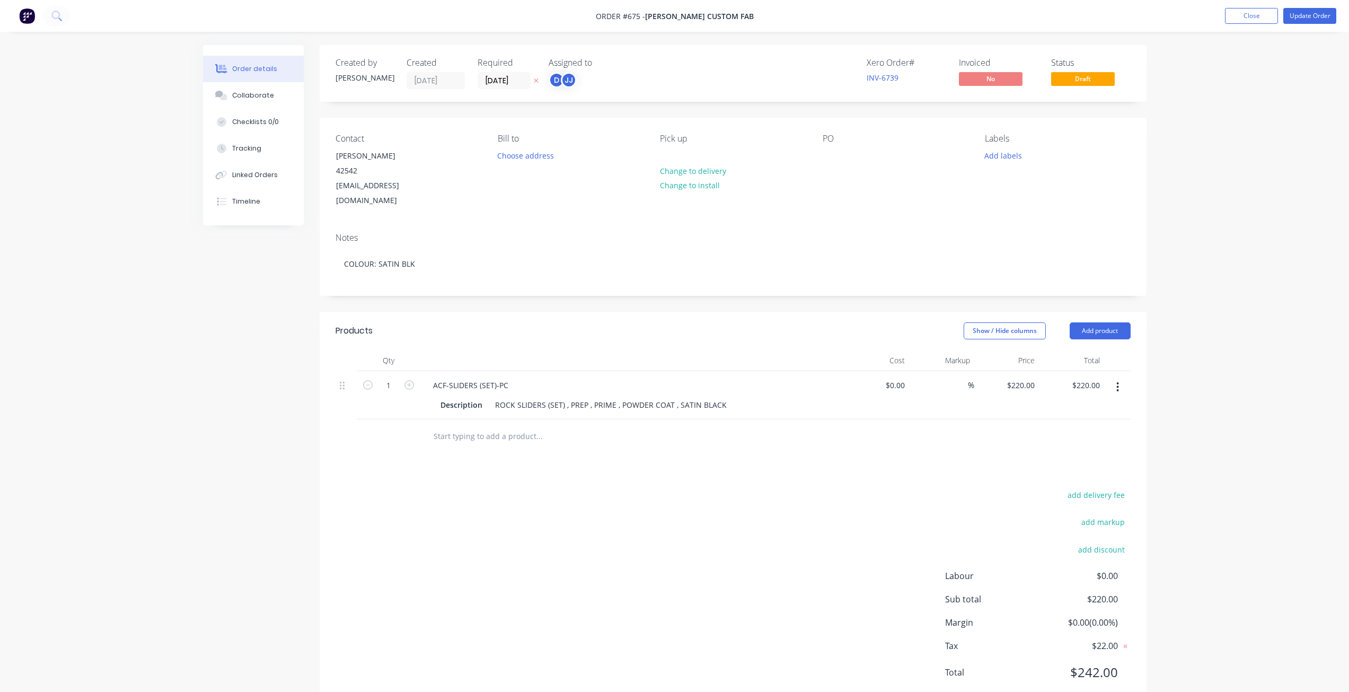
click at [800, 164] on div "Pick up Change to delivery Change to install" at bounding box center [732, 171] width 145 height 75
click at [1004, 154] on button "Add labels" at bounding box center [1003, 155] width 49 height 14
click at [1008, 241] on div at bounding box center [1003, 239] width 21 height 21
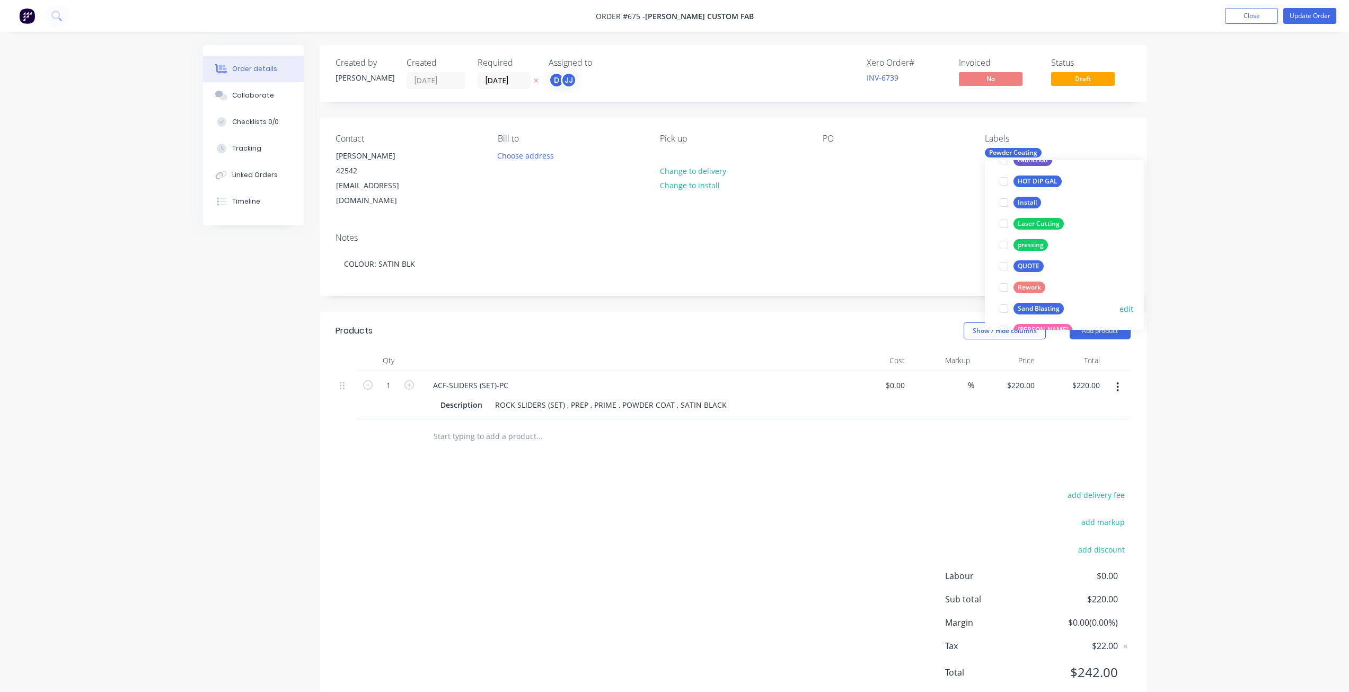
click at [1003, 308] on div at bounding box center [1003, 308] width 21 height 21
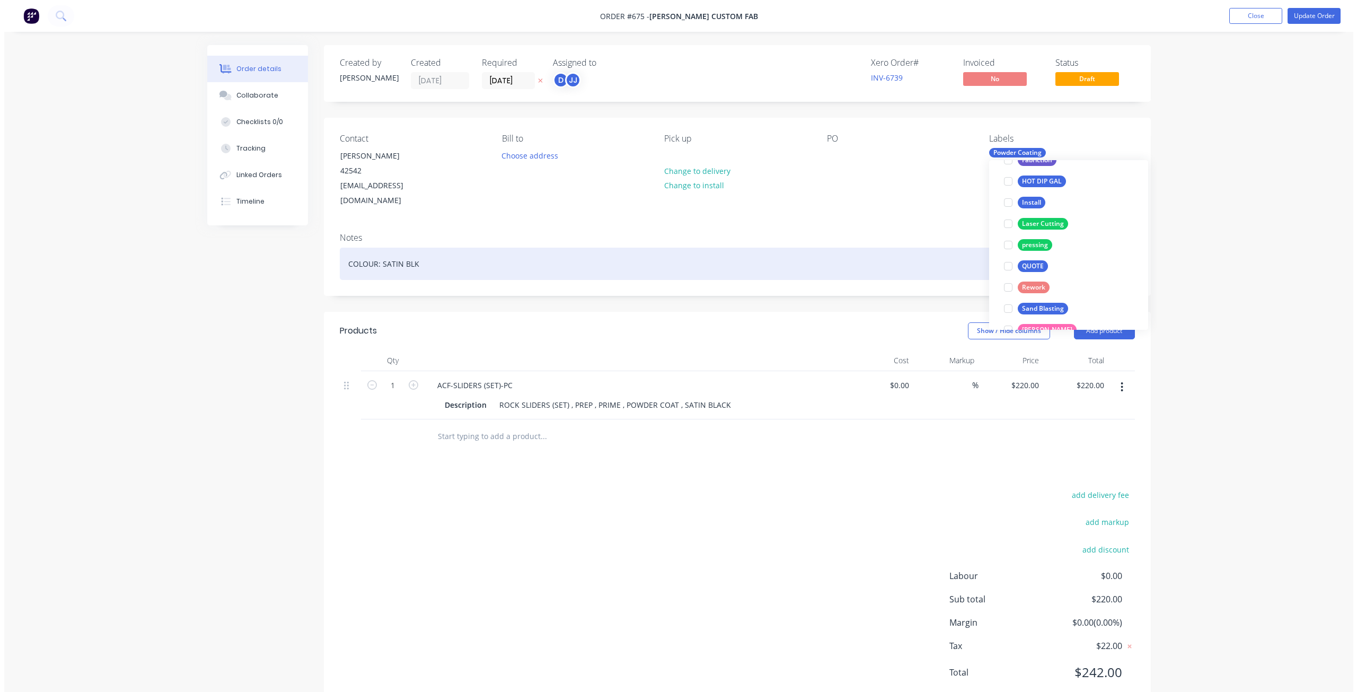
scroll to position [0, 0]
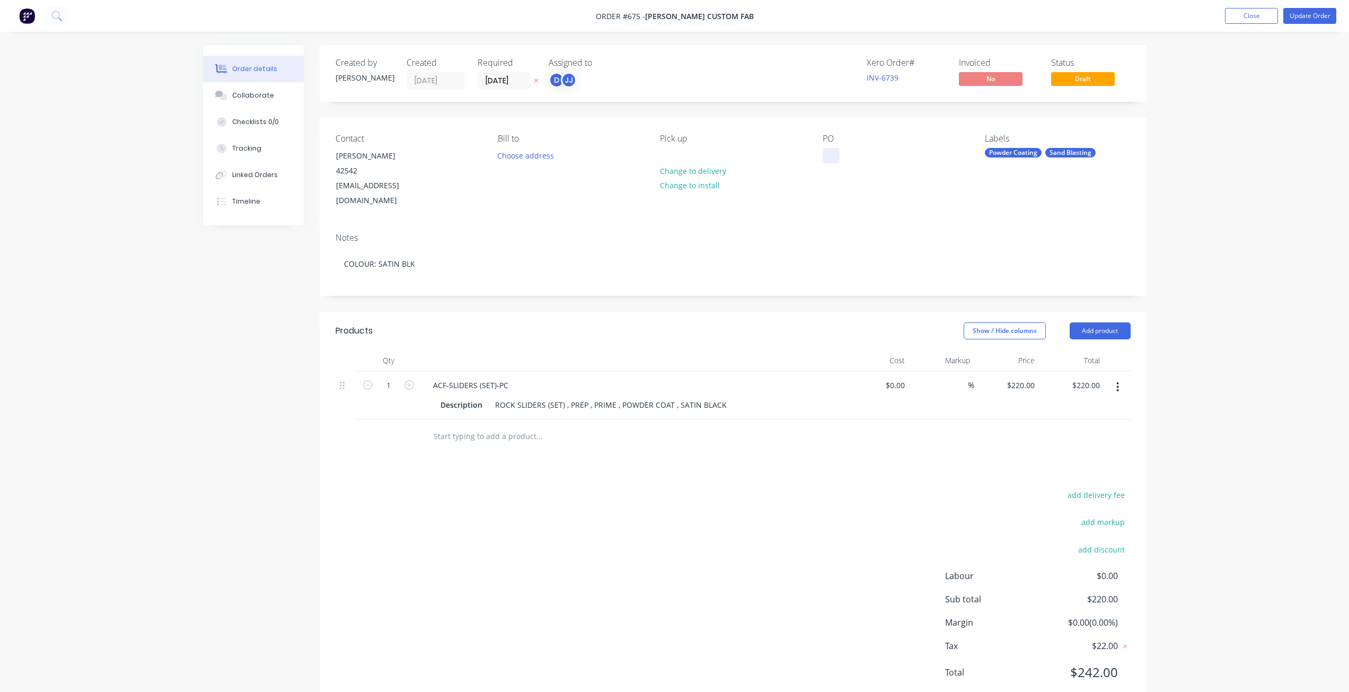
click at [839, 159] on div at bounding box center [831, 155] width 17 height 15
click at [1302, 8] on button "Update Order" at bounding box center [1309, 16] width 53 height 16
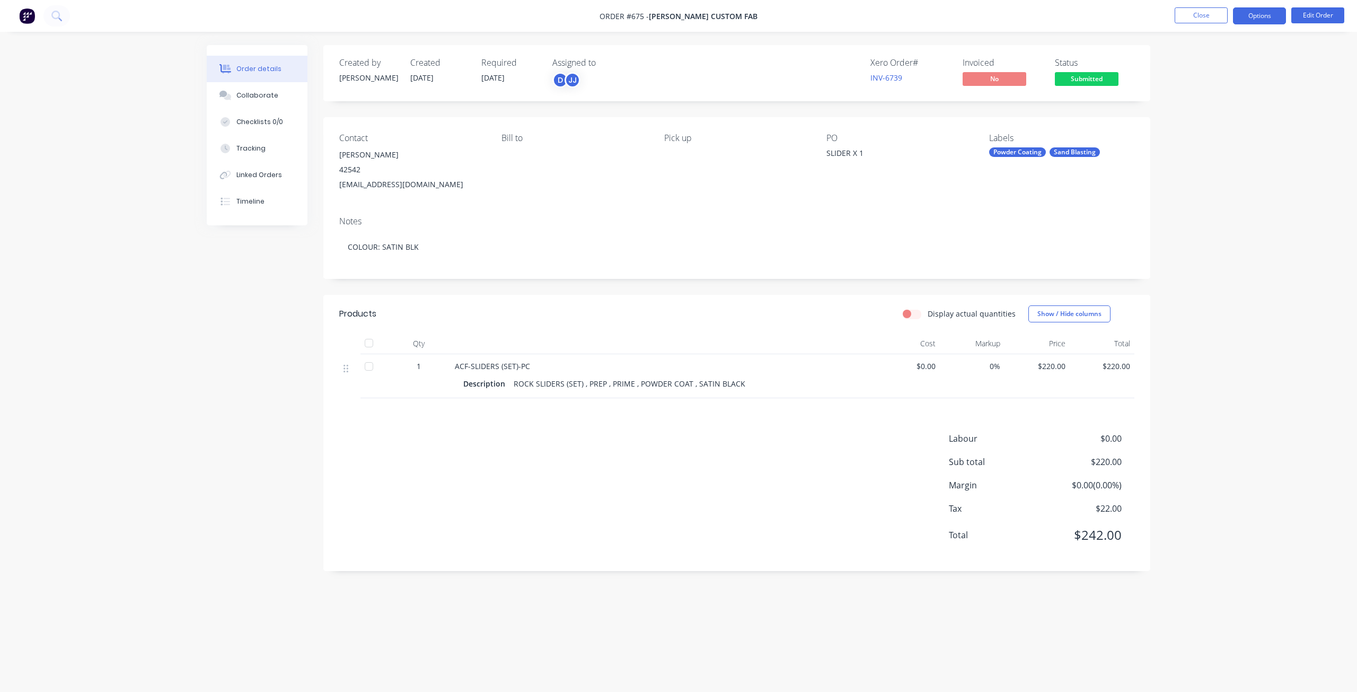
click at [1260, 17] on button "Options" at bounding box center [1259, 15] width 53 height 17
click at [1200, 125] on div "Work Order" at bounding box center [1228, 127] width 98 height 15
click at [1201, 105] on div "Without pricing" at bounding box center [1228, 106] width 98 height 15
click at [1201, 16] on button "Close" at bounding box center [1201, 15] width 53 height 16
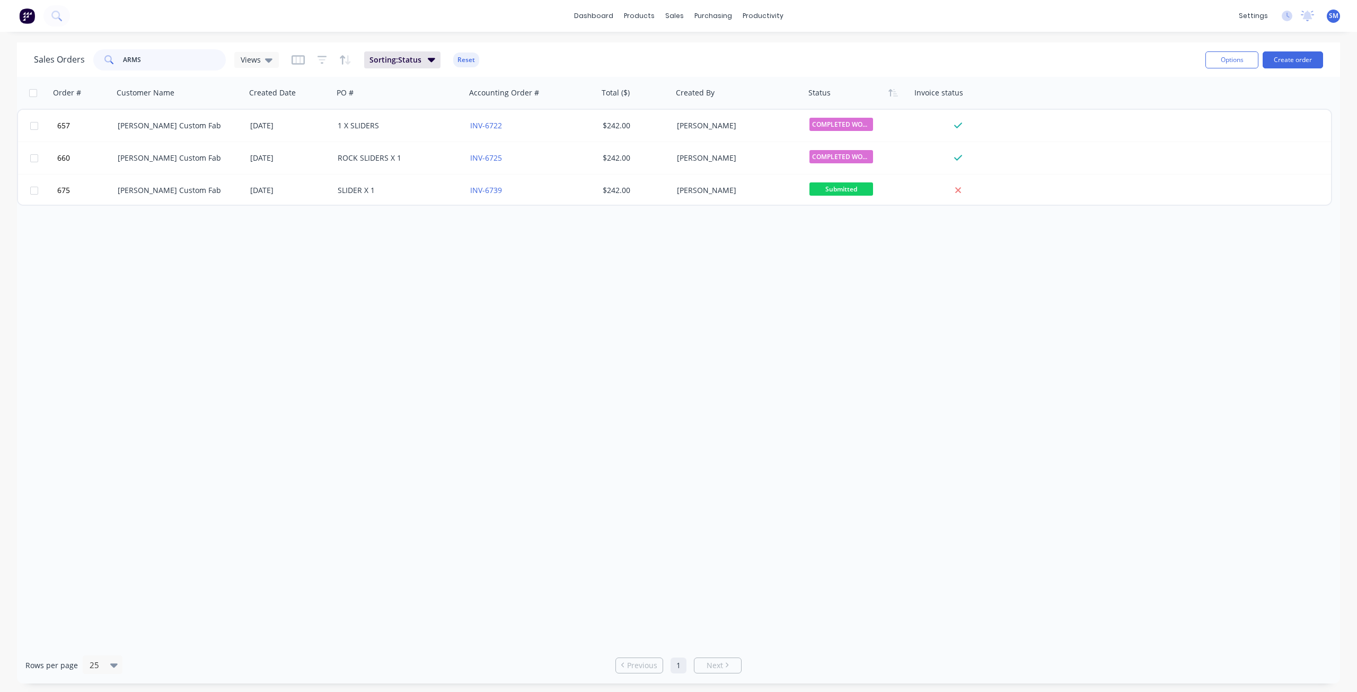
drag, startPoint x: 128, startPoint y: 55, endPoint x: 87, endPoint y: 61, distance: 41.3
click at [87, 61] on div "Sales Orders ARMS Views" at bounding box center [156, 59] width 245 height 21
click at [679, 17] on div "sales" at bounding box center [674, 16] width 29 height 16
click at [696, 72] on div "Customers" at bounding box center [711, 72] width 38 height 10
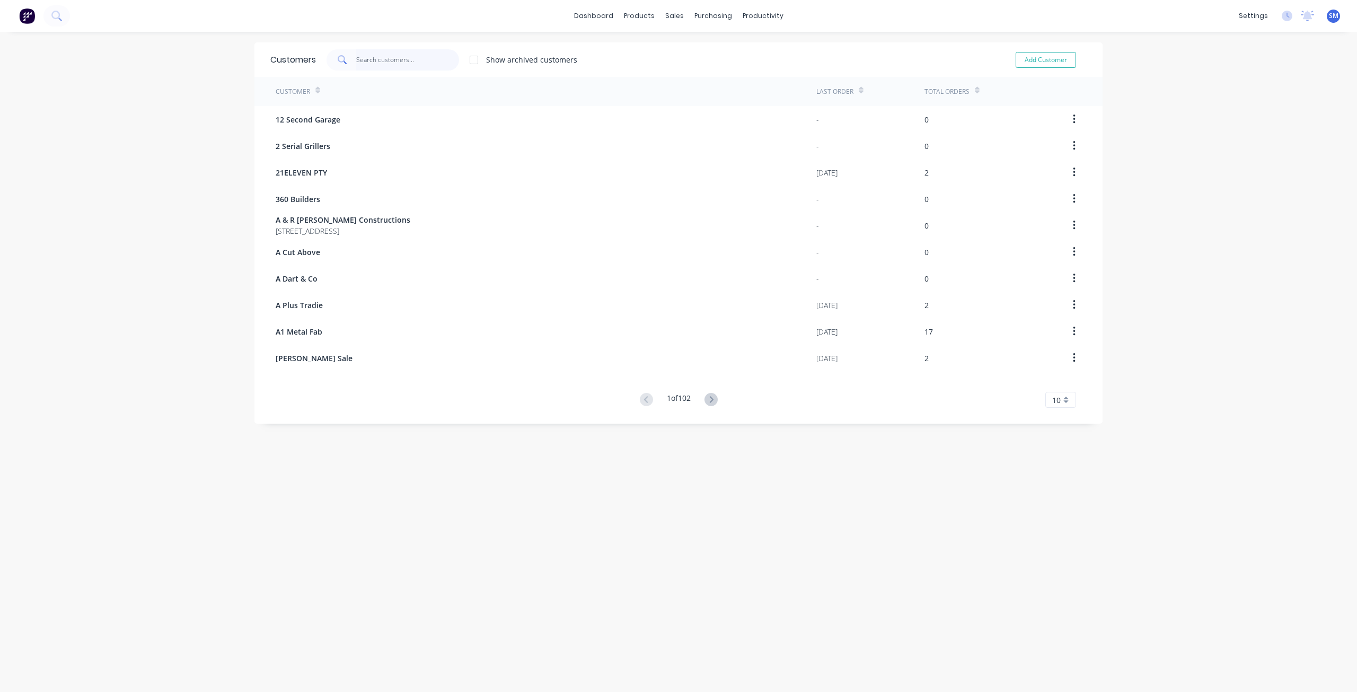
click at [363, 61] on input "text" at bounding box center [407, 59] width 103 height 21
type input "[PERSON_NAME]"
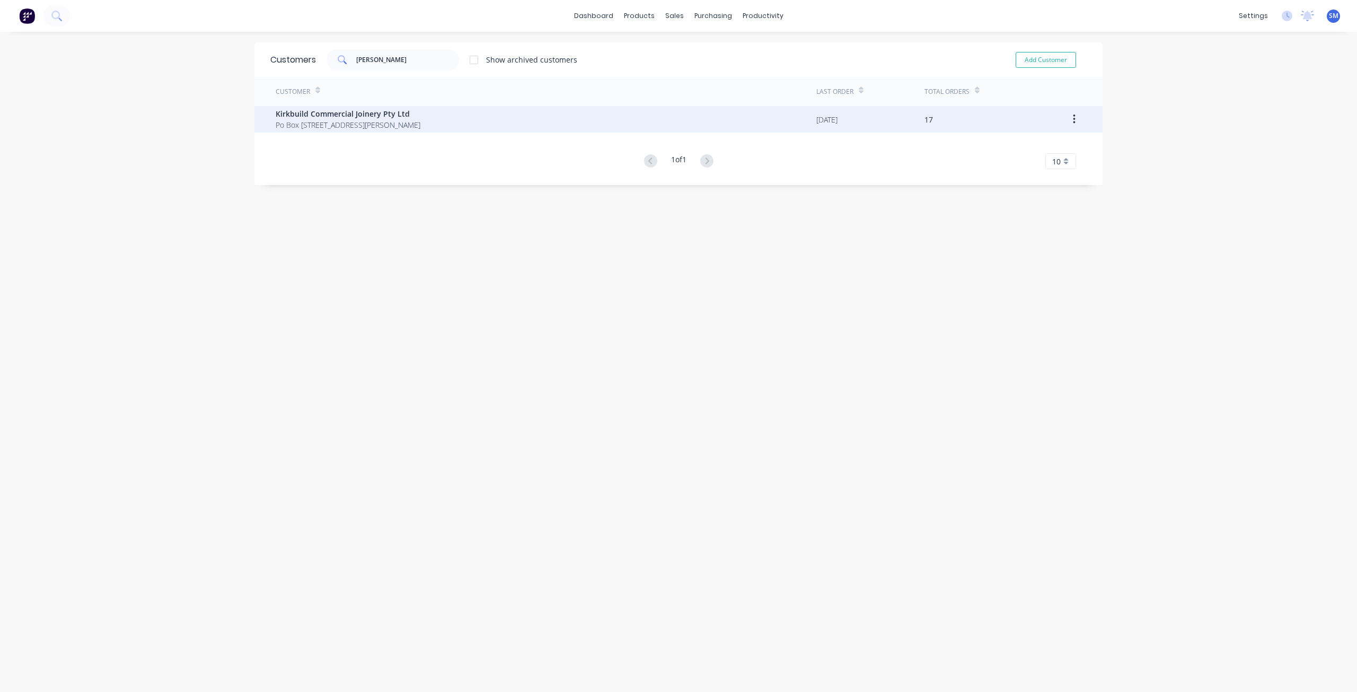
click at [336, 115] on span "Kirkbuild Commercial Joinery Pty Ltd" at bounding box center [348, 113] width 145 height 11
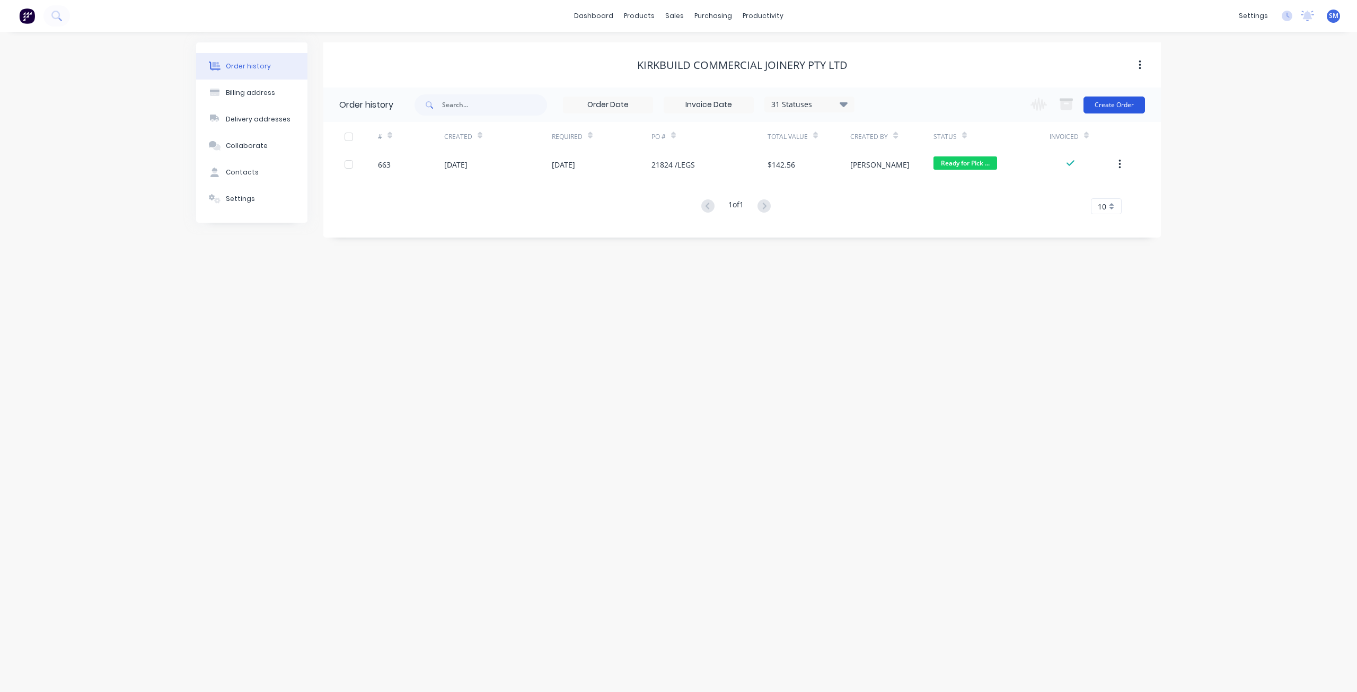
click at [1117, 107] on button "Create Order" at bounding box center [1113, 104] width 61 height 17
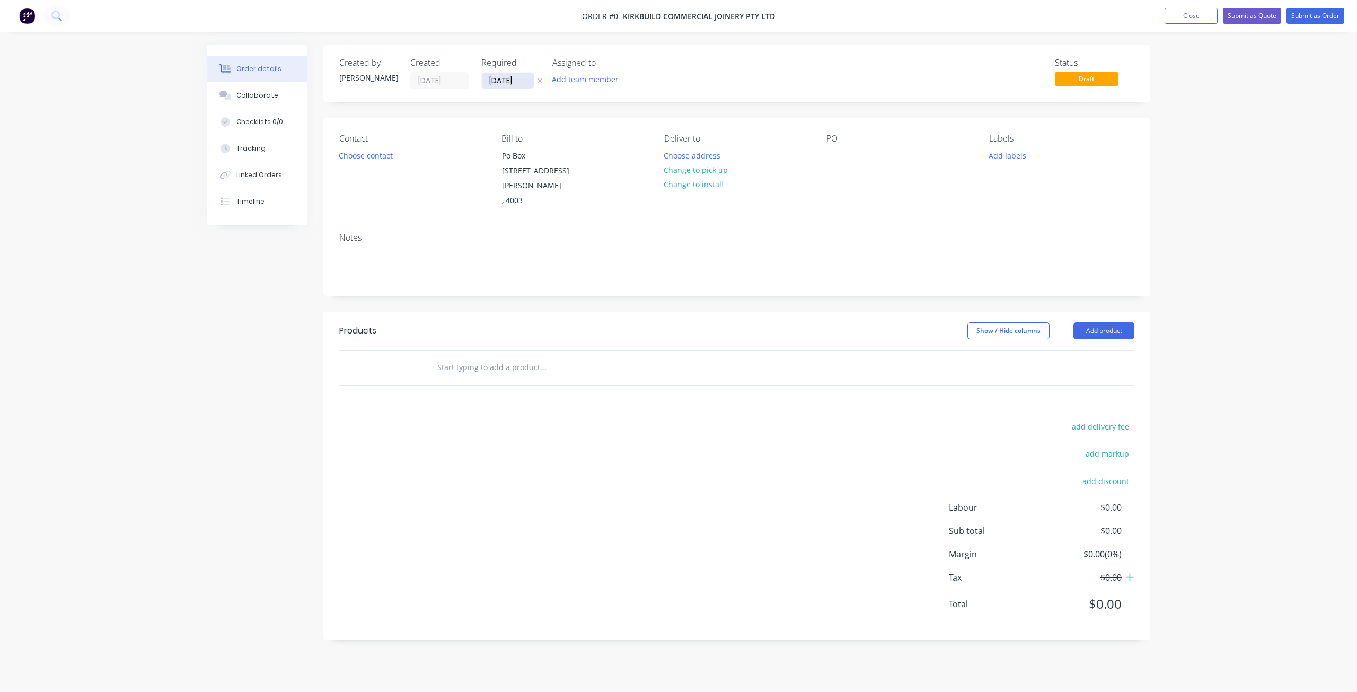
click at [510, 83] on input "[DATE]" at bounding box center [508, 81] width 52 height 16
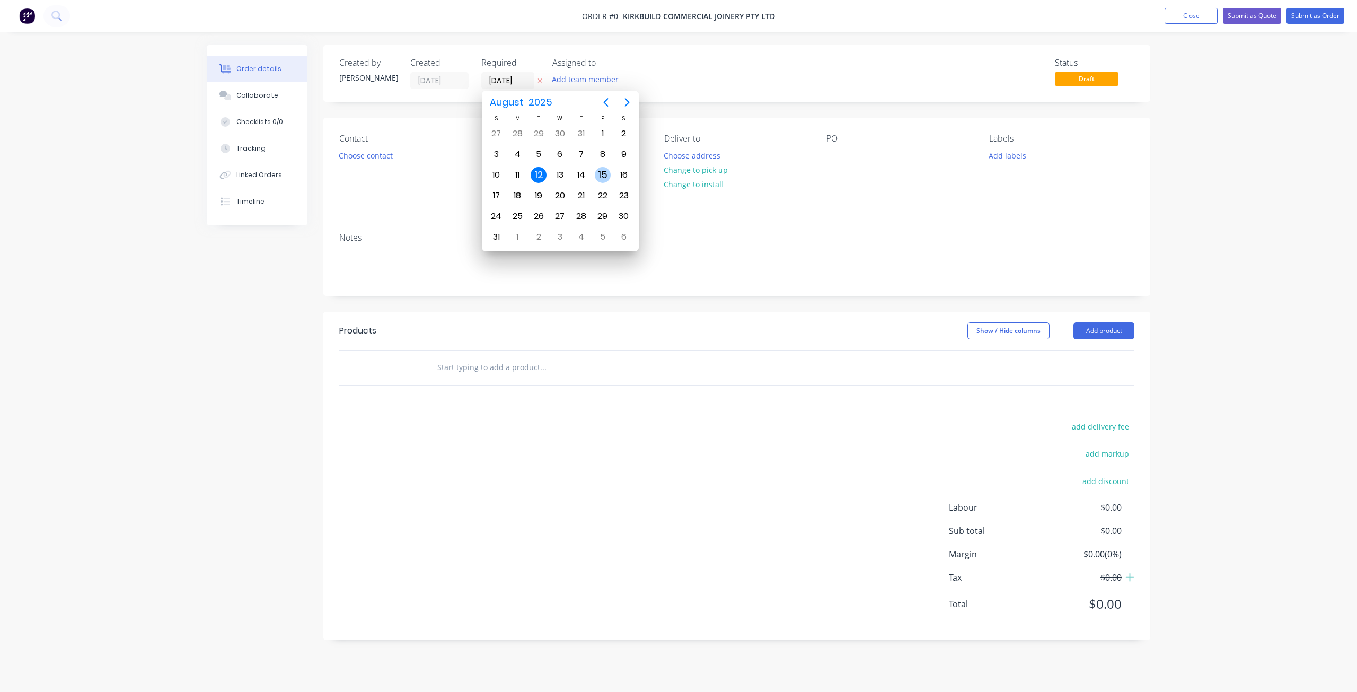
click at [599, 173] on div "15" at bounding box center [603, 175] width 16 height 16
type input "[DATE]"
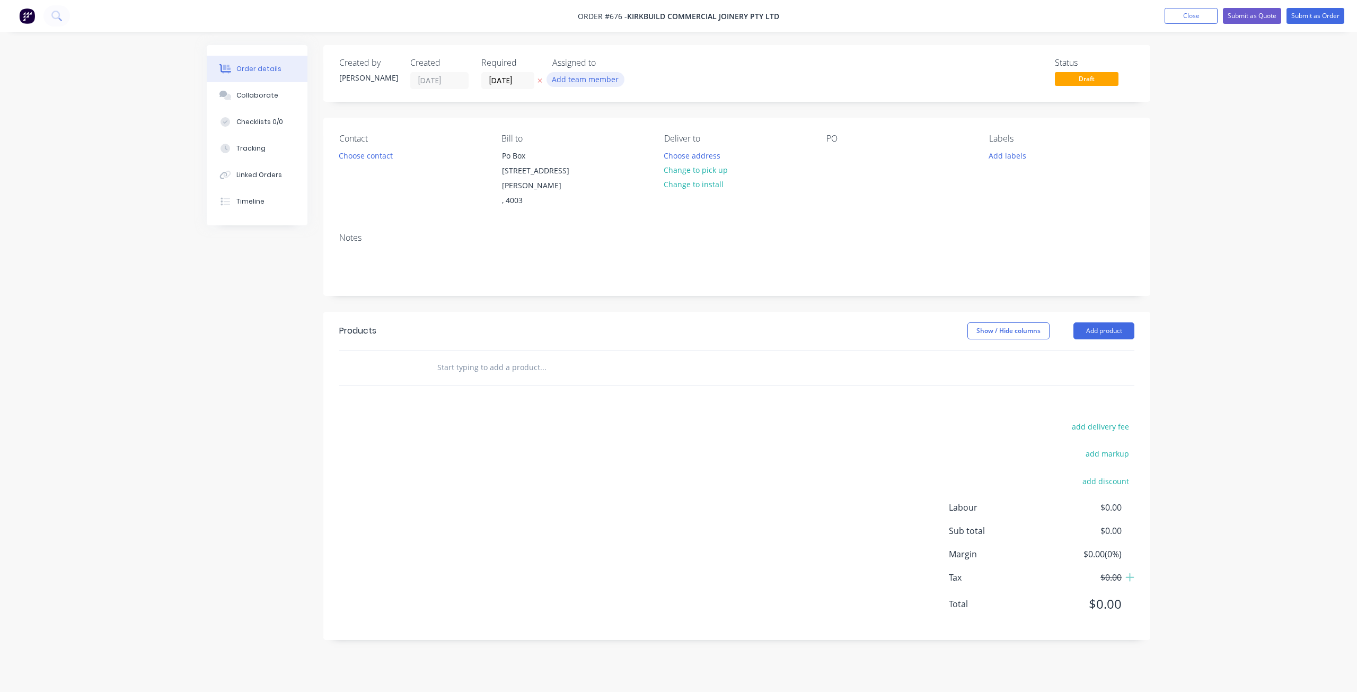
click at [583, 81] on button "Add team member" at bounding box center [585, 79] width 78 height 14
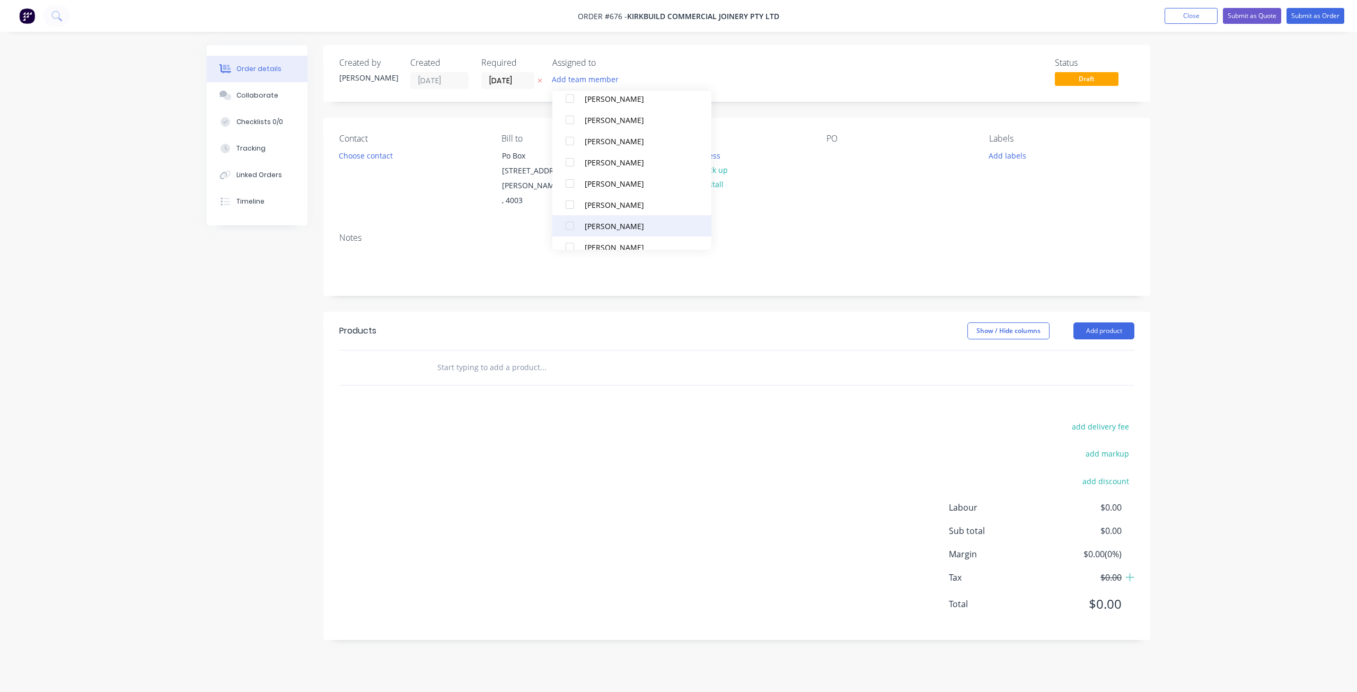
scroll to position [159, 0]
click at [571, 149] on div at bounding box center [569, 148] width 21 height 21
click at [573, 104] on div at bounding box center [569, 106] width 21 height 21
click at [823, 160] on div "Contact Choose contact [PERSON_NAME] to [GEOGRAPHIC_DATA][STREET_ADDRESS][PERSO…" at bounding box center [736, 171] width 827 height 107
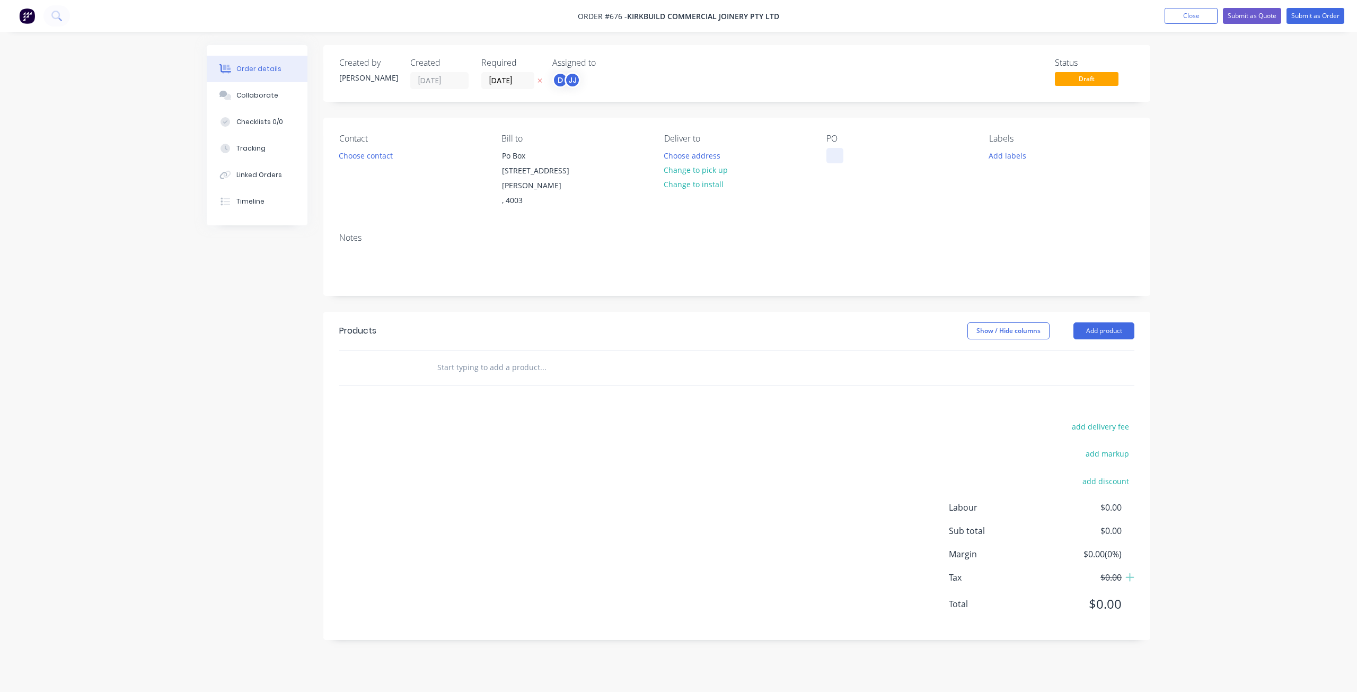
click at [837, 155] on div at bounding box center [834, 155] width 17 height 15
click at [993, 151] on button "Add labels" at bounding box center [1007, 155] width 49 height 14
click at [1011, 270] on div at bounding box center [1008, 271] width 21 height 21
click at [1008, 201] on div at bounding box center [1008, 202] width 21 height 21
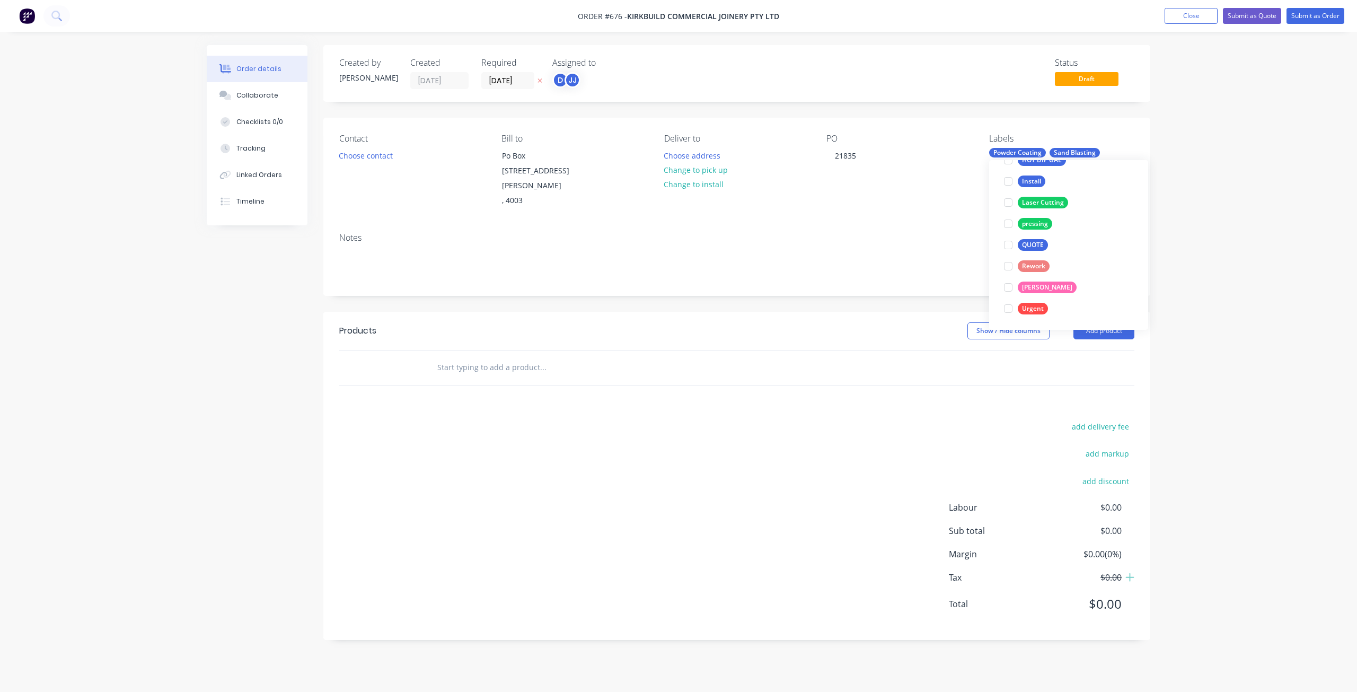
scroll to position [42, 0]
click at [355, 155] on button "Choose contact" at bounding box center [365, 155] width 65 height 14
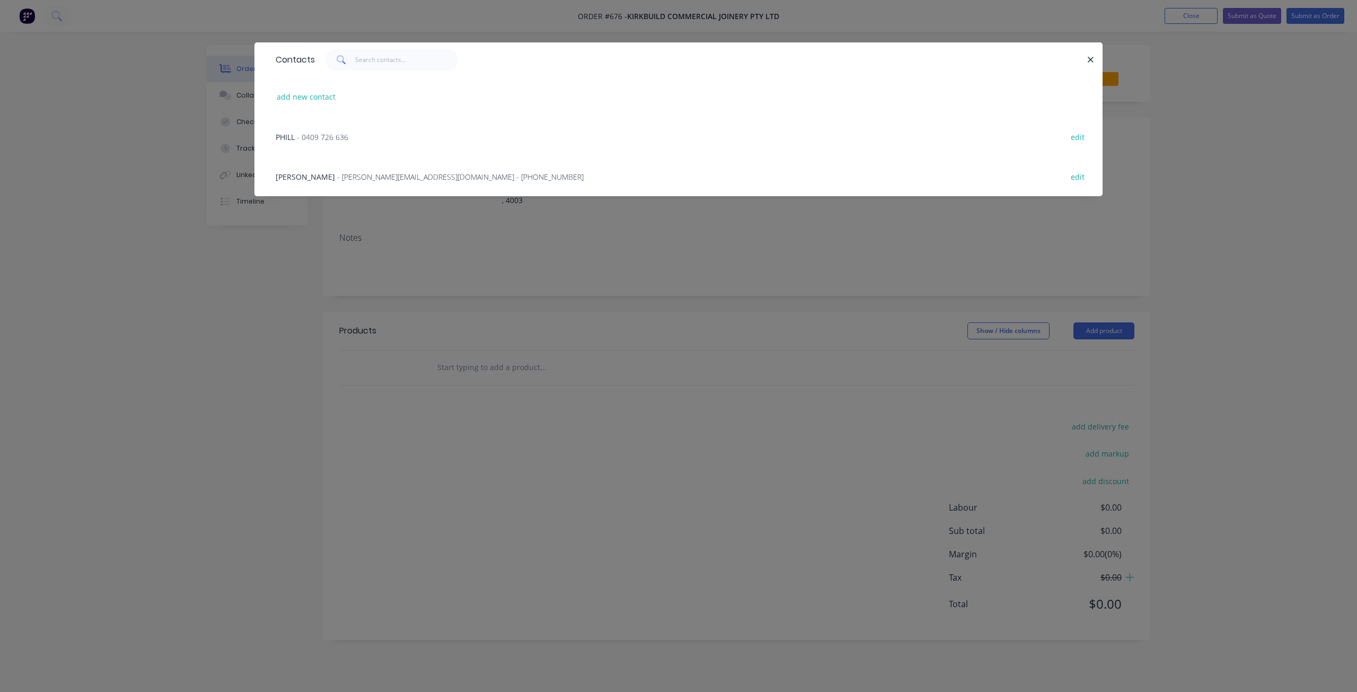
click at [315, 174] on span "[PERSON_NAME]" at bounding box center [305, 177] width 59 height 10
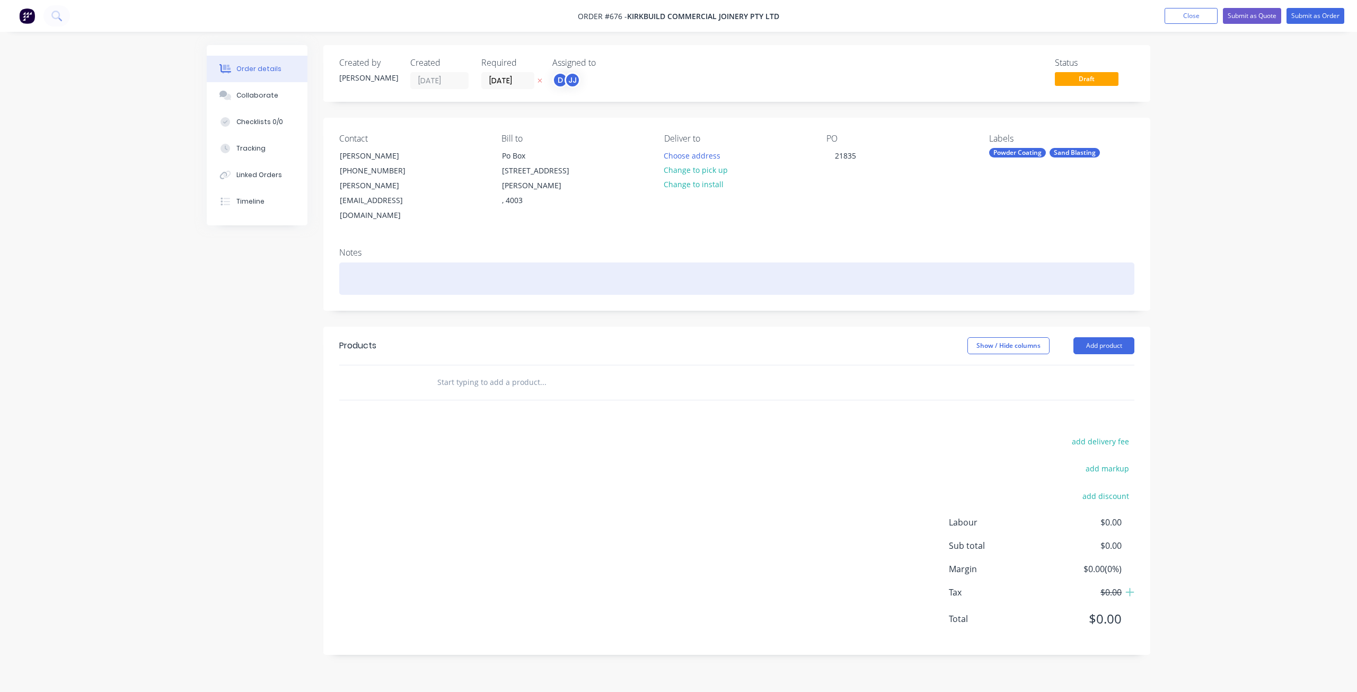
click at [359, 262] on div at bounding box center [736, 278] width 795 height 32
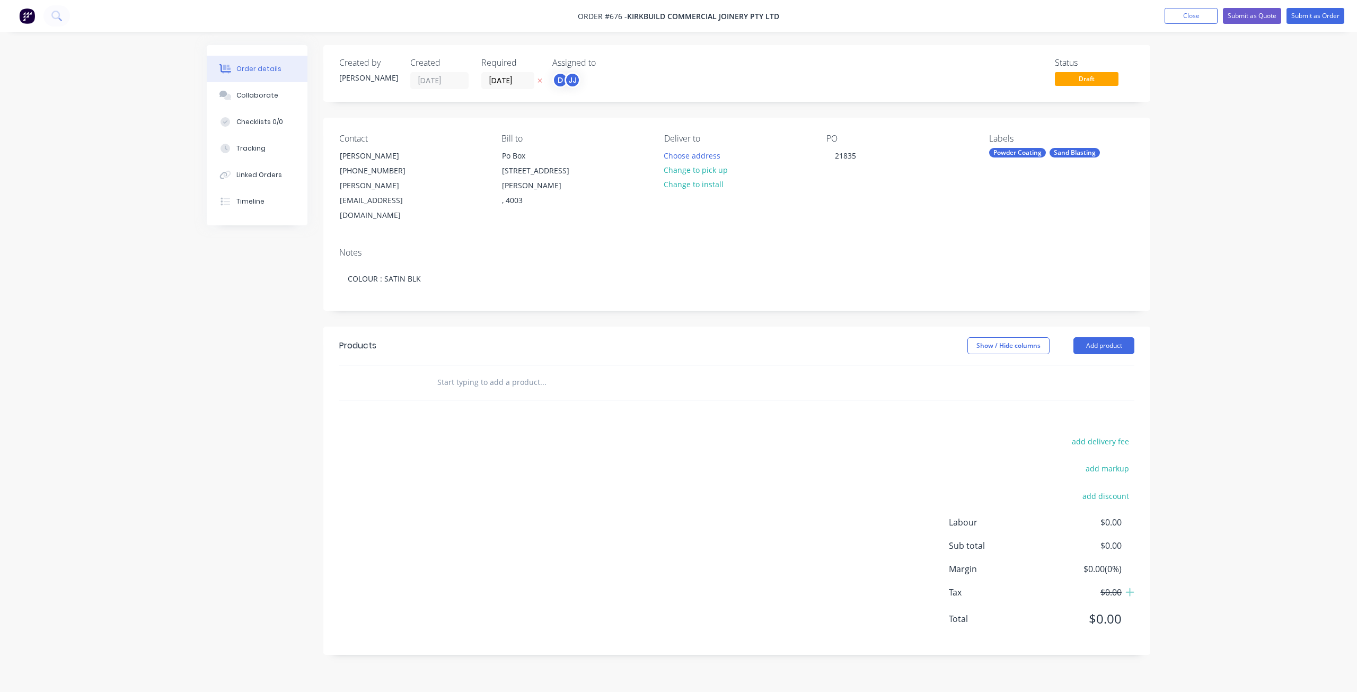
click at [437, 372] on input "text" at bounding box center [543, 382] width 212 height 21
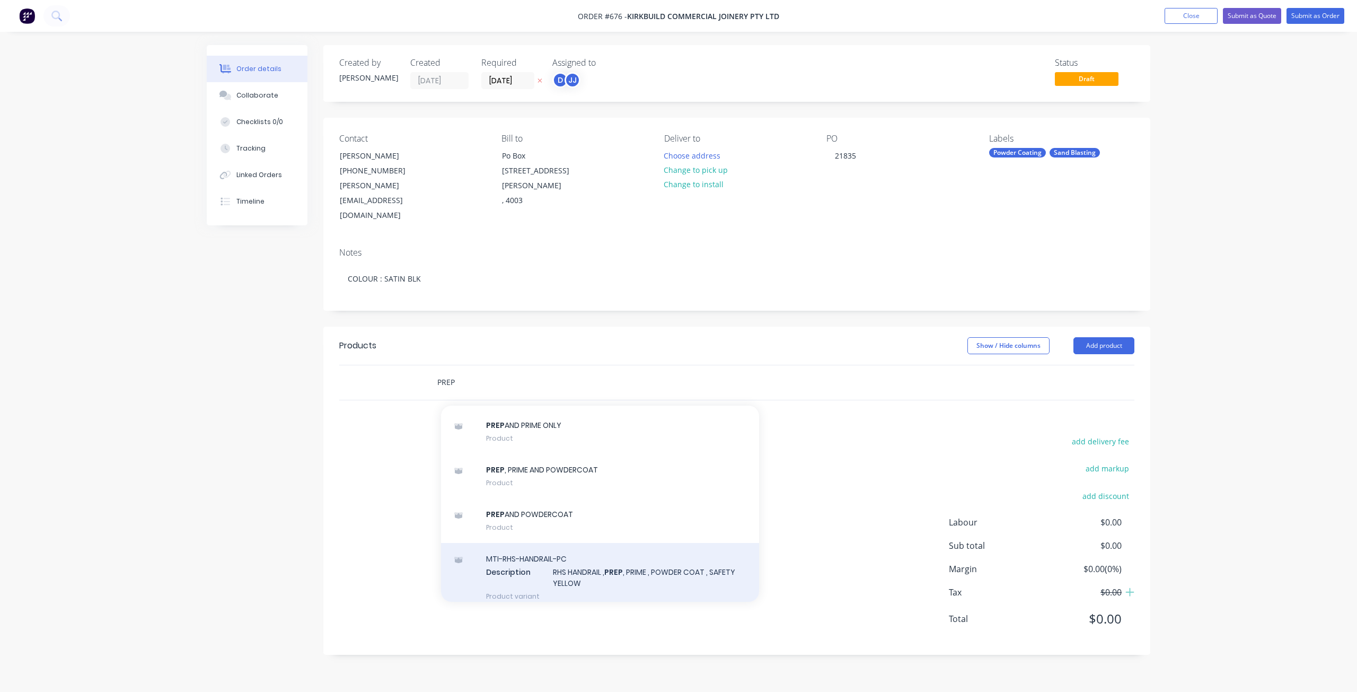
scroll to position [954, 0]
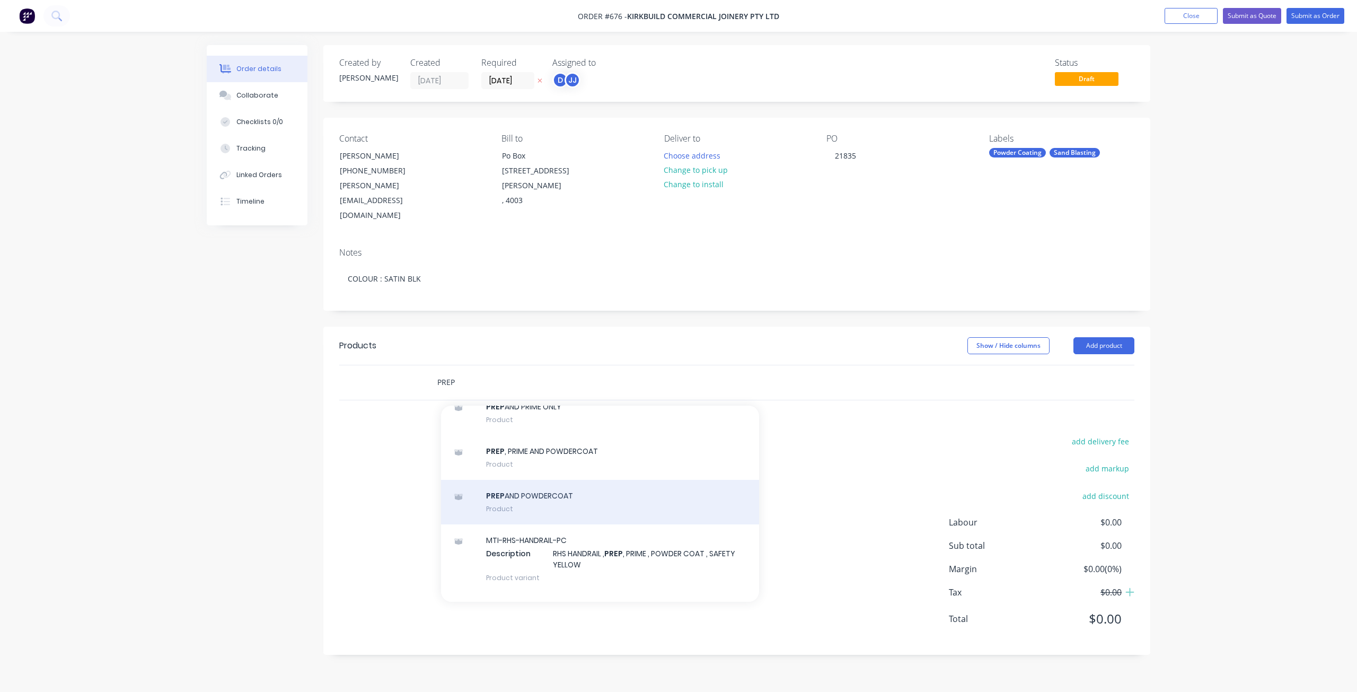
type input "PREP"
click at [519, 480] on div "PREP AND POWDERCOAT Product" at bounding box center [600, 502] width 318 height 45
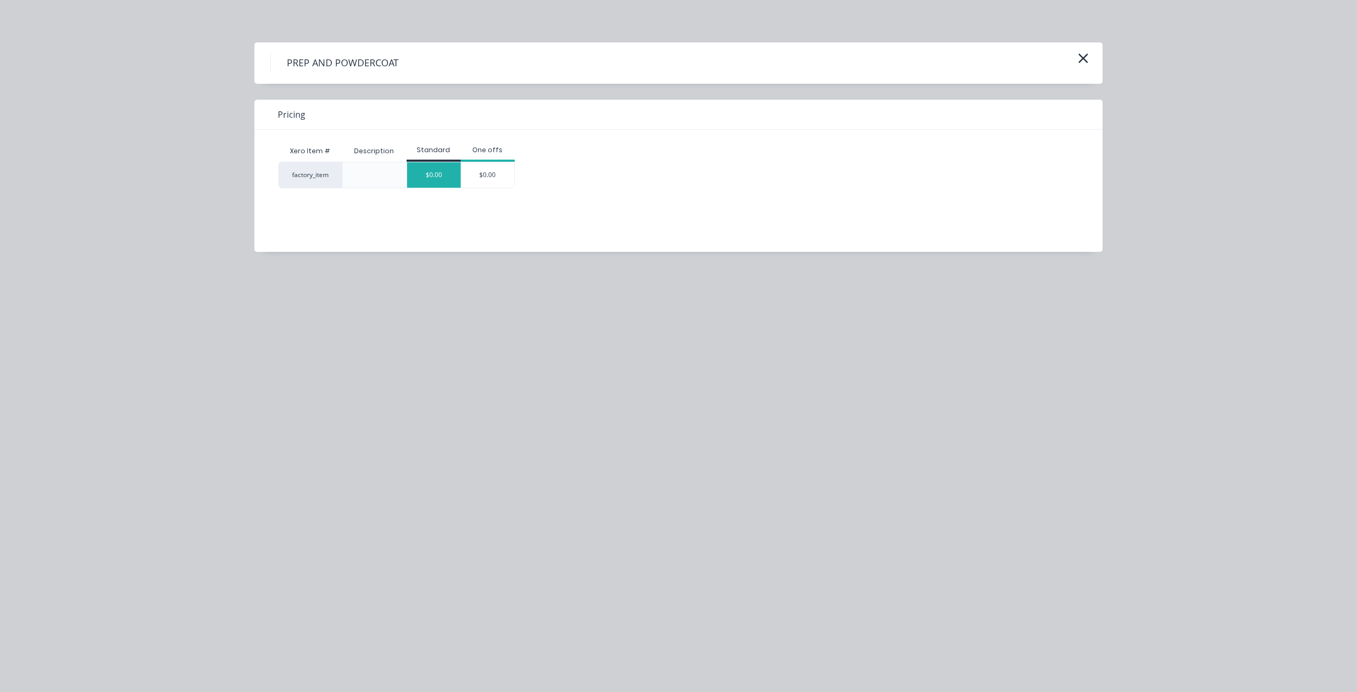
drag, startPoint x: 429, startPoint y: 160, endPoint x: 429, endPoint y: 166, distance: 6.4
click at [429, 160] on div "Standard" at bounding box center [434, 150] width 54 height 21
click at [435, 180] on div "$0.00" at bounding box center [434, 174] width 54 height 25
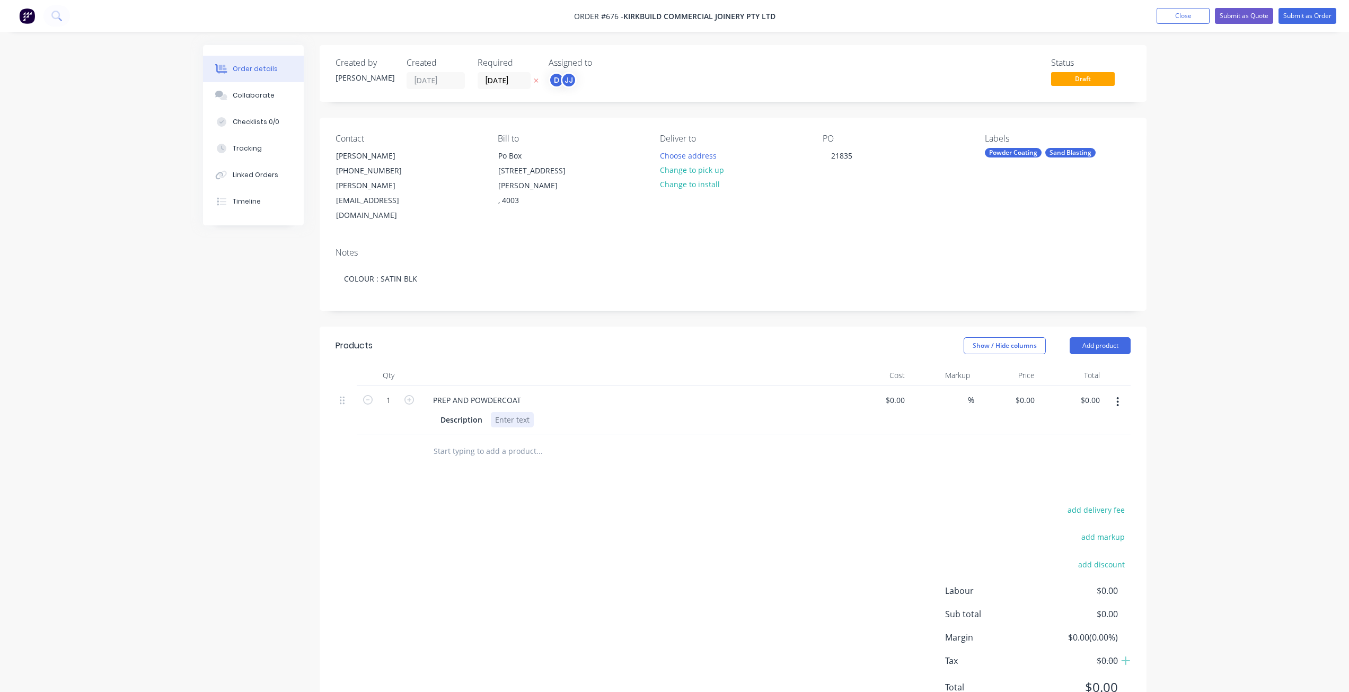
click at [496, 412] on div at bounding box center [512, 419] width 43 height 15
click at [260, 95] on div "Collaborate" at bounding box center [253, 96] width 42 height 10
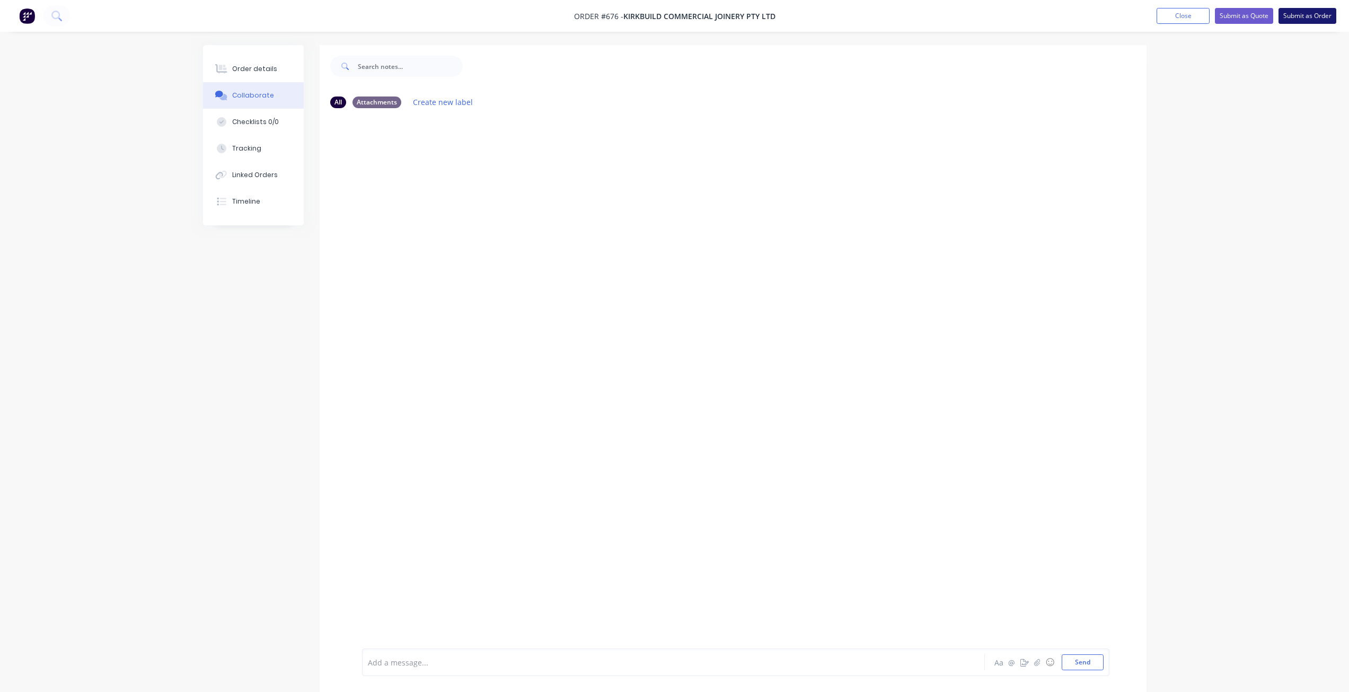
click at [1293, 14] on button "Submit as Order" at bounding box center [1307, 16] width 58 height 16
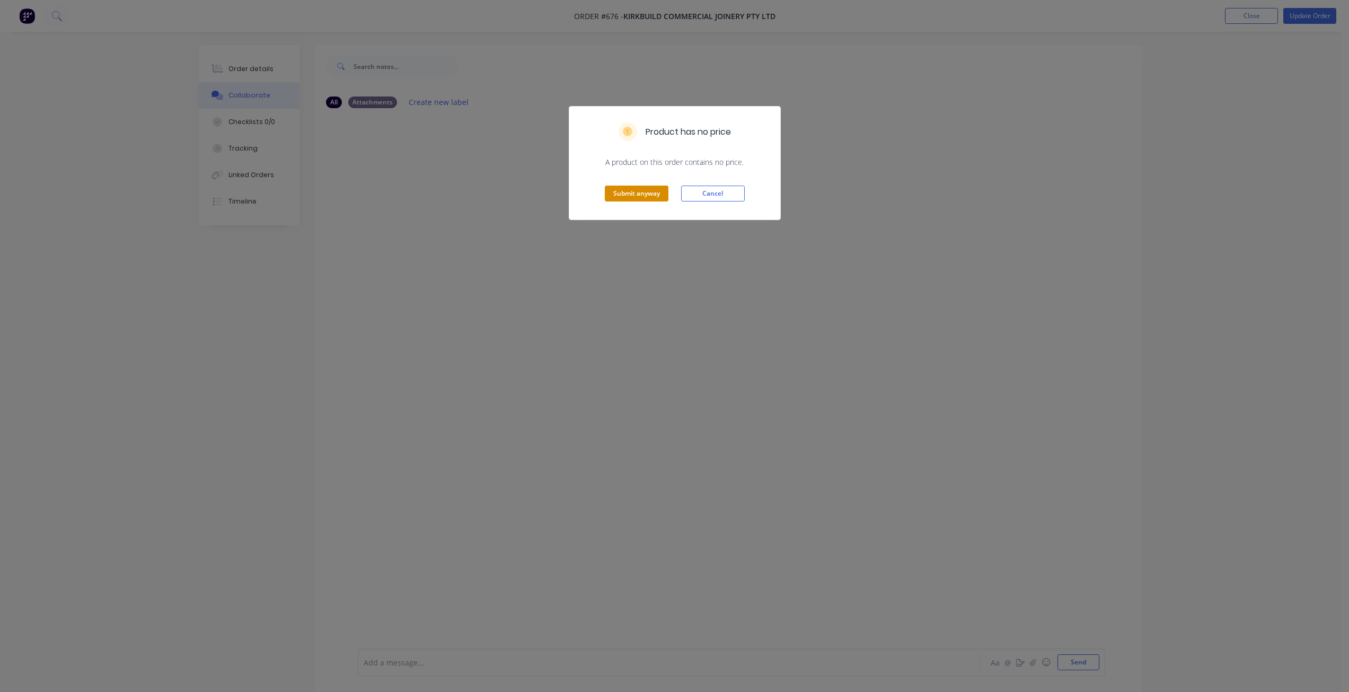
click at [625, 193] on button "Submit anyway" at bounding box center [637, 194] width 64 height 16
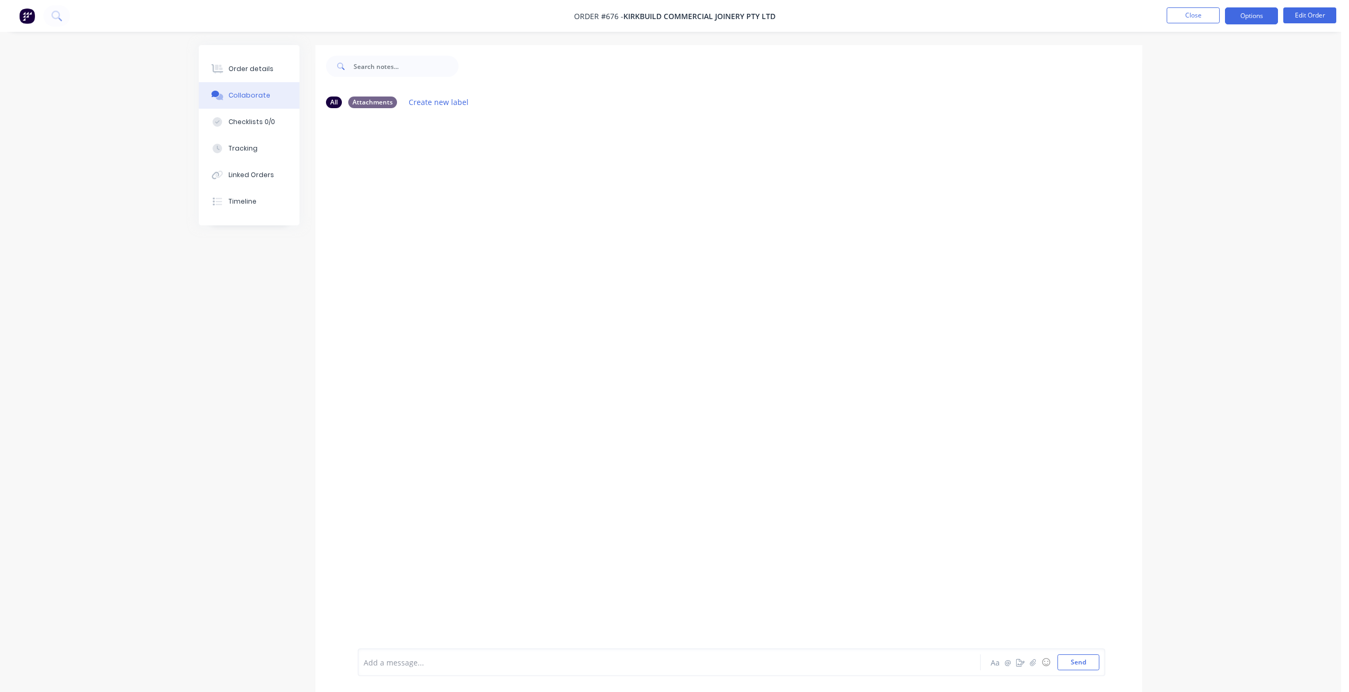
click at [1247, 16] on button "Options" at bounding box center [1251, 15] width 53 height 17
click at [1188, 126] on div "Work Order" at bounding box center [1220, 127] width 98 height 15
click at [1202, 109] on div "Without pricing" at bounding box center [1220, 106] width 98 height 15
click at [252, 68] on div "Order details" at bounding box center [250, 69] width 45 height 10
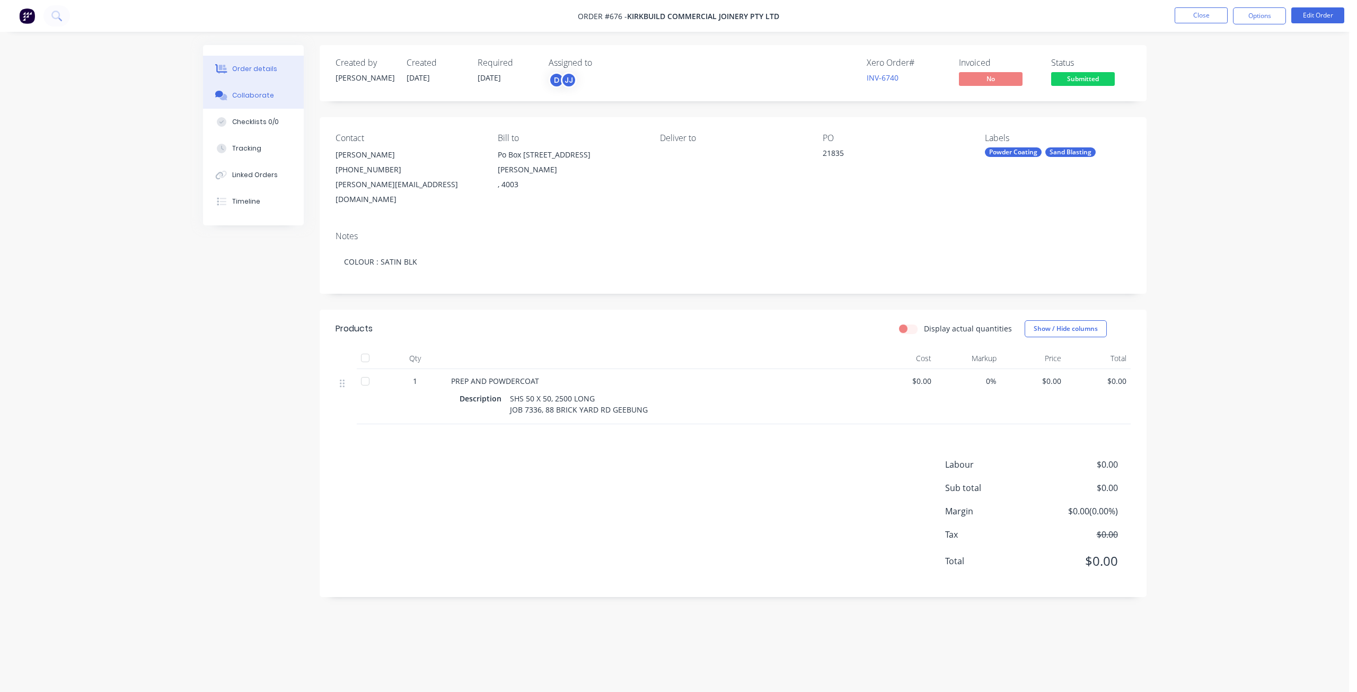
click at [258, 93] on div "Collaborate" at bounding box center [253, 96] width 42 height 10
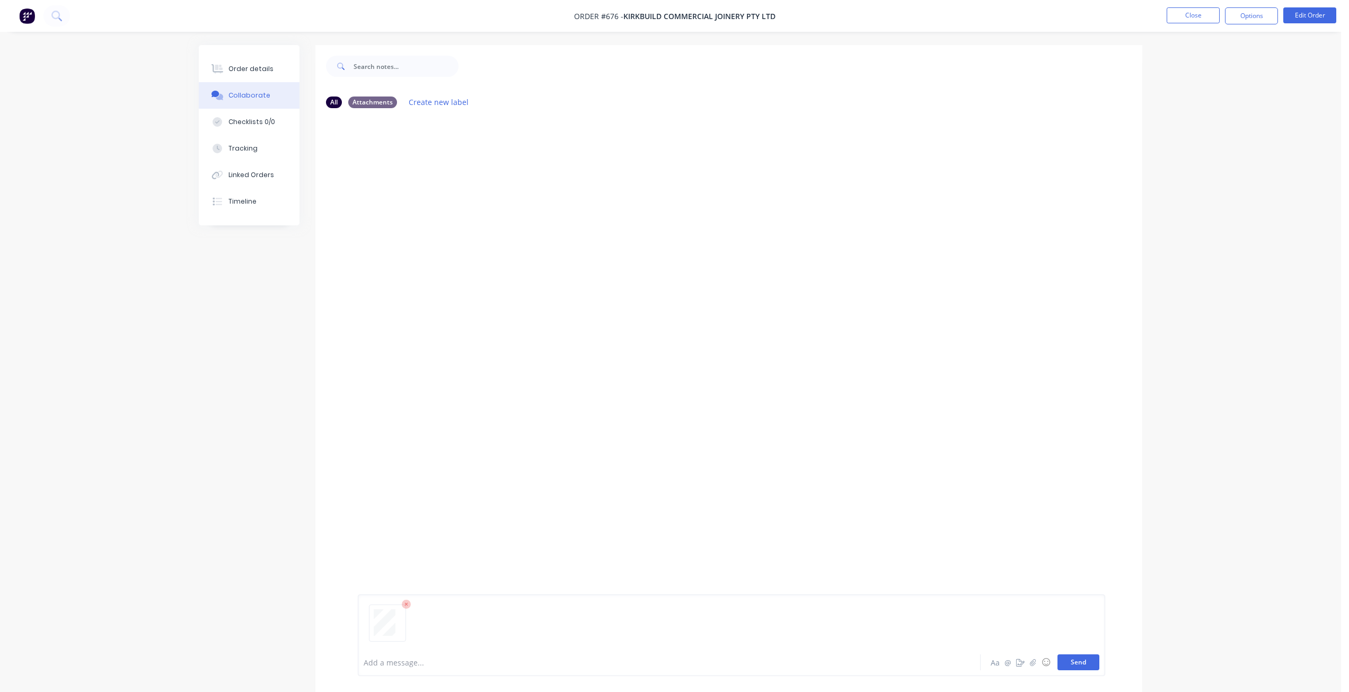
click at [1081, 658] on button "Send" at bounding box center [1078, 662] width 42 height 16
click at [259, 67] on div "Order details" at bounding box center [250, 69] width 45 height 10
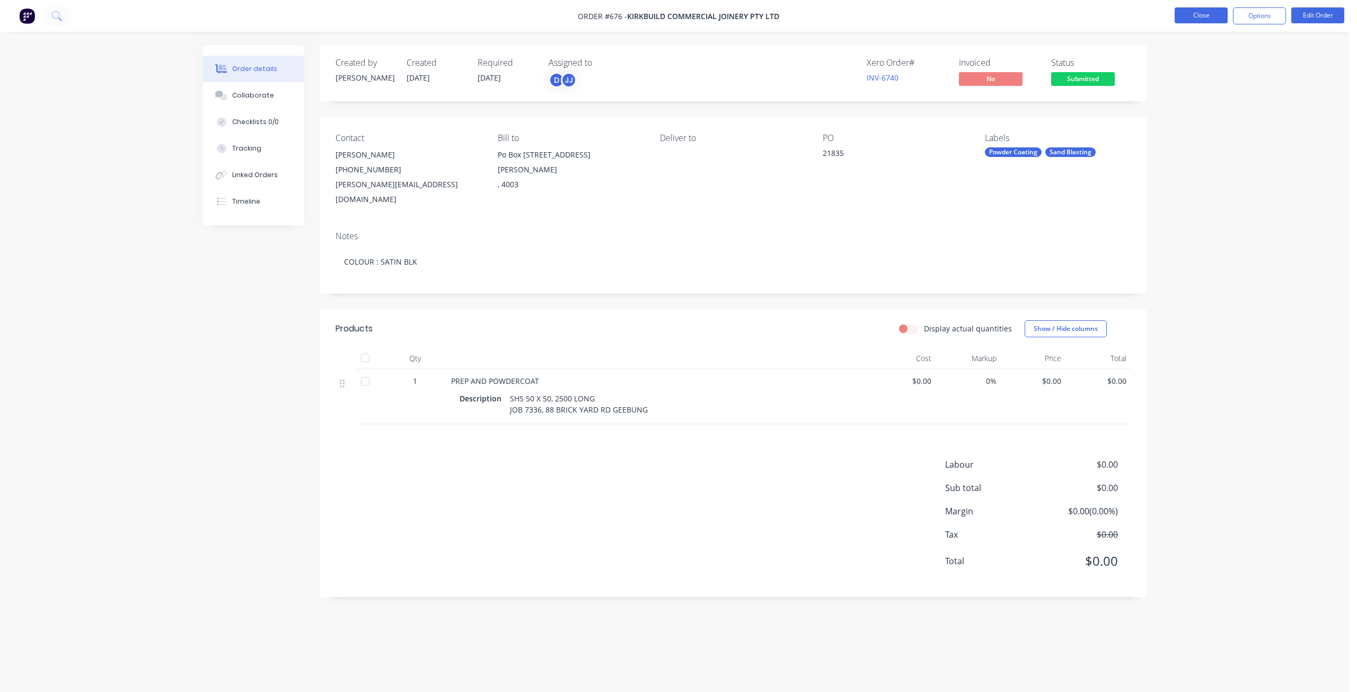
click at [1203, 21] on button "Close" at bounding box center [1201, 15] width 53 height 16
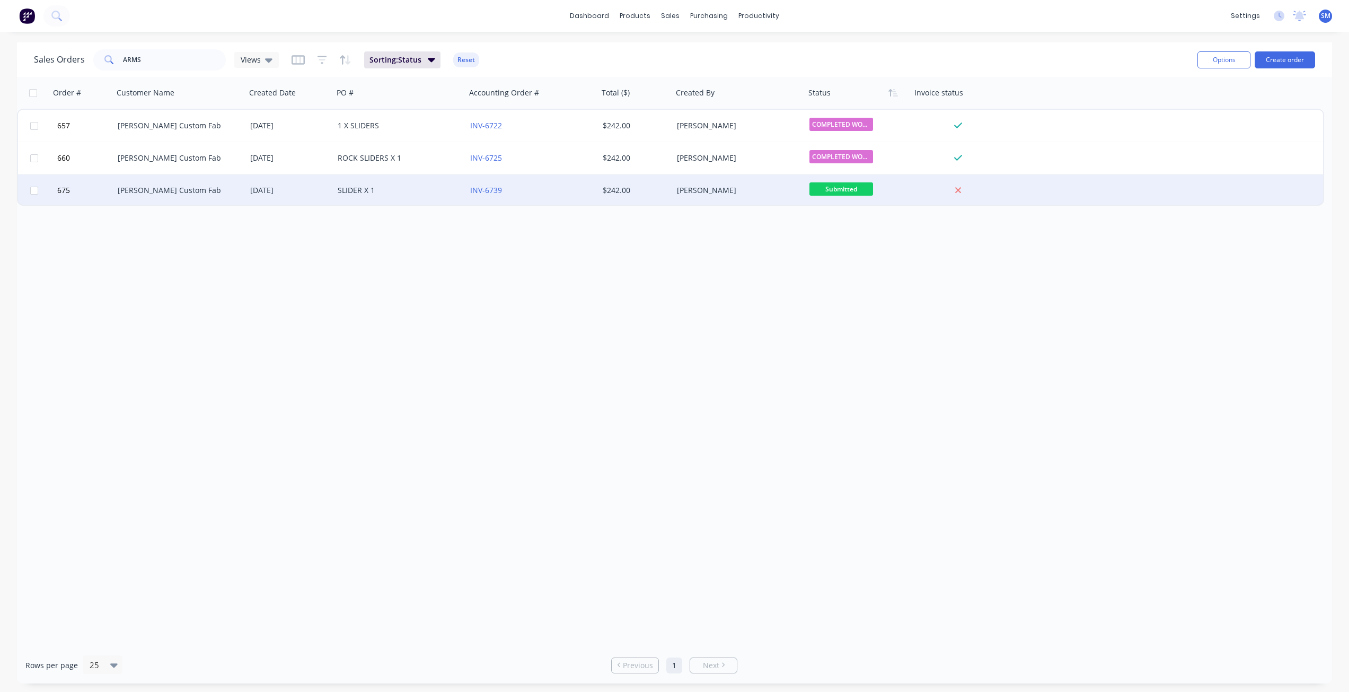
click at [316, 190] on div "[DATE]" at bounding box center [289, 190] width 79 height 11
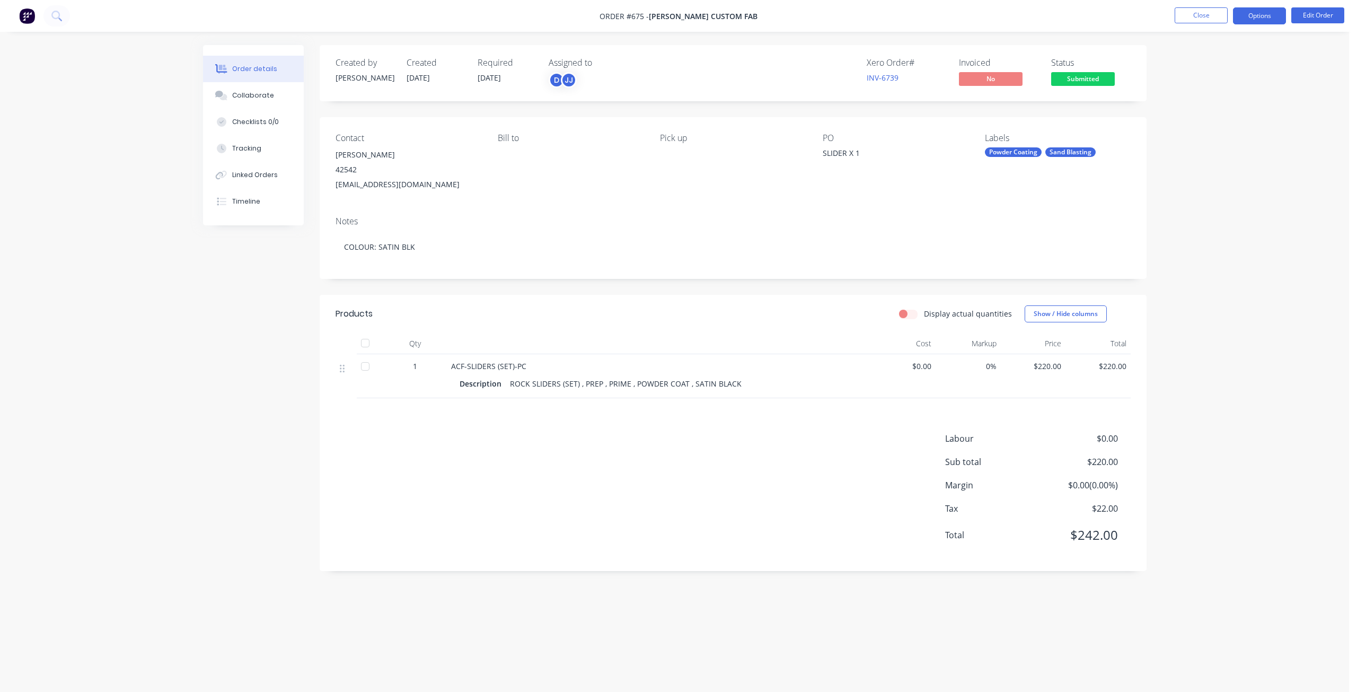
click at [1260, 15] on button "Options" at bounding box center [1259, 15] width 53 height 17
click at [1196, 128] on div "Work Order" at bounding box center [1228, 127] width 98 height 15
click at [1192, 103] on div "Without pricing" at bounding box center [1228, 106] width 98 height 15
click at [1194, 13] on button "Close" at bounding box center [1201, 15] width 53 height 16
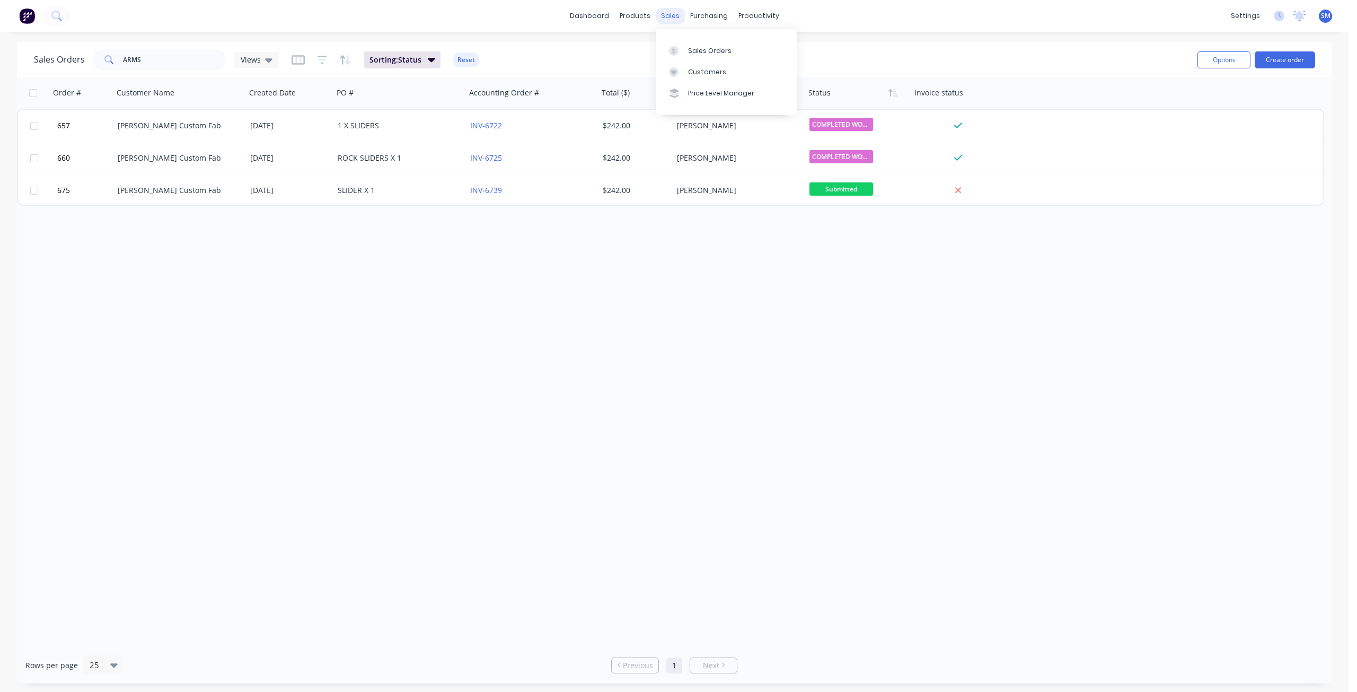
click at [670, 15] on div "sales" at bounding box center [670, 16] width 29 height 16
click at [695, 72] on div "Customers" at bounding box center [707, 72] width 38 height 10
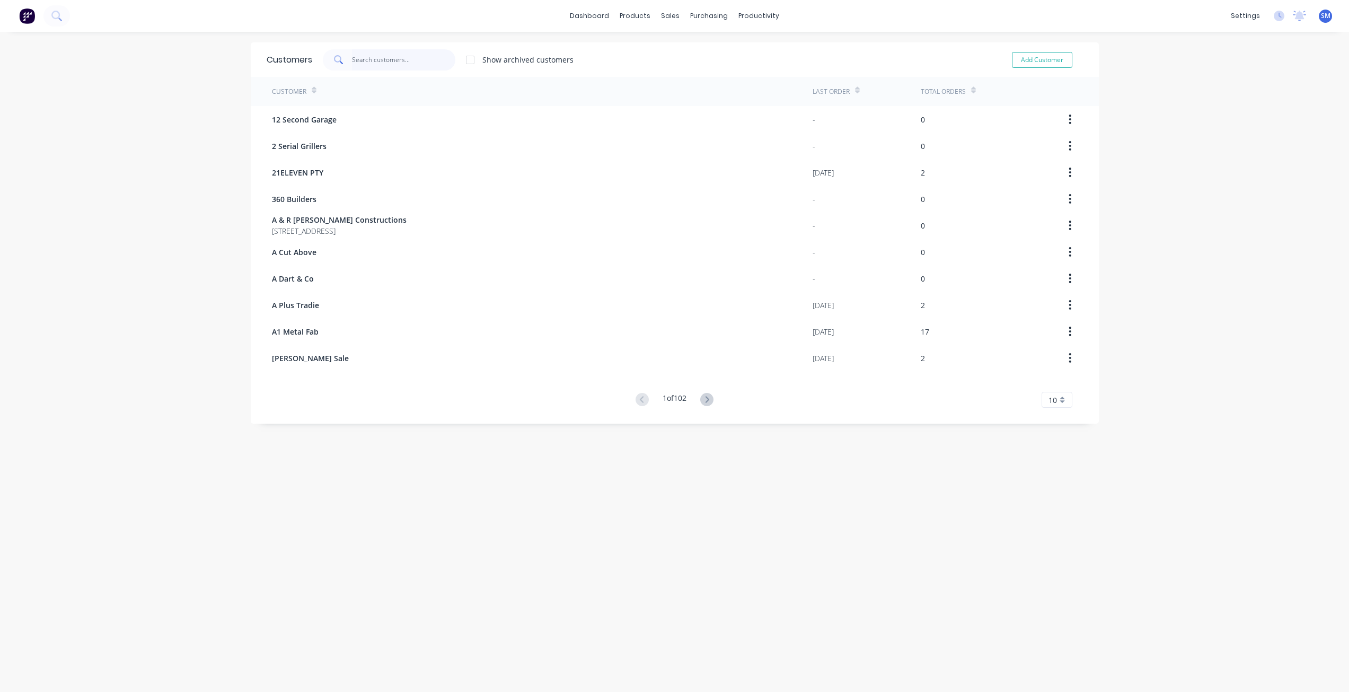
click at [368, 58] on input "text" at bounding box center [403, 59] width 103 height 21
type input "[PERSON_NAME]"
click at [1034, 57] on button "Add Customer" at bounding box center [1042, 60] width 60 height 16
select select "AU"
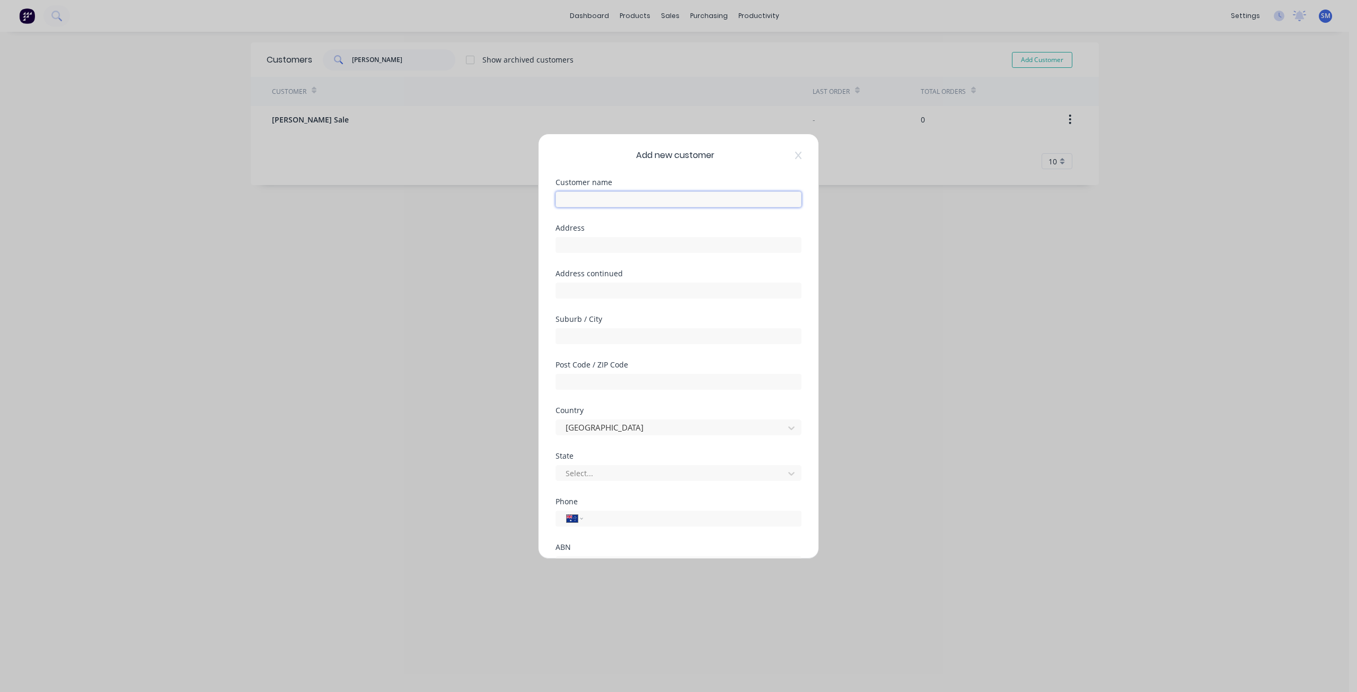
click at [590, 199] on input "text" at bounding box center [678, 199] width 246 height 16
type input "[PERSON_NAME]"
click at [601, 471] on div at bounding box center [671, 472] width 214 height 13
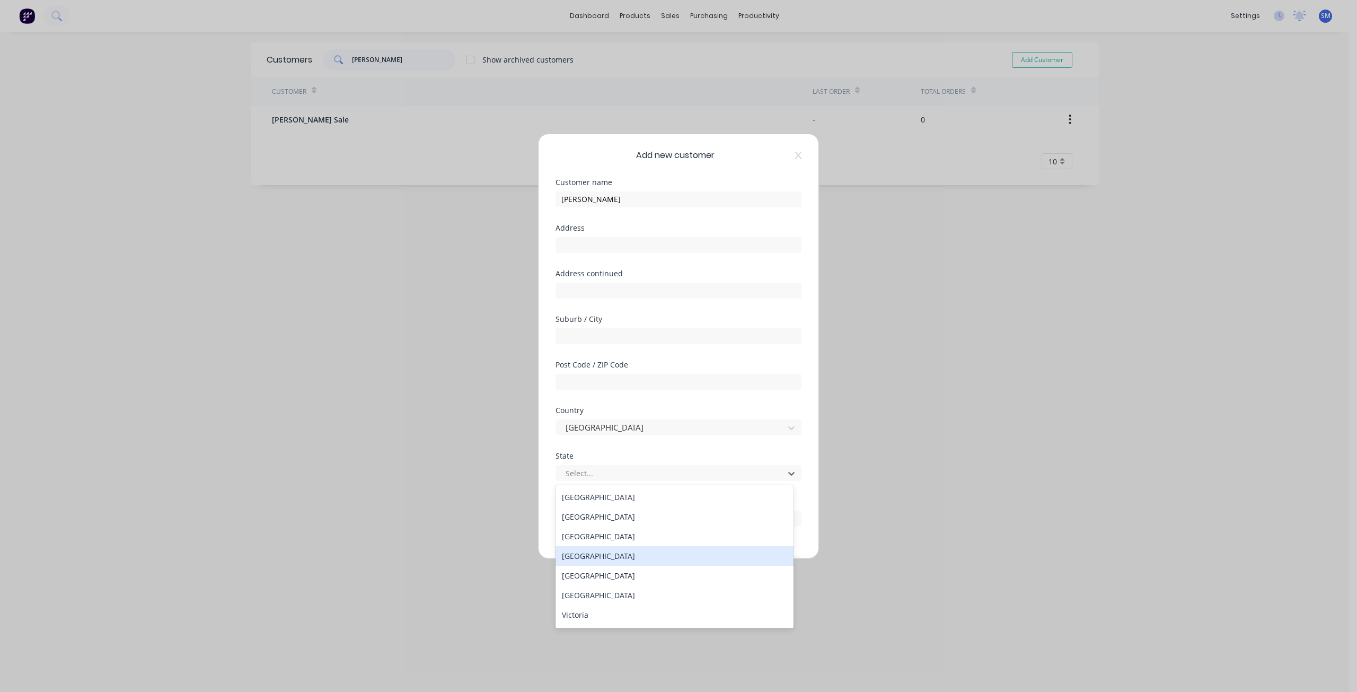
click at [597, 559] on div "[GEOGRAPHIC_DATA]" at bounding box center [674, 556] width 238 height 20
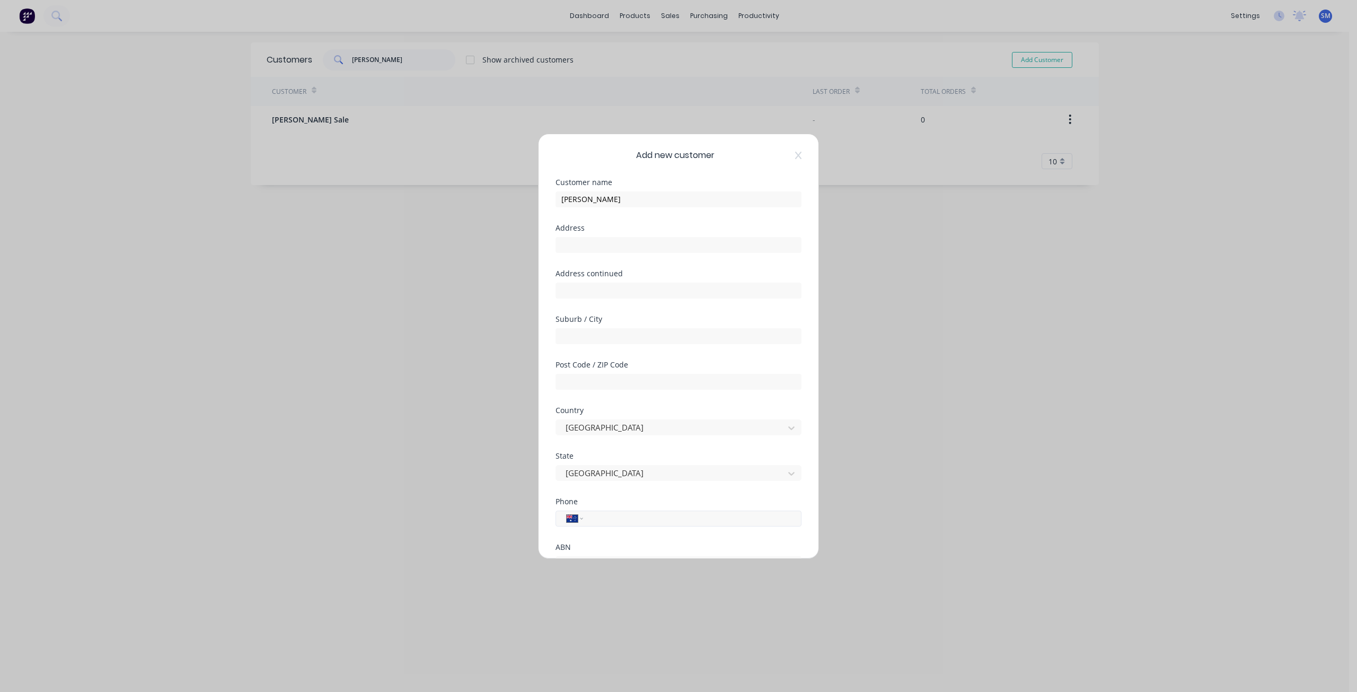
click at [611, 517] on input "tel" at bounding box center [690, 518] width 200 height 12
type input "0458 946 666"
click at [561, 504] on div at bounding box center [559, 503] width 21 height 21
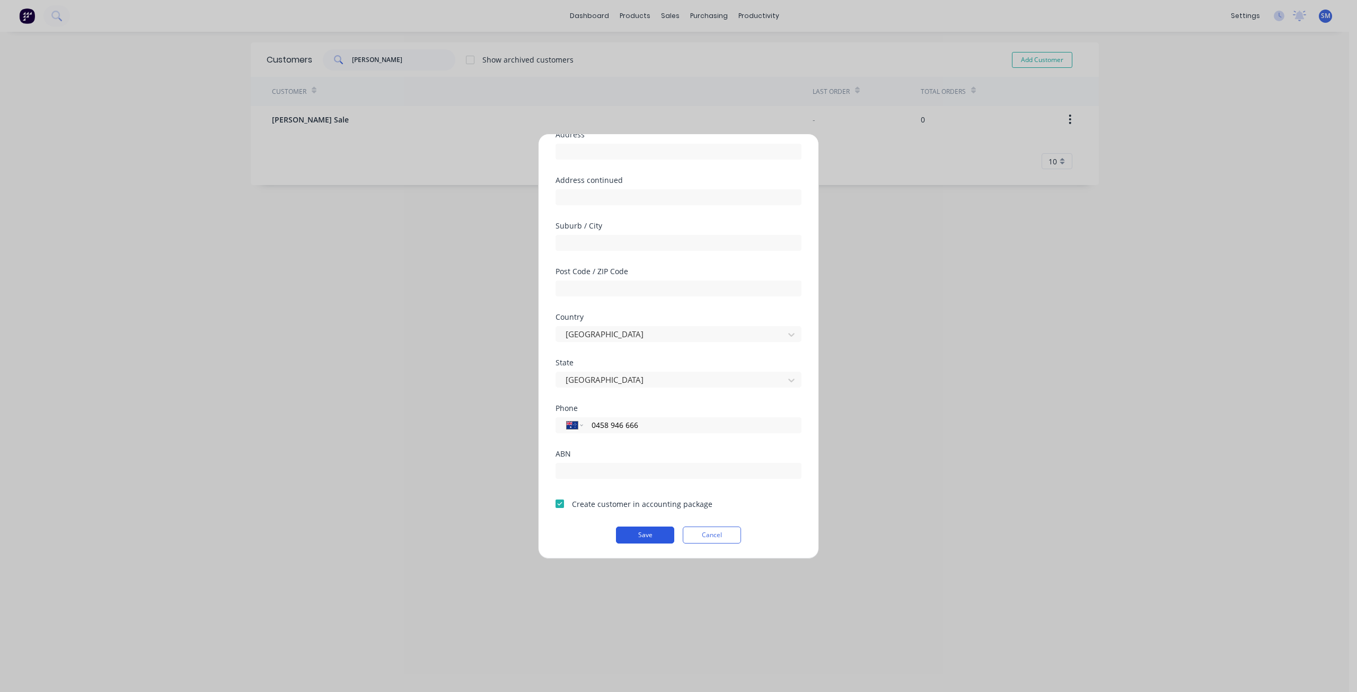
click at [645, 535] on button "Save" at bounding box center [645, 534] width 58 height 17
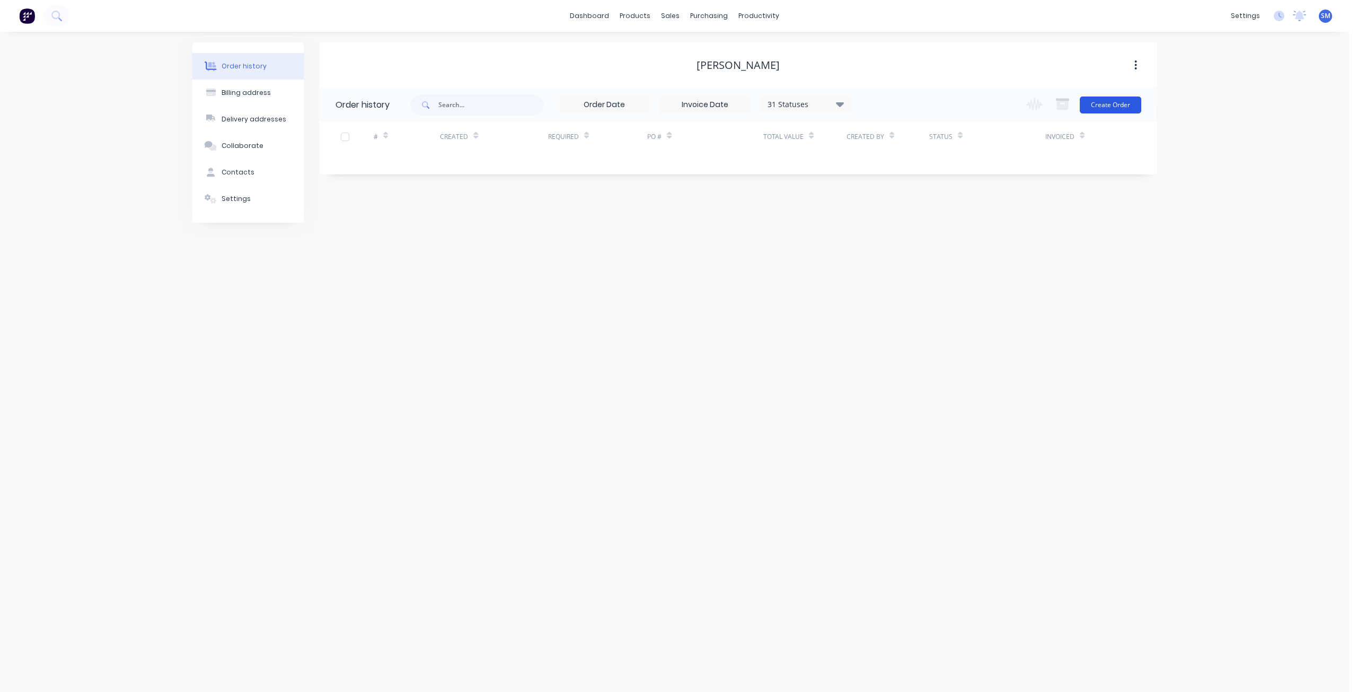
click at [1108, 105] on button "Create Order" at bounding box center [1110, 104] width 61 height 17
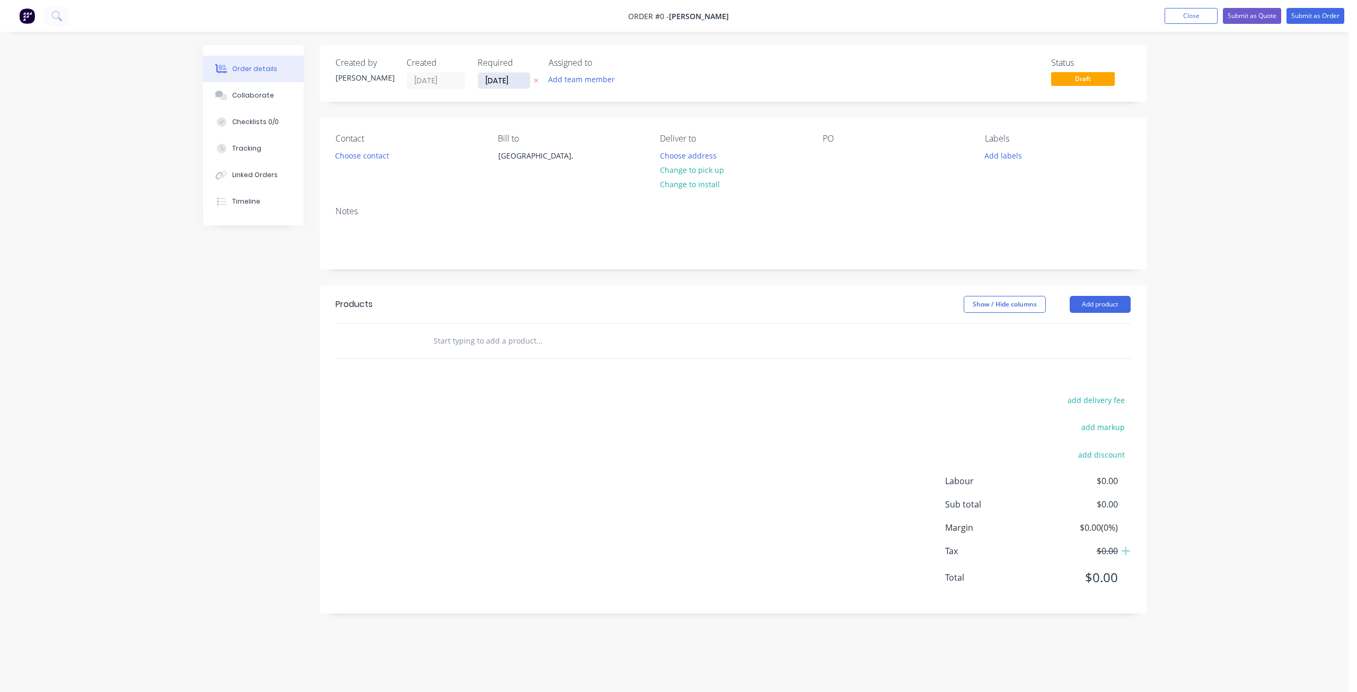
click at [504, 83] on input "[DATE]" at bounding box center [504, 81] width 52 height 16
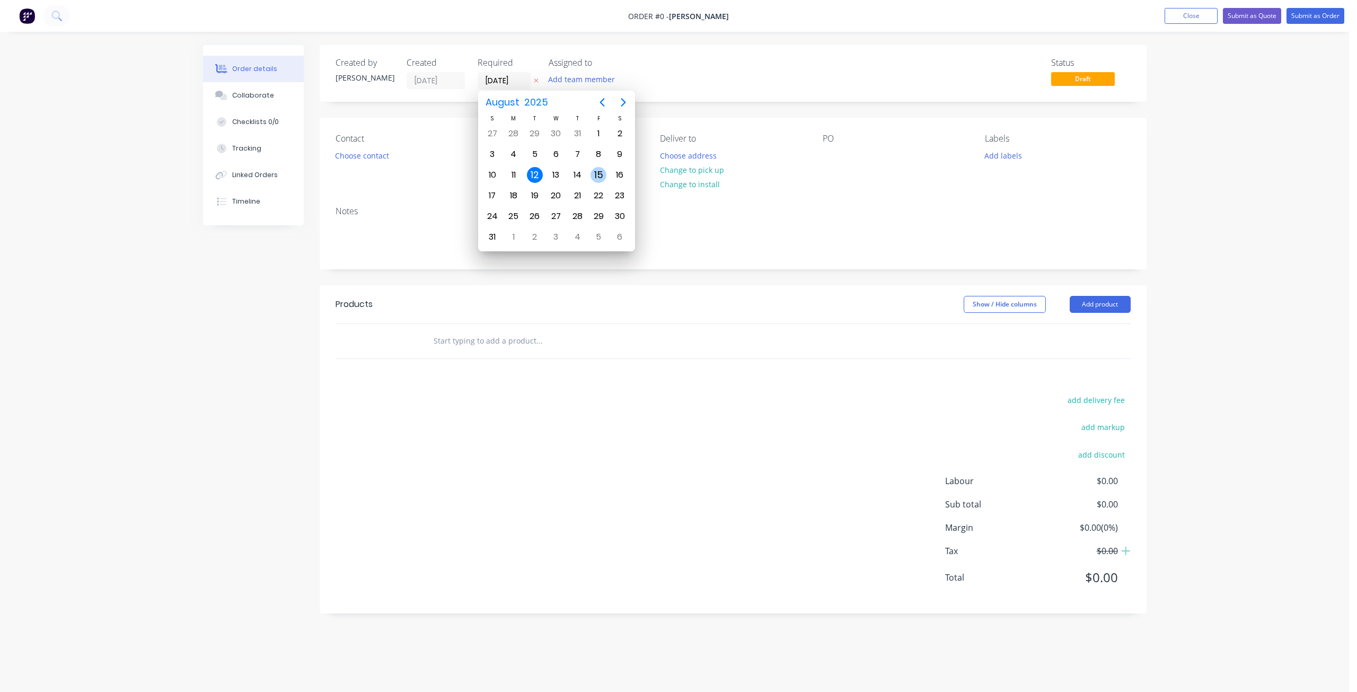
click at [603, 176] on div "15" at bounding box center [598, 175] width 16 height 16
type input "[DATE]"
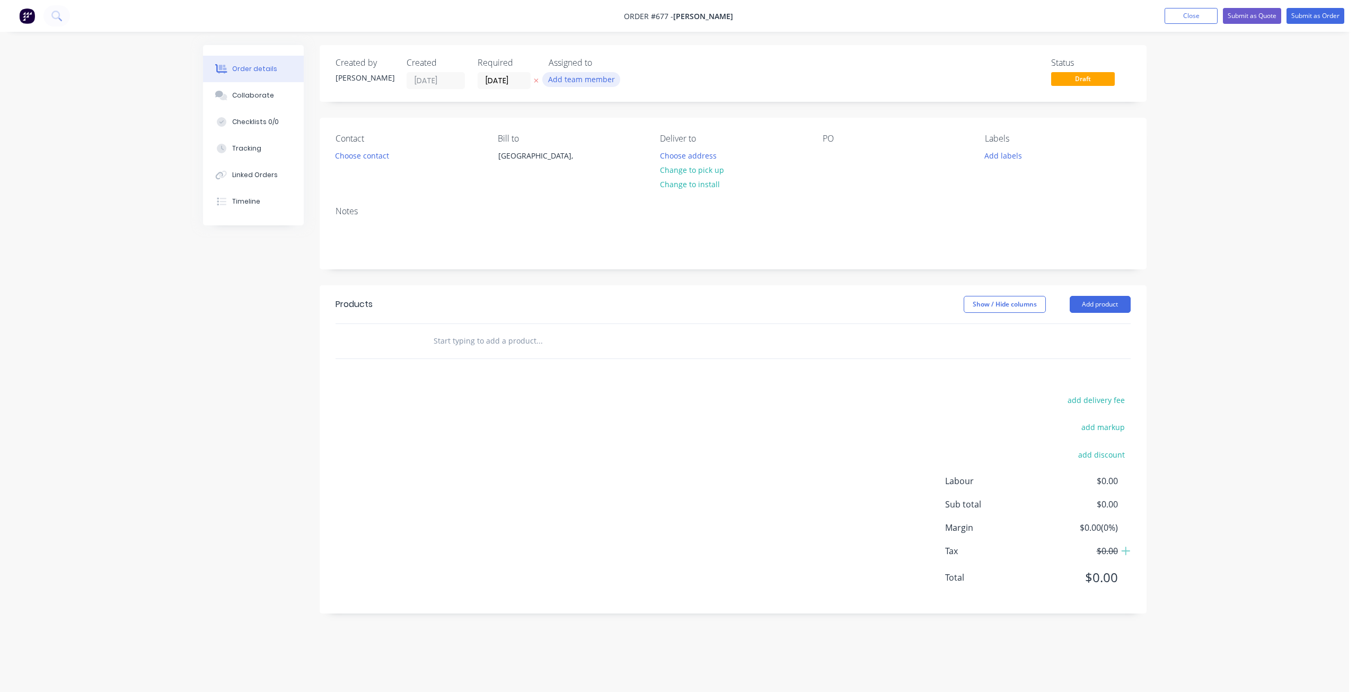
click at [580, 81] on button "Add team member" at bounding box center [581, 79] width 78 height 14
click at [568, 170] on div at bounding box center [565, 170] width 21 height 21
click at [564, 158] on div at bounding box center [565, 159] width 21 height 21
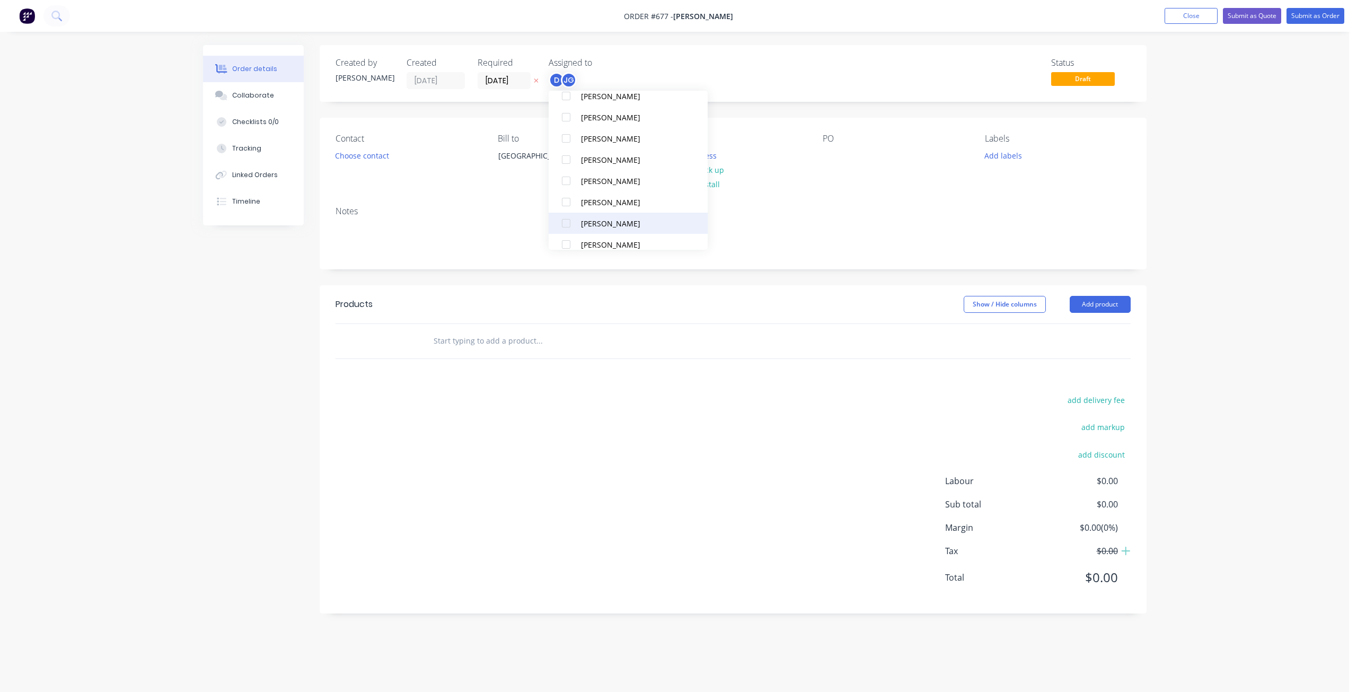
click at [568, 223] on div at bounding box center [565, 223] width 21 height 21
click at [568, 234] on div at bounding box center [565, 233] width 21 height 21
click at [994, 157] on button "Add labels" at bounding box center [1003, 155] width 49 height 14
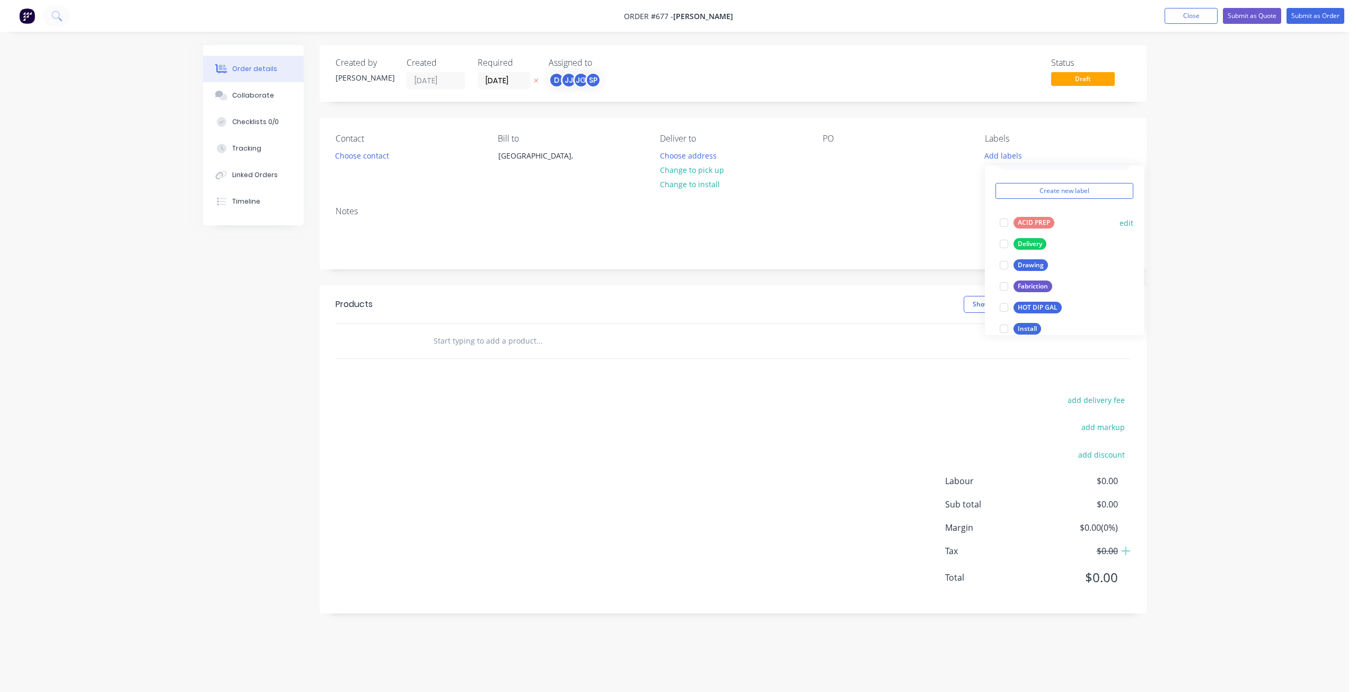
scroll to position [53, 0]
click at [1003, 198] on div at bounding box center [1003, 197] width 21 height 21
click at [1004, 317] on div at bounding box center [1003, 318] width 21 height 21
click at [1007, 257] on div at bounding box center [1003, 255] width 21 height 21
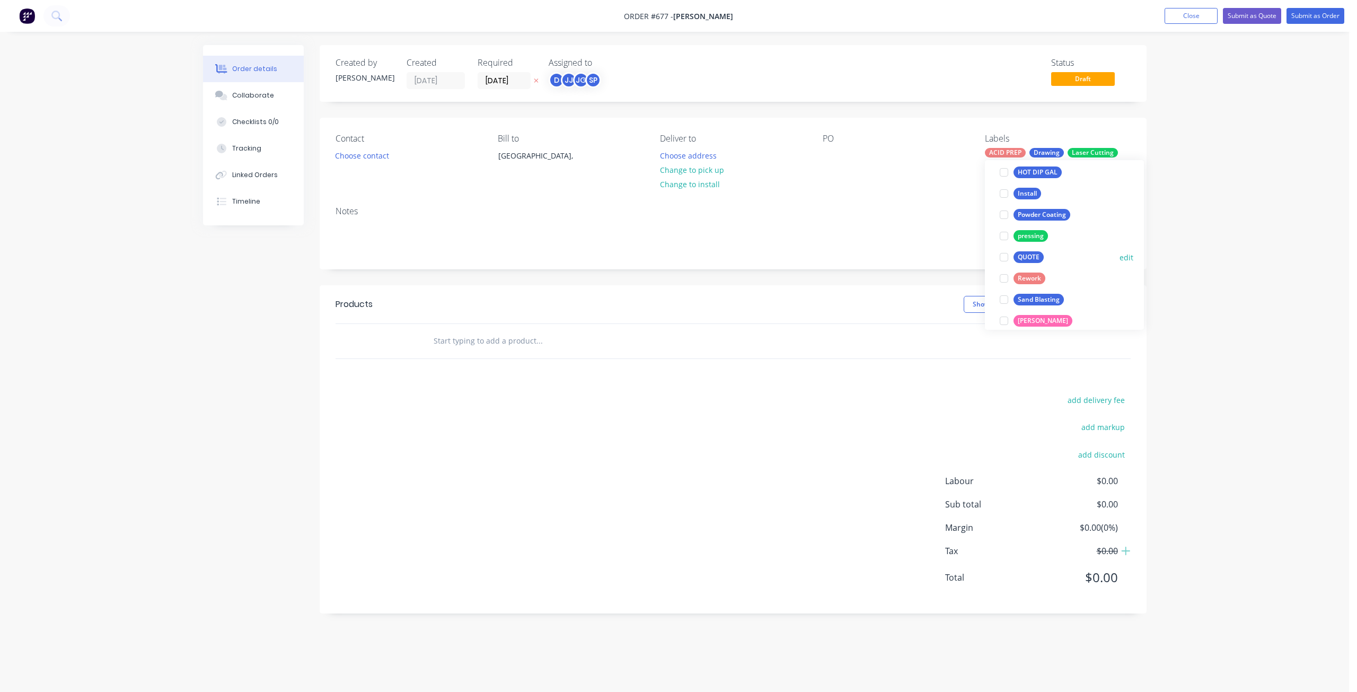
scroll to position [212, 0]
click at [1006, 183] on div at bounding box center [1003, 181] width 21 height 21
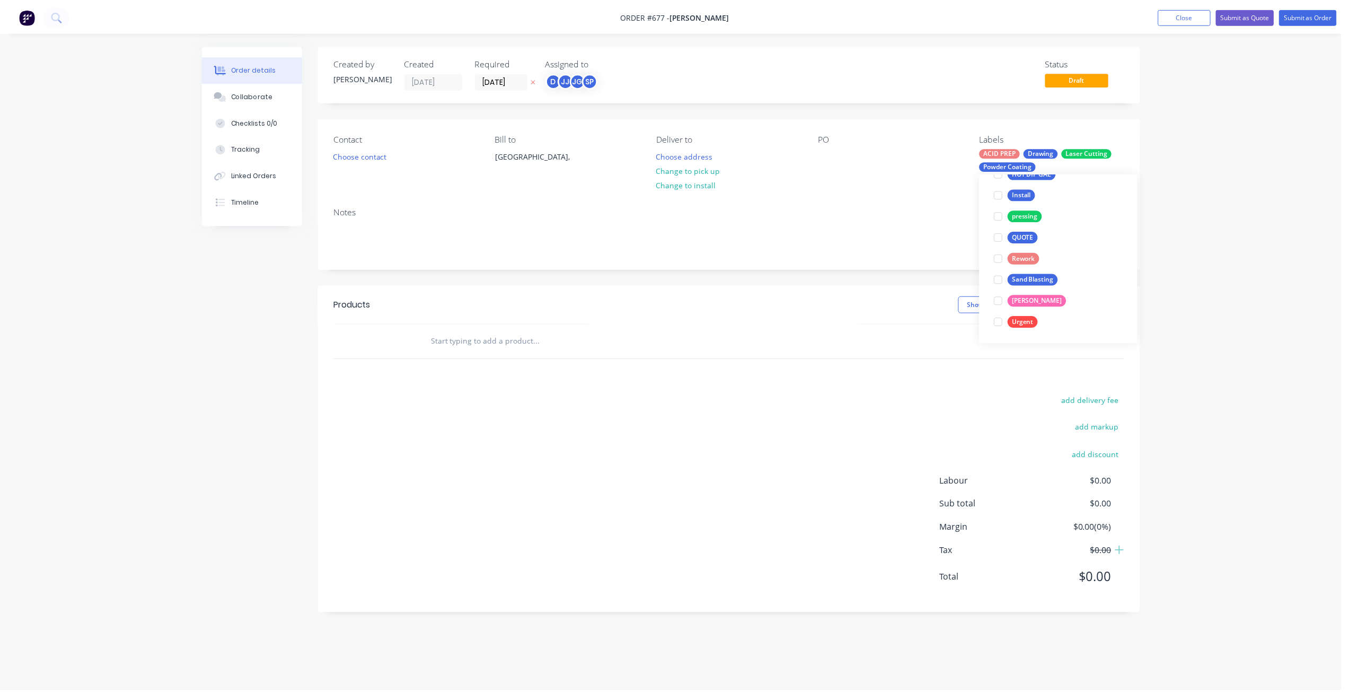
scroll to position [127, 0]
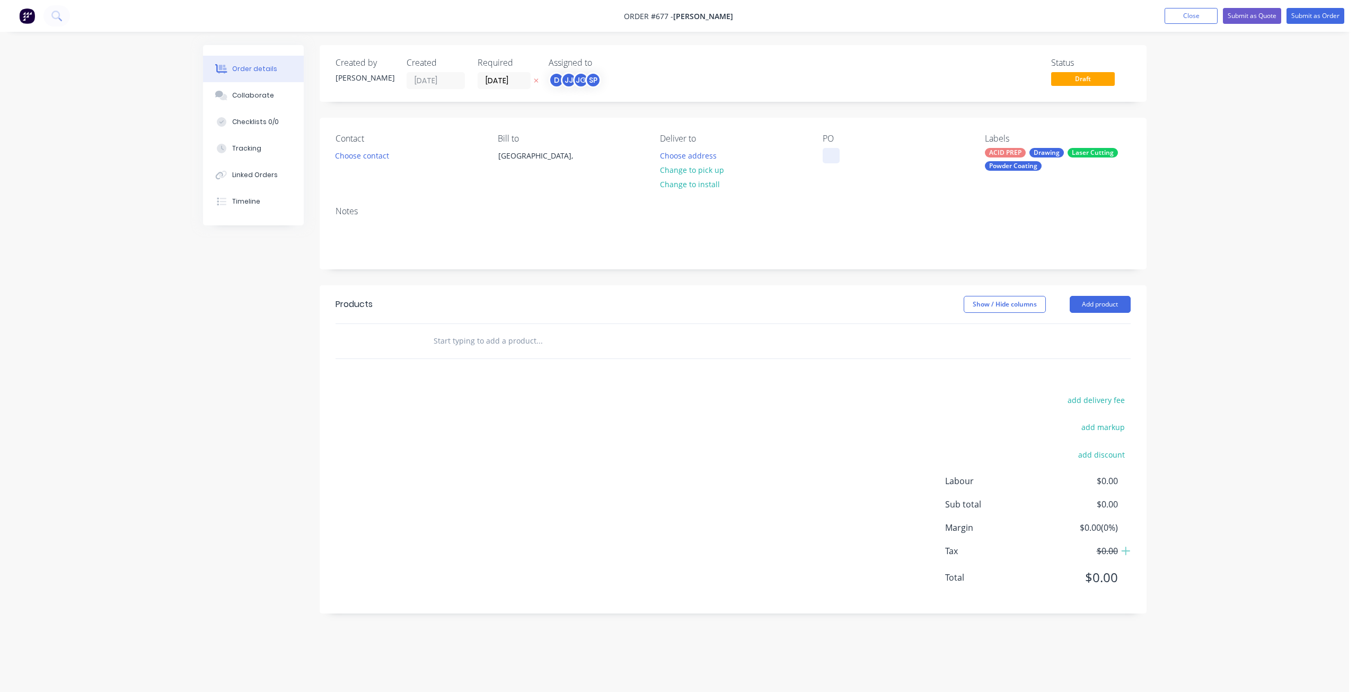
click at [832, 149] on div at bounding box center [831, 155] width 17 height 15
click at [358, 160] on button "Choose contact" at bounding box center [361, 155] width 65 height 14
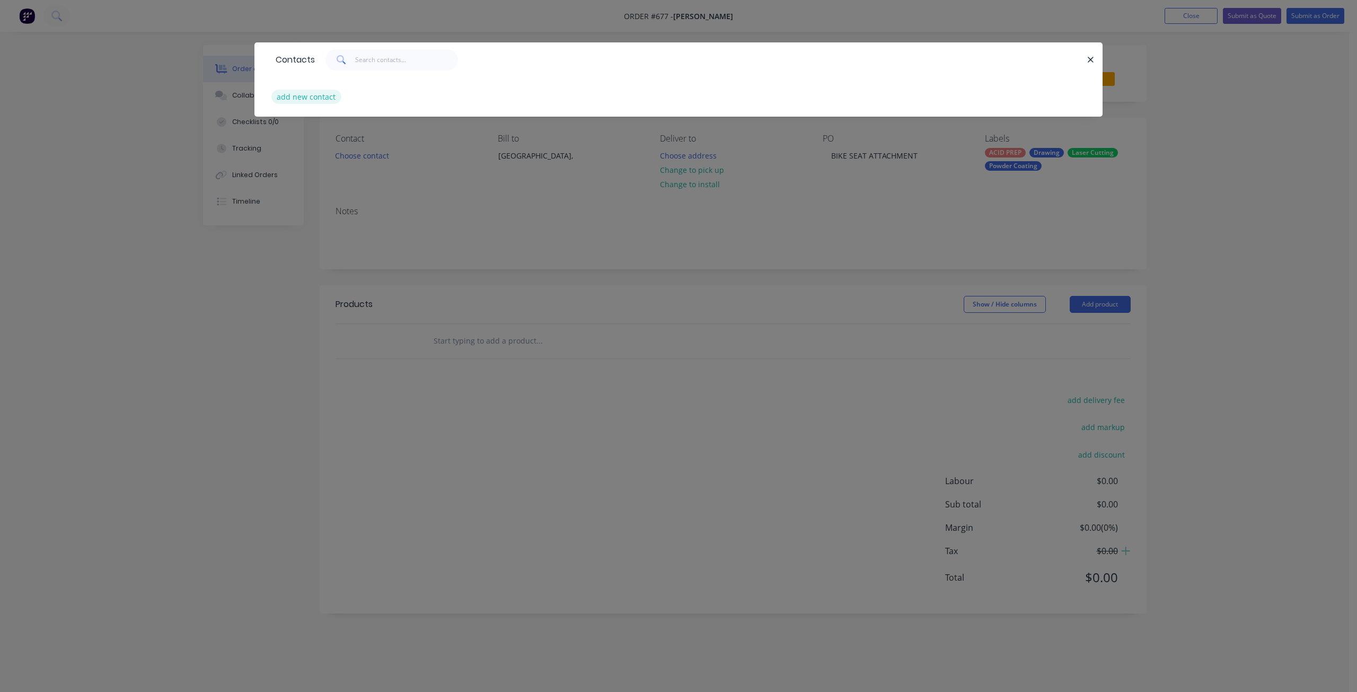
click at [302, 97] on button "add new contact" at bounding box center [306, 97] width 70 height 14
select select "AU"
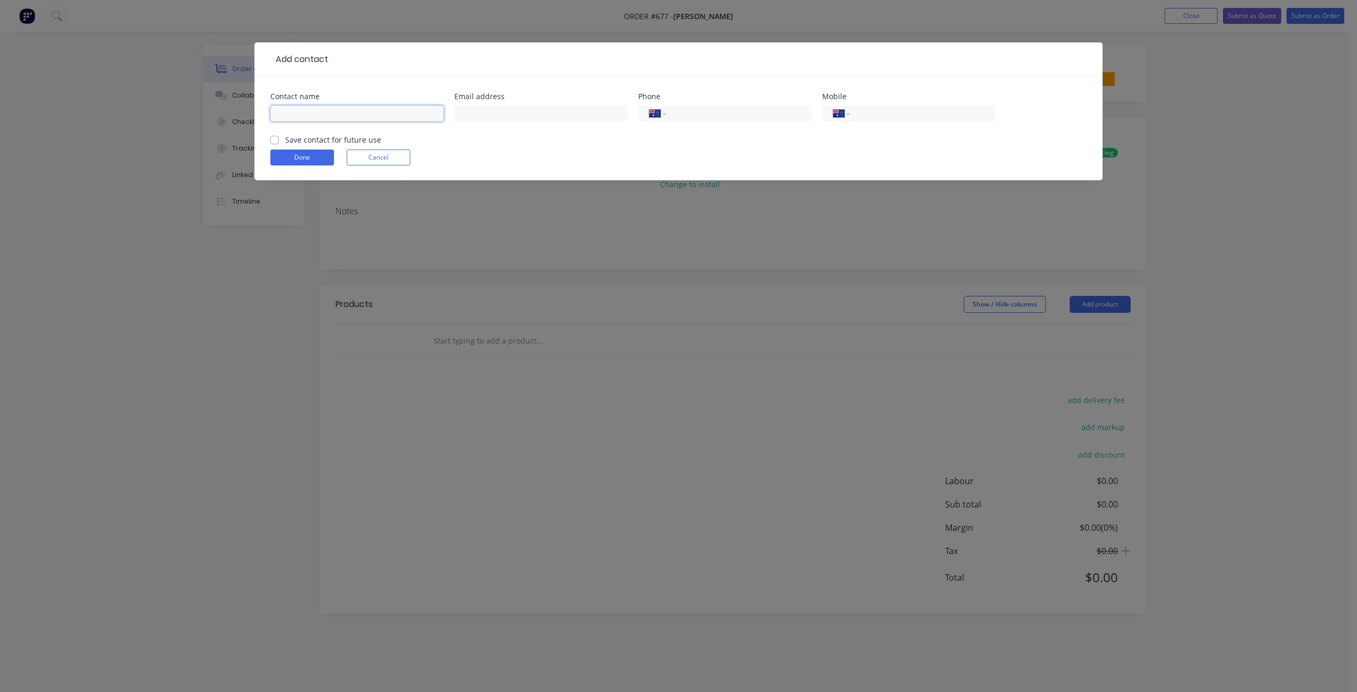
click at [322, 115] on input "text" at bounding box center [356, 113] width 173 height 16
type input "[PERSON_NAME]"
click at [860, 109] on input "tel" at bounding box center [920, 114] width 127 height 12
click at [868, 113] on input "tel" at bounding box center [920, 114] width 127 height 12
type input "0458 986 666"
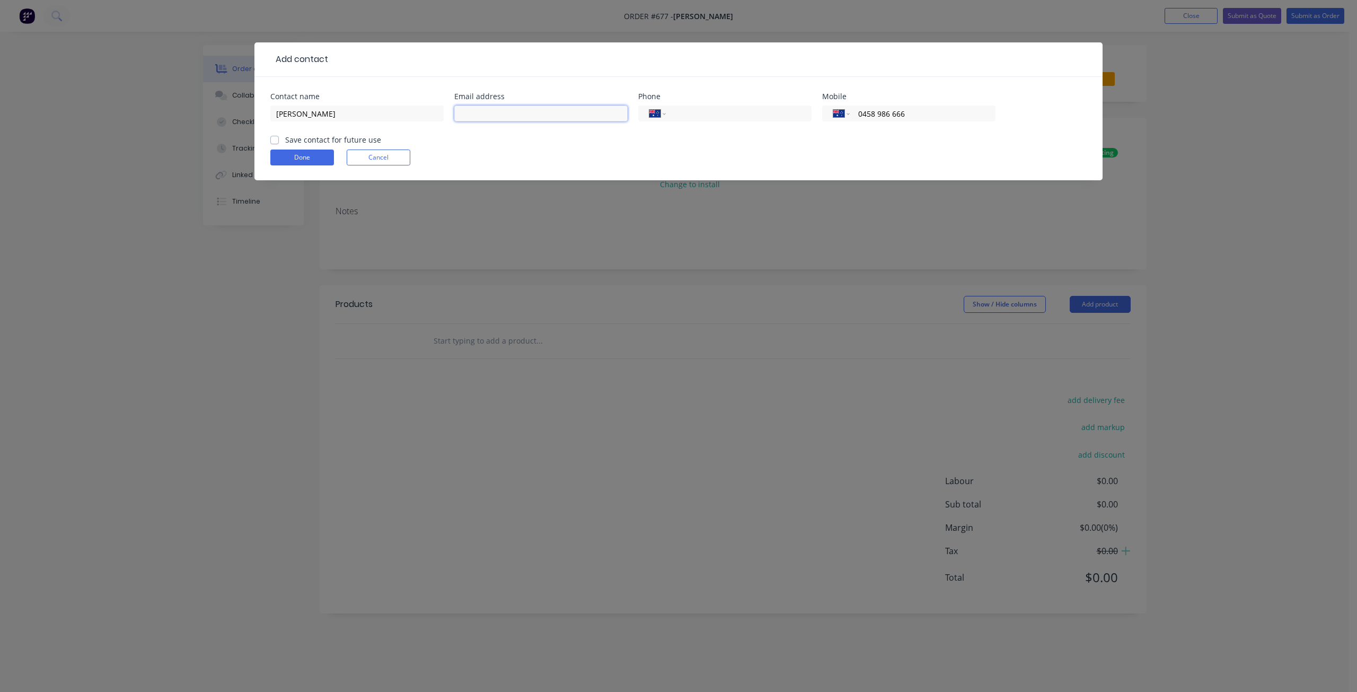
click at [488, 116] on input "text" at bounding box center [540, 113] width 173 height 16
type input "[EMAIL_ADDRESS][DOMAIN_NAME]"
click at [285, 139] on label "Save contact for future use" at bounding box center [333, 139] width 96 height 11
click at [270, 139] on input "Save contact for future use" at bounding box center [274, 139] width 8 height 10
checkbox input "true"
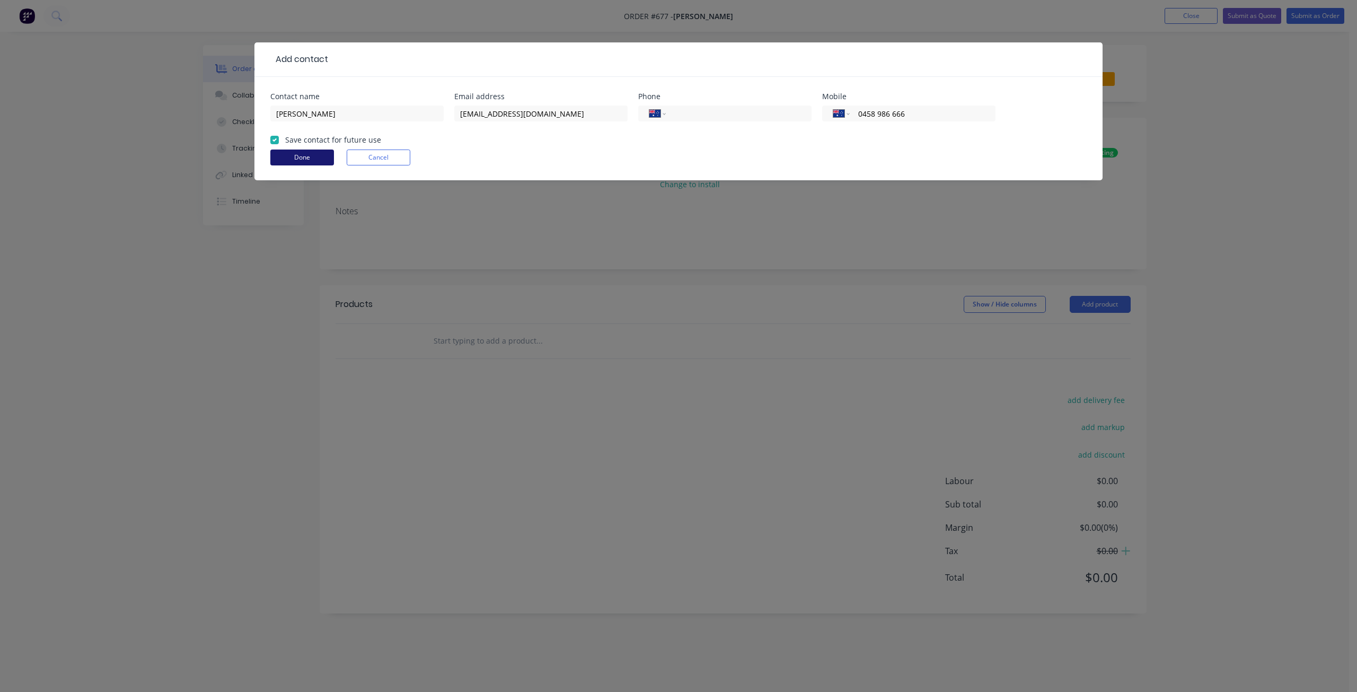
drag, startPoint x: 291, startPoint y: 154, endPoint x: 313, endPoint y: 170, distance: 27.1
click at [292, 154] on button "Done" at bounding box center [302, 157] width 64 height 16
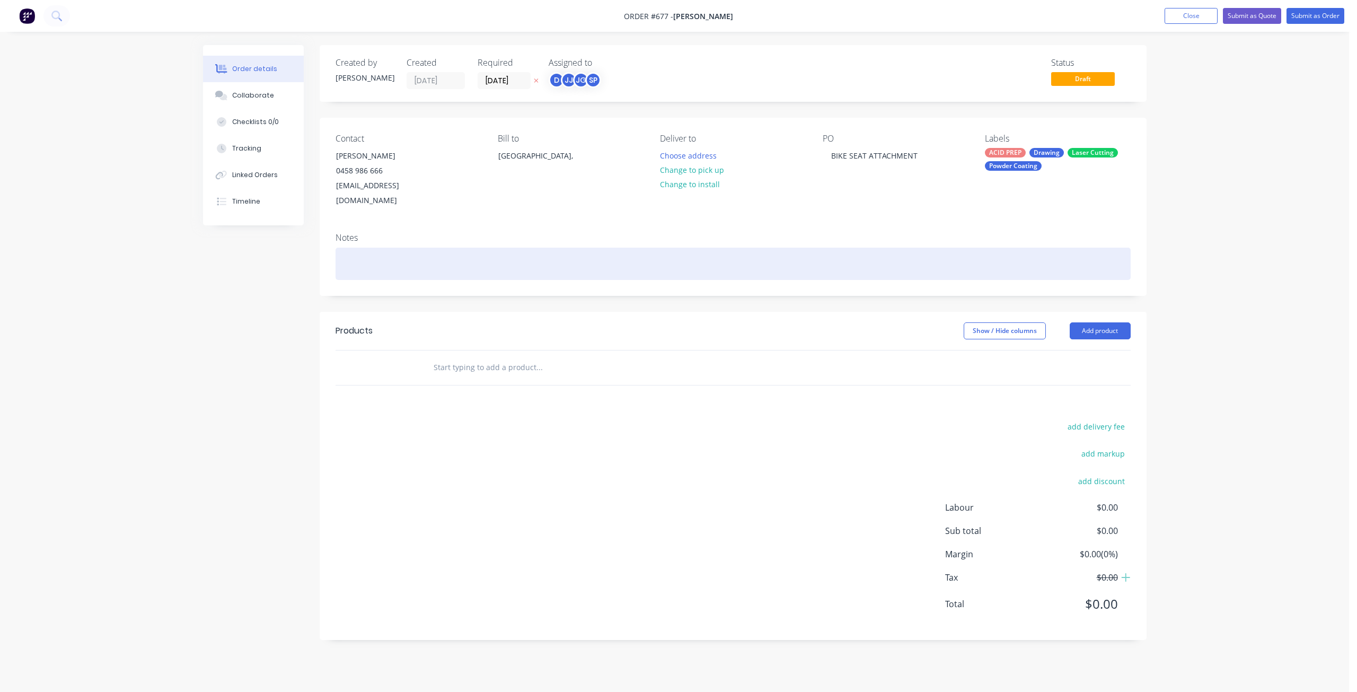
click at [367, 255] on div at bounding box center [733, 264] width 795 height 32
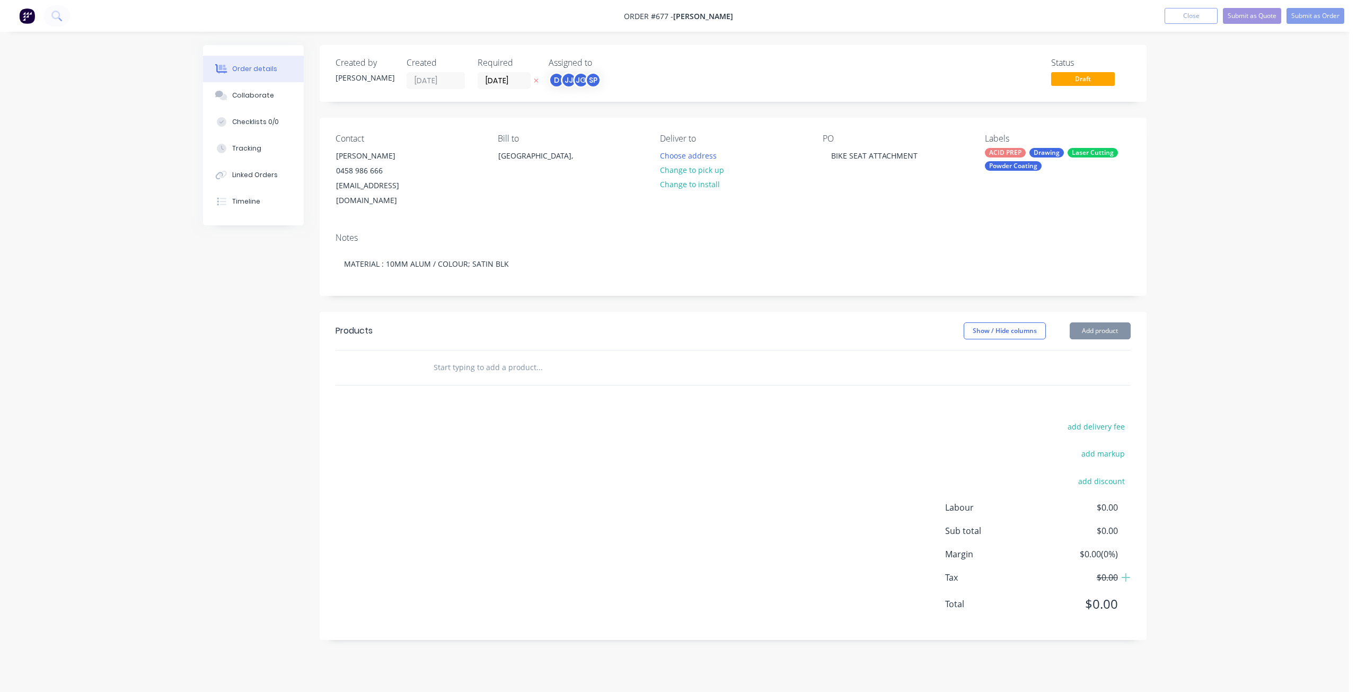
drag, startPoint x: 357, startPoint y: 355, endPoint x: 382, endPoint y: 358, distance: 25.1
click at [357, 355] on div at bounding box center [389, 367] width 64 height 34
drag, startPoint x: 412, startPoint y: 354, endPoint x: 425, endPoint y: 353, distance: 13.3
click at [412, 354] on div at bounding box center [389, 367] width 64 height 34
click at [440, 357] on input "text" at bounding box center [539, 367] width 212 height 21
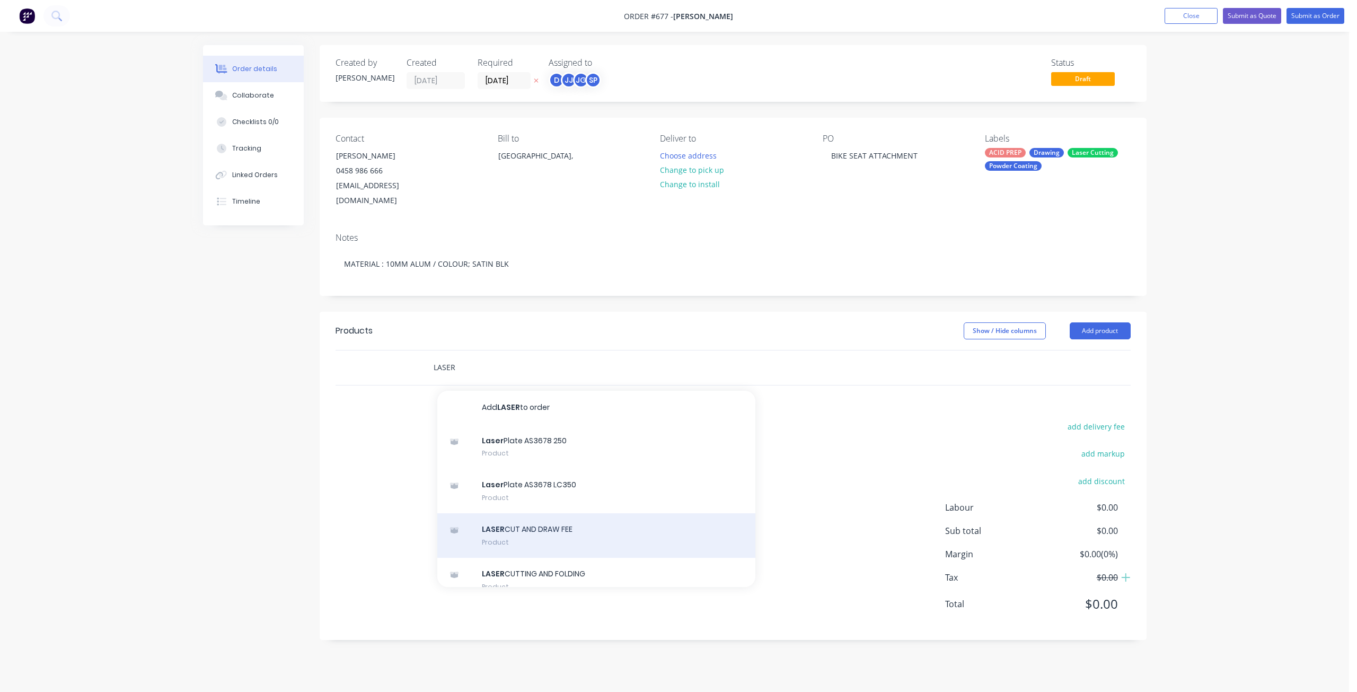
type input "LASER"
click at [527, 514] on div "LASER CUT AND DRAW FEE Product" at bounding box center [596, 535] width 318 height 45
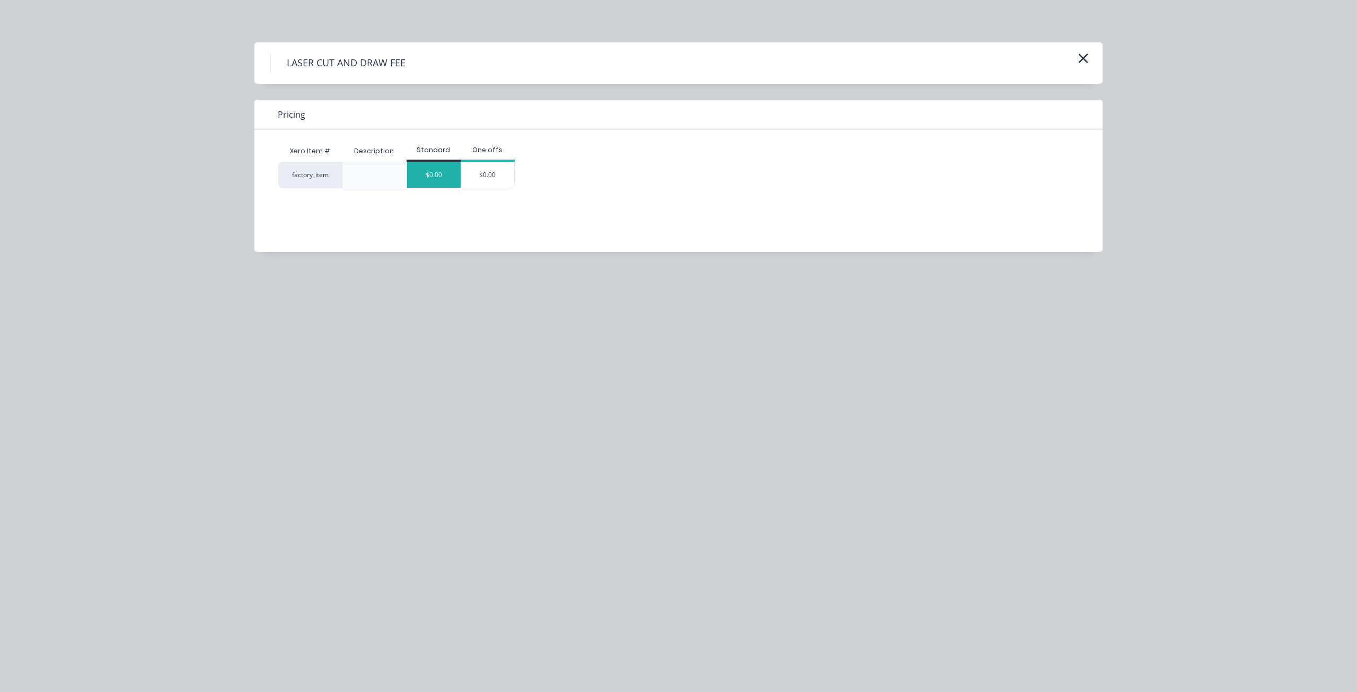
click at [440, 174] on div "$0.00" at bounding box center [434, 174] width 54 height 25
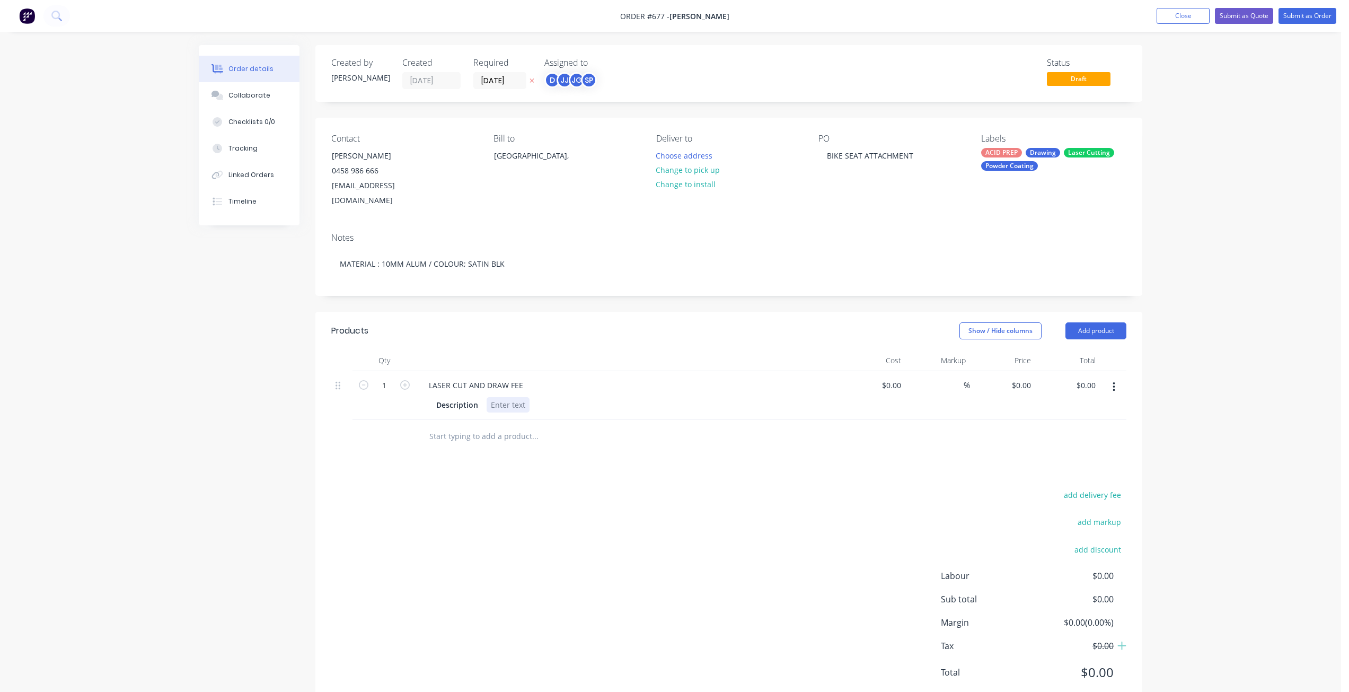
click at [497, 397] on div at bounding box center [508, 404] width 43 height 15
click at [439, 426] on input "text" at bounding box center [535, 436] width 212 height 21
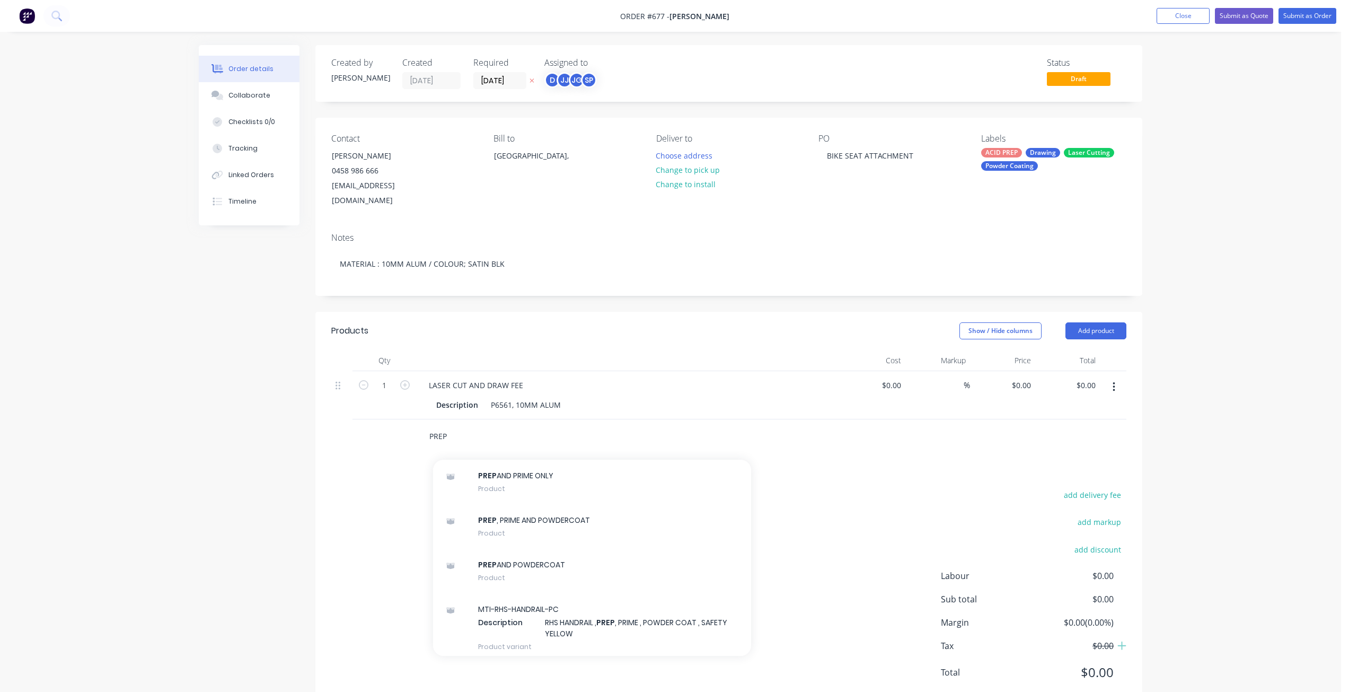
scroll to position [954, 0]
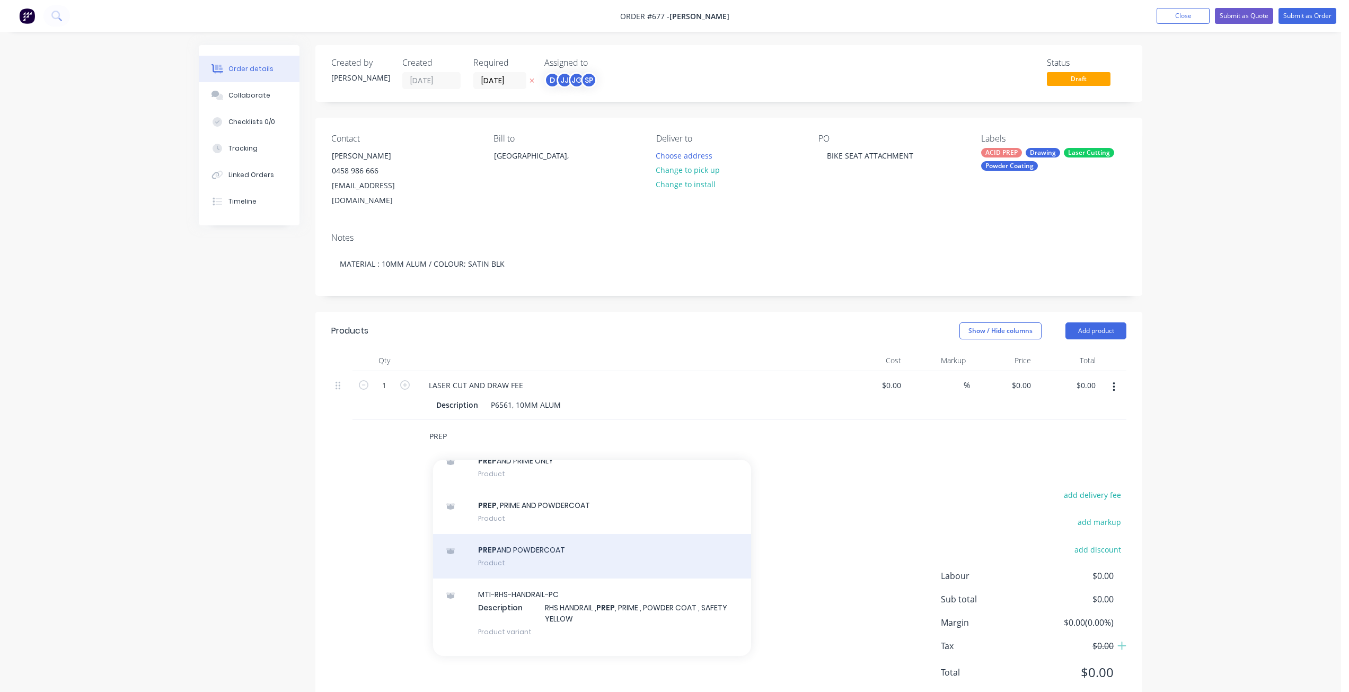
type input "PREP"
click at [519, 544] on div "PREP AND POWDERCOAT Product" at bounding box center [592, 556] width 318 height 45
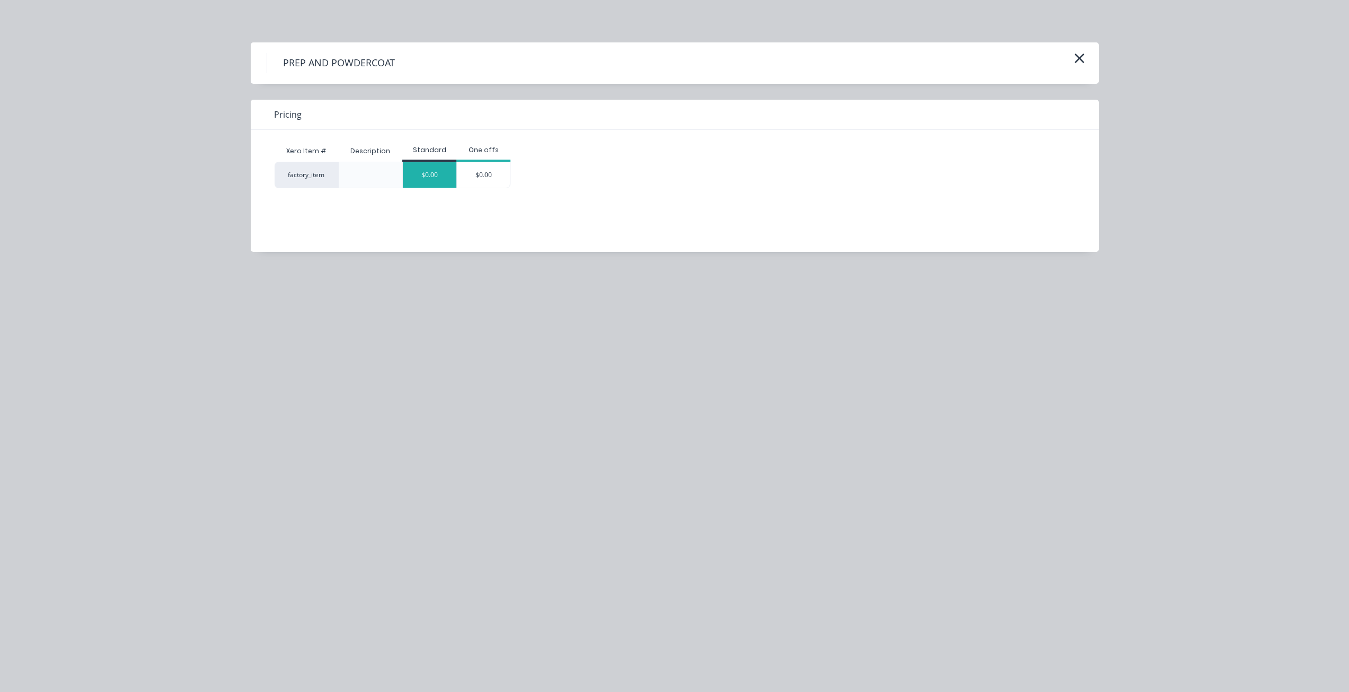
click at [428, 179] on div "$0.00" at bounding box center [430, 174] width 54 height 25
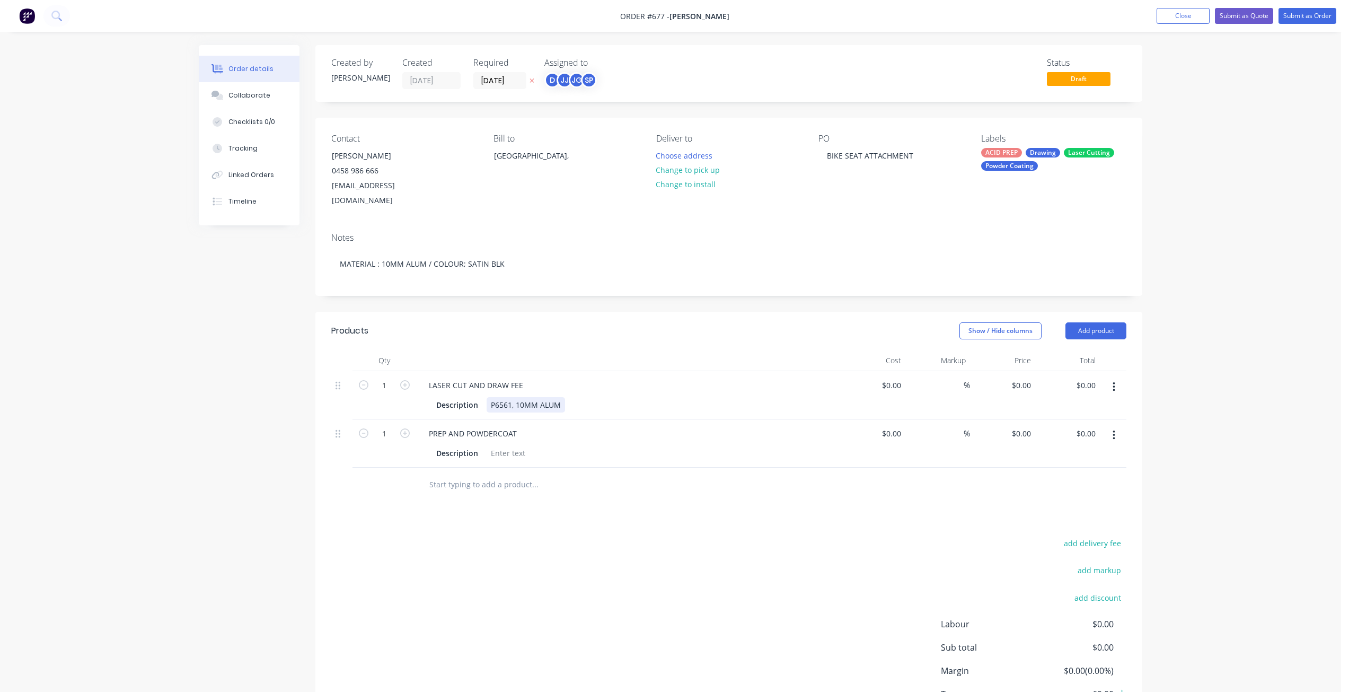
click at [570, 397] on div "Description P6561, 10MM ALUM" at bounding box center [626, 404] width 388 height 15
click at [476, 445] on div "Description" at bounding box center [457, 452] width 50 height 15
click at [500, 445] on div at bounding box center [508, 452] width 43 height 15
click at [597, 426] on div "PREP AND POWDERCOAT" at bounding box center [628, 433] width 416 height 15
click at [710, 172] on button "Change to pick up" at bounding box center [687, 170] width 75 height 14
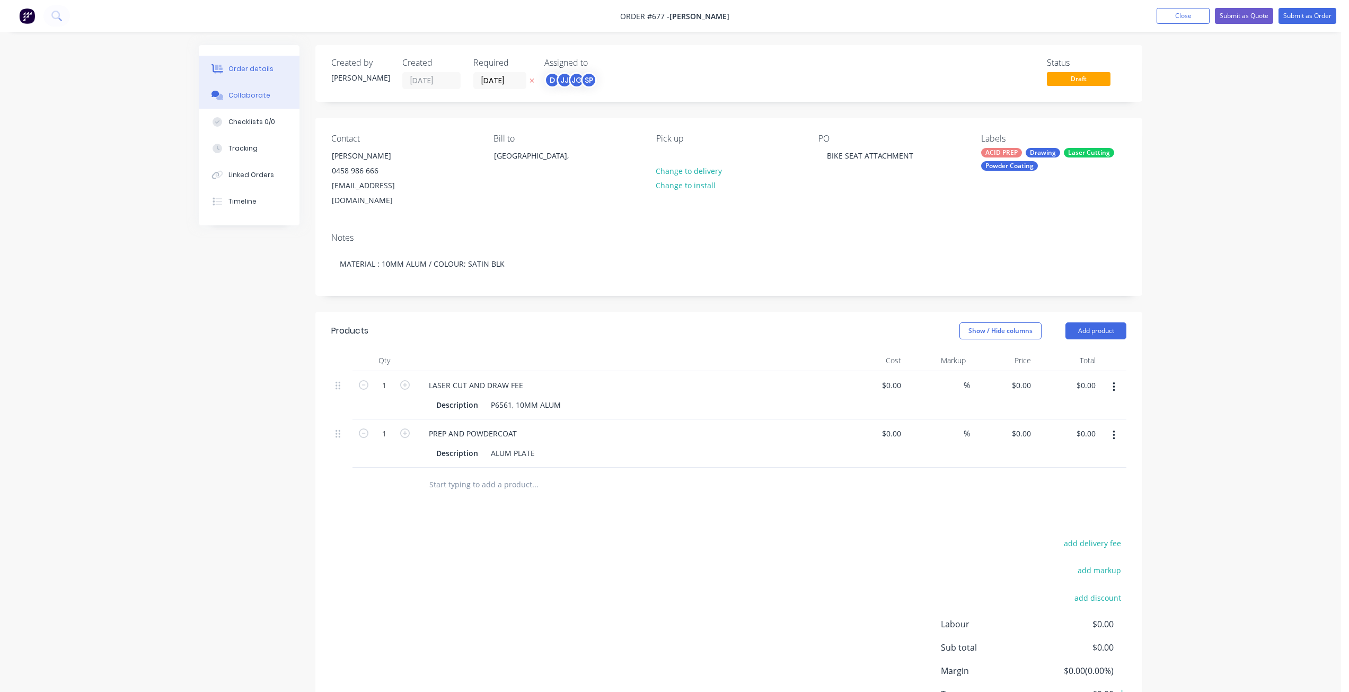
click at [250, 95] on div "Collaborate" at bounding box center [249, 96] width 42 height 10
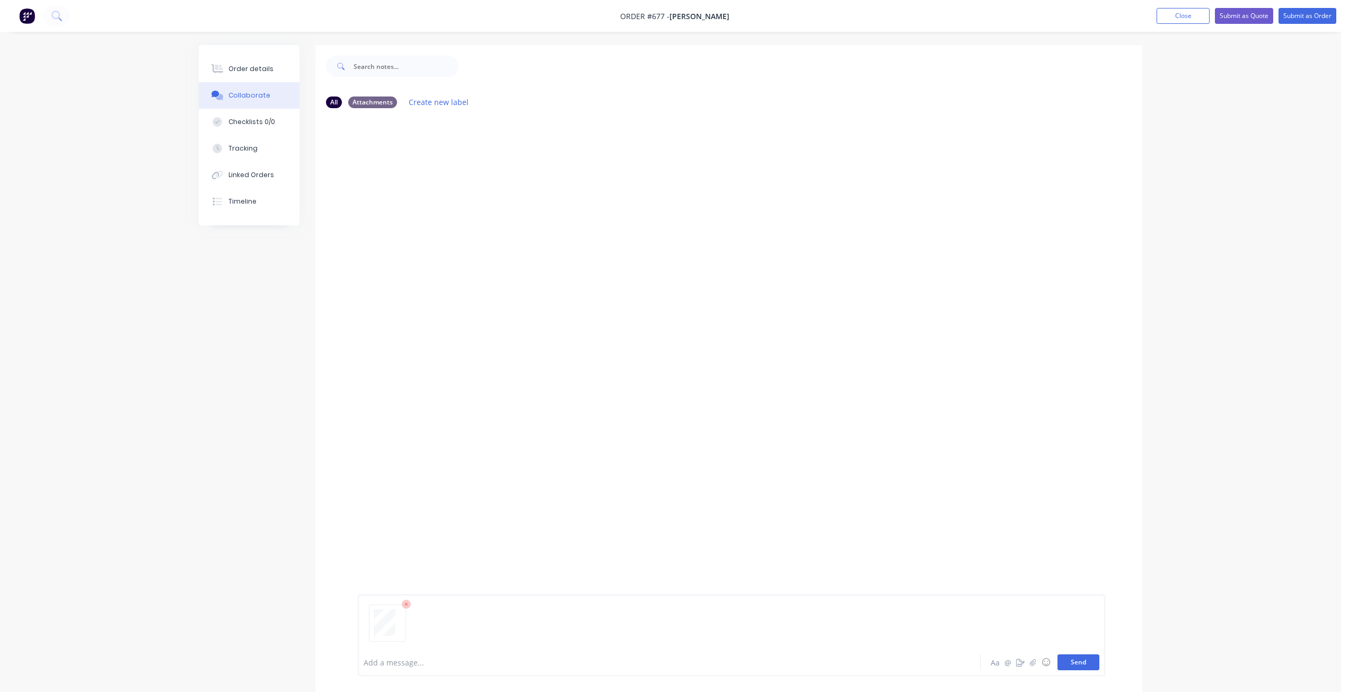
click at [1072, 659] on button "Send" at bounding box center [1078, 662] width 42 height 16
click at [1309, 17] on button "Submit as Order" at bounding box center [1307, 16] width 58 height 16
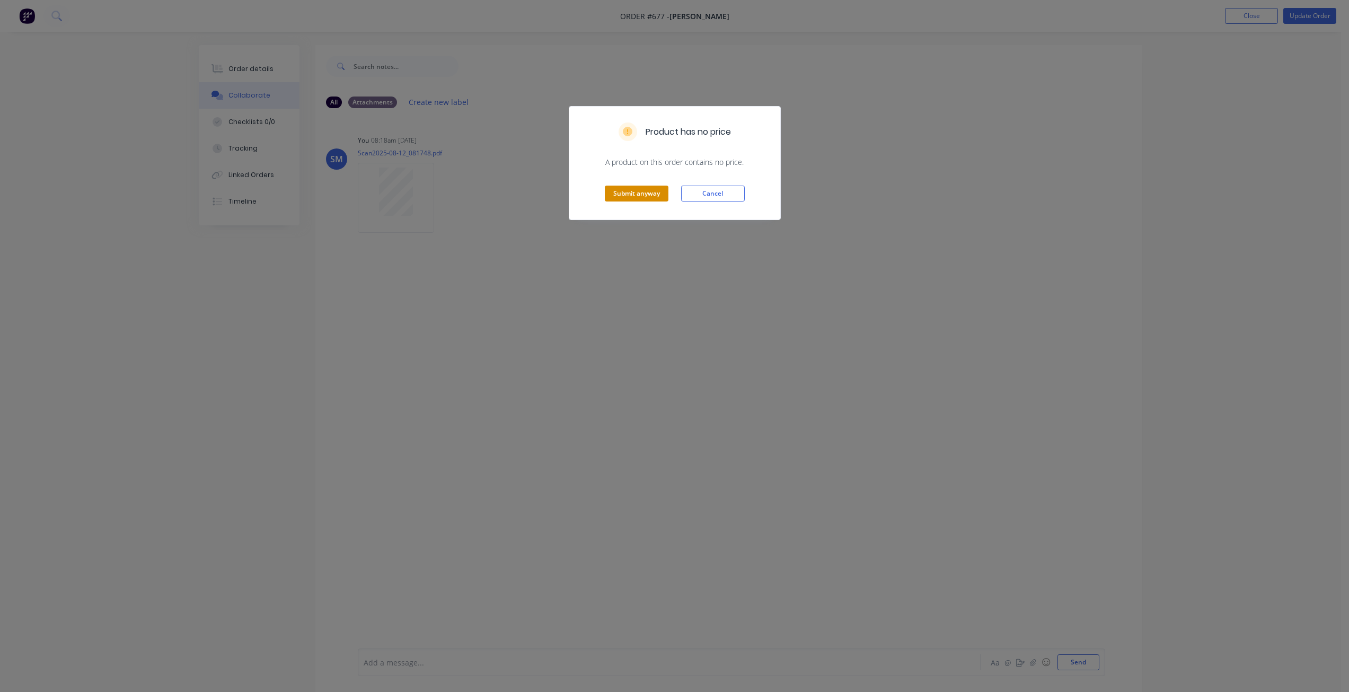
click at [630, 192] on button "Submit anyway" at bounding box center [637, 194] width 64 height 16
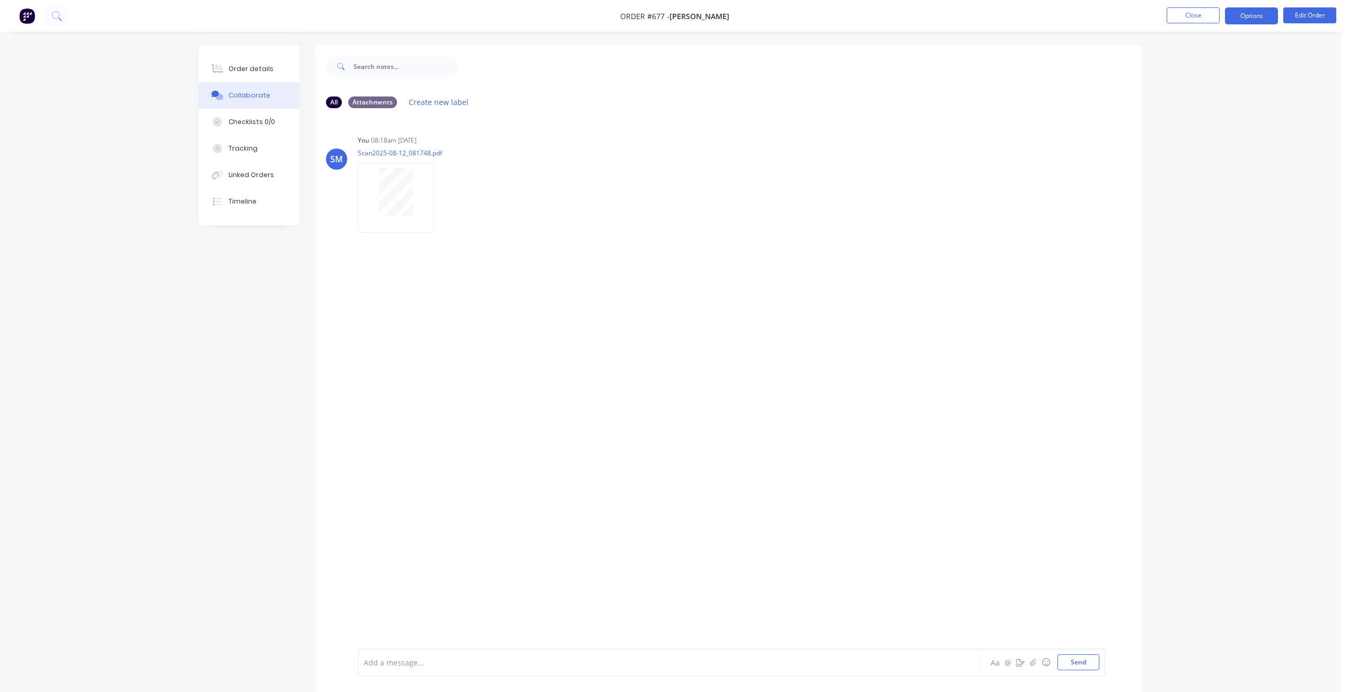
click at [1248, 21] on button "Options" at bounding box center [1251, 15] width 53 height 17
click at [1190, 125] on div "Work Order" at bounding box center [1220, 127] width 98 height 15
click at [1186, 86] on div "With pricing" at bounding box center [1220, 85] width 98 height 15
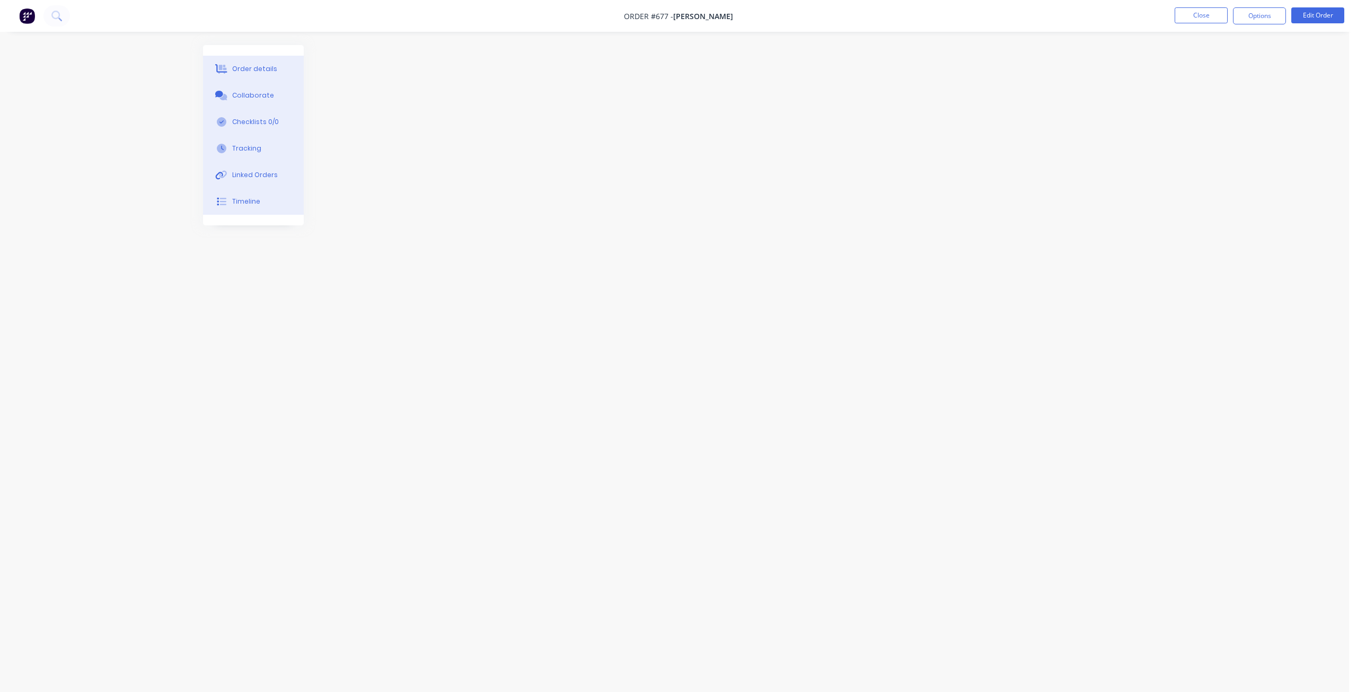
click at [1333, 100] on div "Order details Collaborate Checklists 0/0 Tracking Linked Orders Timeline Order …" at bounding box center [674, 346] width 1349 height 692
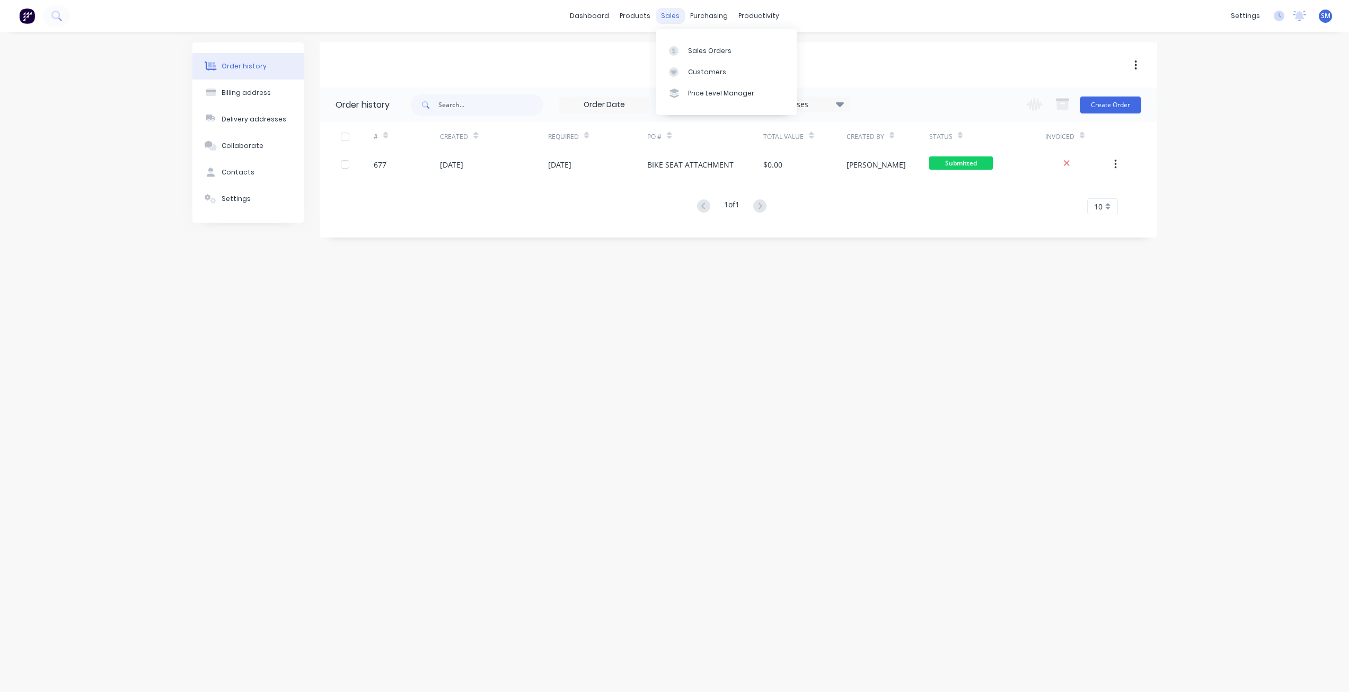
click at [669, 16] on div "sales" at bounding box center [670, 16] width 29 height 16
click at [701, 73] on div "Customers" at bounding box center [707, 72] width 38 height 10
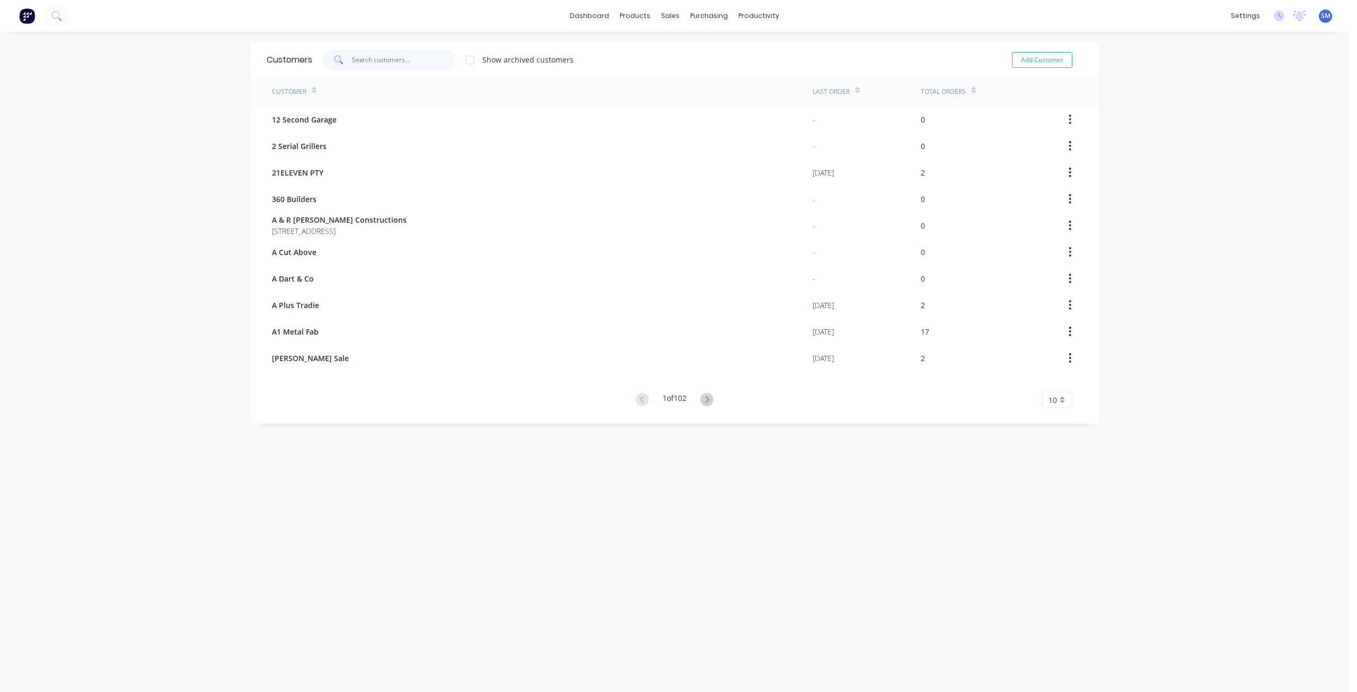
click at [375, 60] on input "text" at bounding box center [403, 59] width 103 height 21
type input "ELL"
click at [673, 18] on div "sales" at bounding box center [670, 16] width 29 height 16
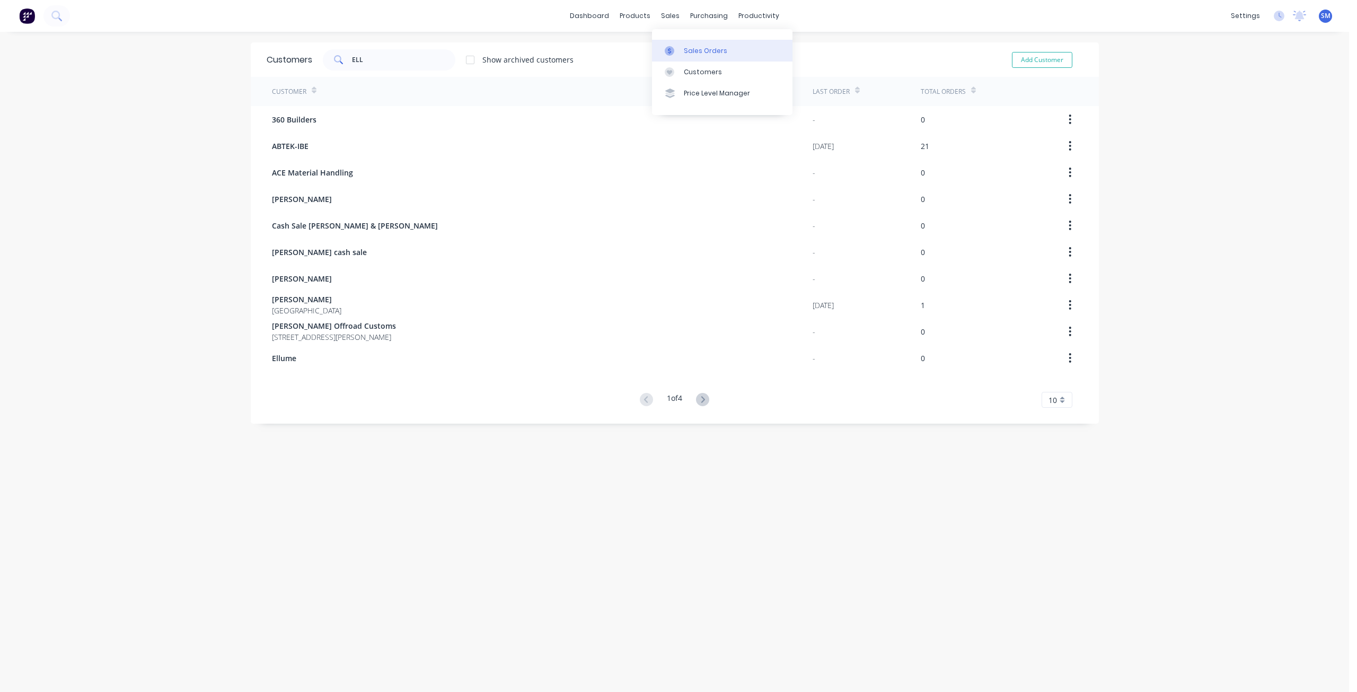
click at [693, 51] on div "Sales Orders" at bounding box center [705, 51] width 43 height 10
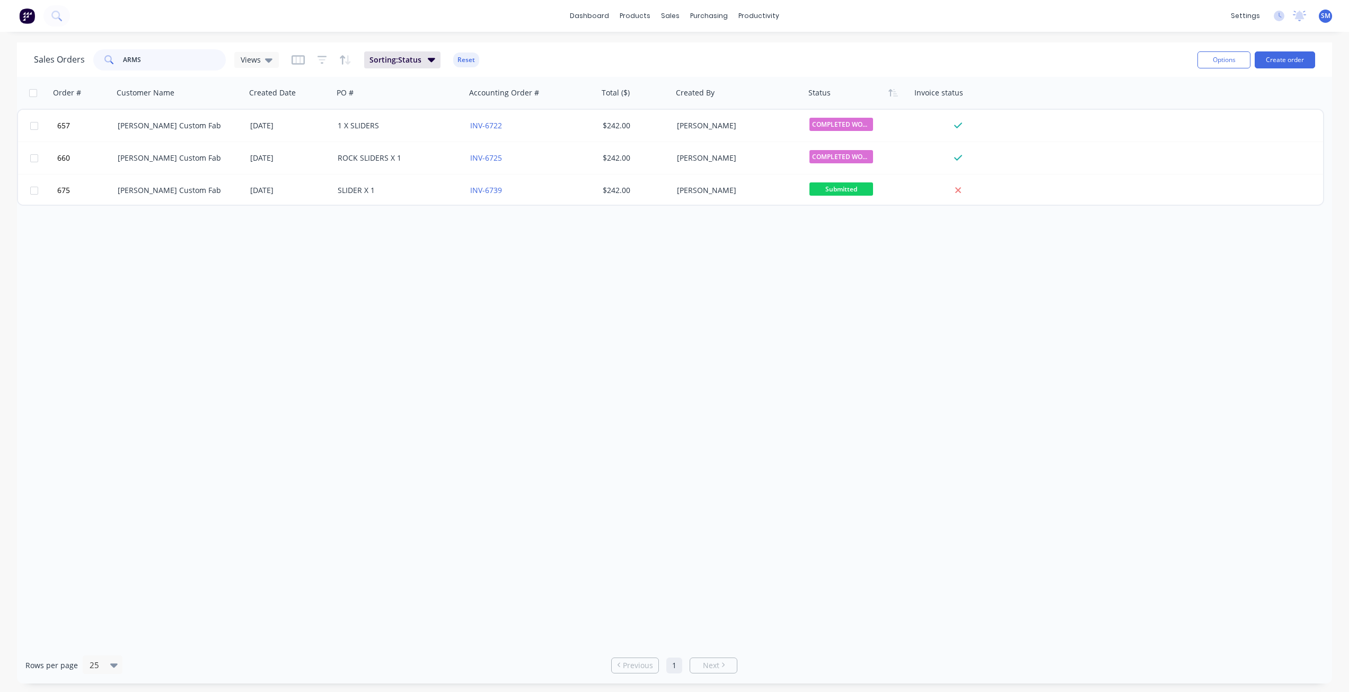
click at [100, 55] on div "ARMS" at bounding box center [159, 59] width 133 height 21
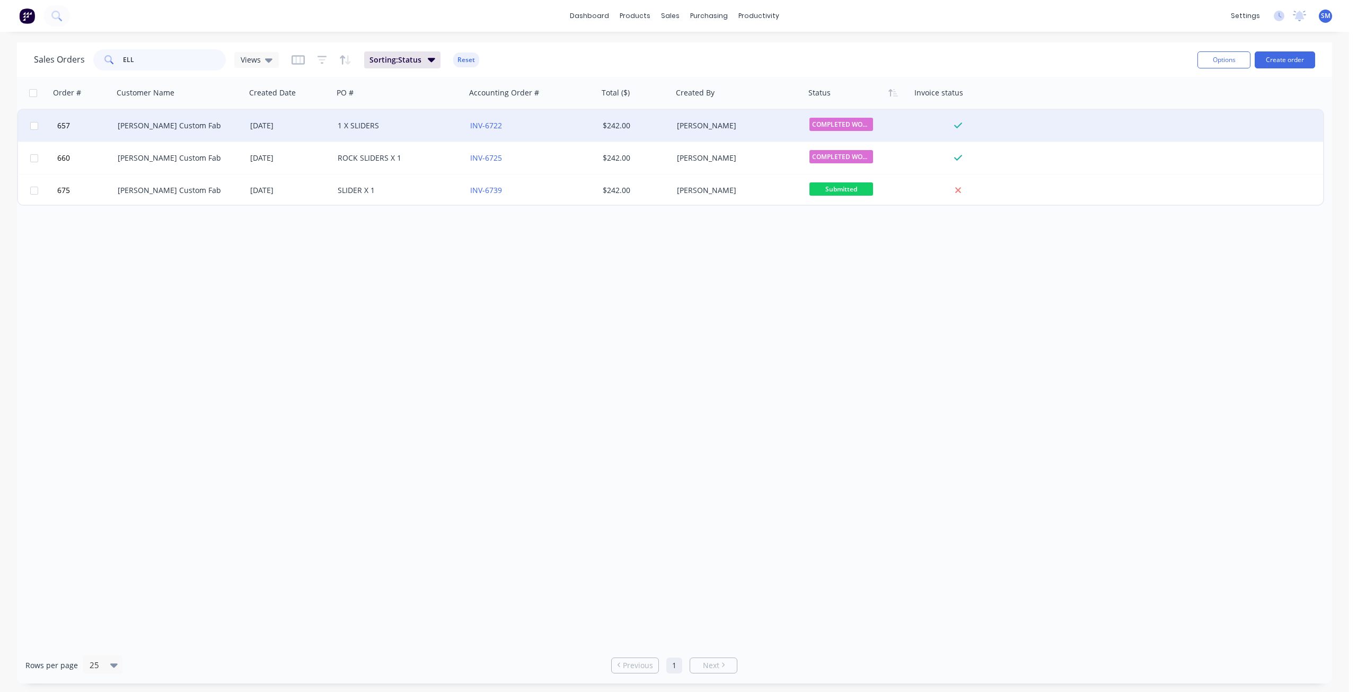
type input "ELL"
click at [188, 130] on div "[PERSON_NAME]" at bounding box center [177, 125] width 118 height 11
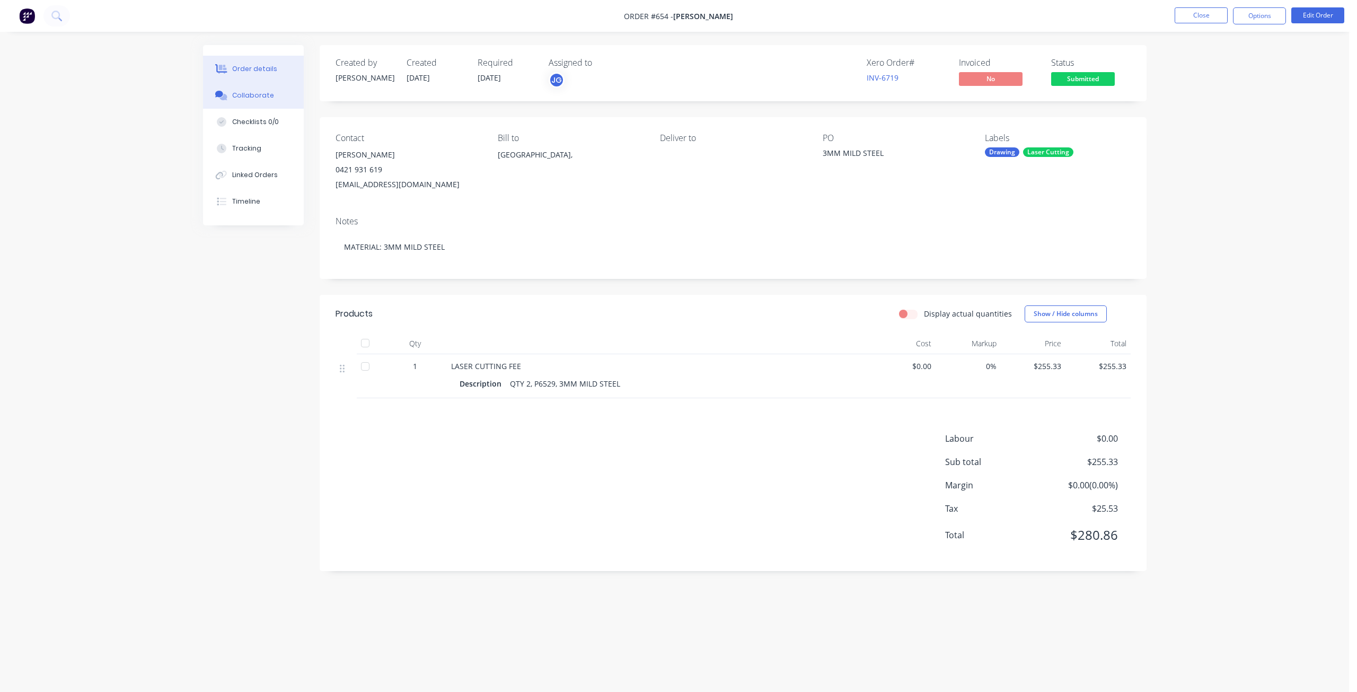
click at [264, 93] on div "Collaborate" at bounding box center [253, 96] width 42 height 10
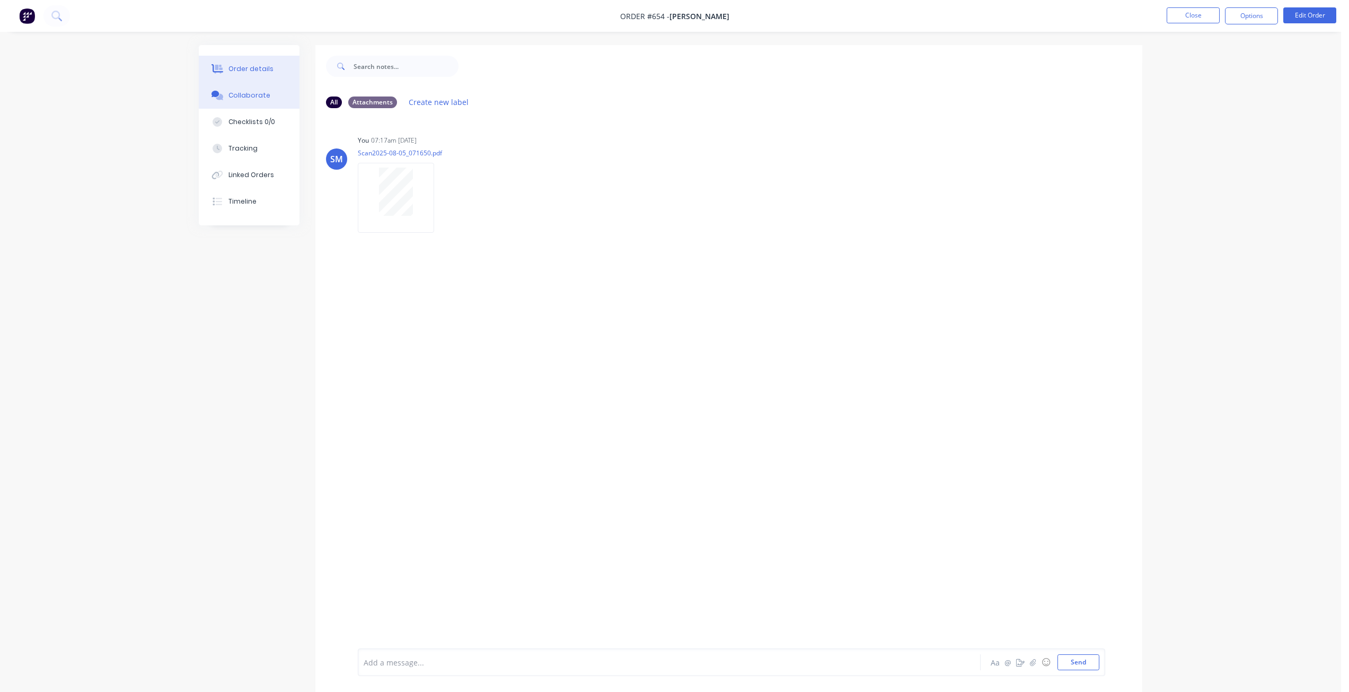
click at [250, 67] on div "Order details" at bounding box center [250, 69] width 45 height 10
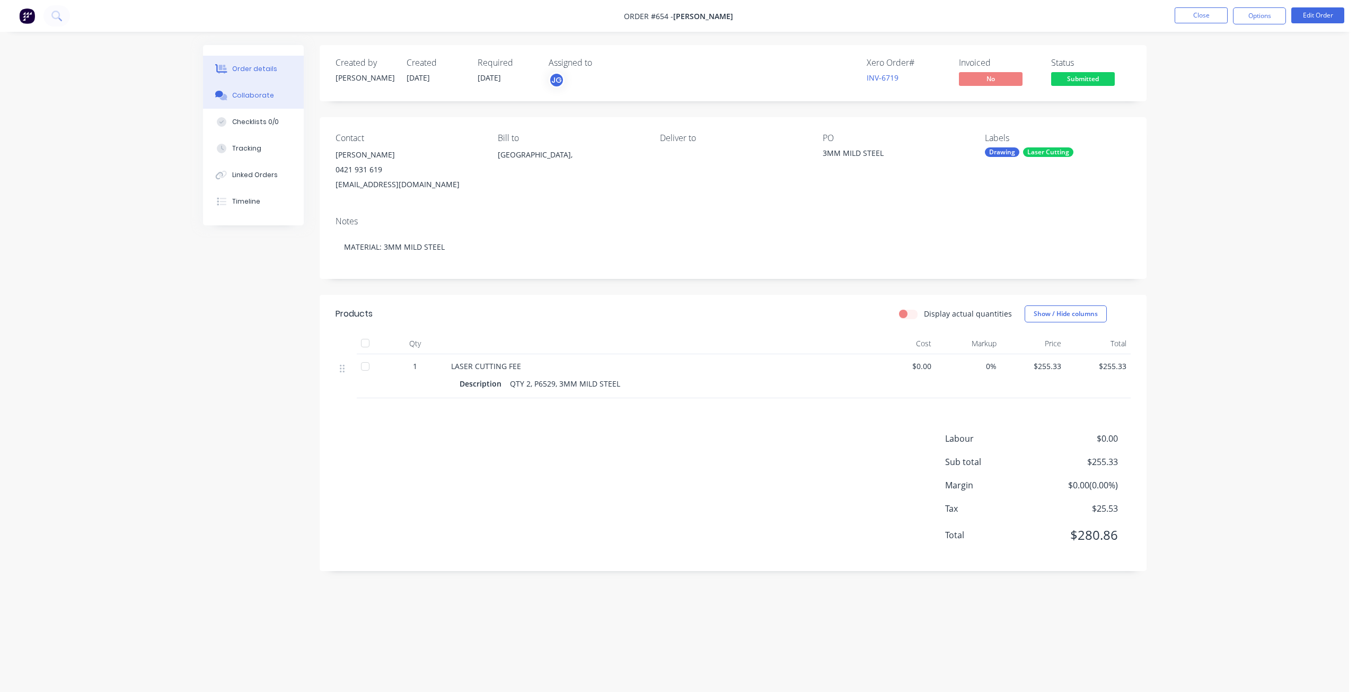
click at [262, 95] on div "Collaborate" at bounding box center [253, 96] width 42 height 10
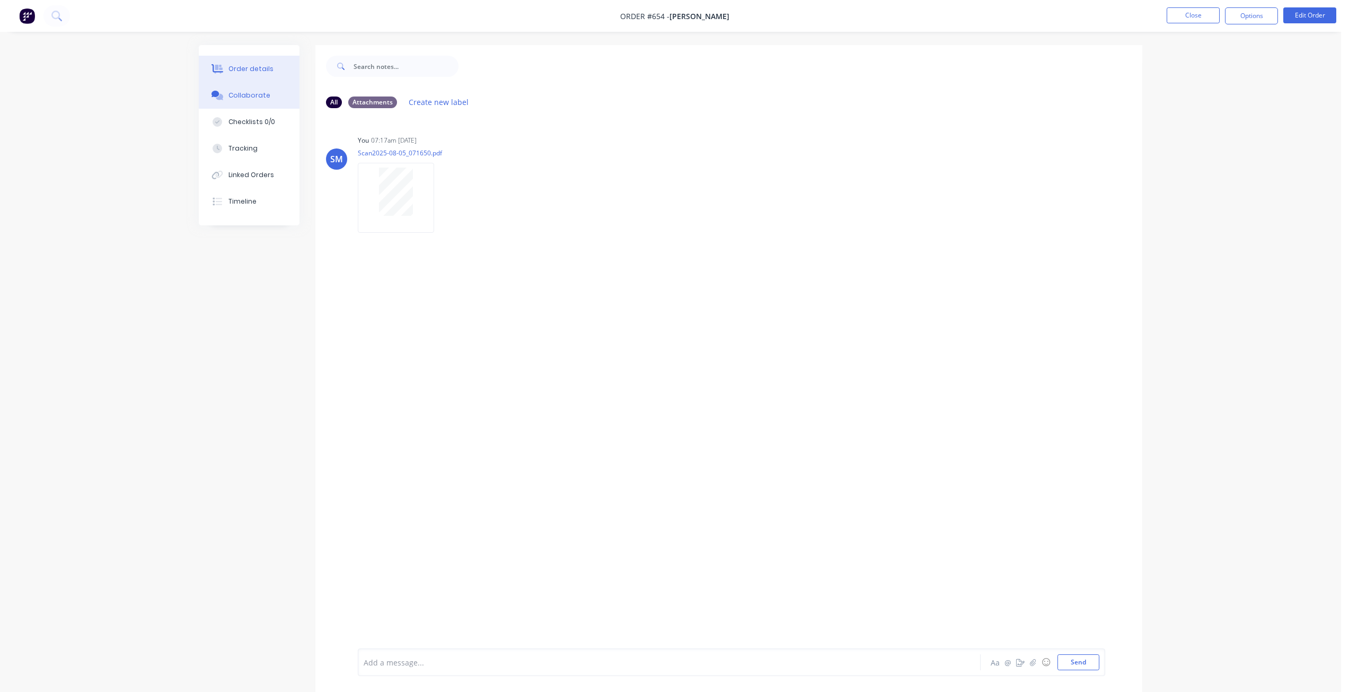
click at [255, 63] on button "Order details" at bounding box center [249, 69] width 101 height 27
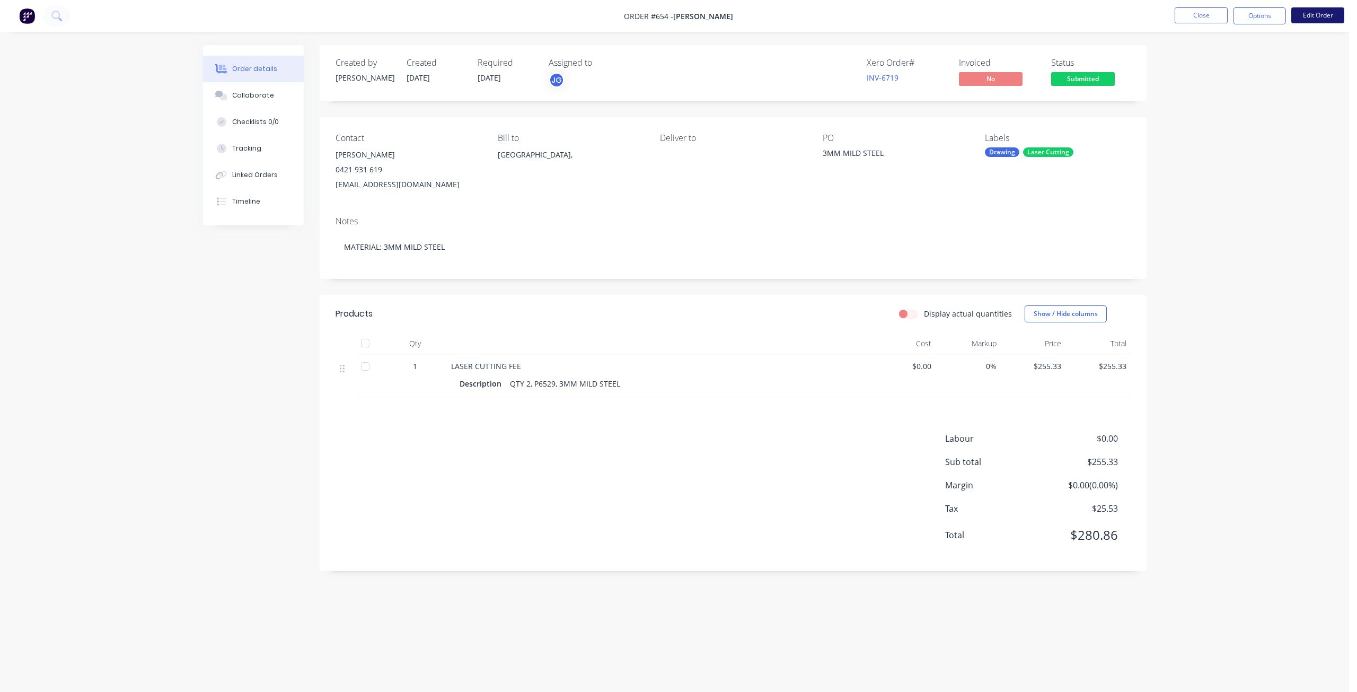
click at [1317, 17] on button "Edit Order" at bounding box center [1317, 15] width 53 height 16
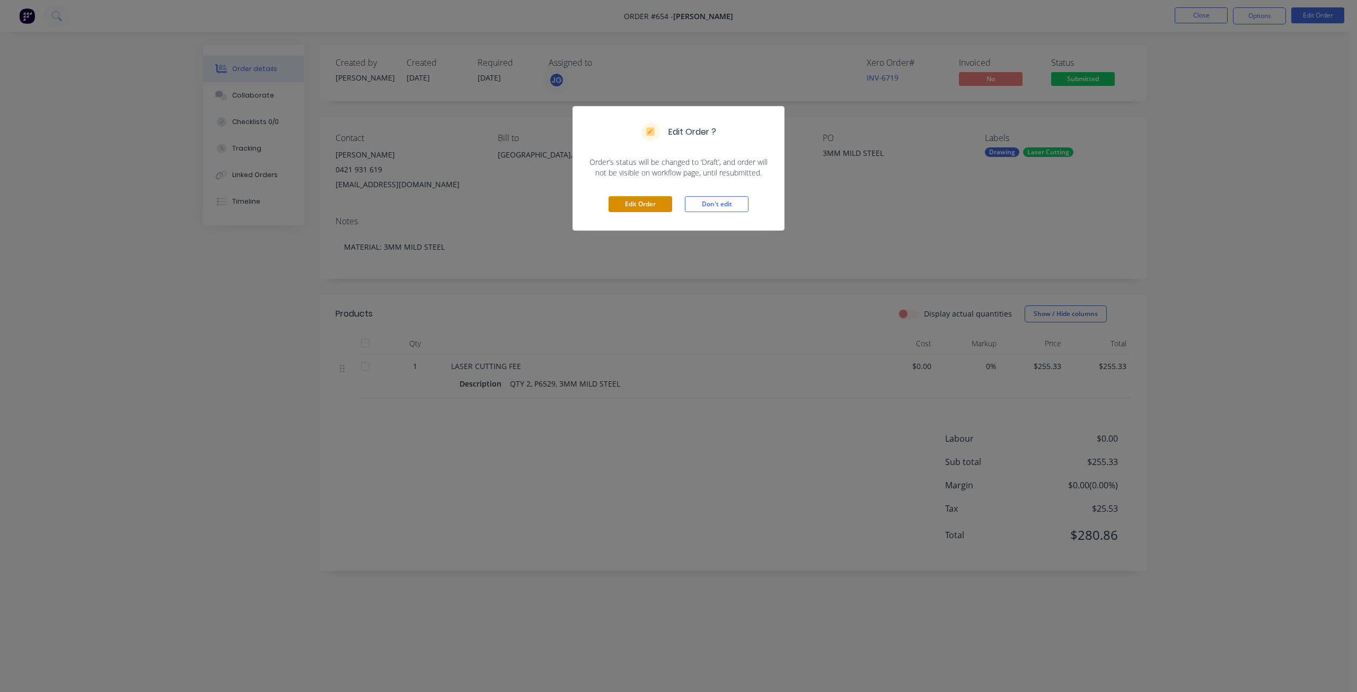
click at [639, 206] on button "Edit Order" at bounding box center [640, 204] width 64 height 16
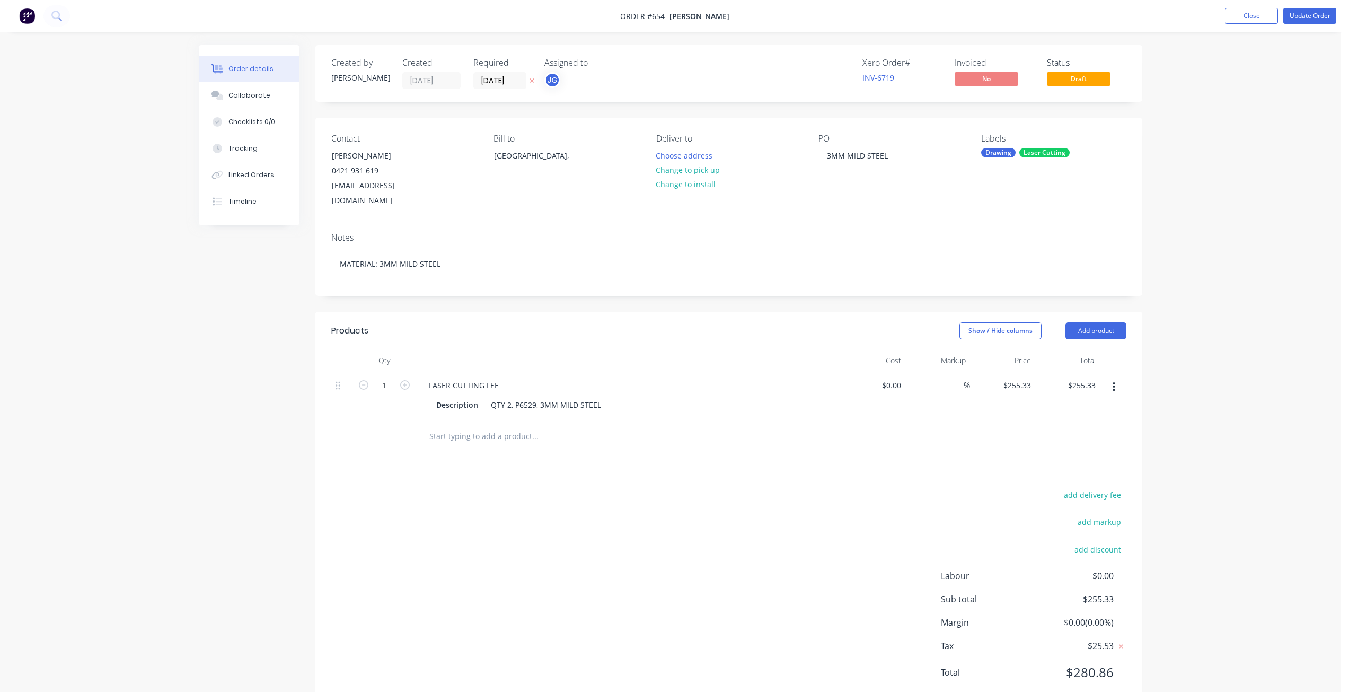
click at [440, 427] on input "text" at bounding box center [535, 436] width 212 height 21
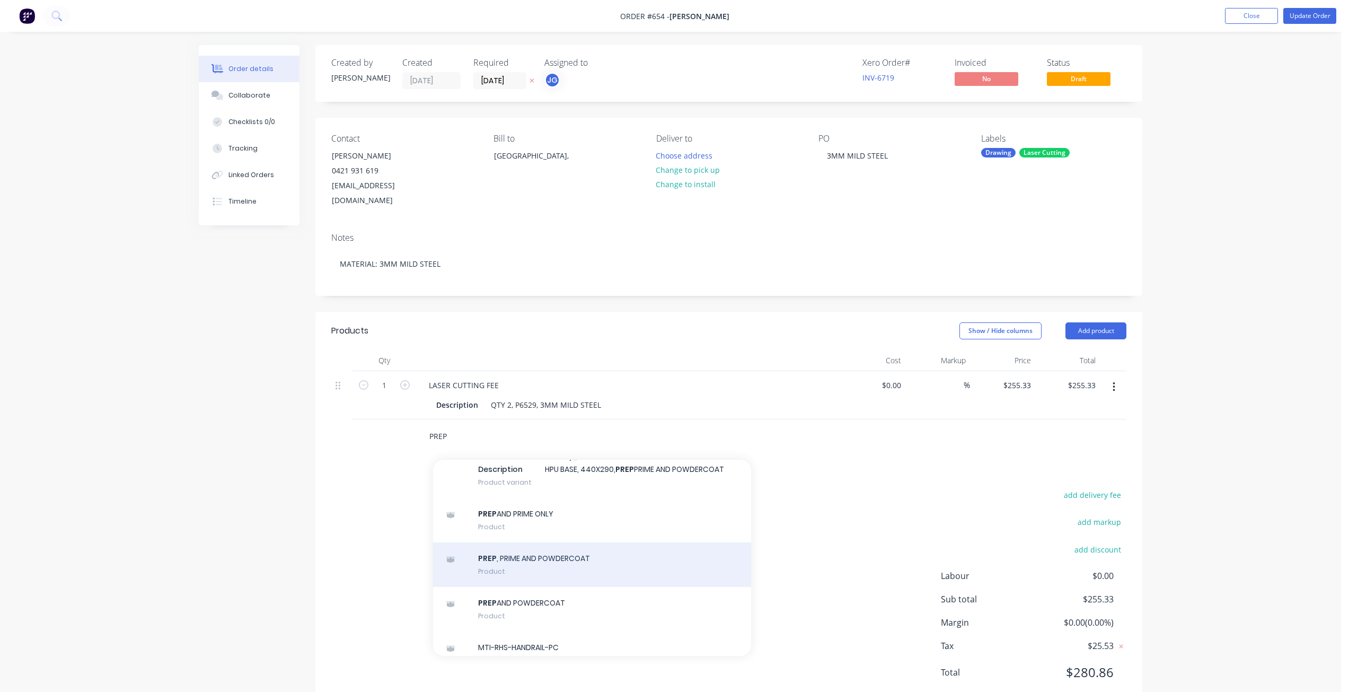
type input "PREP"
click at [524, 553] on div "PREP , PRIME AND POWDERCOAT Product" at bounding box center [592, 564] width 318 height 45
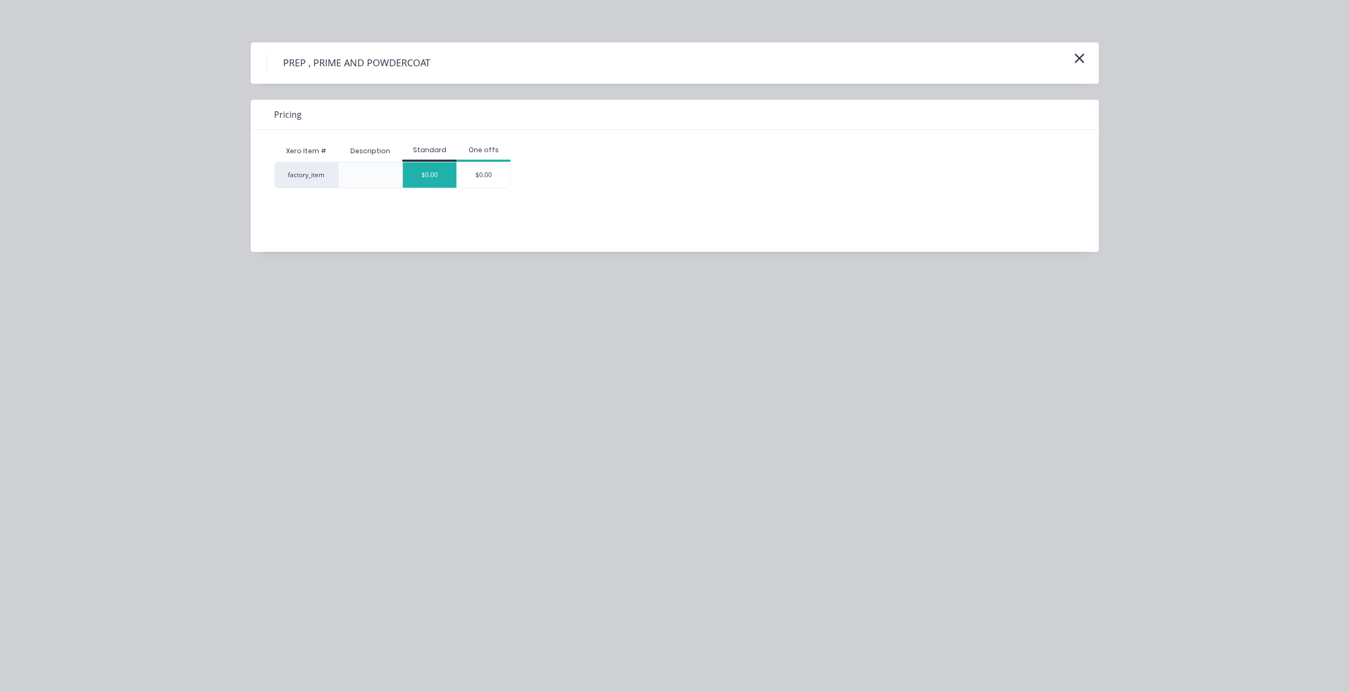
click at [428, 181] on div "$0.00" at bounding box center [430, 174] width 54 height 25
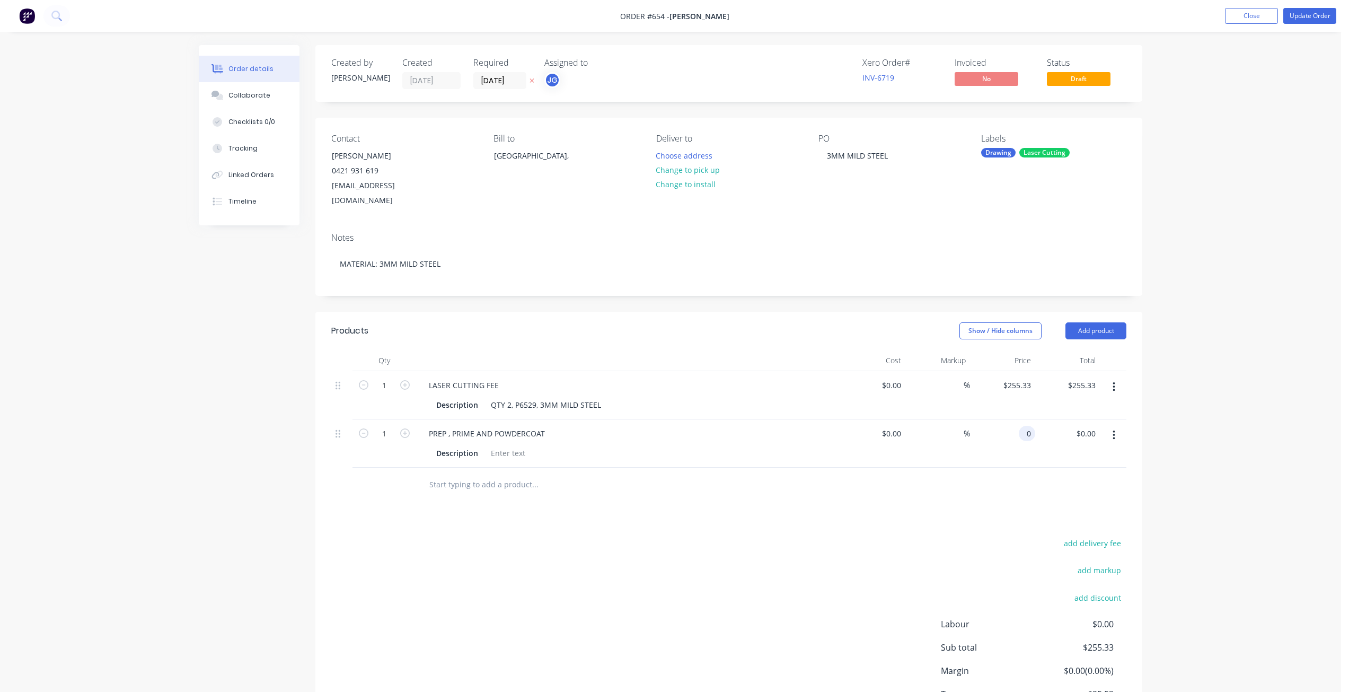
click at [1020, 426] on div "0 0" at bounding box center [1027, 433] width 16 height 15
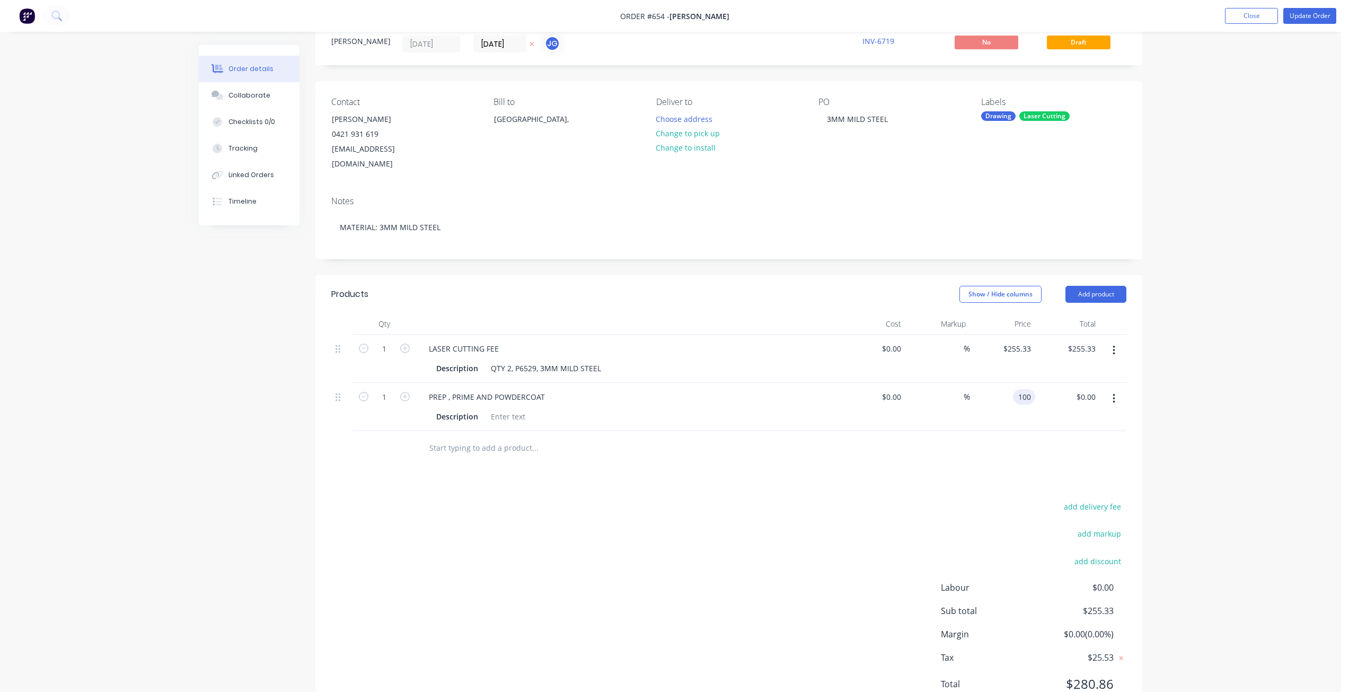
scroll to position [66, 0]
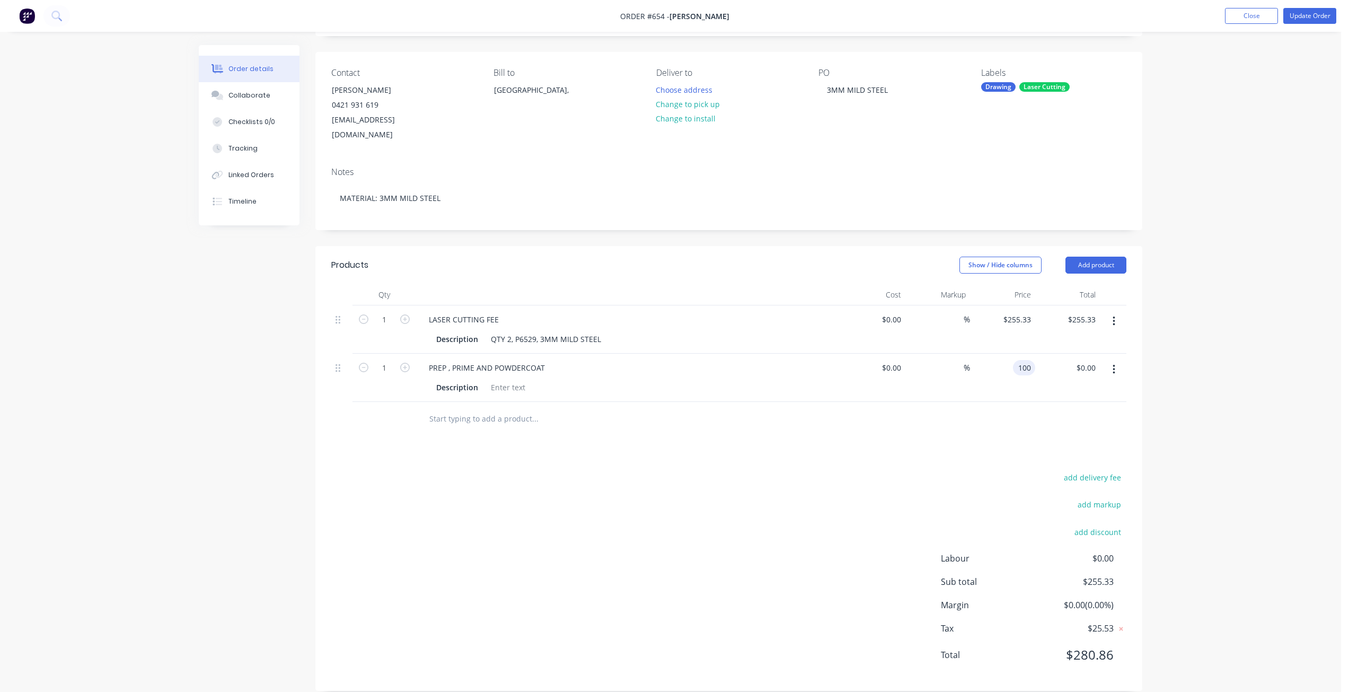
type input "$100.00"
click at [780, 482] on div "add delivery fee add markup add discount Labour $0.00 Sub total $255.33 Margin …" at bounding box center [728, 572] width 795 height 205
click at [501, 380] on div at bounding box center [508, 387] width 43 height 15
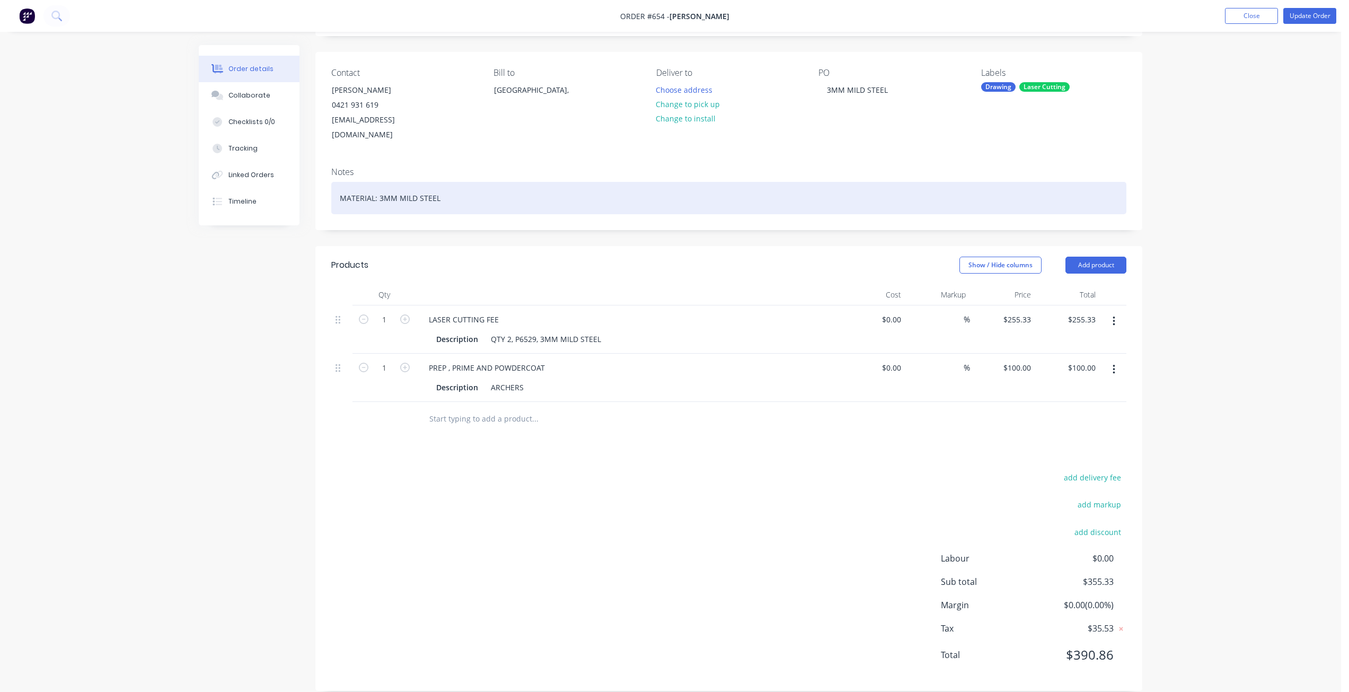
click at [450, 182] on div "MATERIAL: 3MM MILD STEEL" at bounding box center [728, 198] width 795 height 32
click at [476, 185] on div "MATERIAL: 3MM MILD STEEL / COLOUR TEXTURE BLK" at bounding box center [728, 198] width 795 height 32
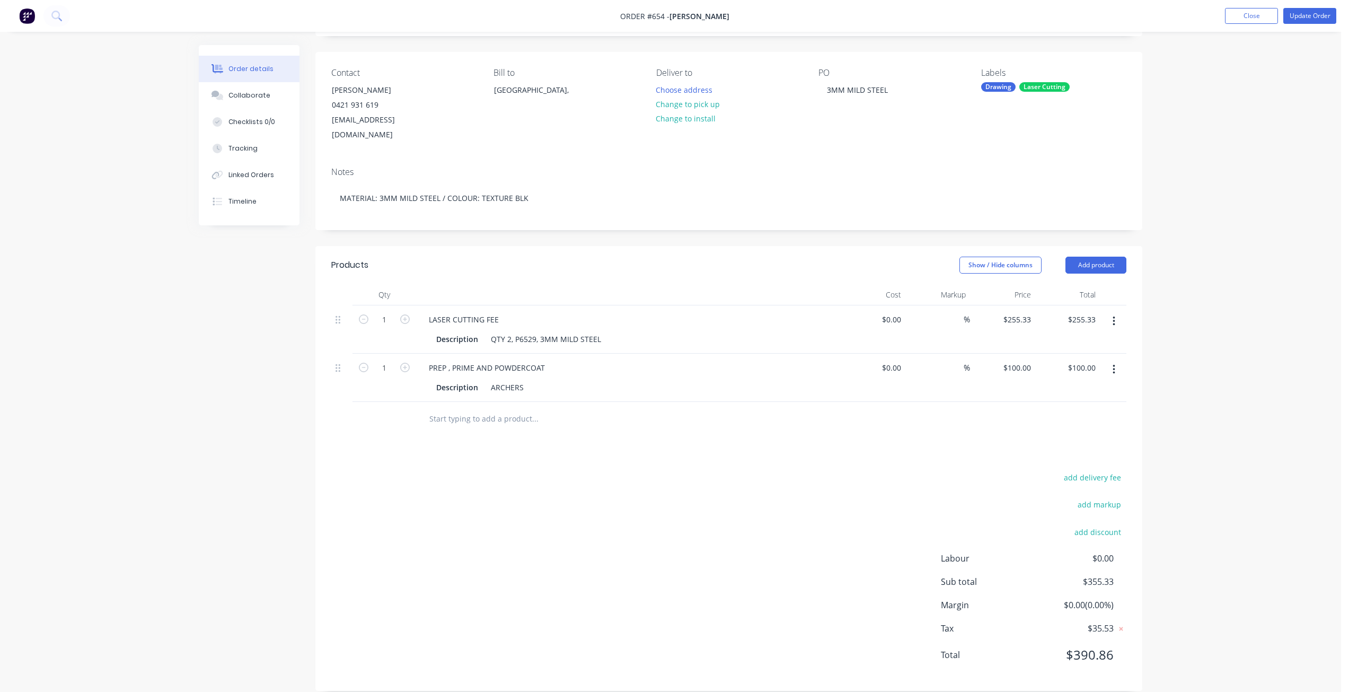
click at [999, 83] on div "Drawing" at bounding box center [998, 87] width 34 height 10
click at [1003, 200] on div at bounding box center [1000, 200] width 21 height 21
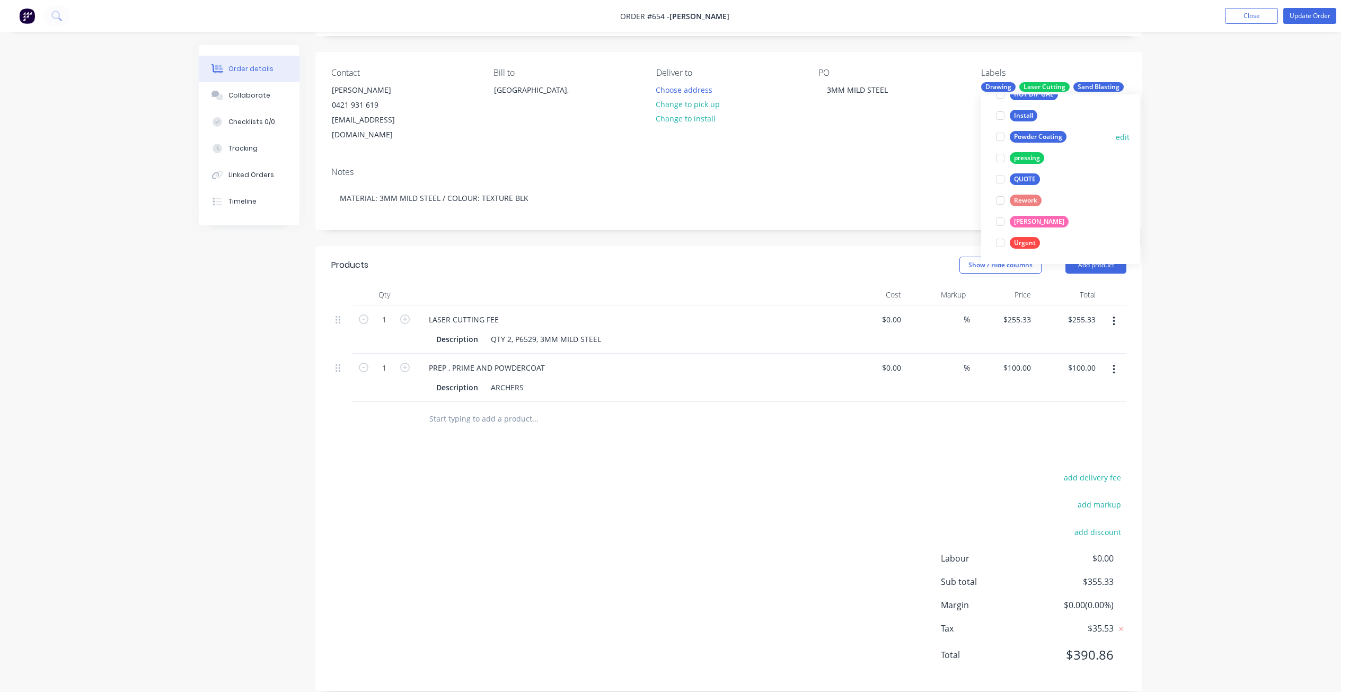
click at [1003, 135] on div at bounding box center [1000, 136] width 21 height 21
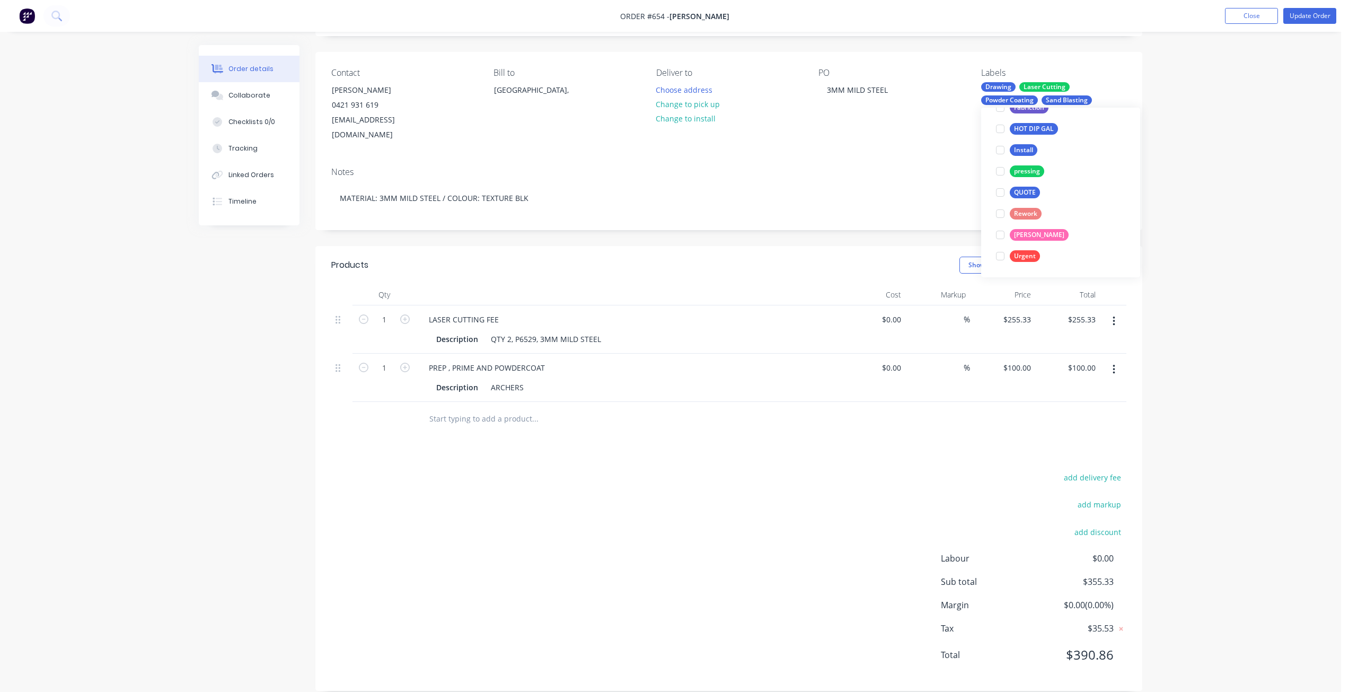
scroll to position [85, 0]
click at [937, 158] on div "Notes MATERIAL: 3MM MILD STEEL / COLOUR: TEXTURE BLK" at bounding box center [728, 193] width 827 height 71
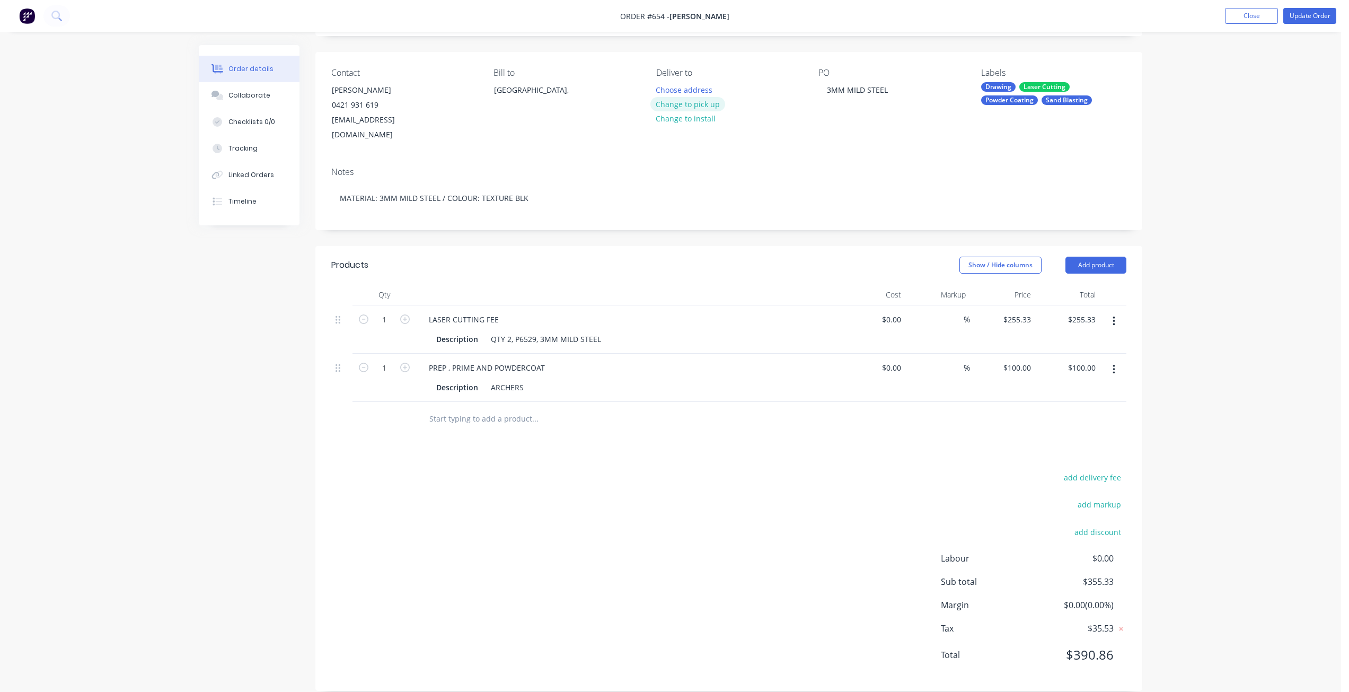
click at [684, 103] on button "Change to pick up" at bounding box center [687, 104] width 75 height 14
click at [526, 380] on div "ARCHERS" at bounding box center [507, 387] width 41 height 15
click at [689, 402] on div at bounding box center [607, 419] width 382 height 34
click at [540, 450] on div "Products Show / Hide columns Add product Qty Cost Markup Price Total 1 LASER CU…" at bounding box center [728, 468] width 827 height 445
click at [1308, 15] on button "Update Order" at bounding box center [1309, 16] width 53 height 16
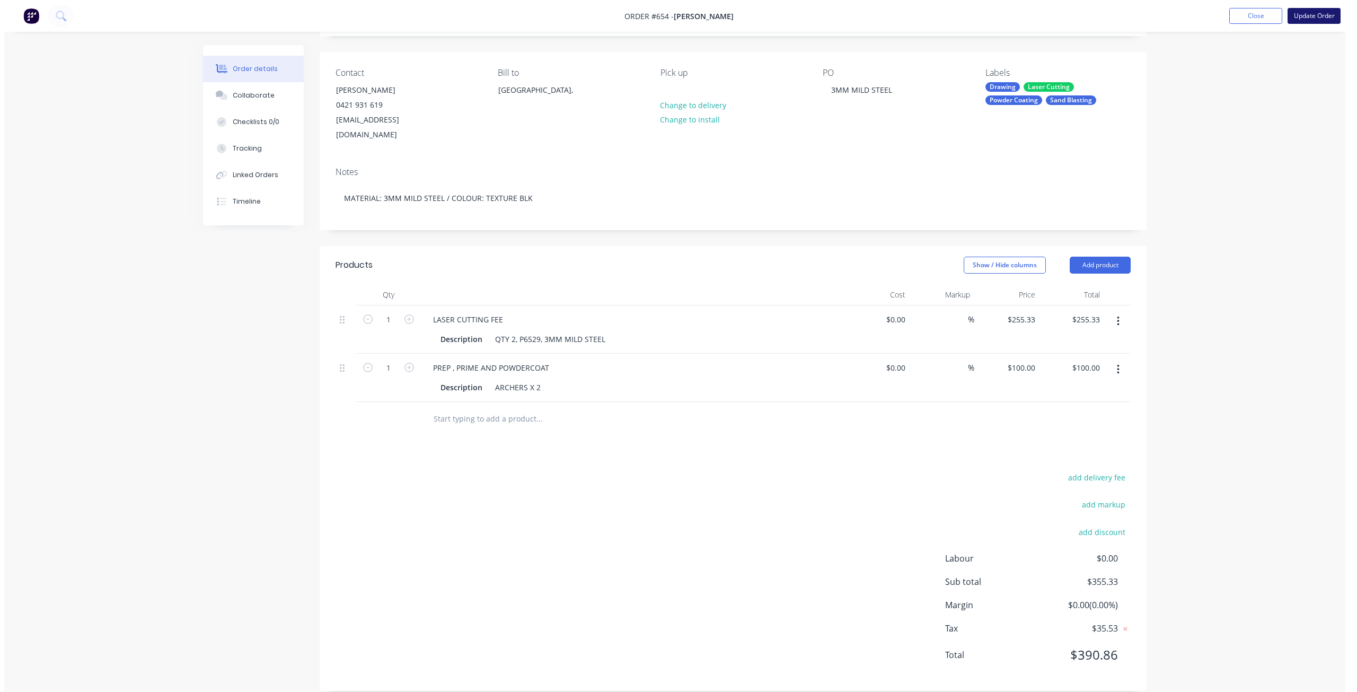
scroll to position [0, 0]
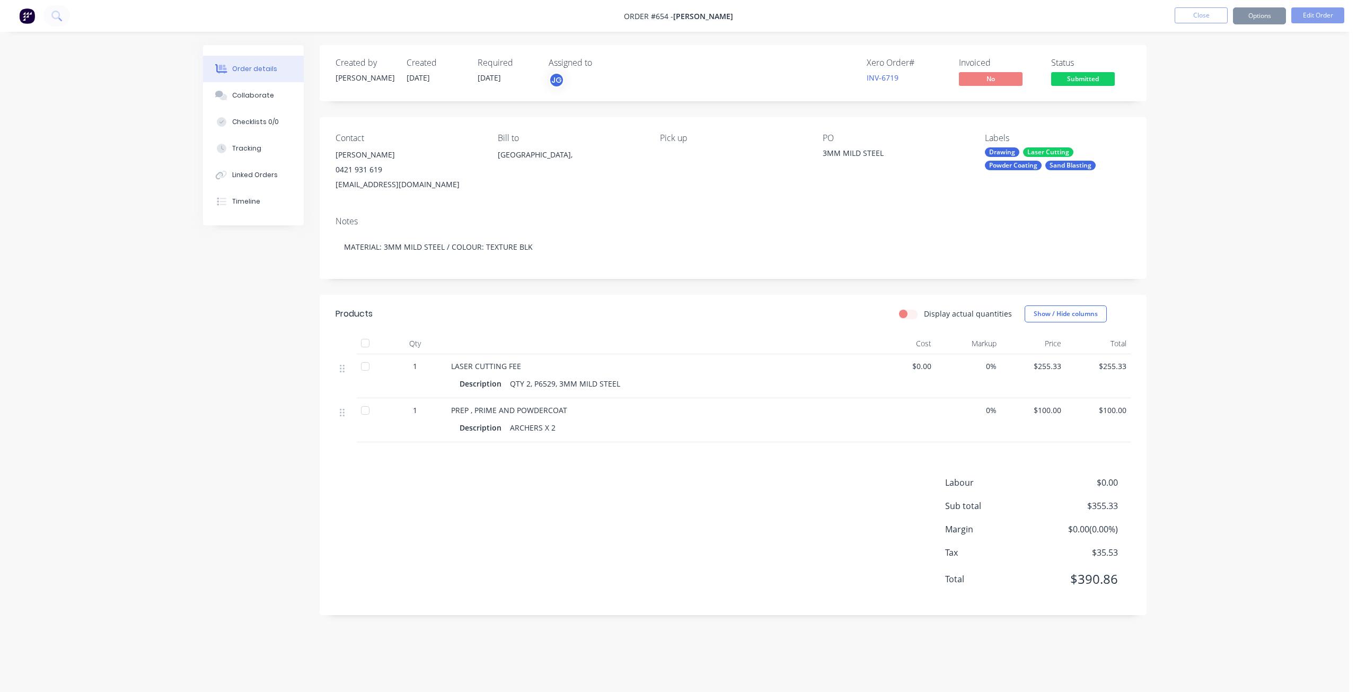
click at [1261, 16] on button "Options" at bounding box center [1259, 15] width 53 height 17
click at [1197, 130] on div "Work Order" at bounding box center [1228, 127] width 98 height 15
click at [1193, 105] on div "Without pricing" at bounding box center [1228, 106] width 98 height 15
